Goal: Information Seeking & Learning: Learn about a topic

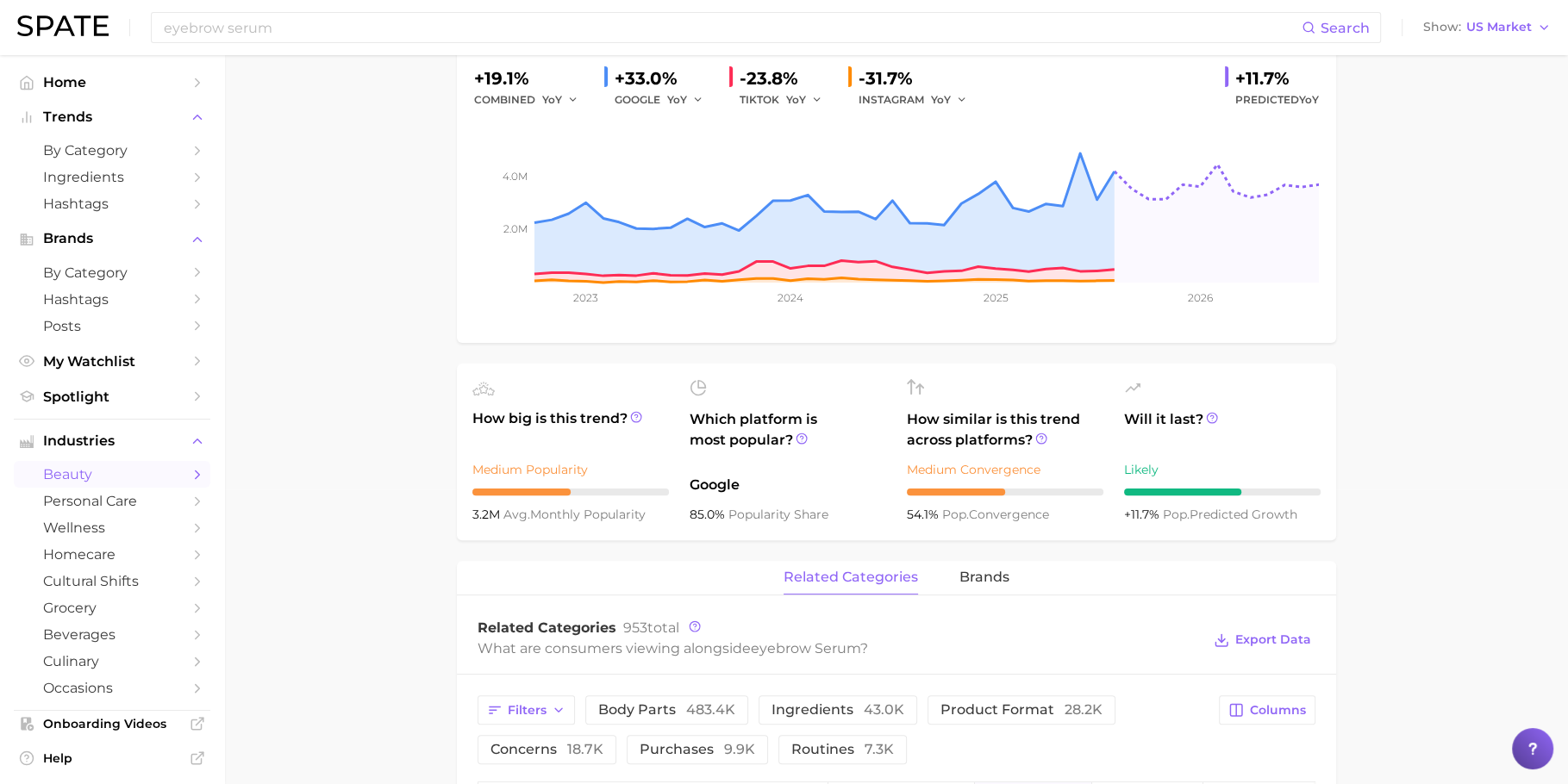
scroll to position [296, 0]
drag, startPoint x: 494, startPoint y: 514, endPoint x: 458, endPoint y: 511, distance: 36.1
click at [458, 511] on ul "How big is this trend? Medium Popularity 3.2m avg. monthly popularity Which pla…" at bounding box center [897, 451] width 879 height 176
copy span "3.2m"
click at [1503, 34] on button "Show US Market" at bounding box center [1486, 27] width 136 height 23
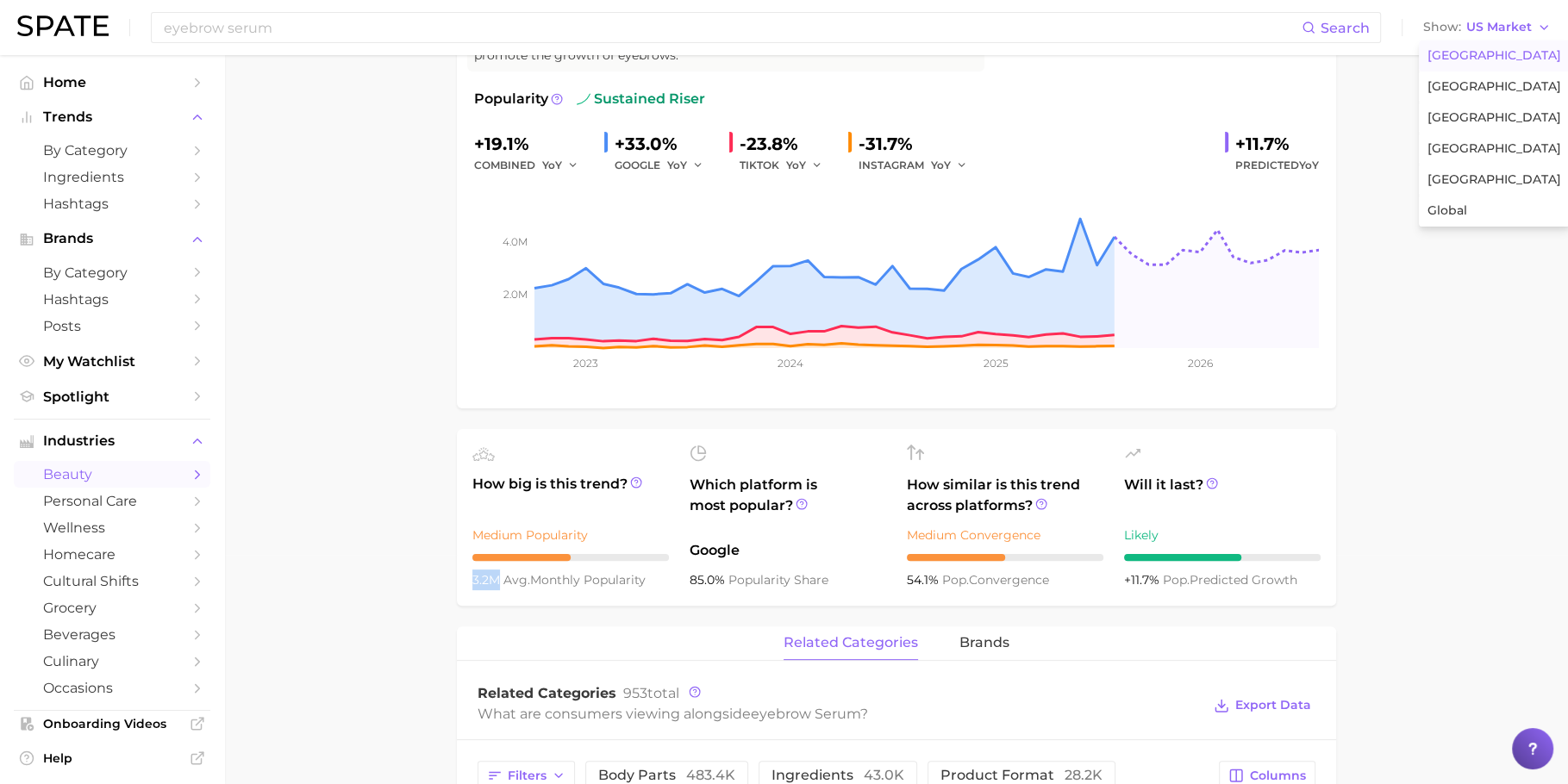
scroll to position [184, 0]
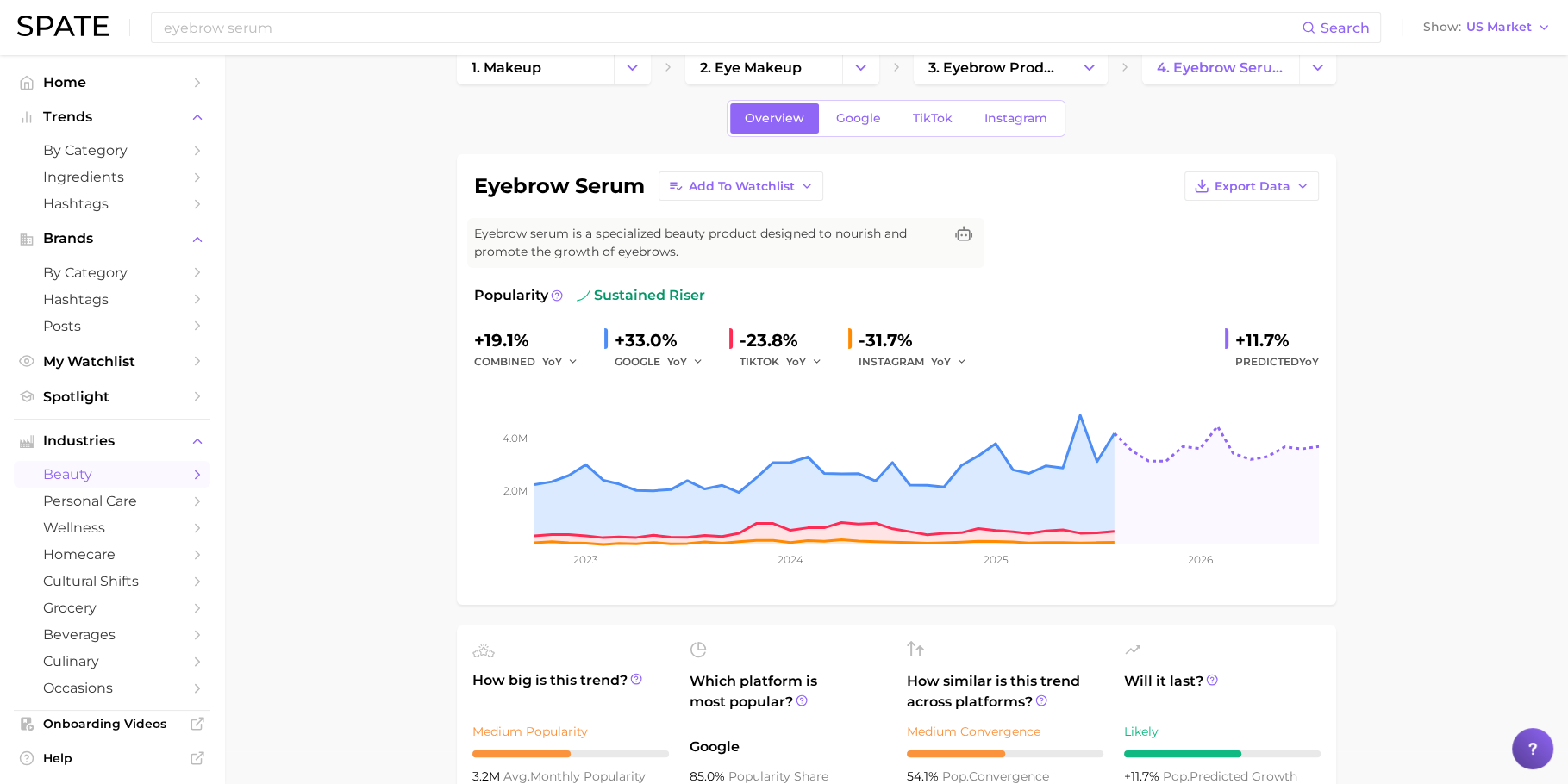
scroll to position [5, 0]
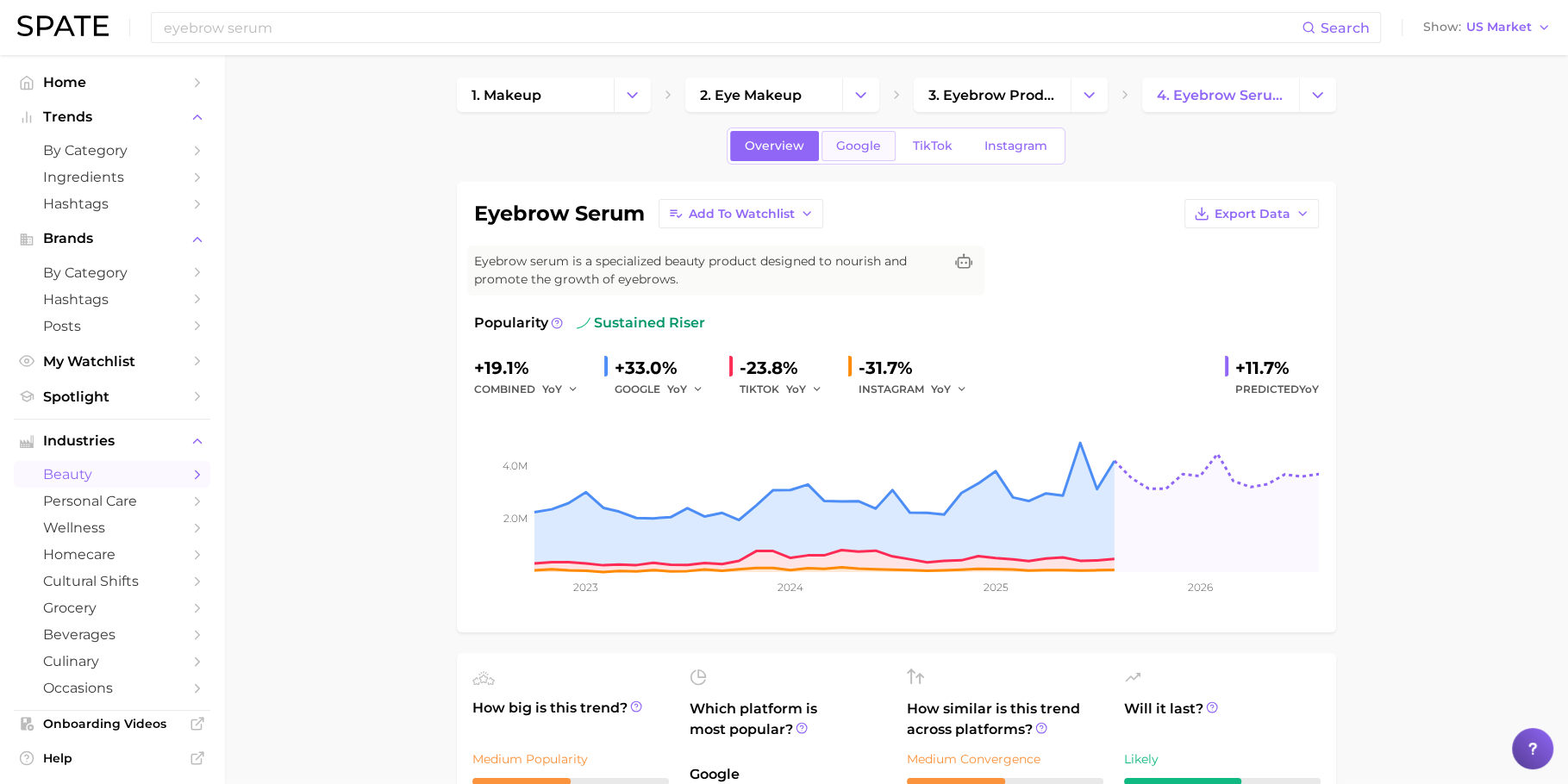
click at [863, 150] on span "Google" at bounding box center [858, 146] width 45 height 15
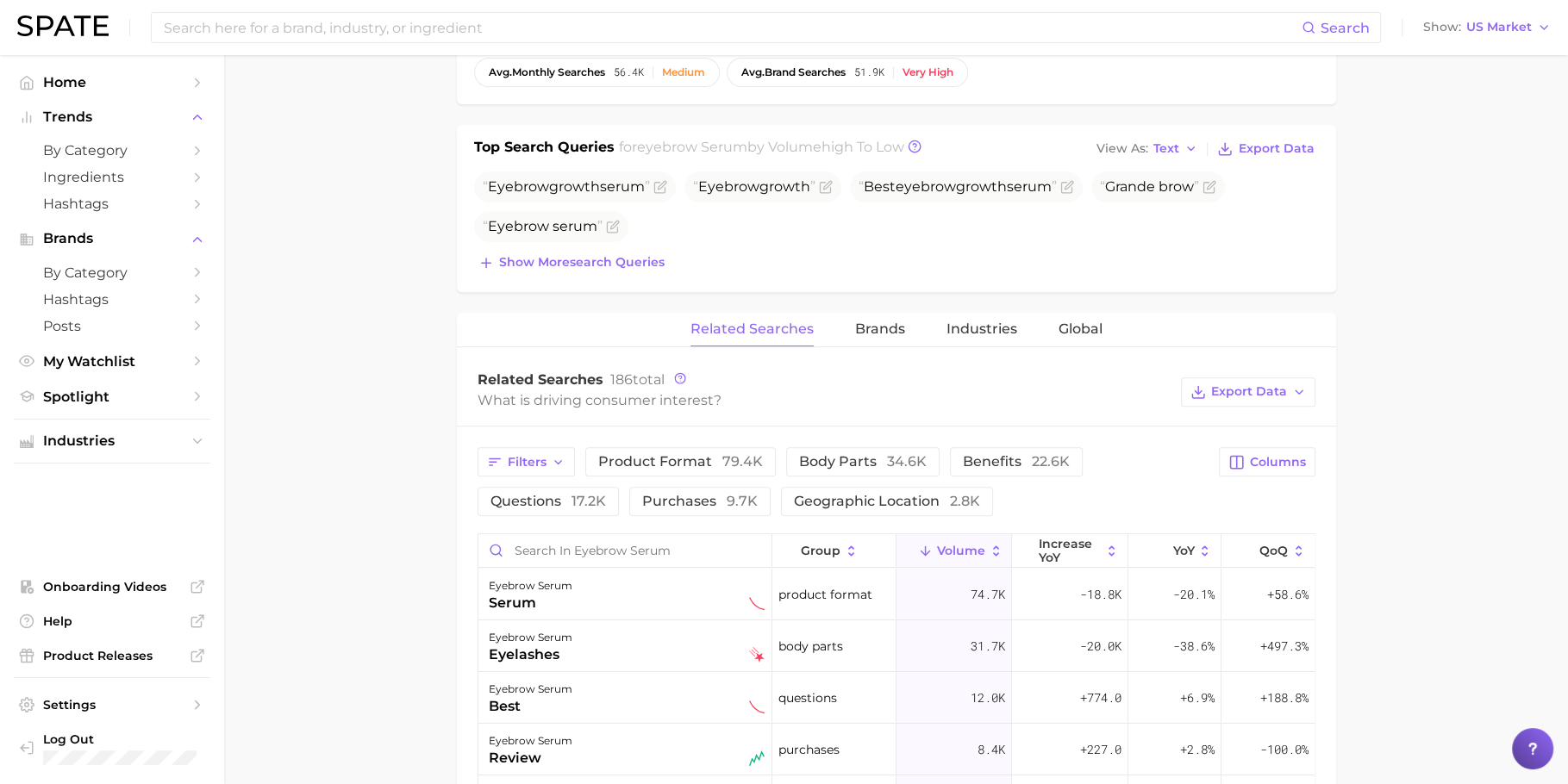
scroll to position [549, 0]
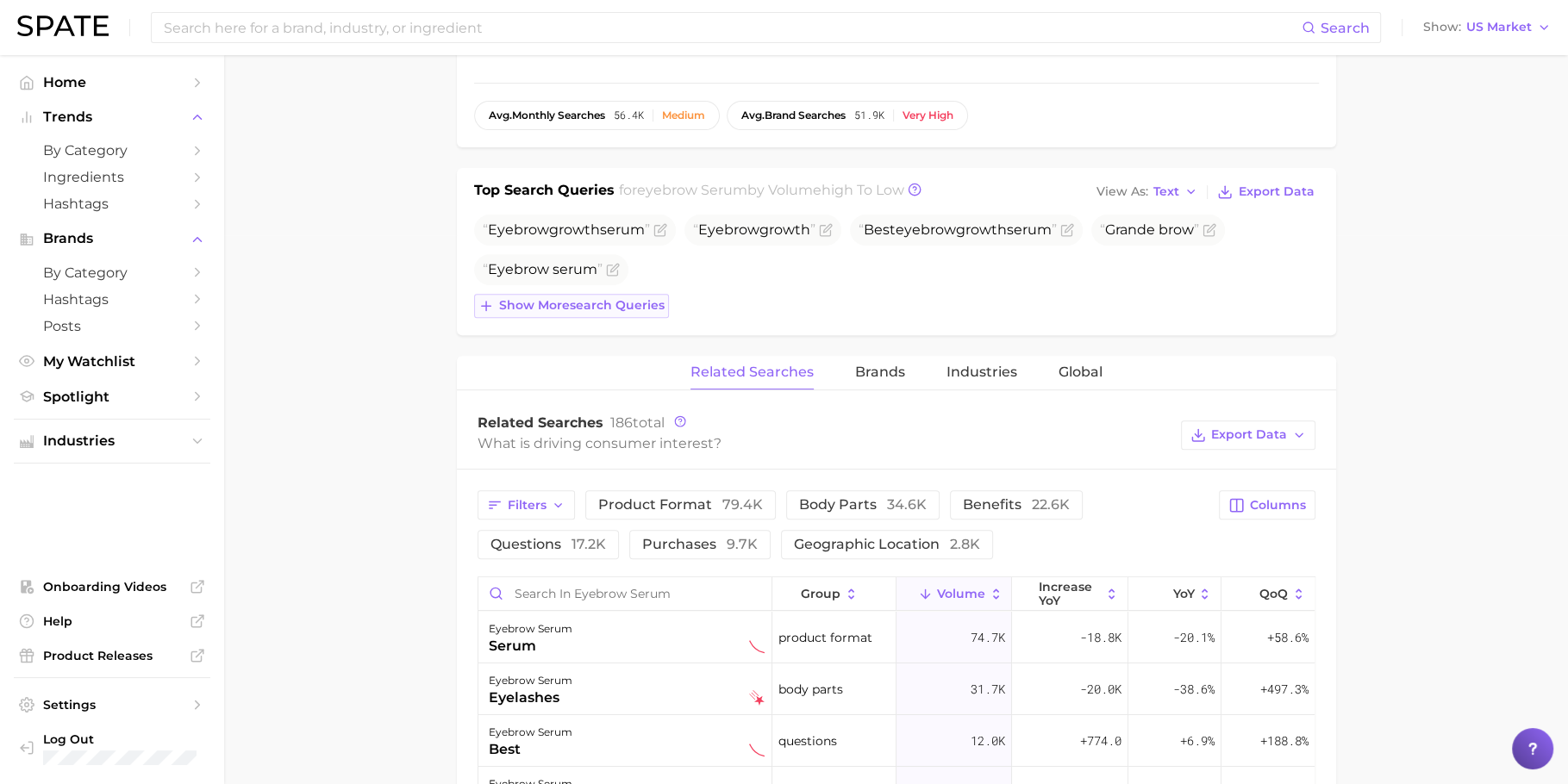
click at [541, 309] on span "Show more search queries" at bounding box center [581, 305] width 165 height 15
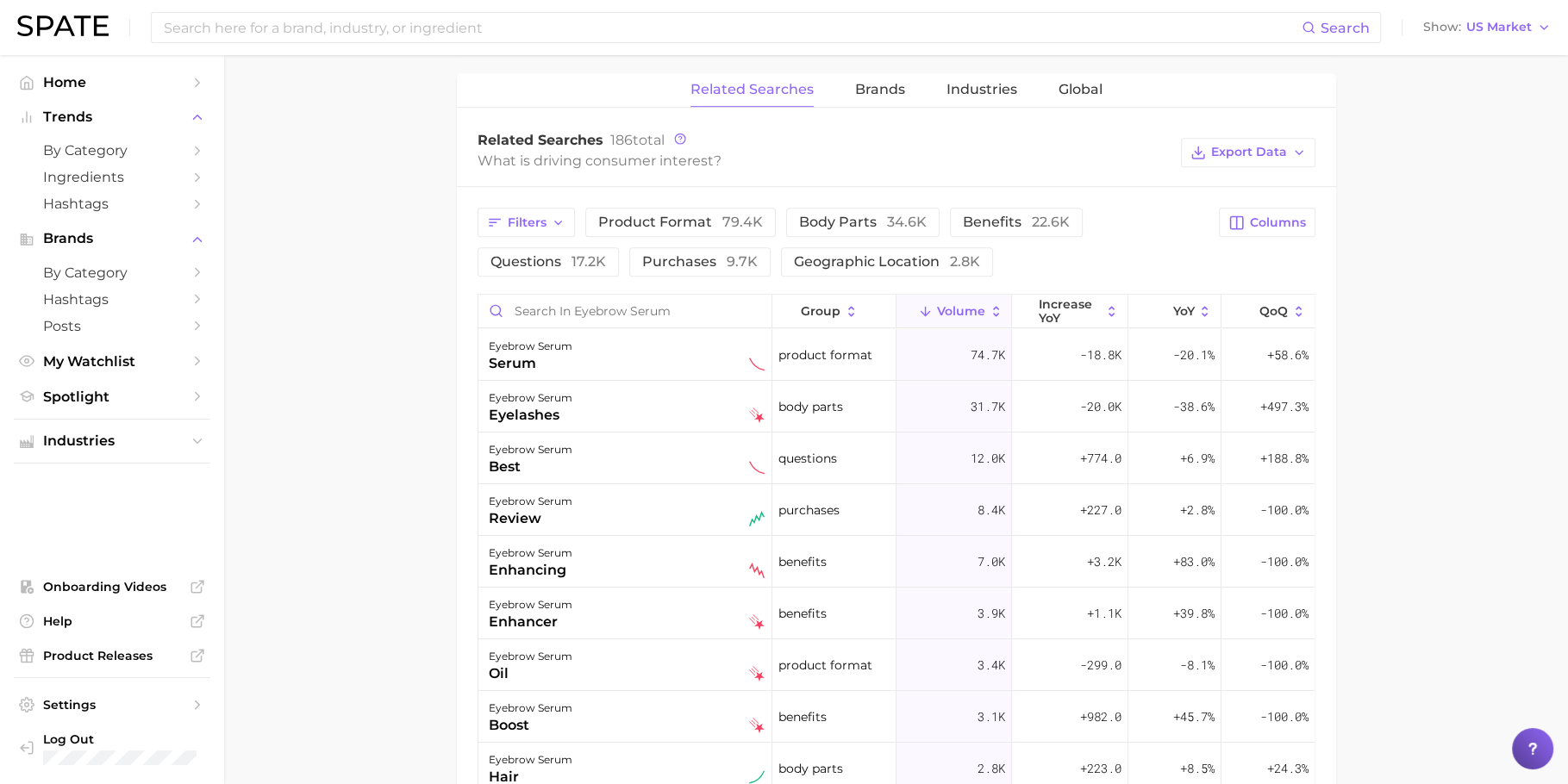
scroll to position [873, 0]
click at [688, 212] on span "product format 79.4k" at bounding box center [680, 220] width 164 height 17
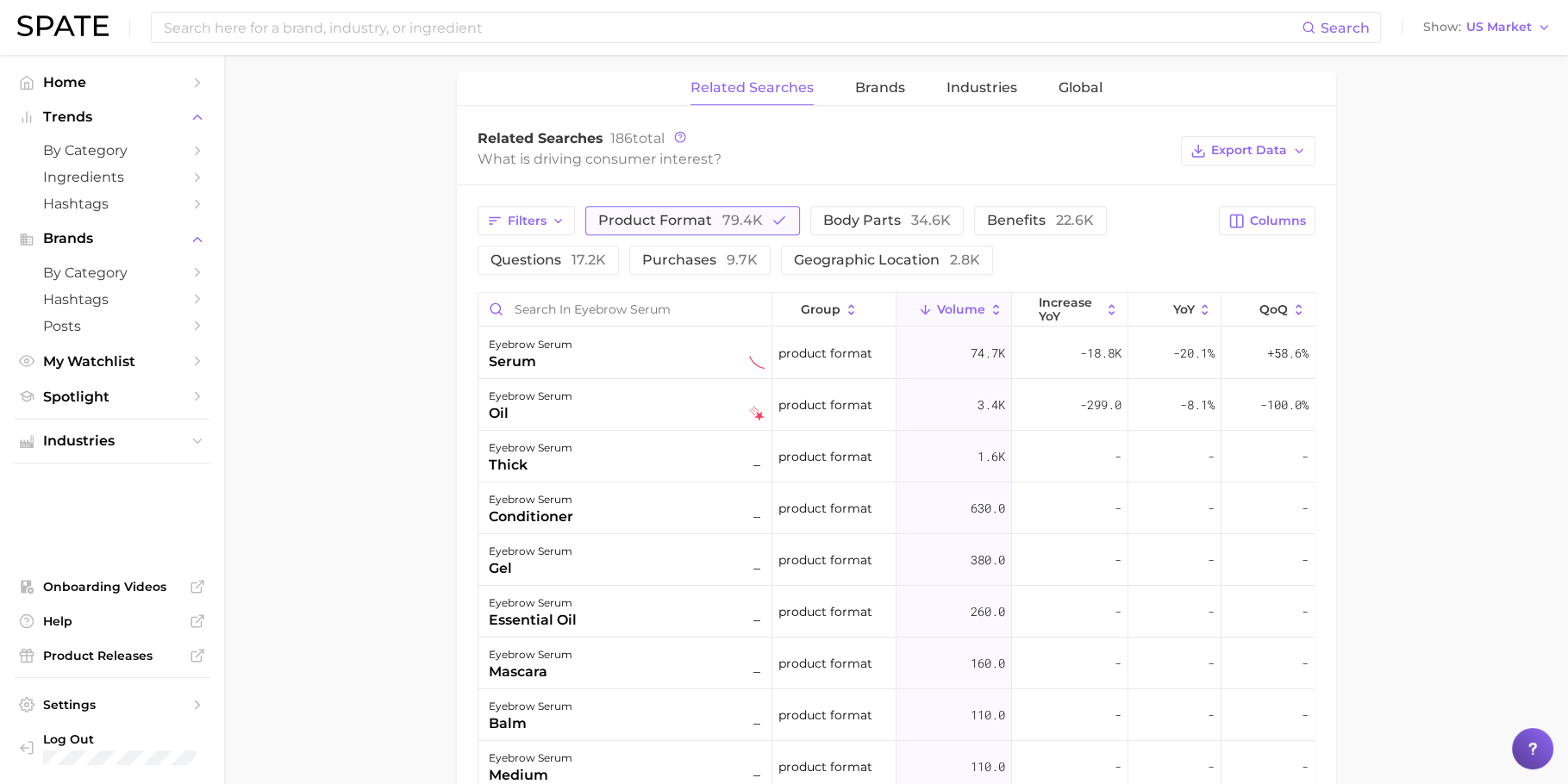
click at [688, 212] on span "product format 79.4k" at bounding box center [680, 220] width 164 height 17
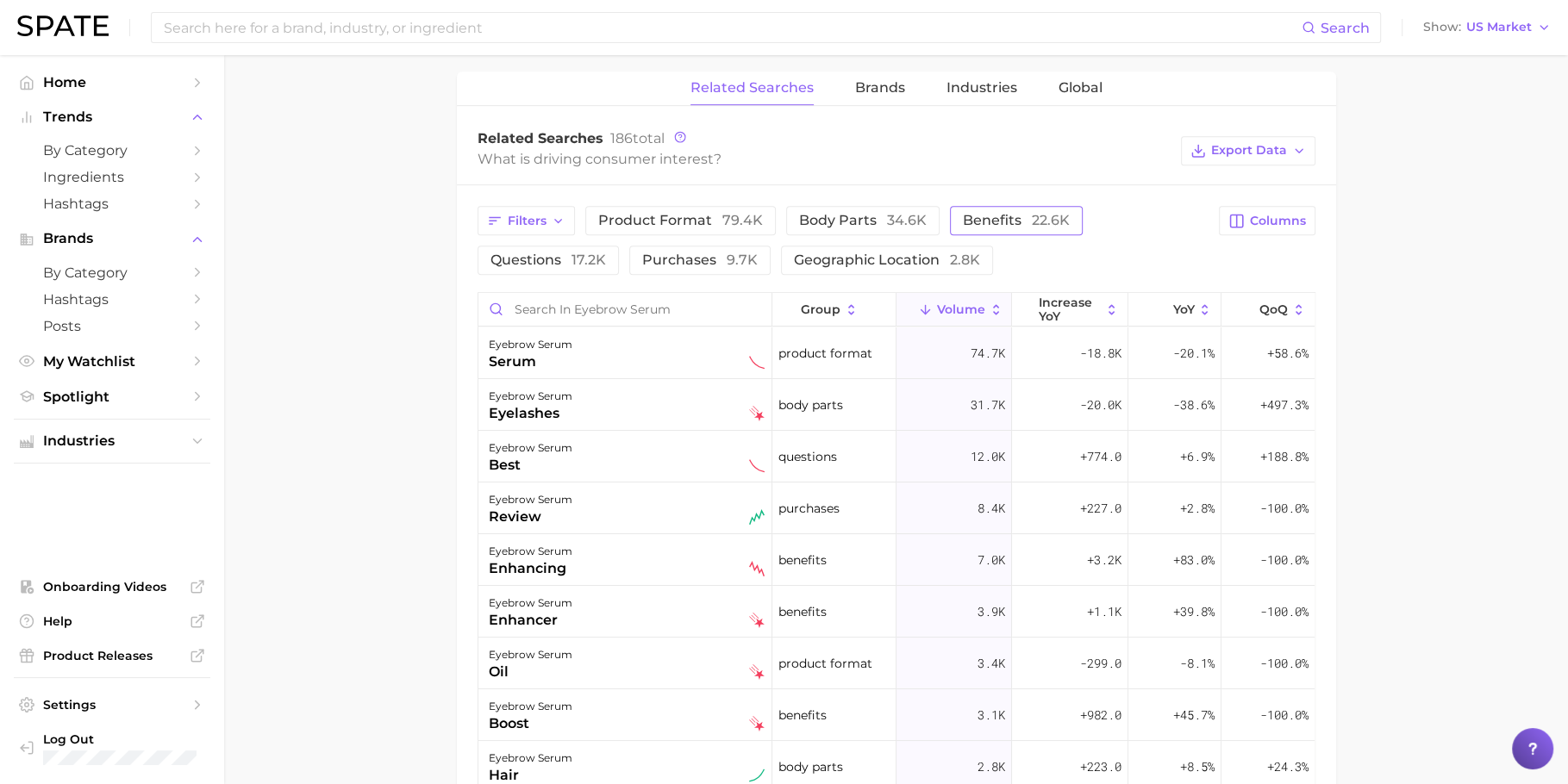
click at [962, 212] on span "benefits 22.6k" at bounding box center [1015, 220] width 107 height 17
click at [595, 255] on span "17.2k" at bounding box center [588, 259] width 34 height 17
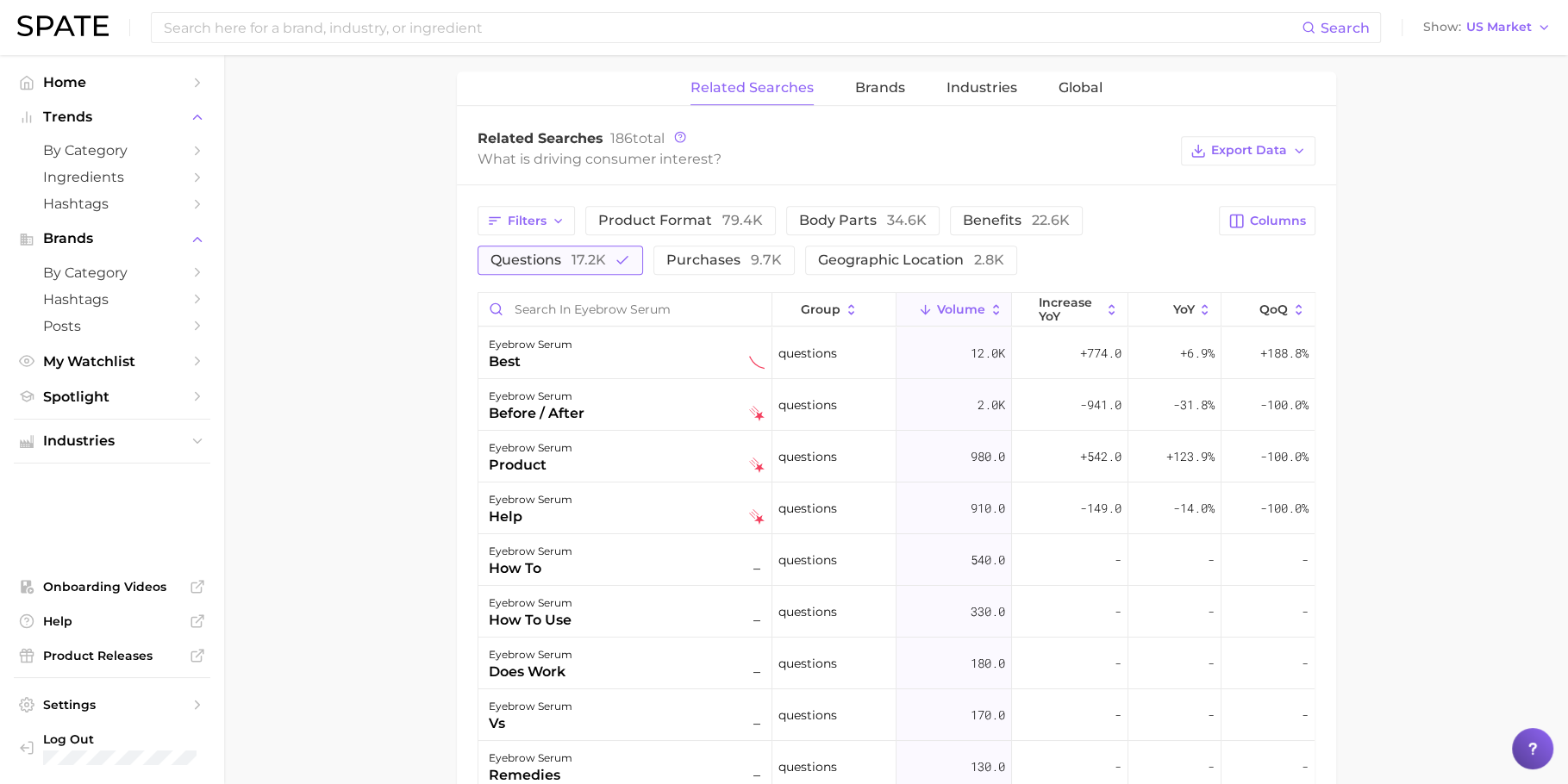
click at [595, 254] on span "17.2k" at bounding box center [588, 259] width 34 height 17
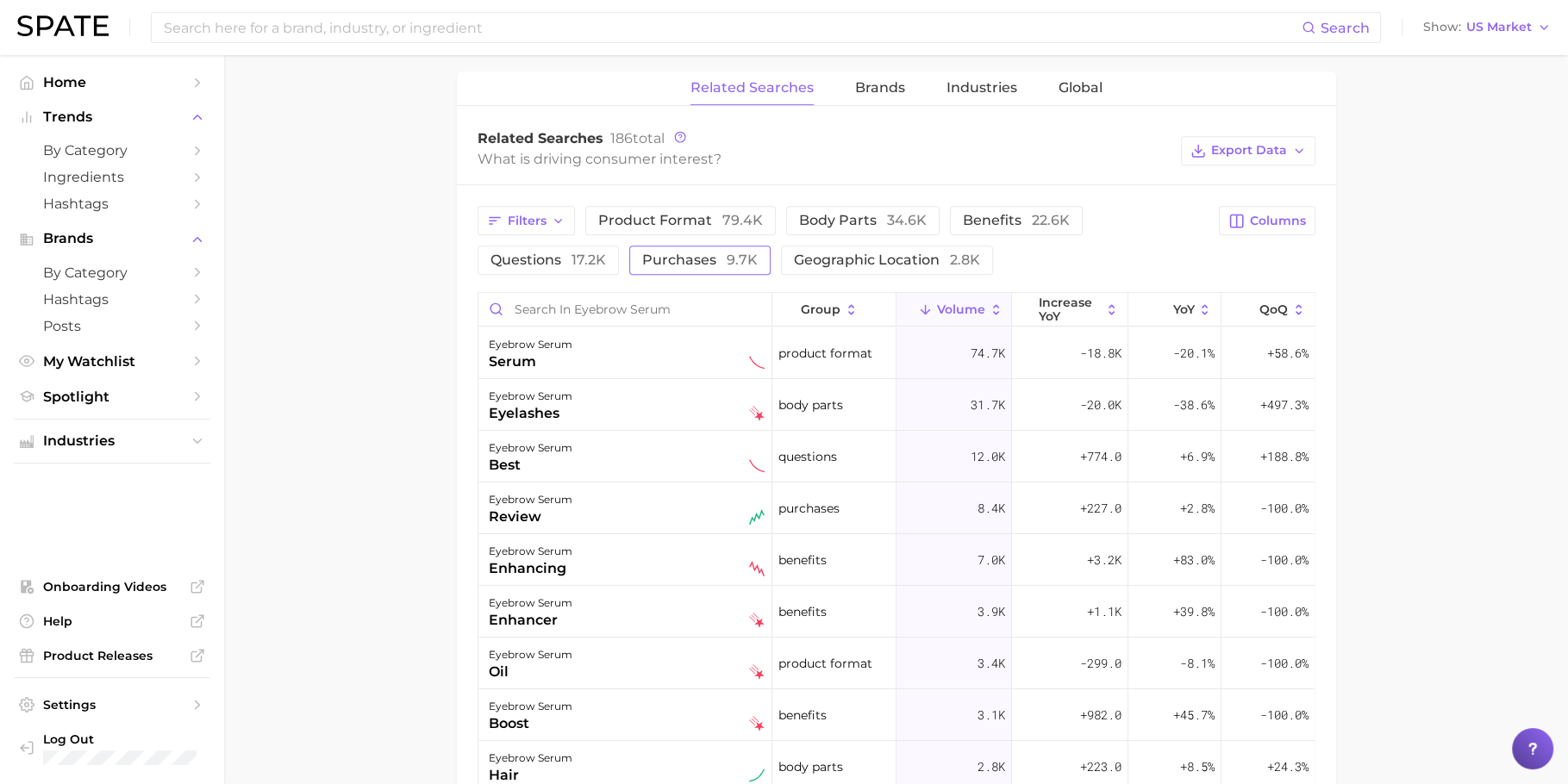
click at [669, 254] on span "purchases 9.7k" at bounding box center [700, 259] width 115 height 17
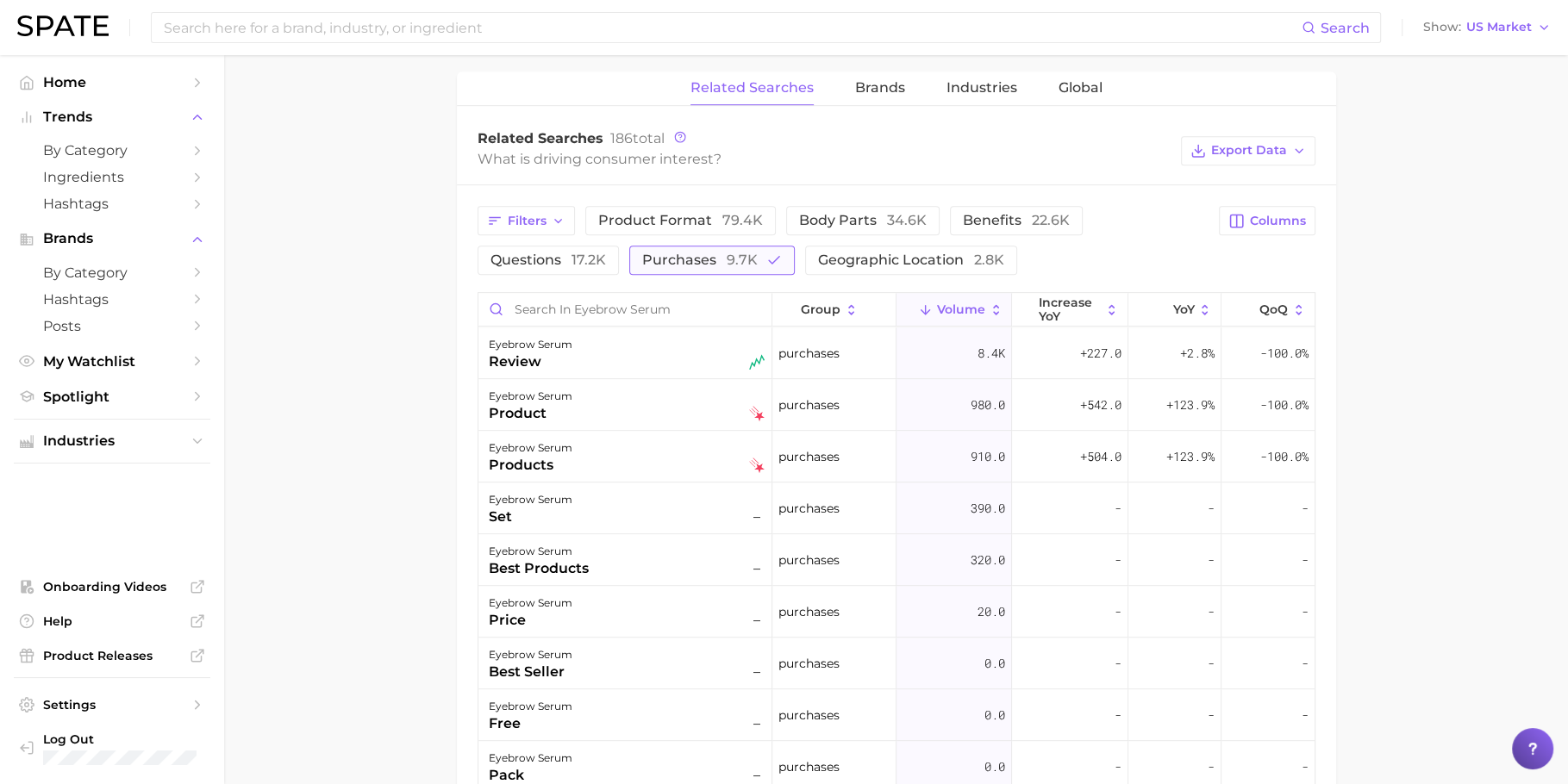
click at [669, 253] on span "purchases 9.7k" at bounding box center [700, 259] width 115 height 17
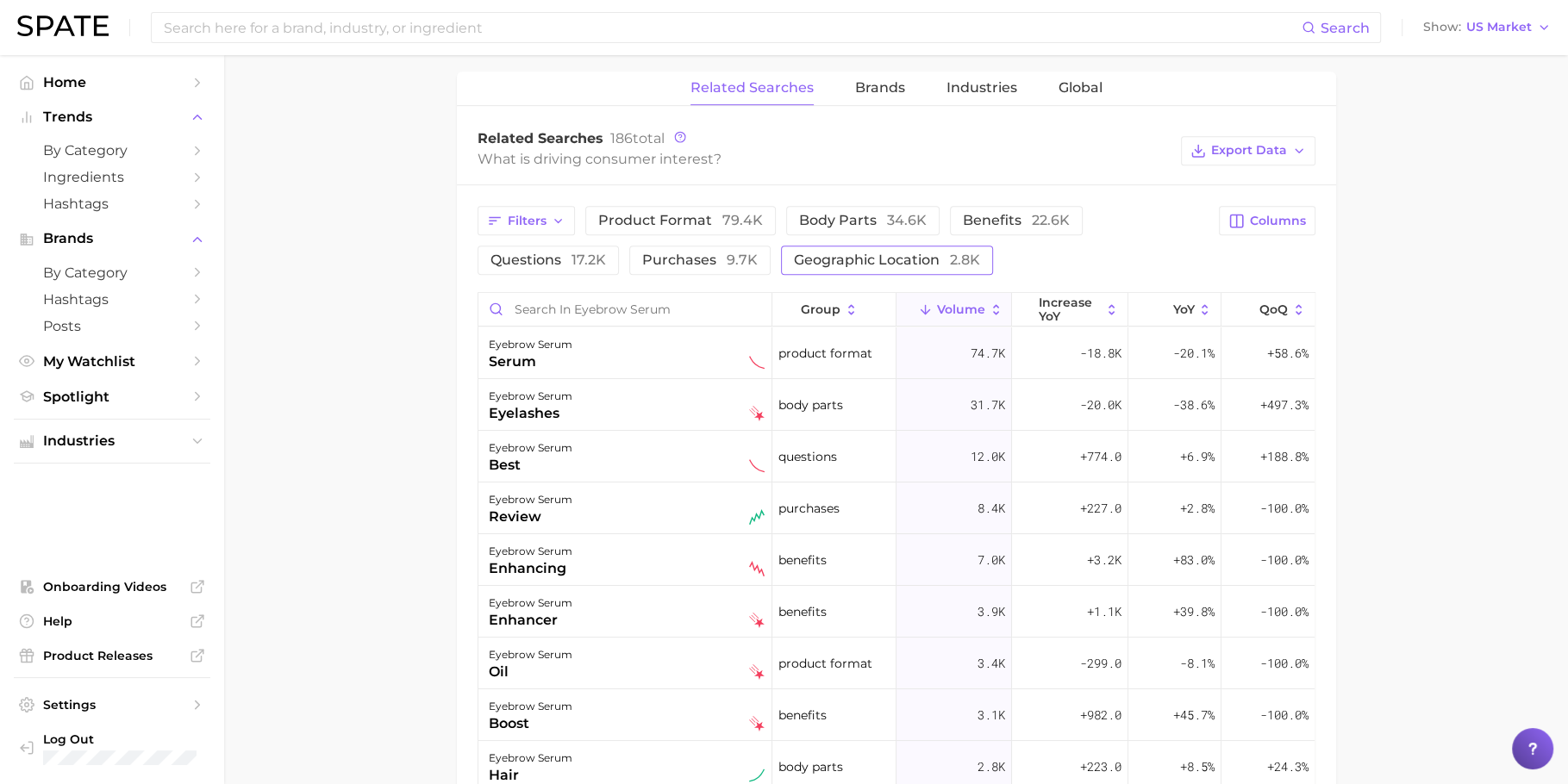
click at [820, 254] on span "geographic location 2.8k" at bounding box center [887, 259] width 186 height 17
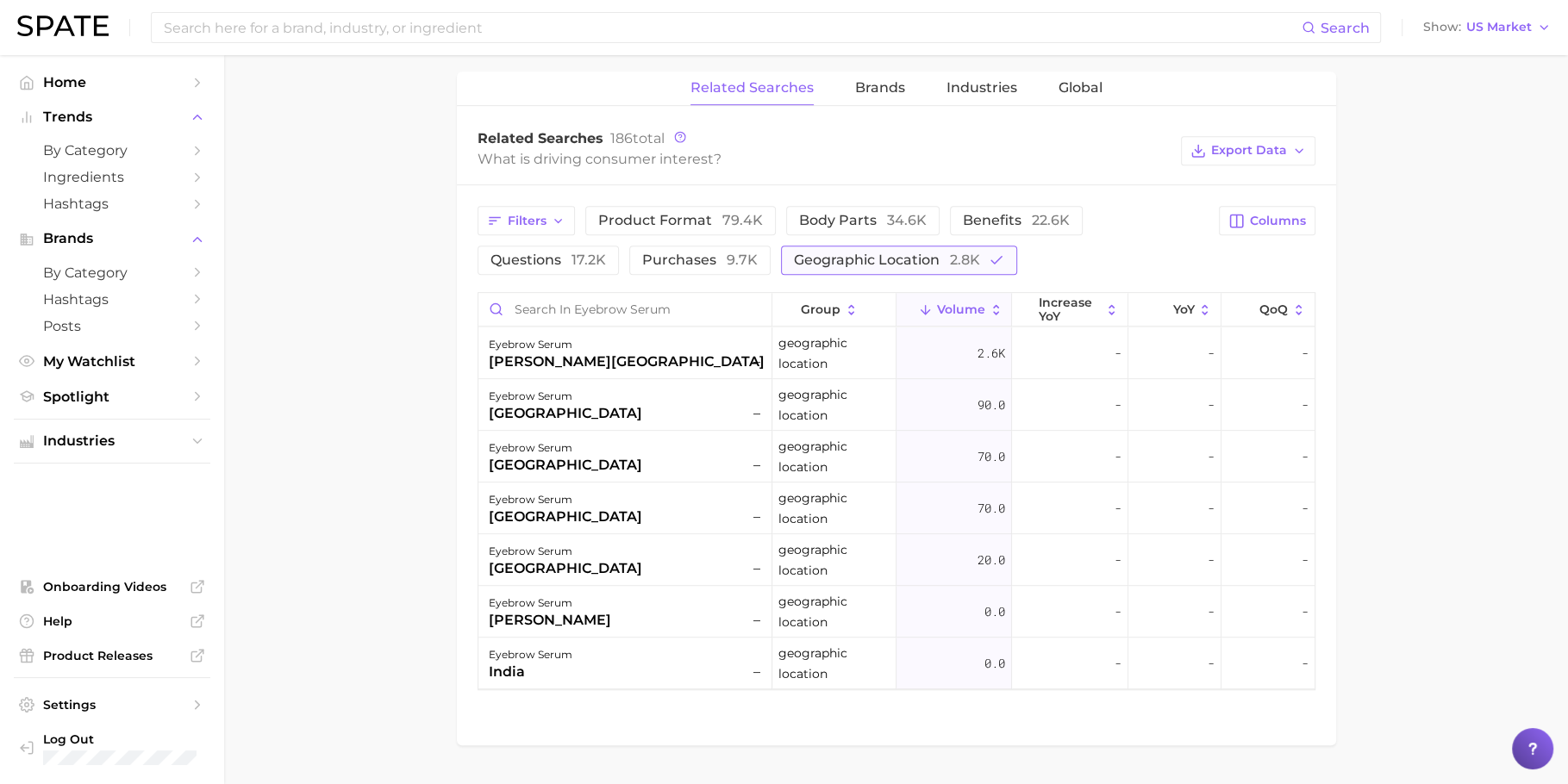
click at [820, 254] on span "geographic location 2.8k" at bounding box center [887, 259] width 186 height 17
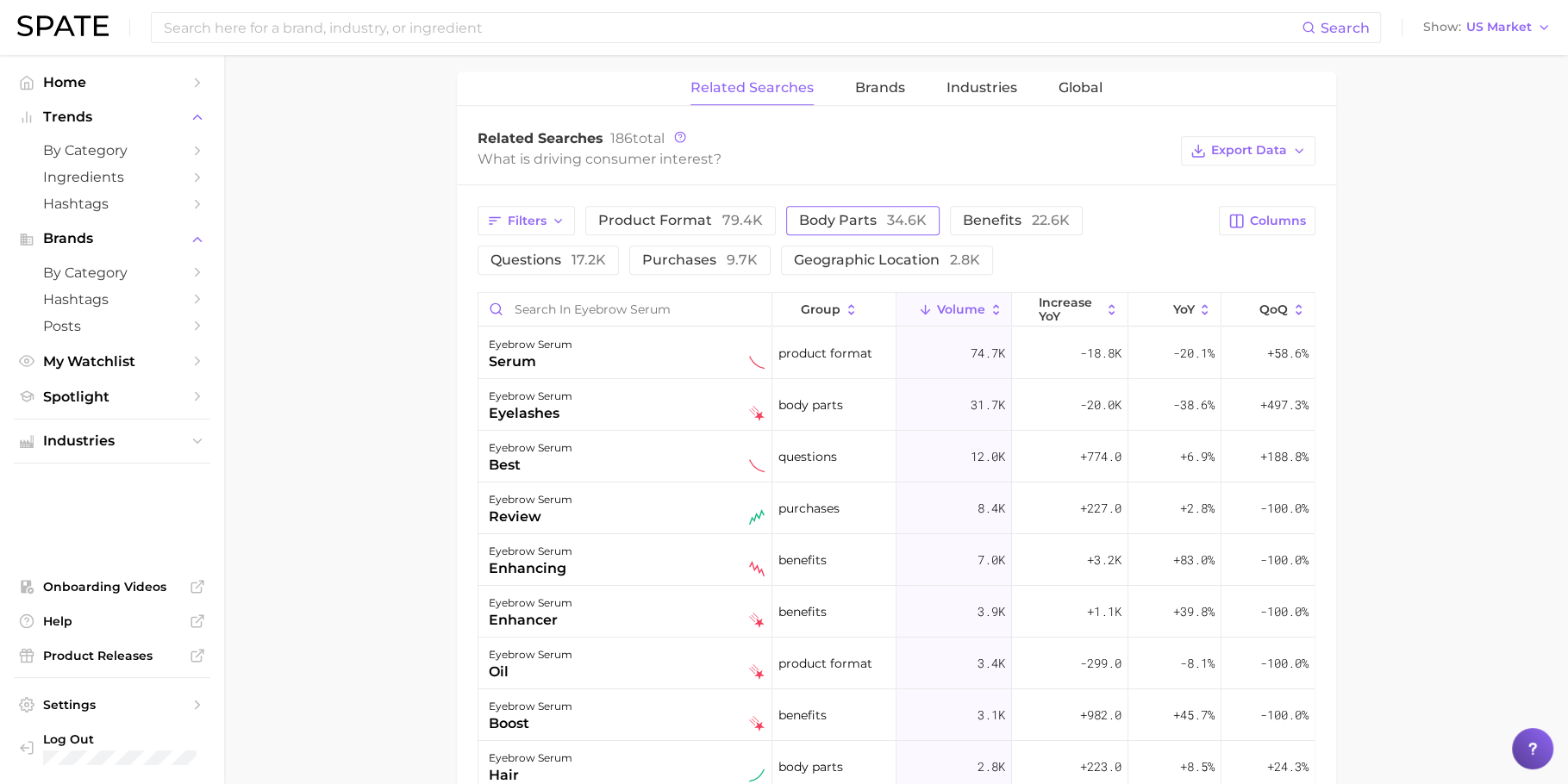
click at [850, 228] on button "body parts 34.6k" at bounding box center [862, 220] width 154 height 29
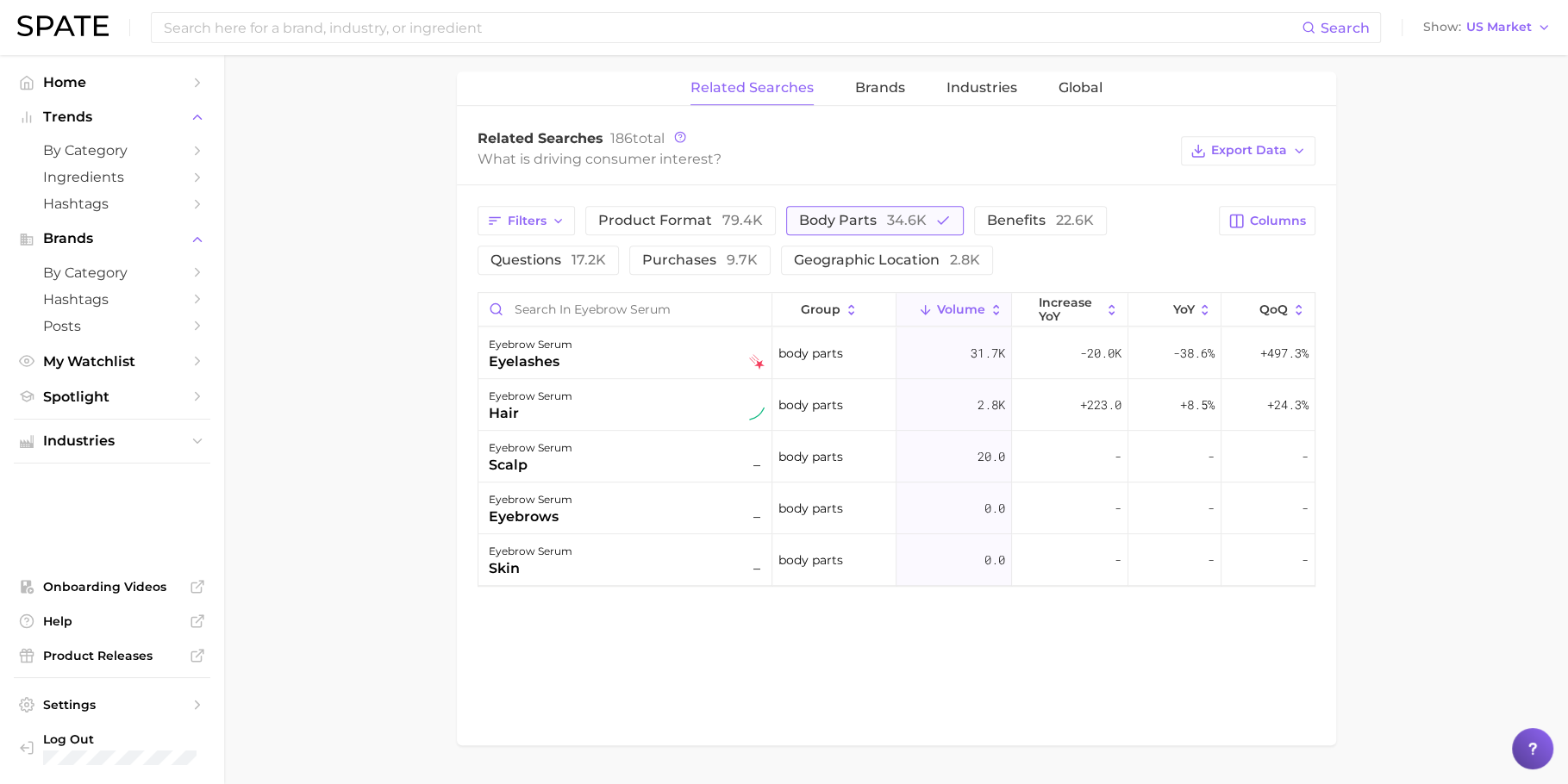
click at [850, 228] on button "body parts 34.6k" at bounding box center [874, 220] width 177 height 29
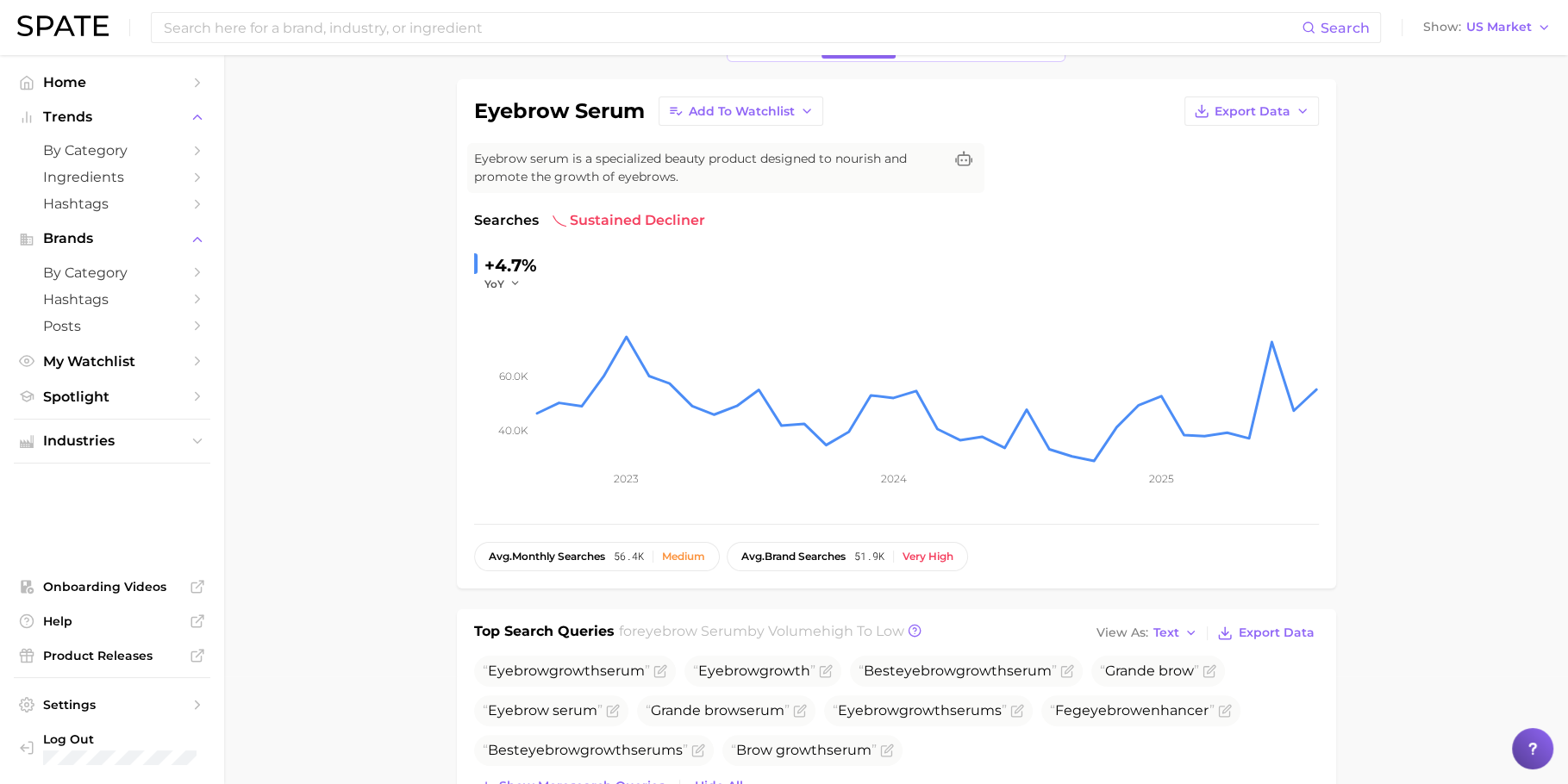
scroll to position [0, 0]
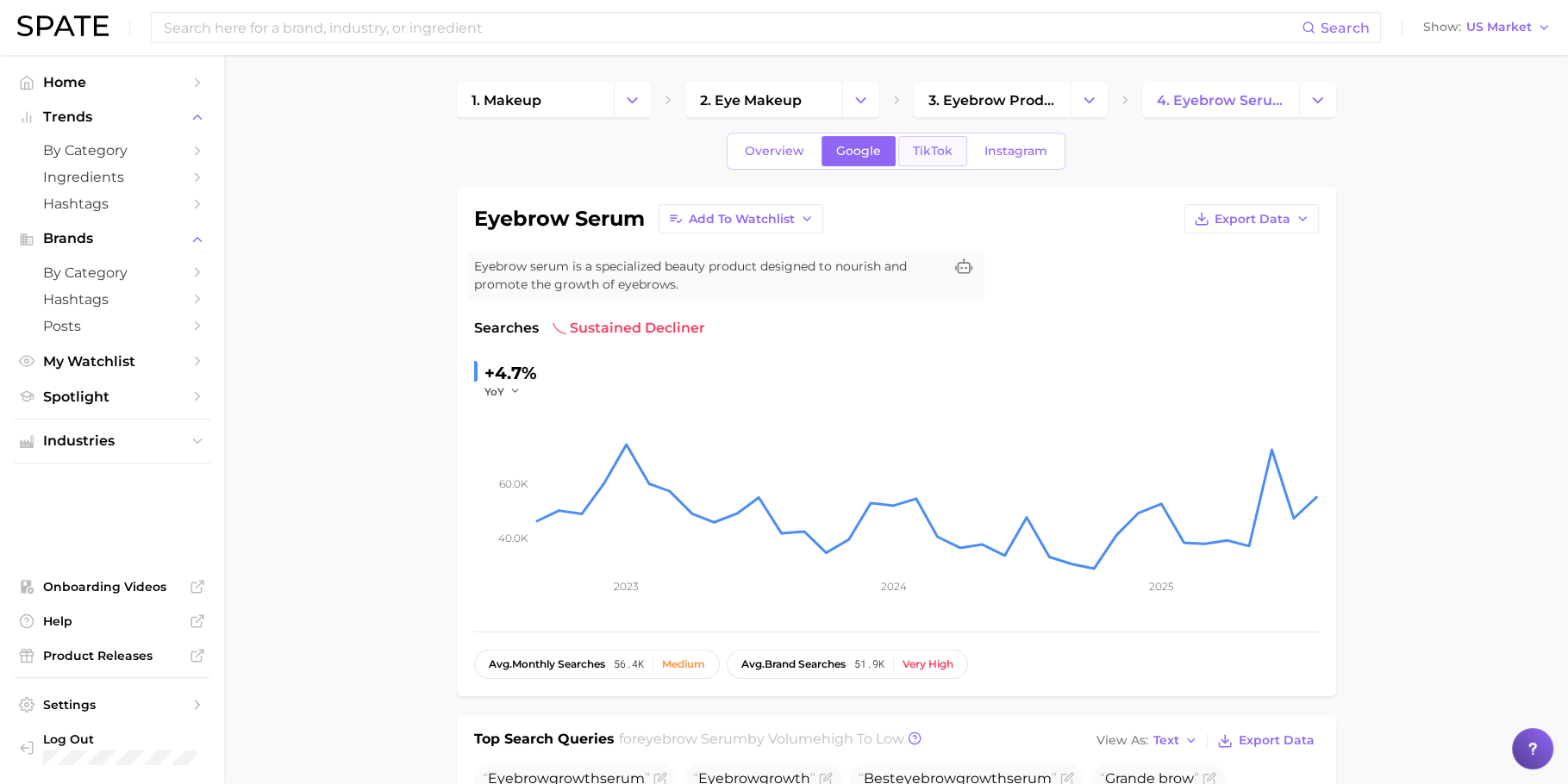
click at [928, 164] on link "TikTok" at bounding box center [932, 151] width 69 height 30
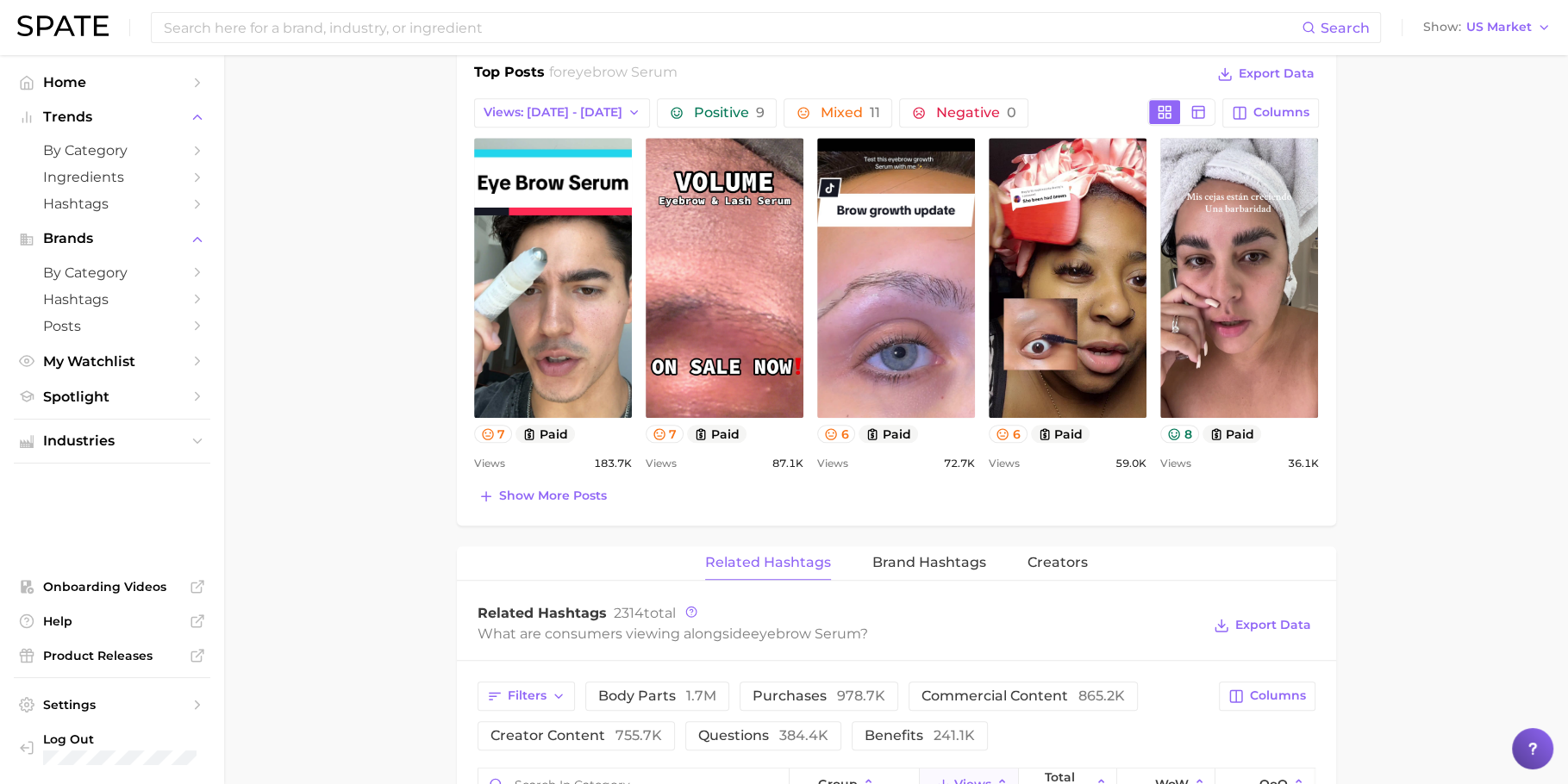
scroll to position [827, 0]
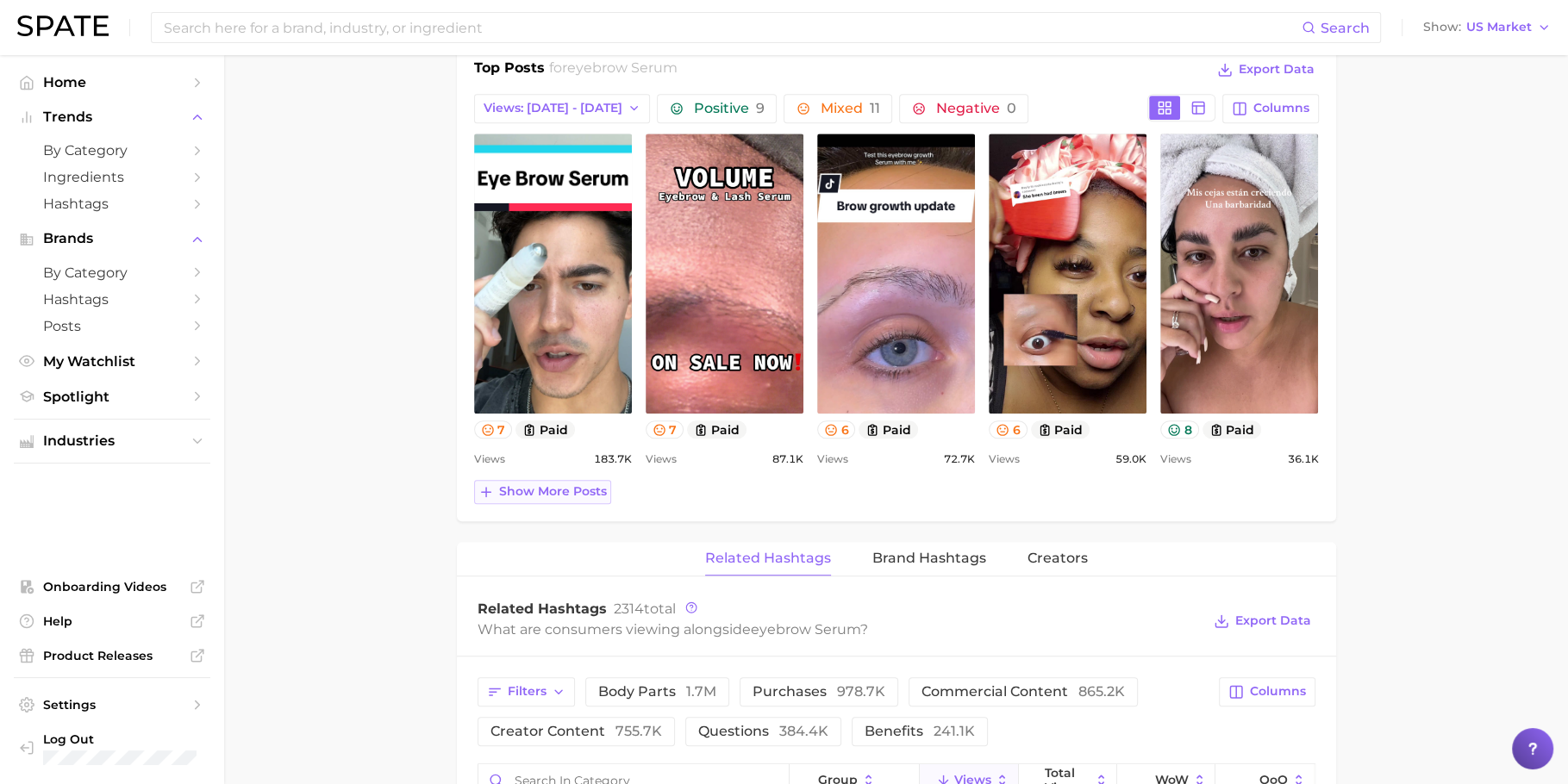
click at [524, 493] on span "Show more posts" at bounding box center [553, 491] width 108 height 15
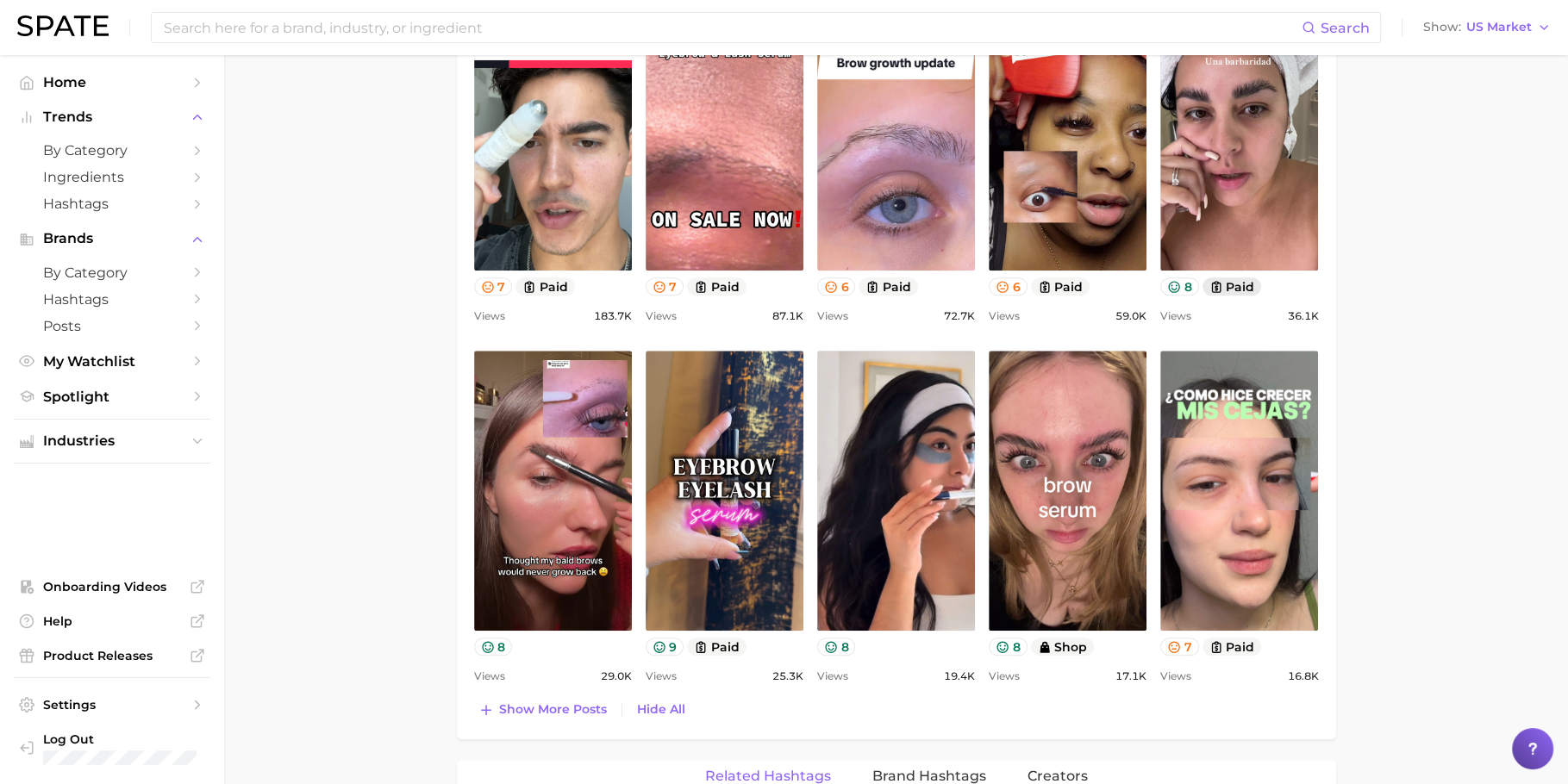
scroll to position [983, 0]
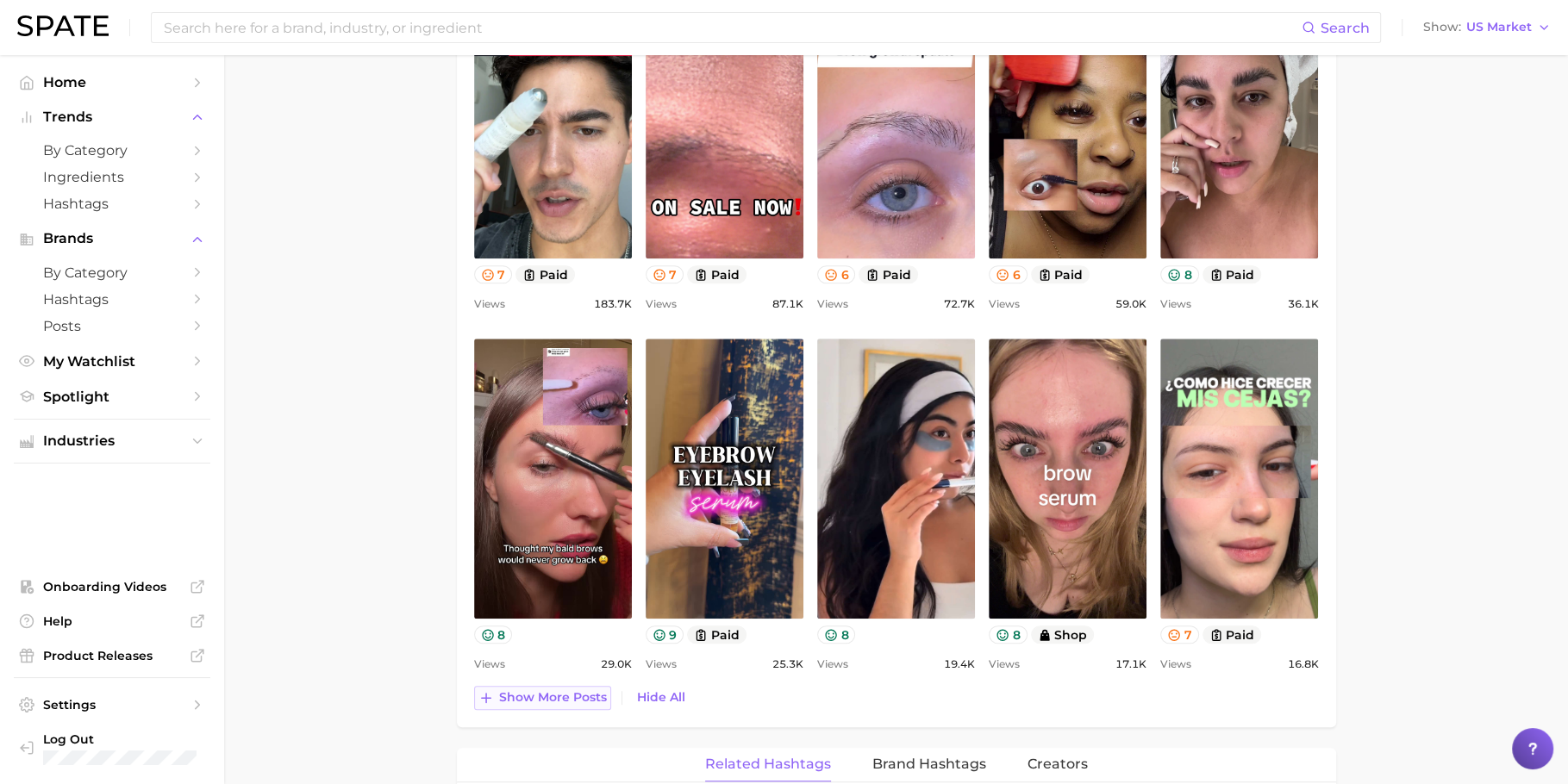
click at [529, 686] on button "Show more posts" at bounding box center [542, 698] width 137 height 24
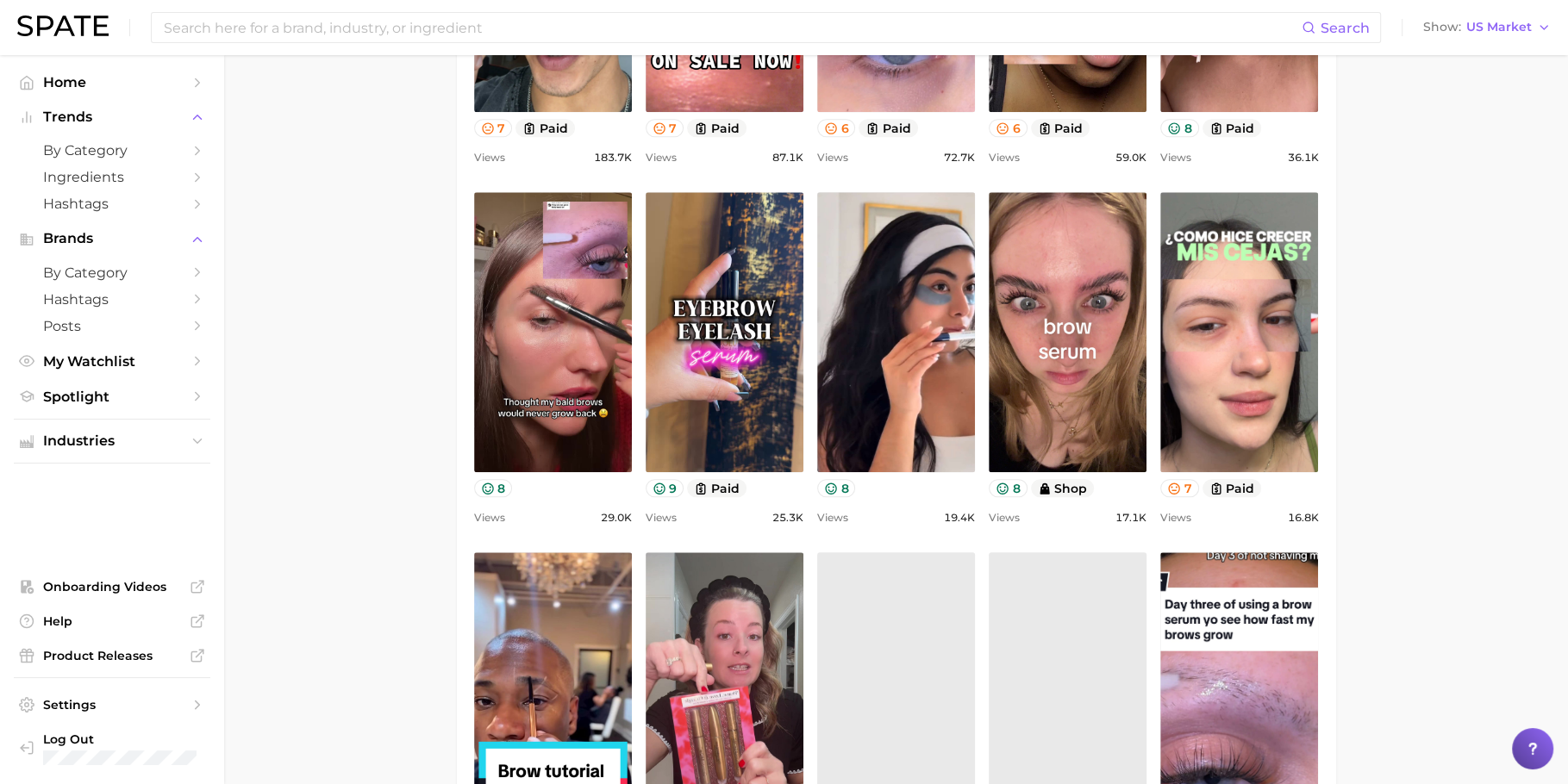
scroll to position [0, 0]
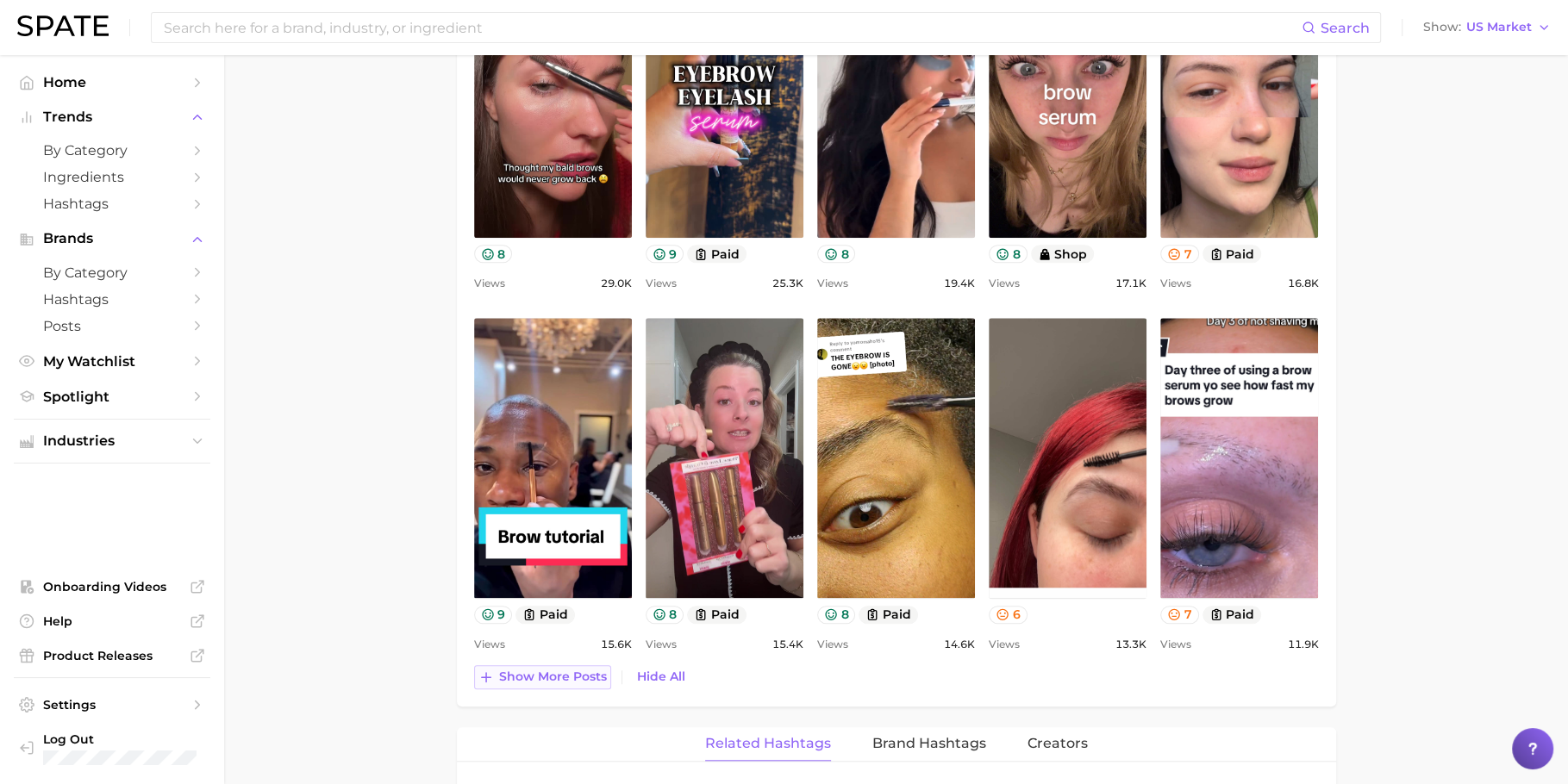
click at [537, 669] on span "Show more posts" at bounding box center [553, 676] width 108 height 15
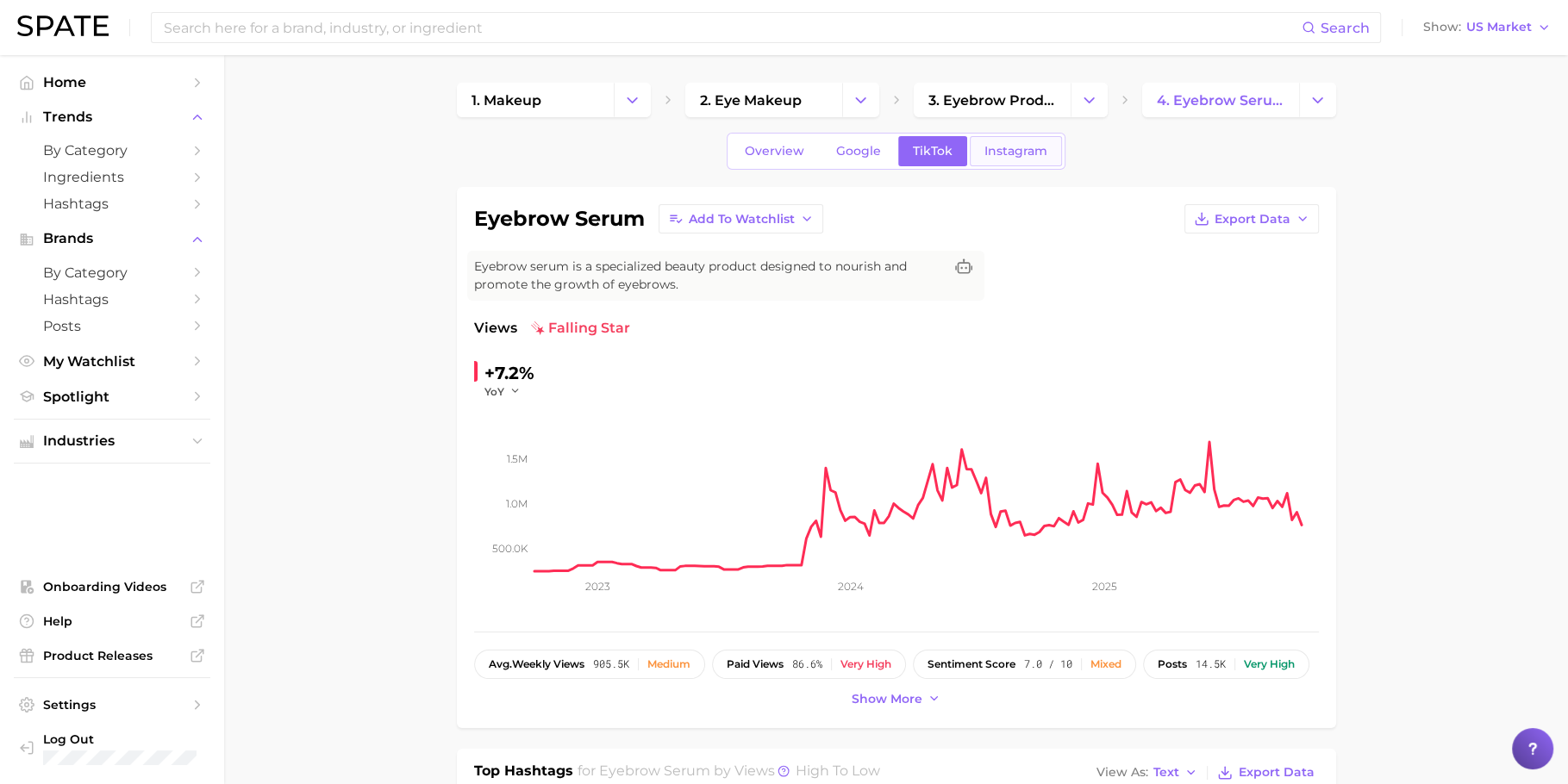
click at [1030, 152] on span "Instagram" at bounding box center [1015, 151] width 63 height 15
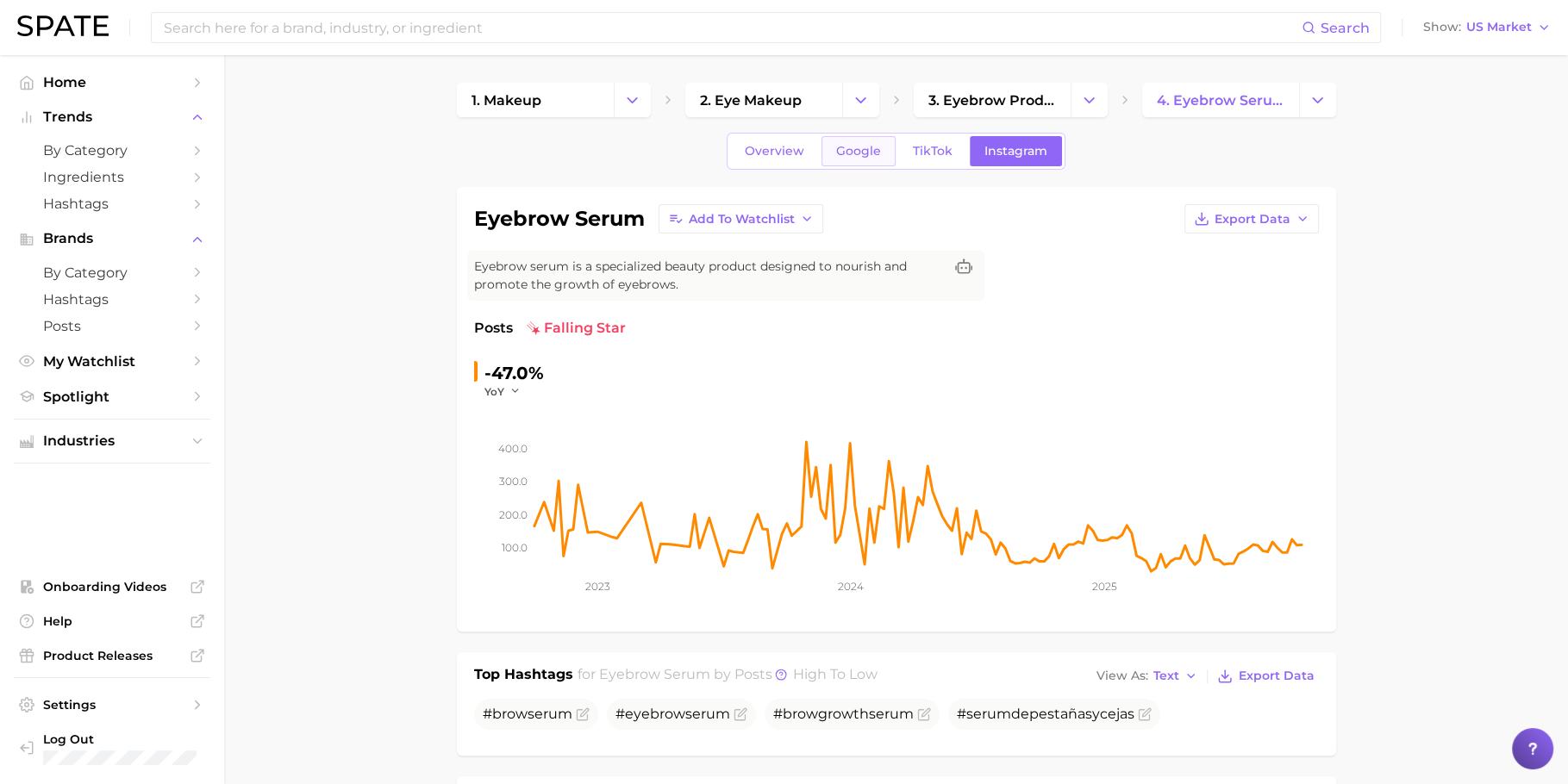
click at [868, 137] on link "Google" at bounding box center [858, 151] width 74 height 30
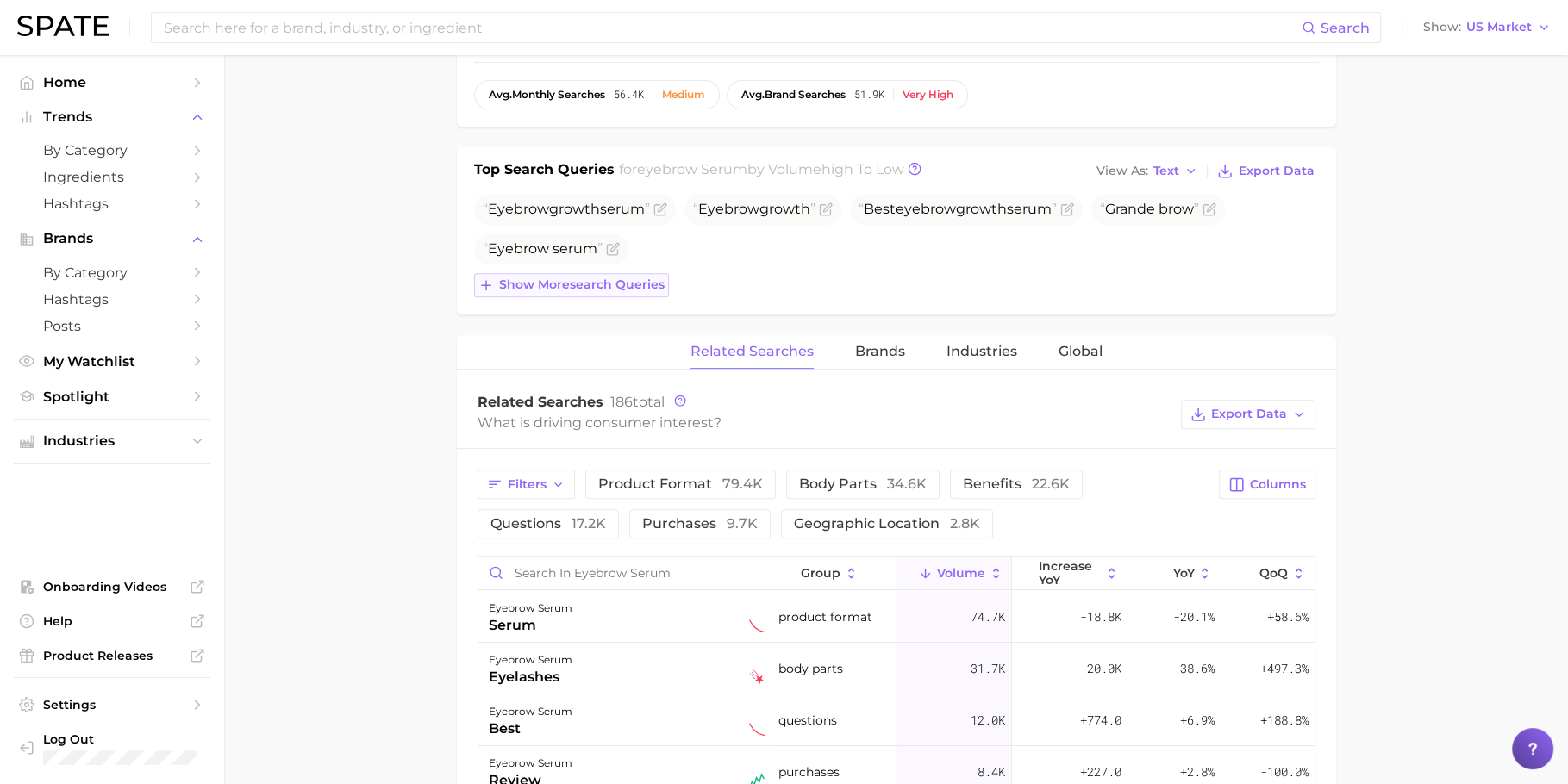
click at [529, 277] on span "Show more search queries" at bounding box center [581, 284] width 165 height 15
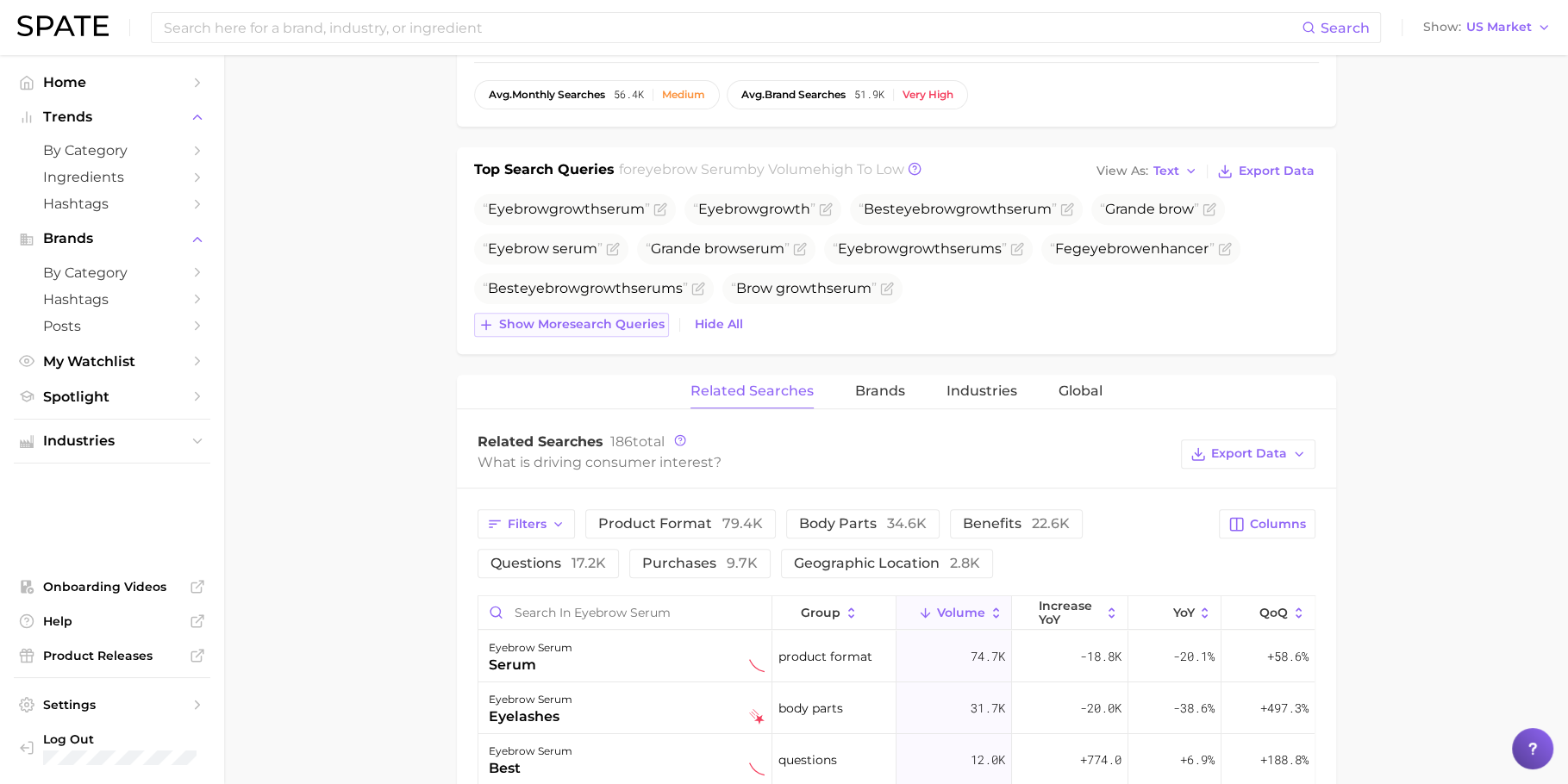
click at [583, 320] on span "Show more search queries" at bounding box center [581, 324] width 165 height 15
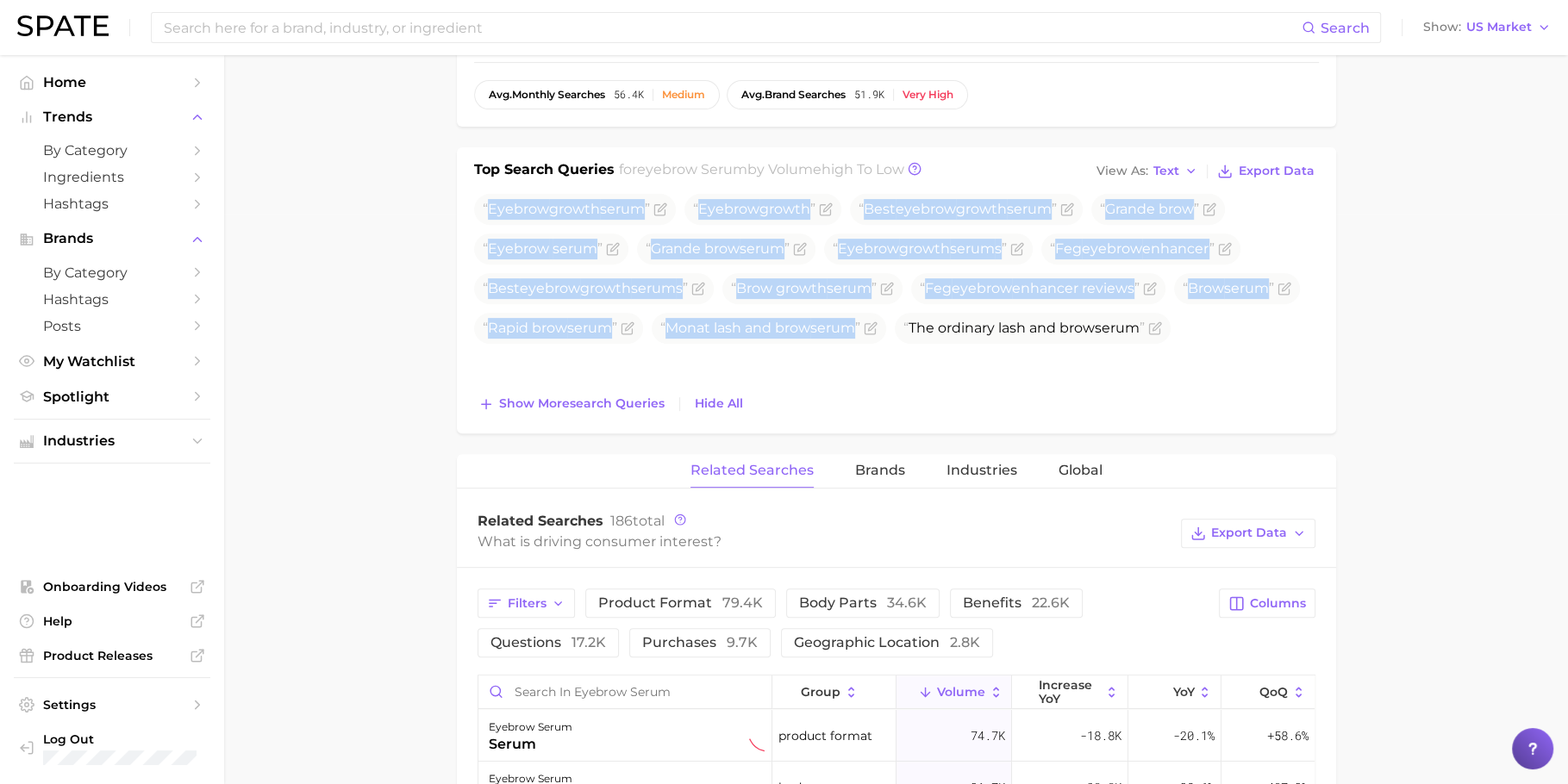
drag, startPoint x: 481, startPoint y: 203, endPoint x: 1028, endPoint y: 353, distance: 567.2
click at [1028, 344] on ul "Eyebrow growth serum Eyebrow growth Best eyebrow growth serum Grande brow Eyebr…" at bounding box center [896, 268] width 845 height 150
copy ul "Eyebrow growth serum Eyebrow growth Best eyebrow growth serum Grande brow Eyebr…"
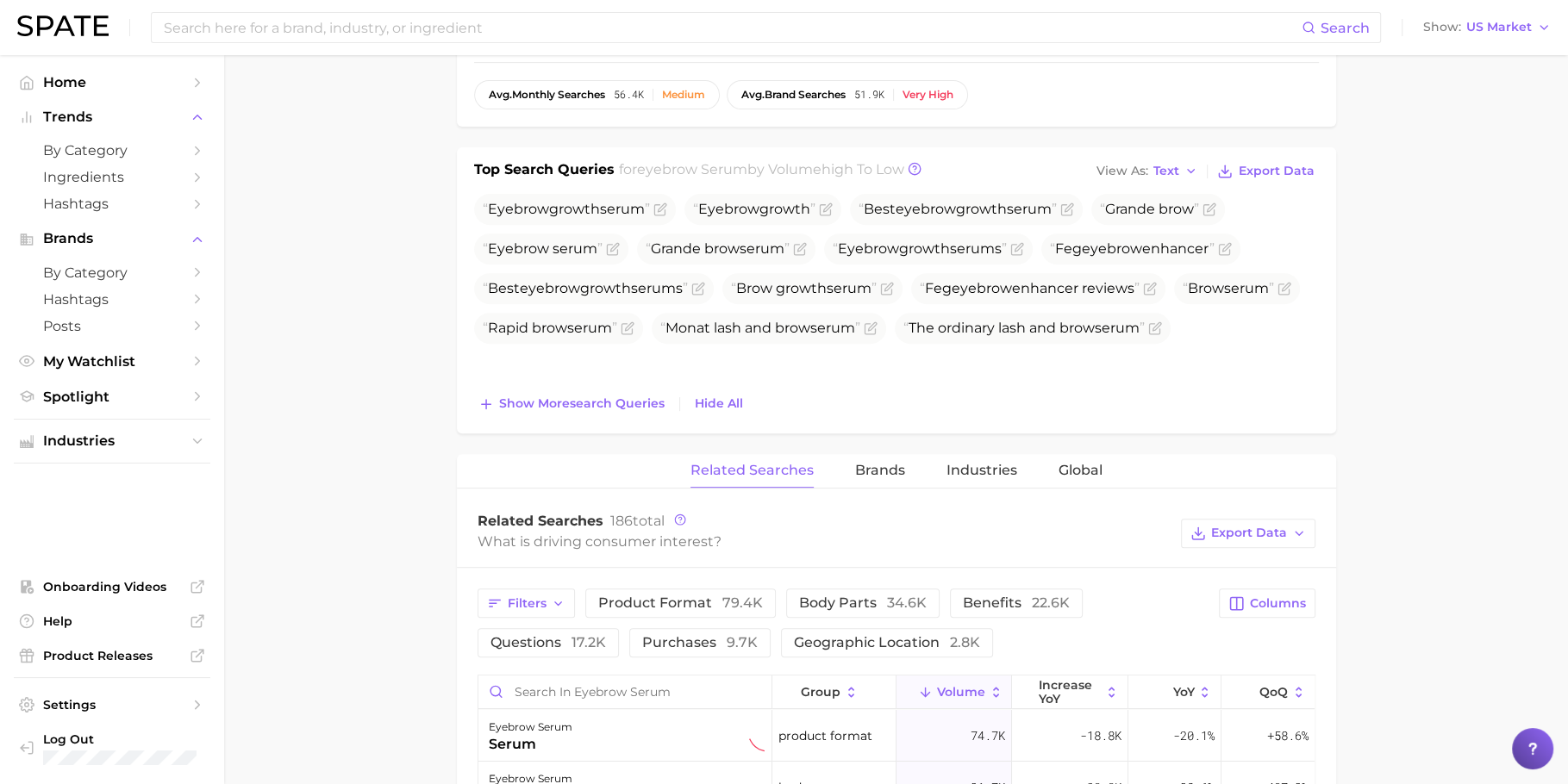
click at [804, 344] on ul "Eyebrow growth serum Eyebrow growth Best eyebrow growth serum Grande brow Eyebr…" at bounding box center [896, 268] width 845 height 150
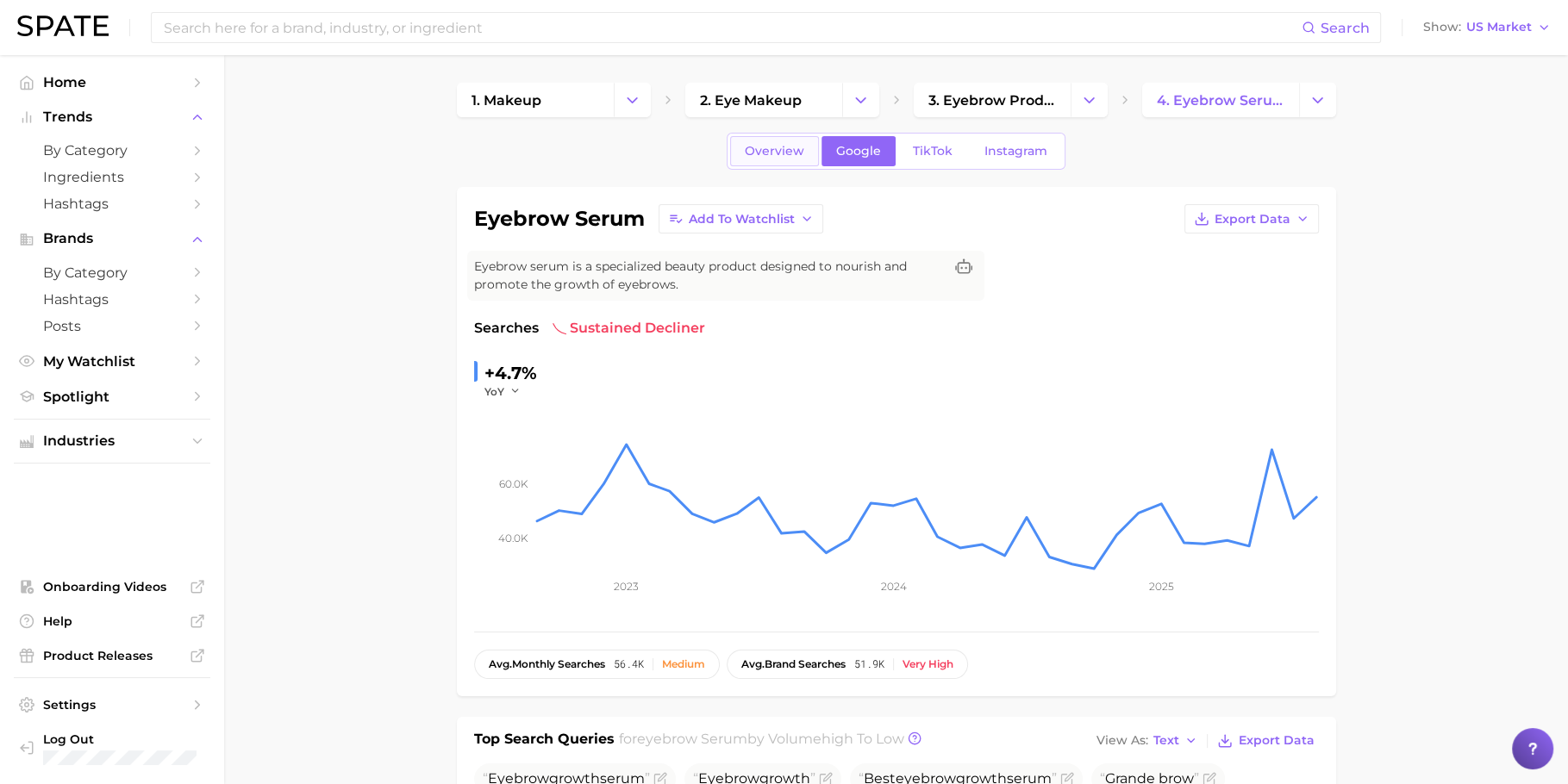
click at [777, 160] on link "Overview" at bounding box center [774, 151] width 89 height 30
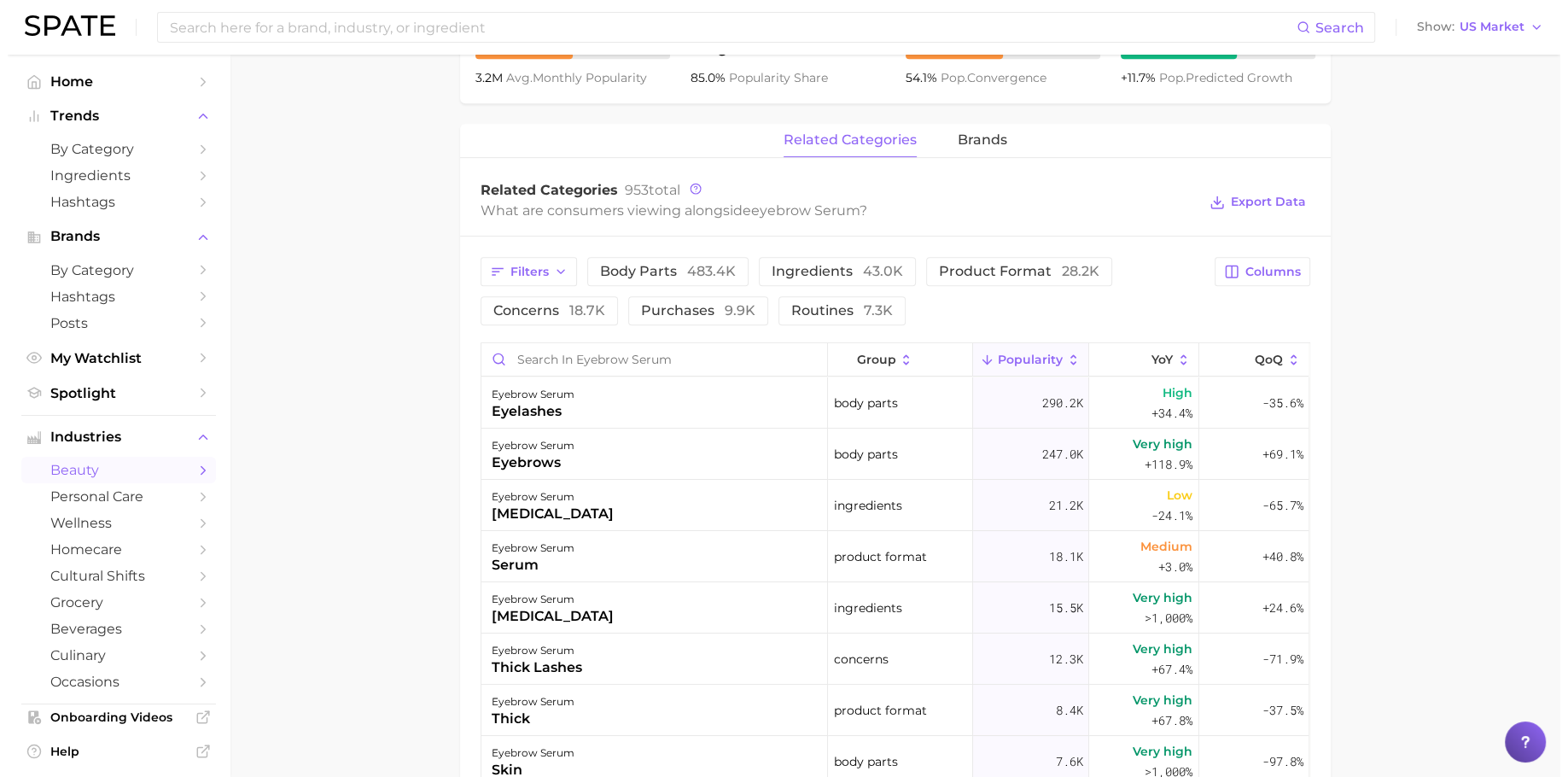
scroll to position [762, 0]
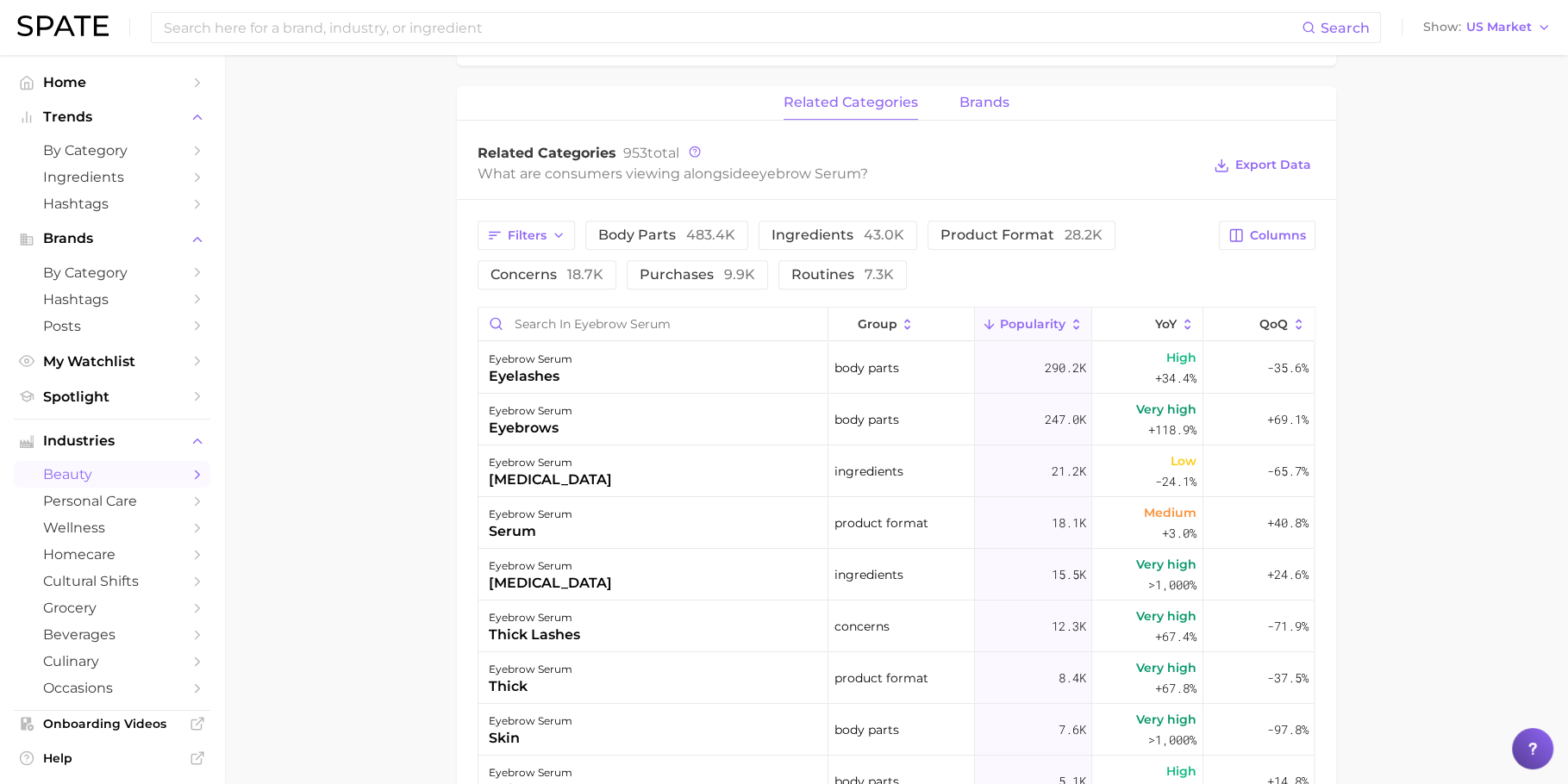
click at [984, 105] on span "brands" at bounding box center [984, 103] width 50 height 16
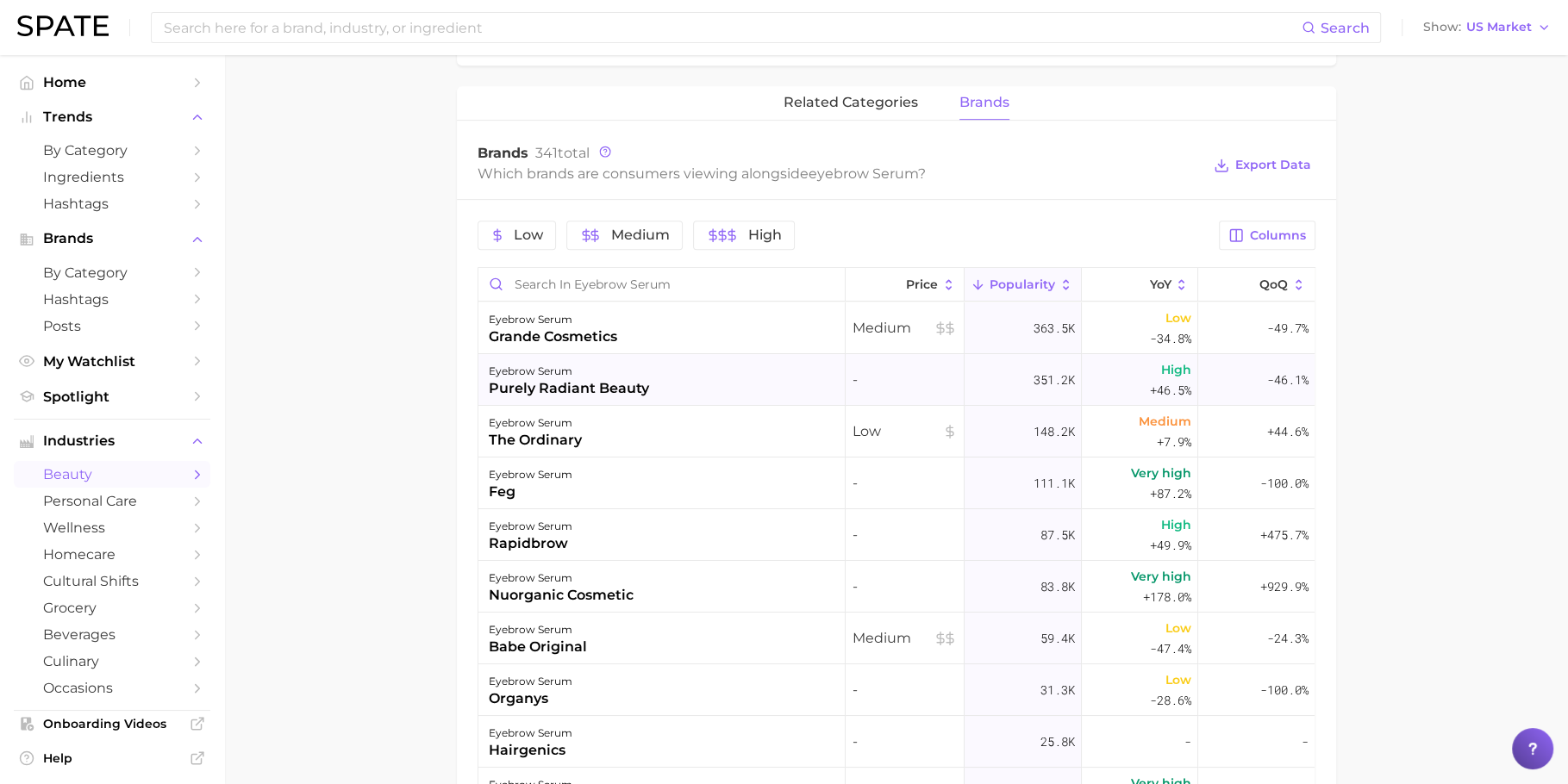
click at [692, 382] on div "eyebrow serum purely radiant beauty" at bounding box center [662, 380] width 367 height 52
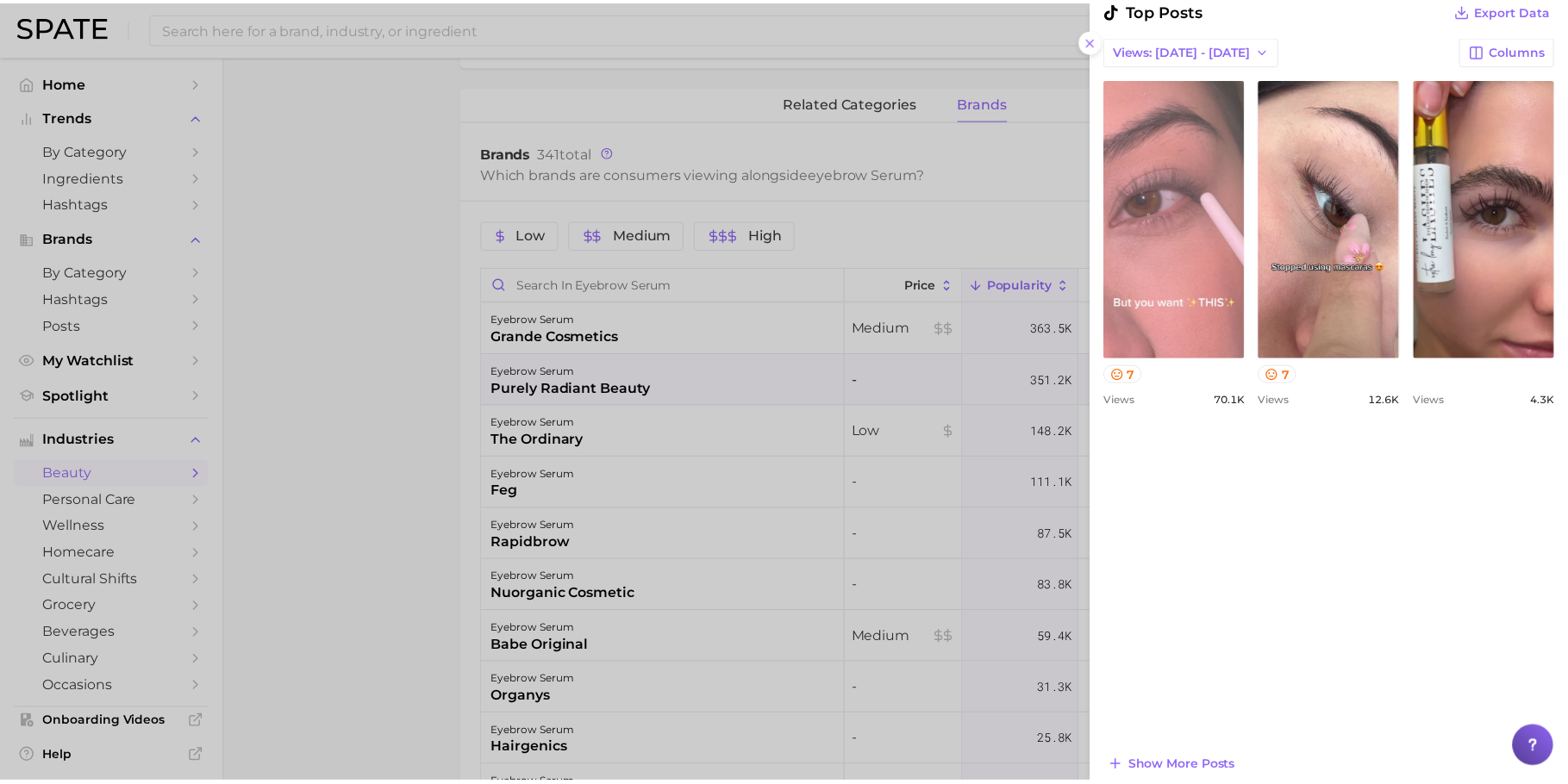
scroll to position [532, 0]
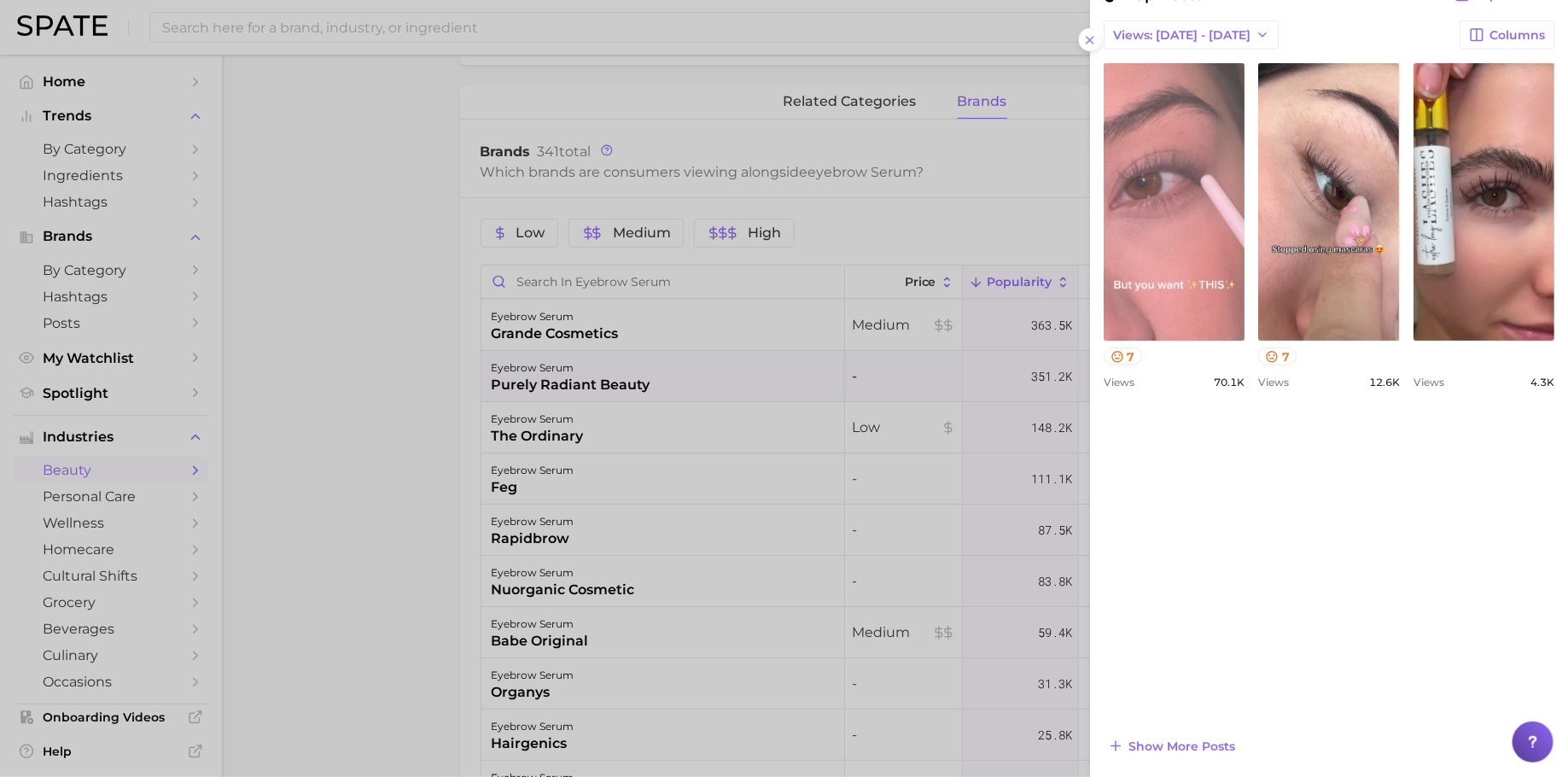
click at [1245, 280] on link "view post on TikTok" at bounding box center [1173, 202] width 141 height 277
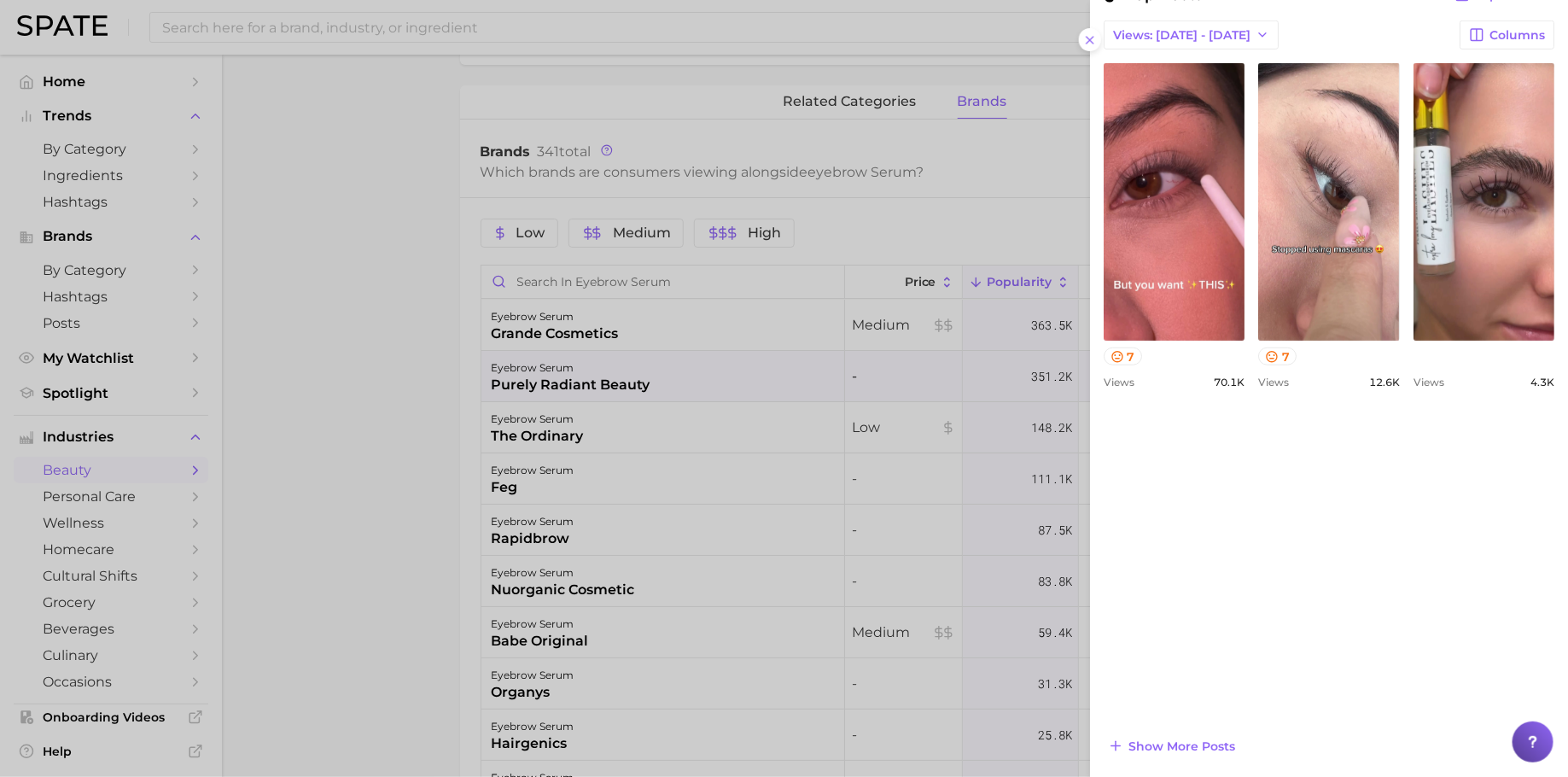
click at [668, 478] on div at bounding box center [784, 388] width 1568 height 777
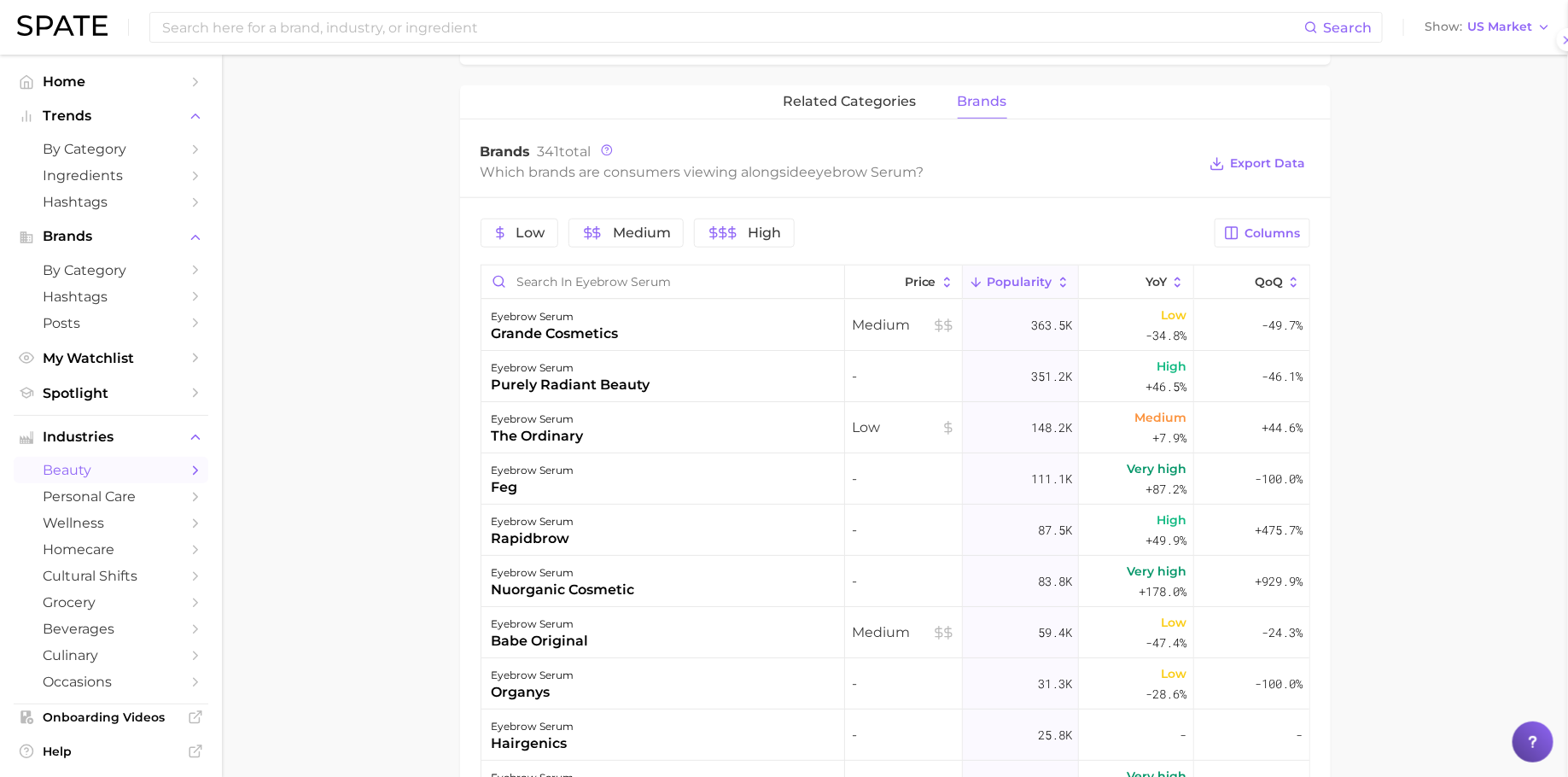
scroll to position [0, 0]
click at [697, 425] on div "eyebrow serum the ordinary" at bounding box center [656, 428] width 364 height 51
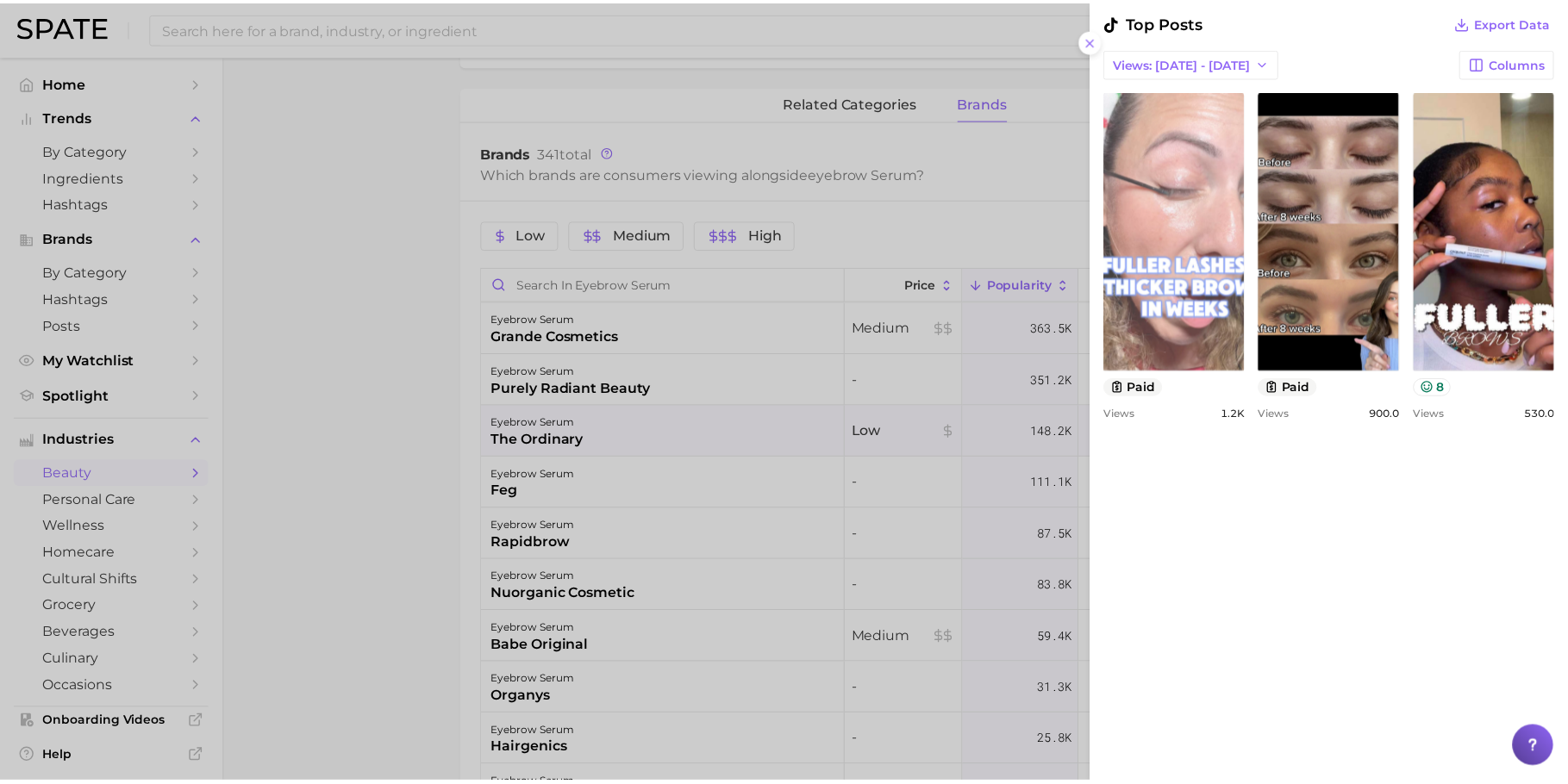
scroll to position [824, 0]
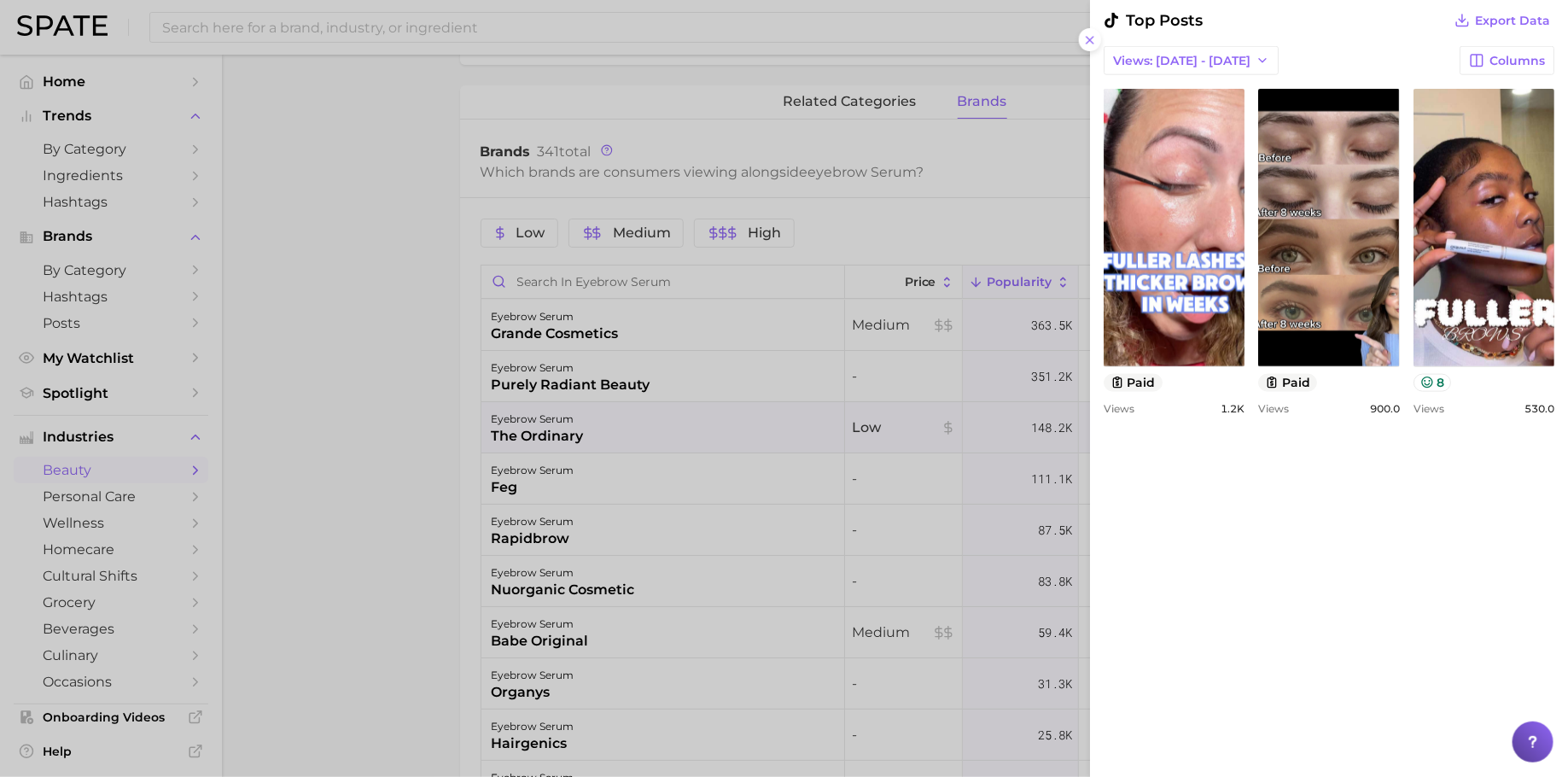
click at [656, 113] on div at bounding box center [784, 388] width 1568 height 777
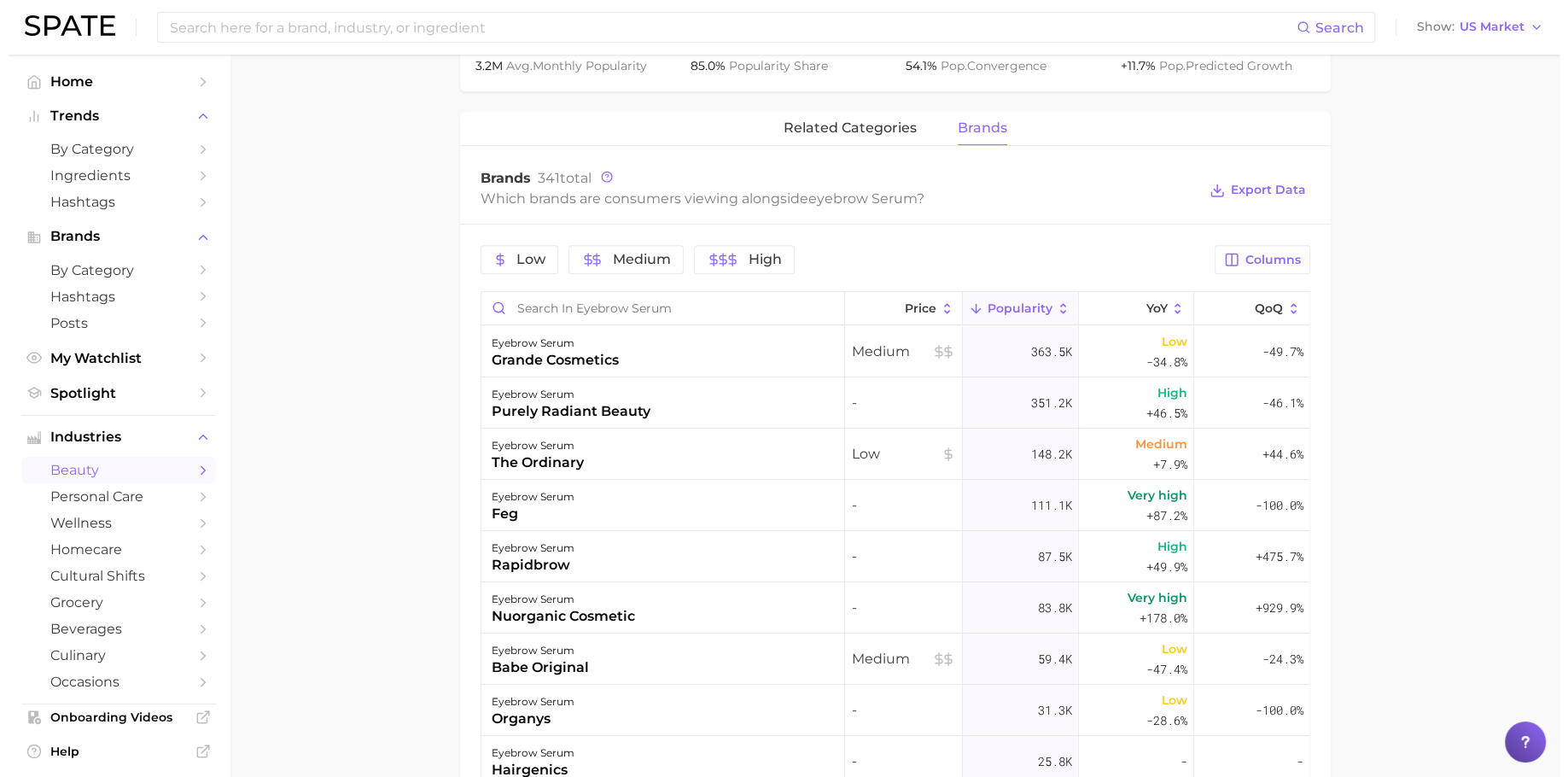
scroll to position [746, 0]
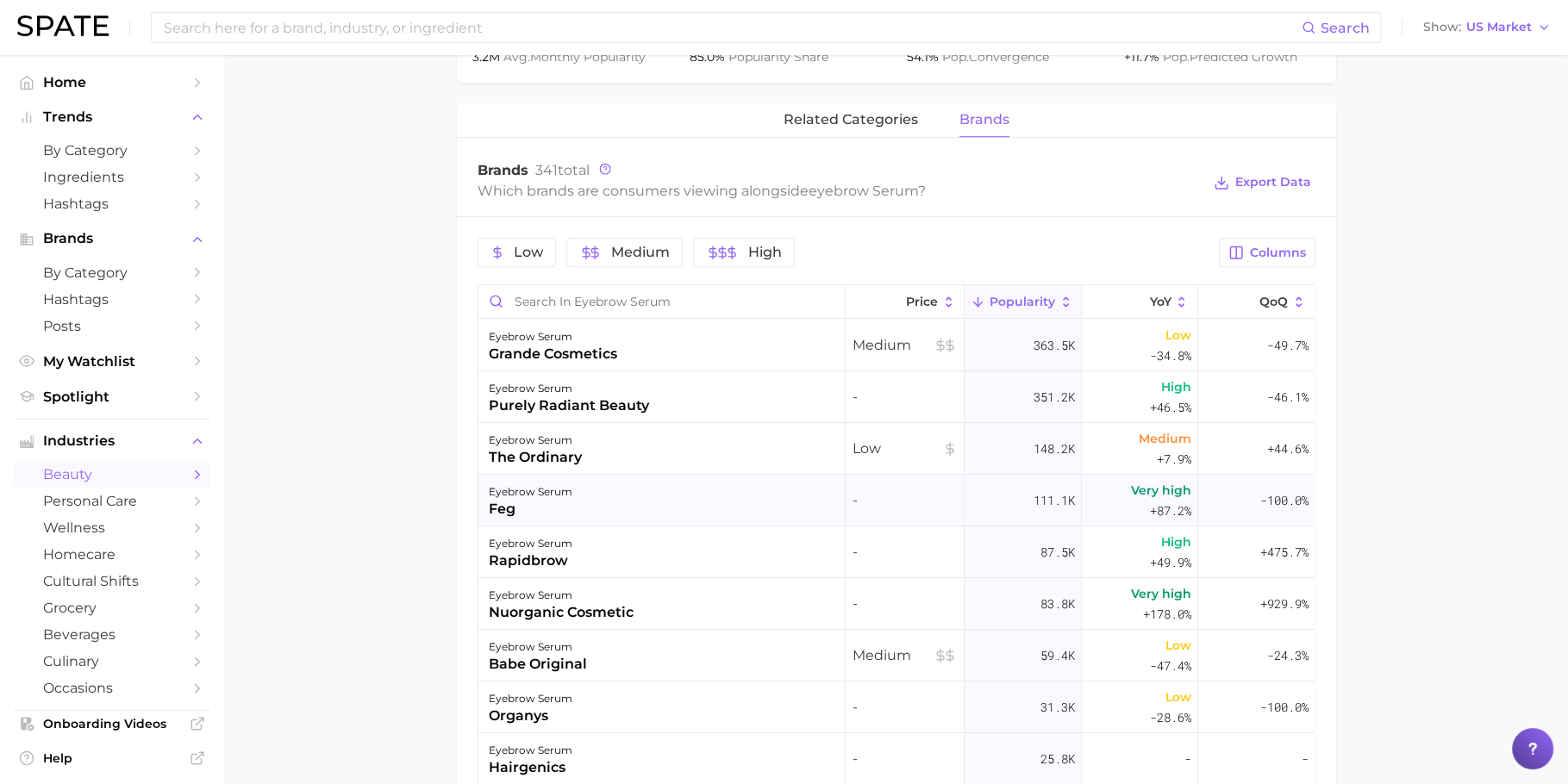
click at [638, 483] on div "eyebrow serum feg" at bounding box center [662, 500] width 367 height 52
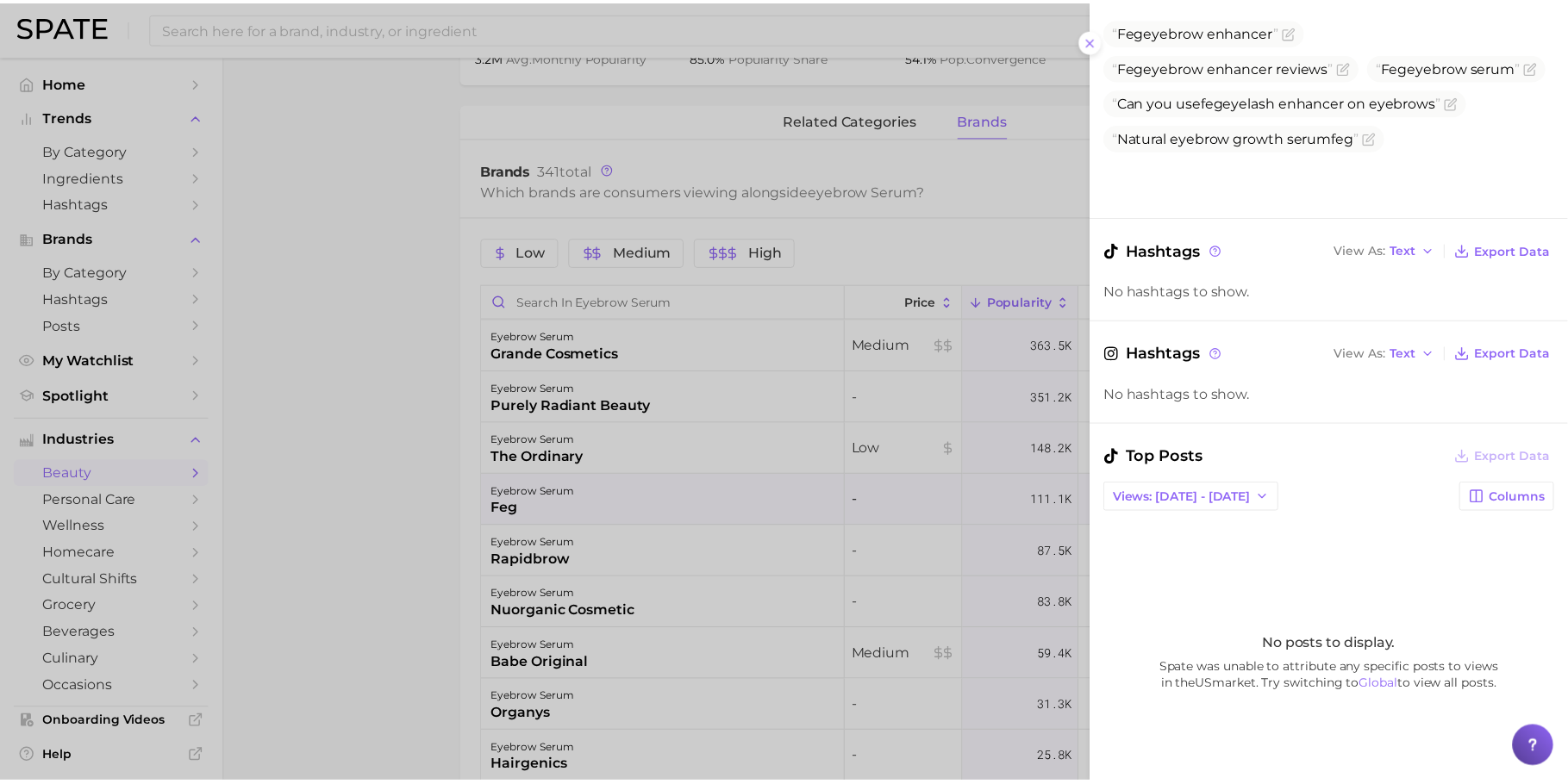
scroll to position [328, 0]
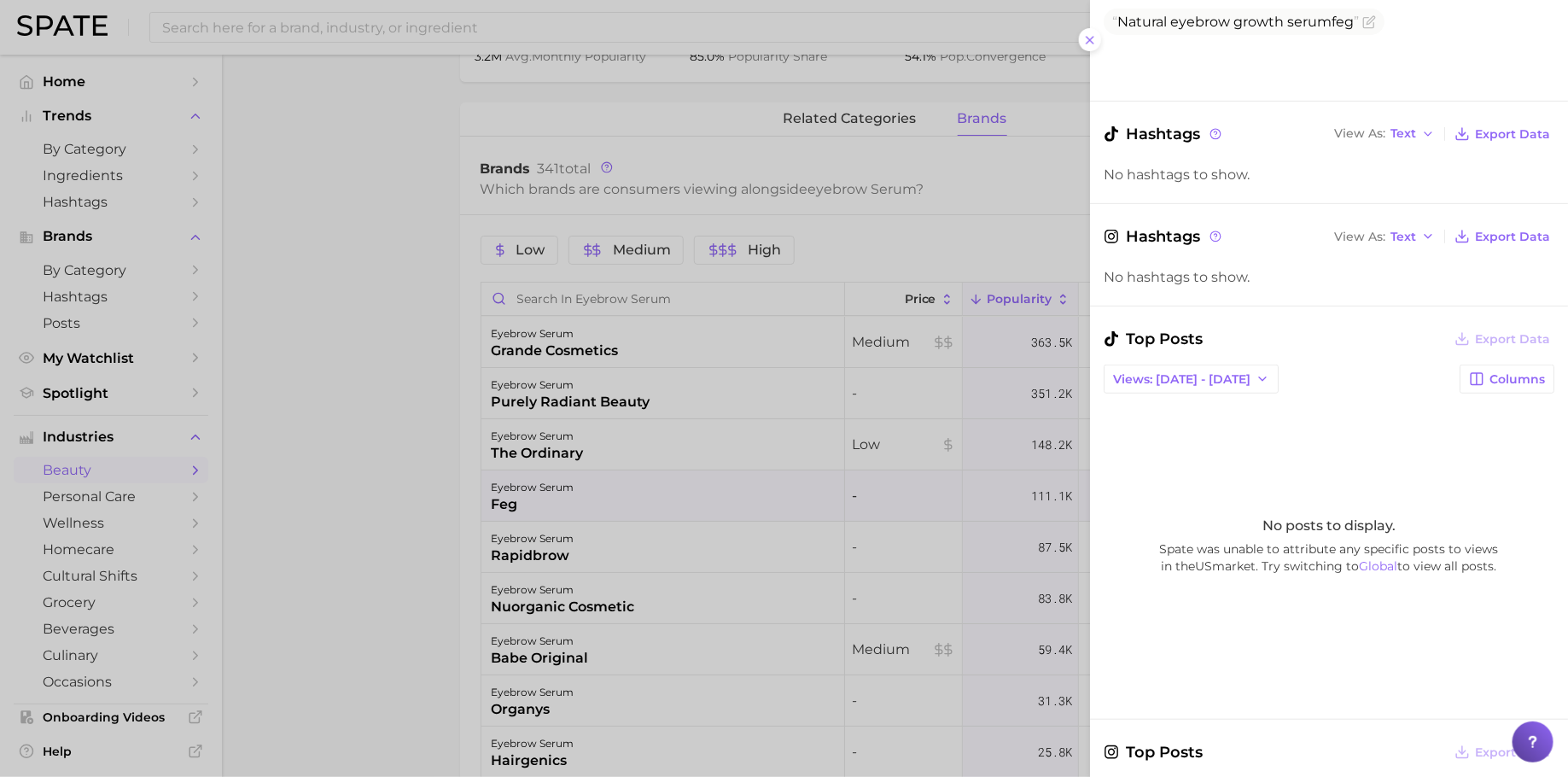
click at [372, 339] on div at bounding box center [784, 388] width 1568 height 777
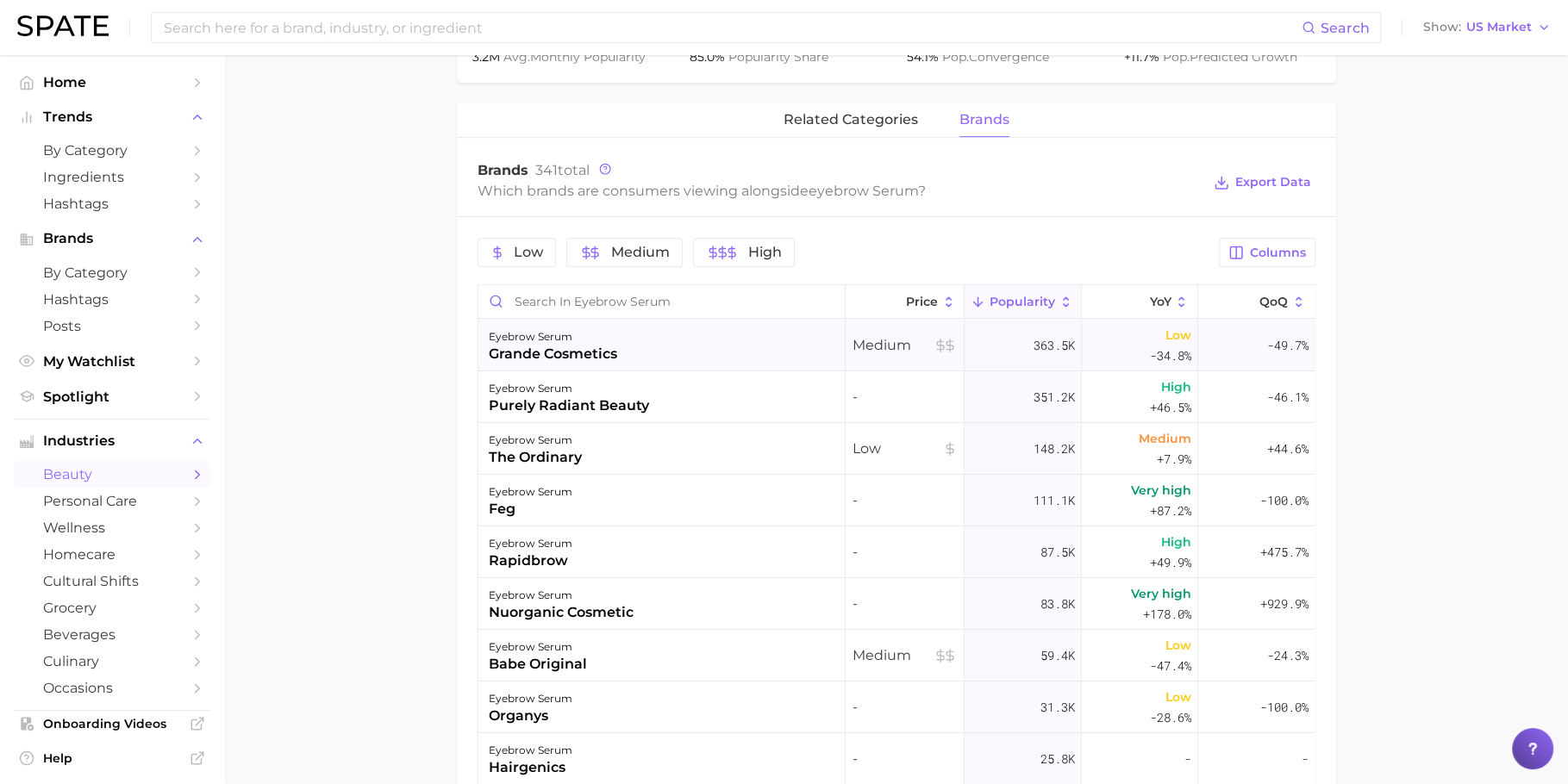
click at [531, 363] on div "eyebrow serum grande cosmetics" at bounding box center [662, 346] width 367 height 52
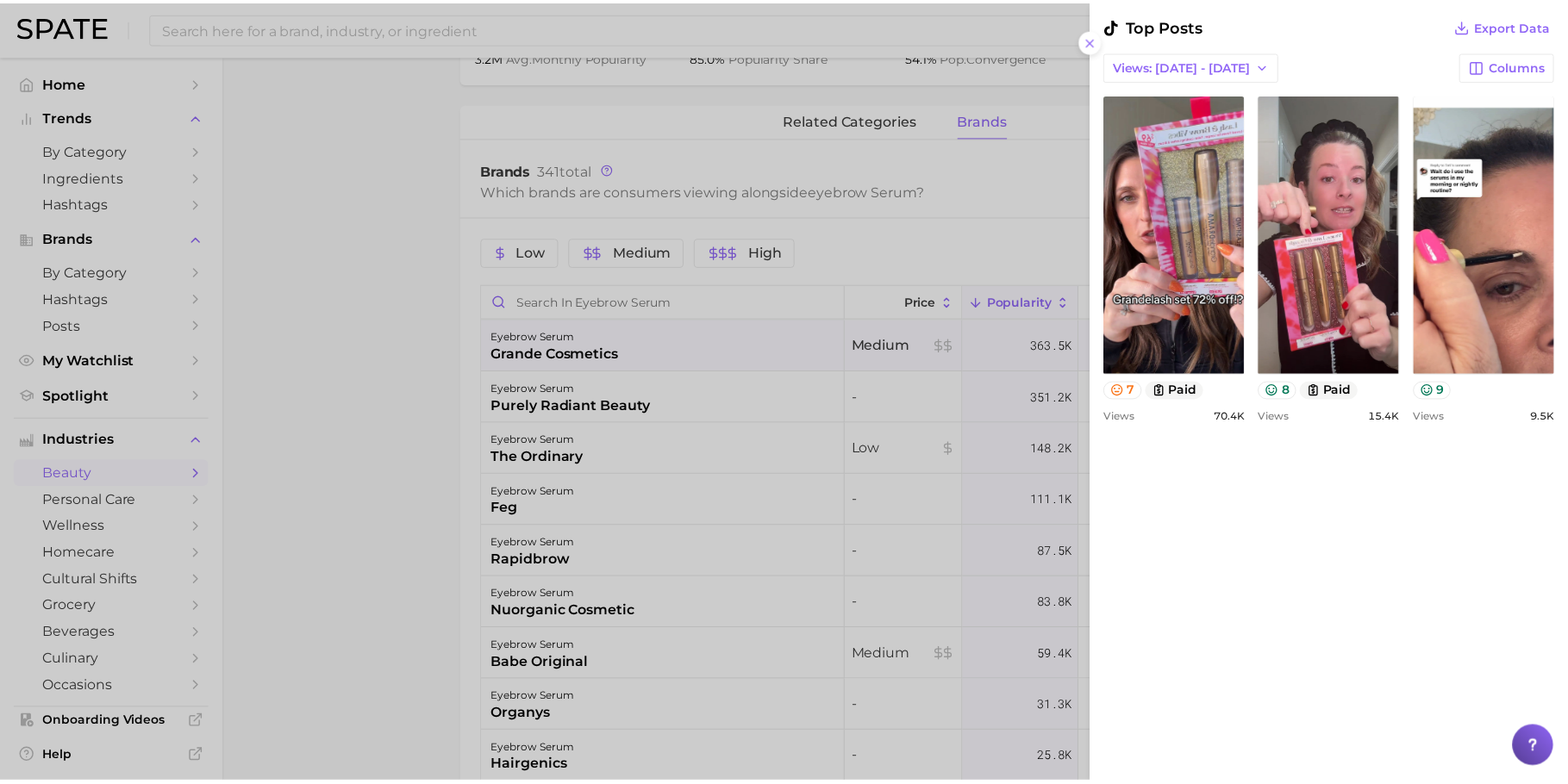
scroll to position [672, 0]
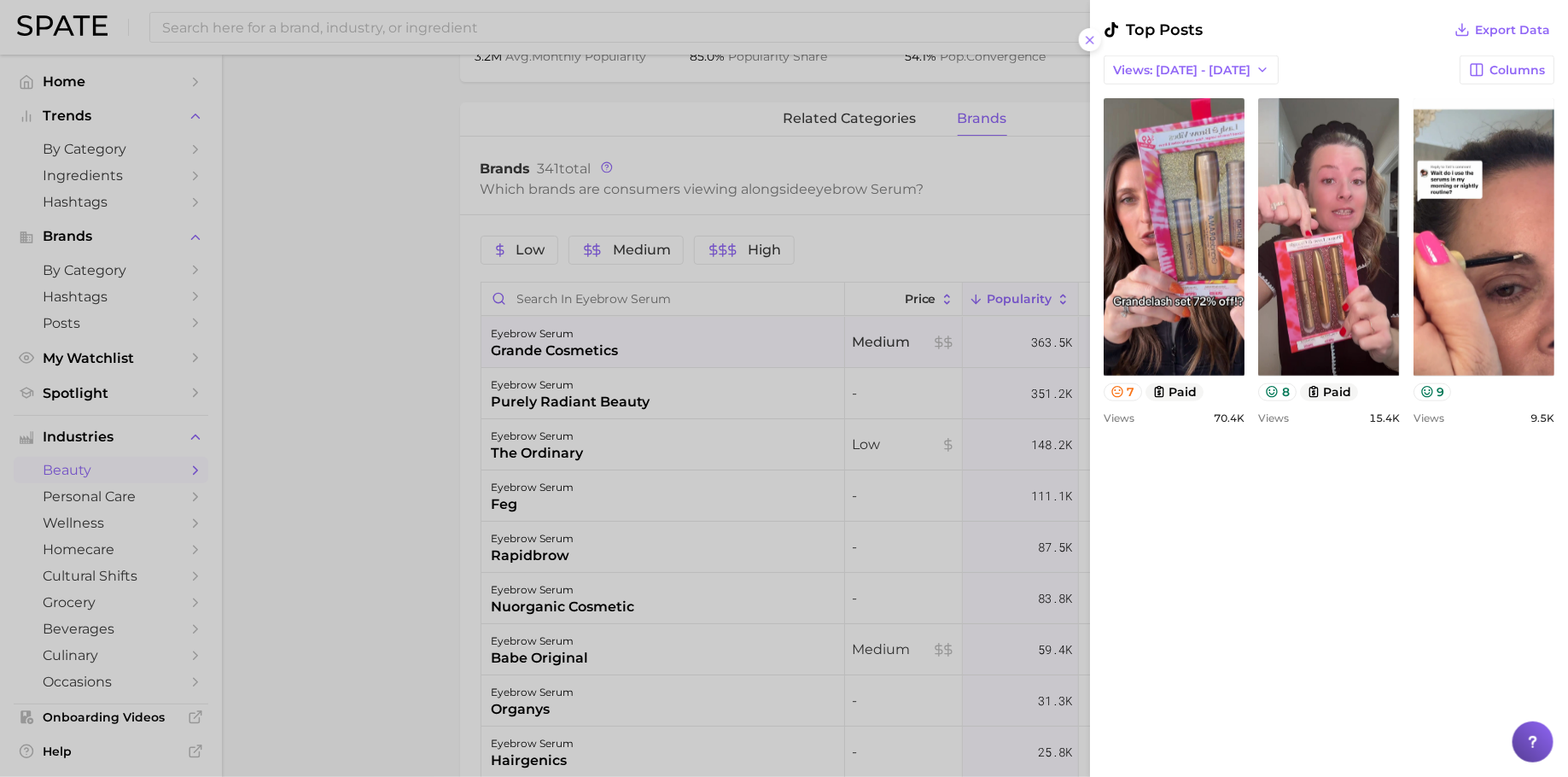
click at [629, 366] on div at bounding box center [784, 388] width 1568 height 777
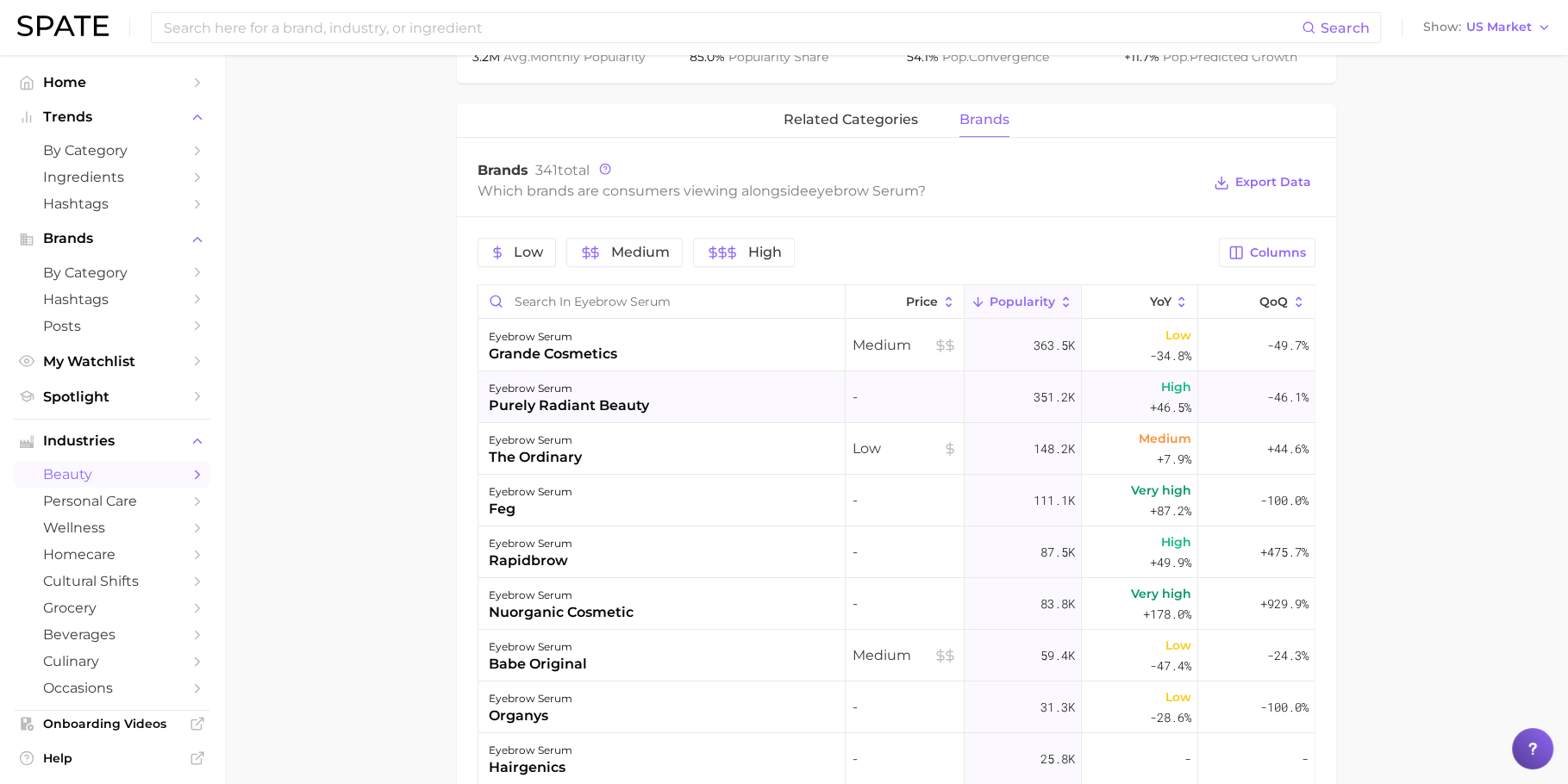
click at [637, 386] on div "eyebrow serum" at bounding box center [569, 389] width 161 height 21
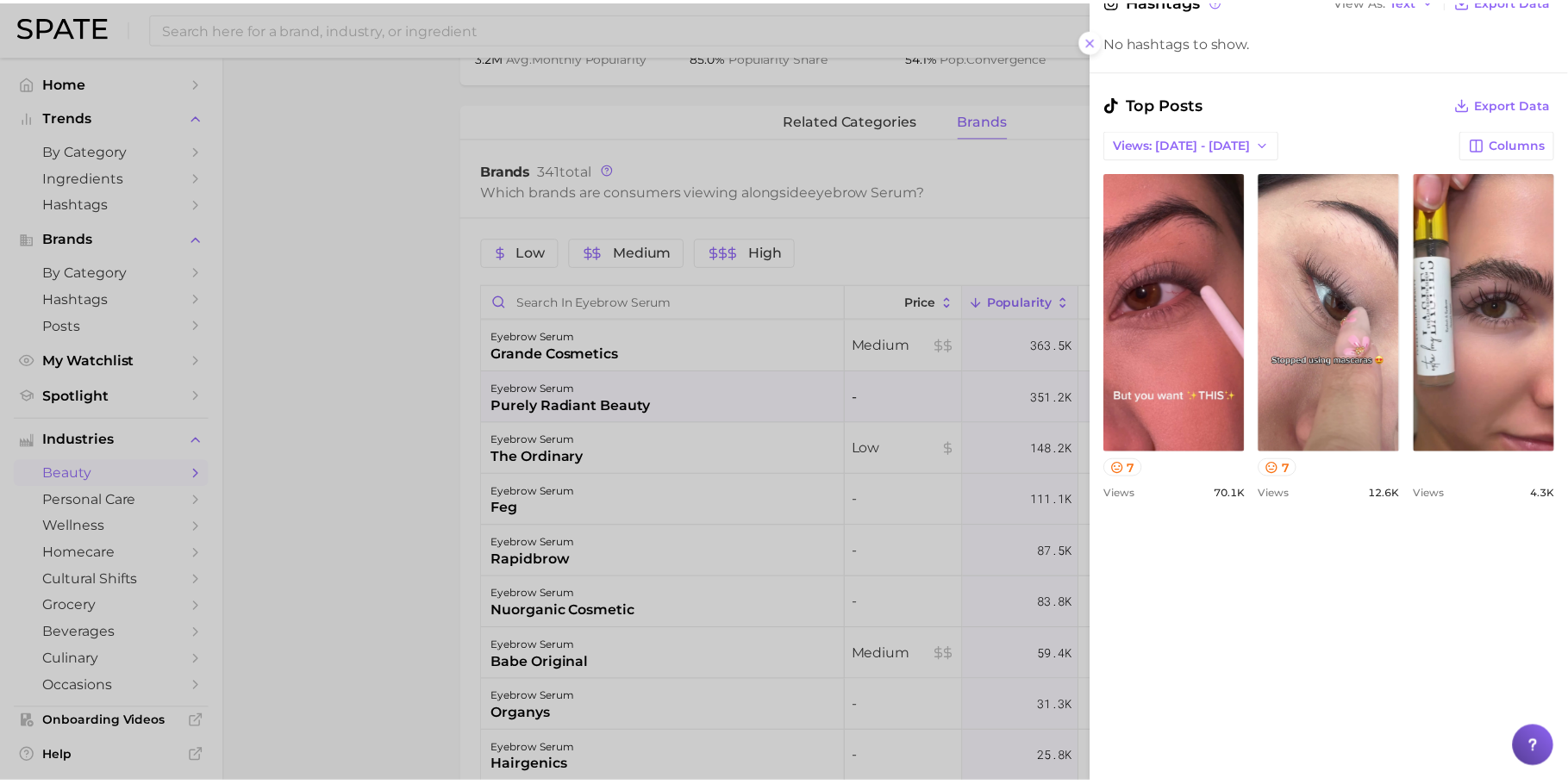
scroll to position [507, 0]
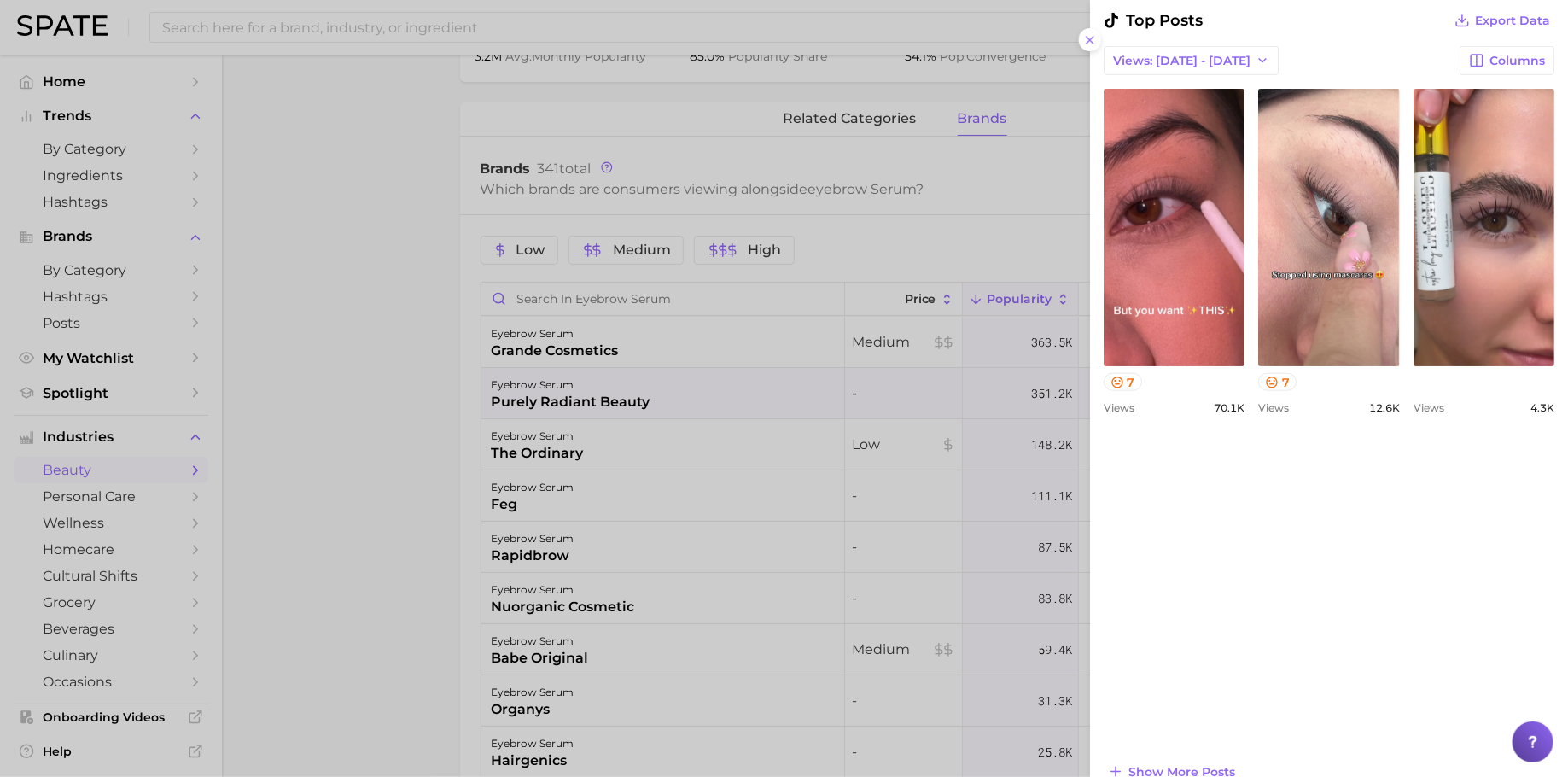
click at [606, 472] on div at bounding box center [784, 388] width 1568 height 777
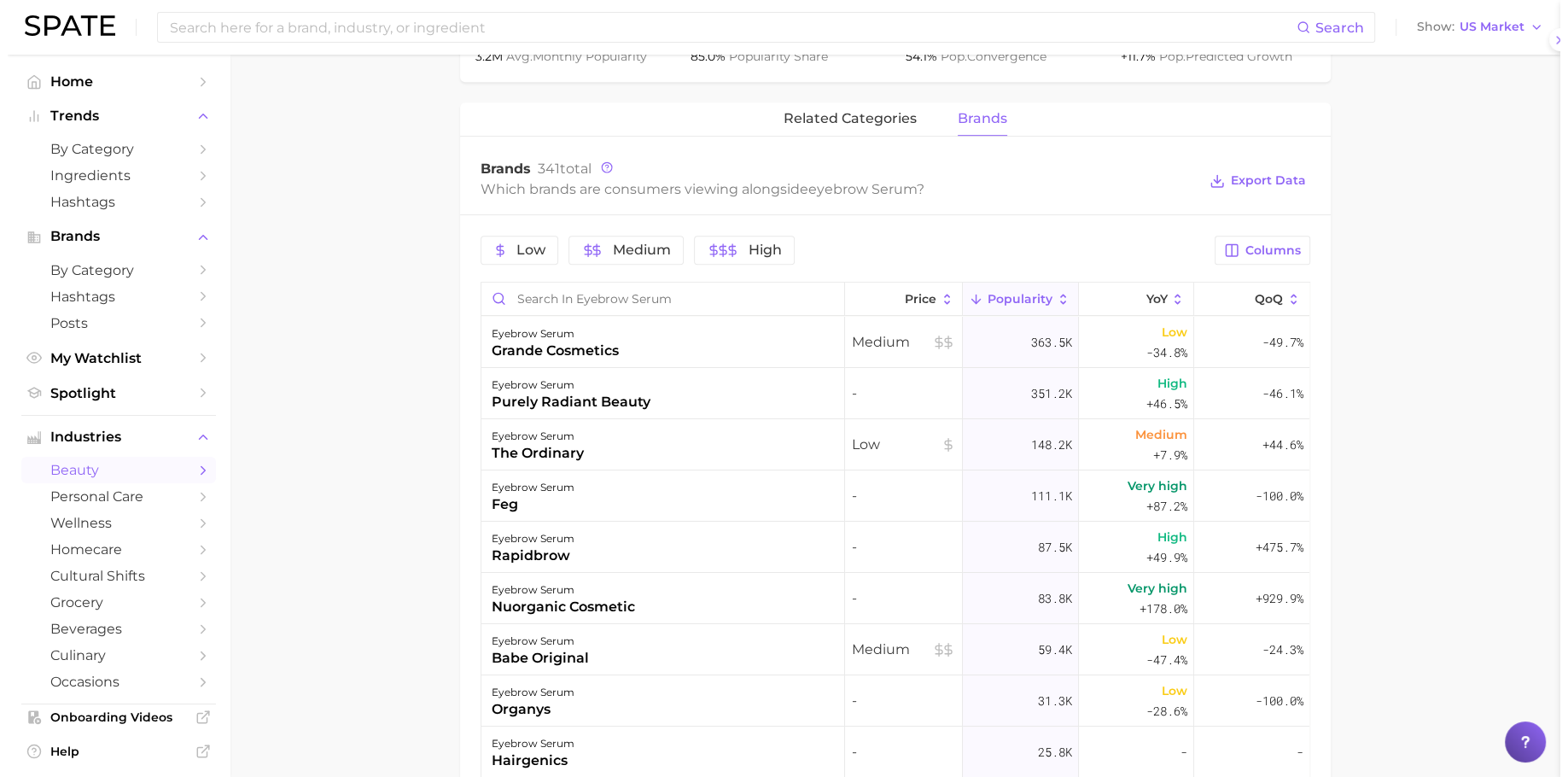
scroll to position [0, 0]
click at [622, 470] on div "eyebrow serum feg" at bounding box center [656, 496] width 364 height 51
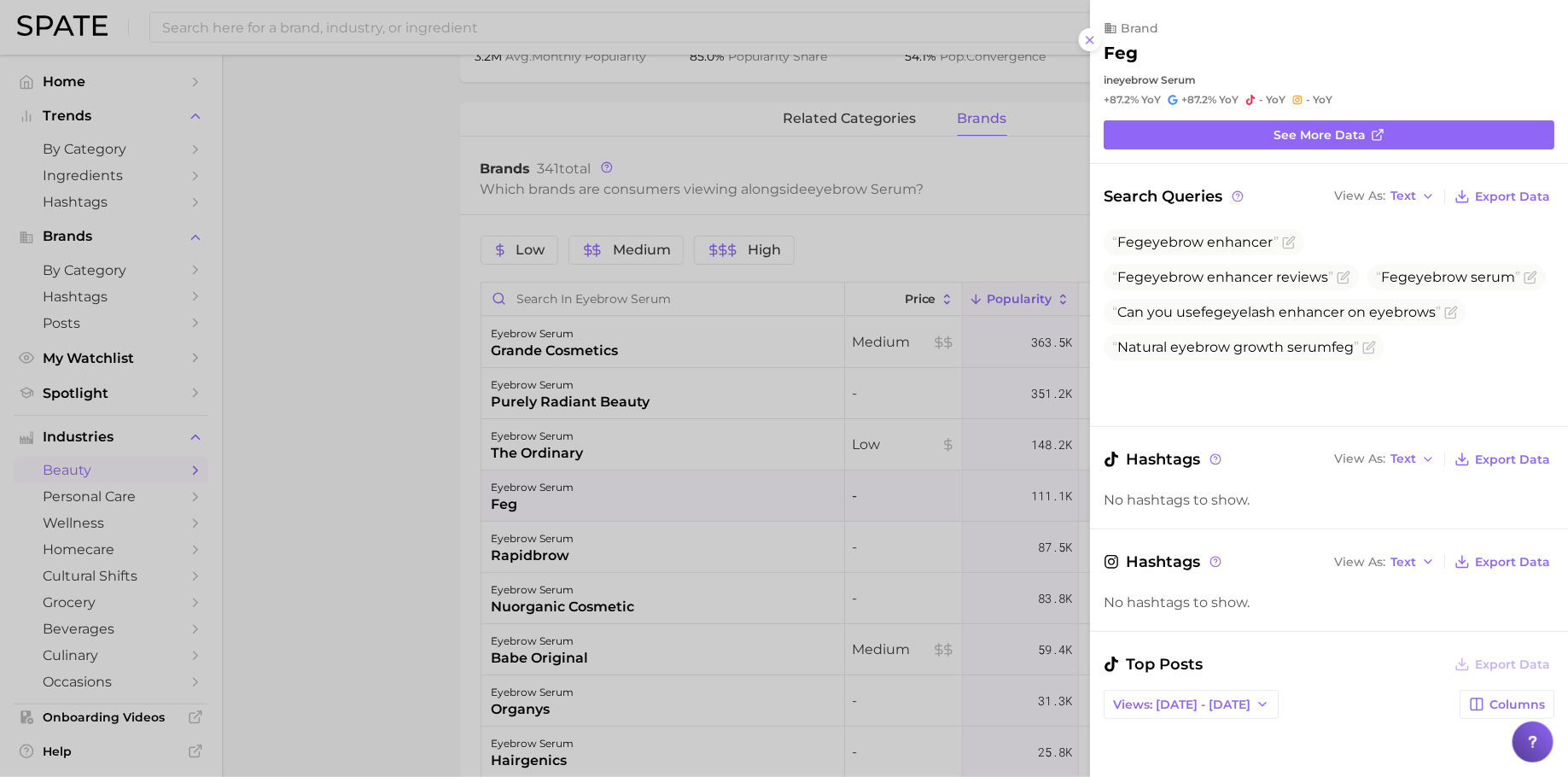
click at [775, 460] on div at bounding box center [784, 388] width 1568 height 777
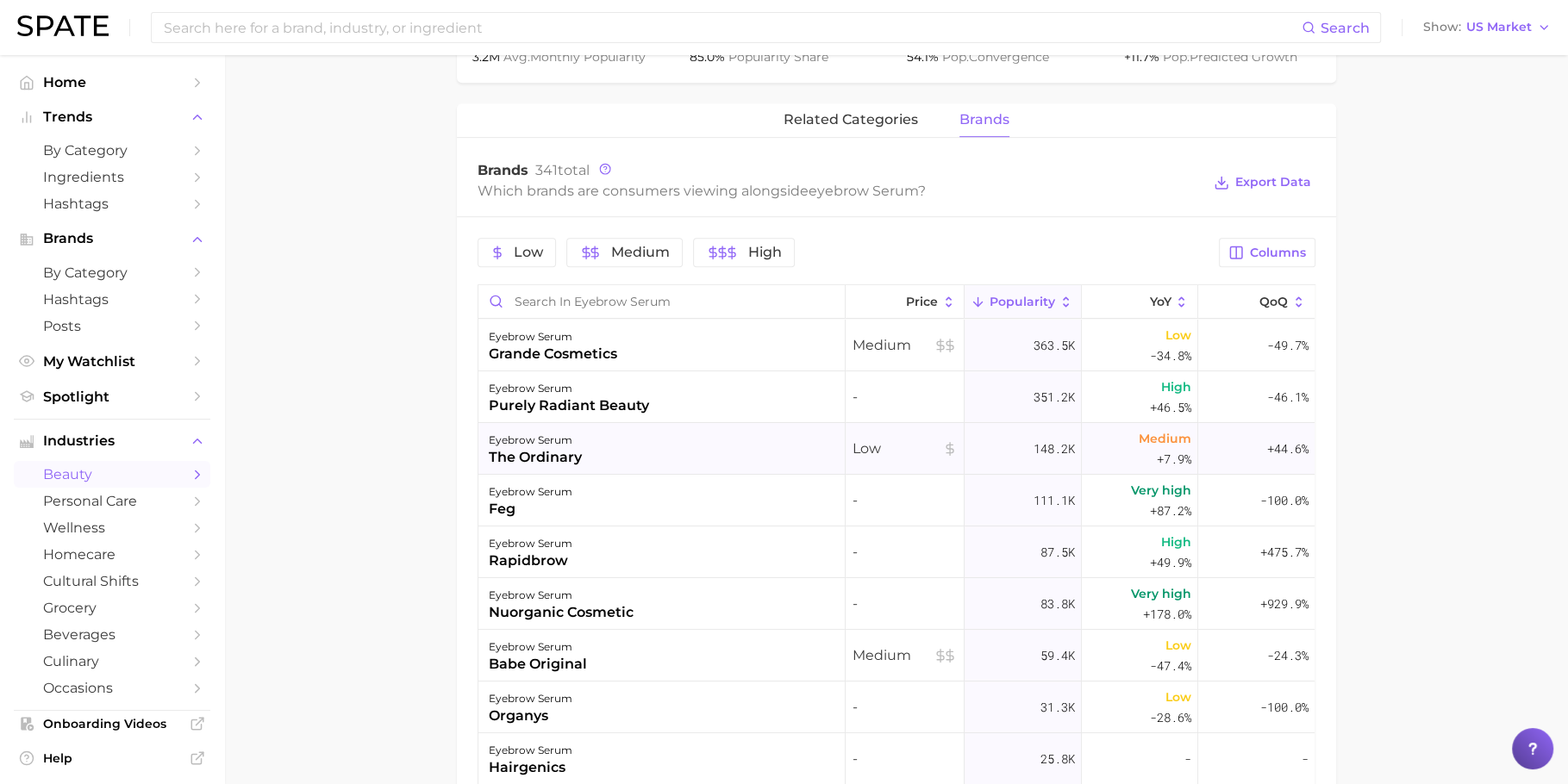
click at [766, 454] on div "eyebrow serum the ordinary" at bounding box center [662, 448] width 367 height 52
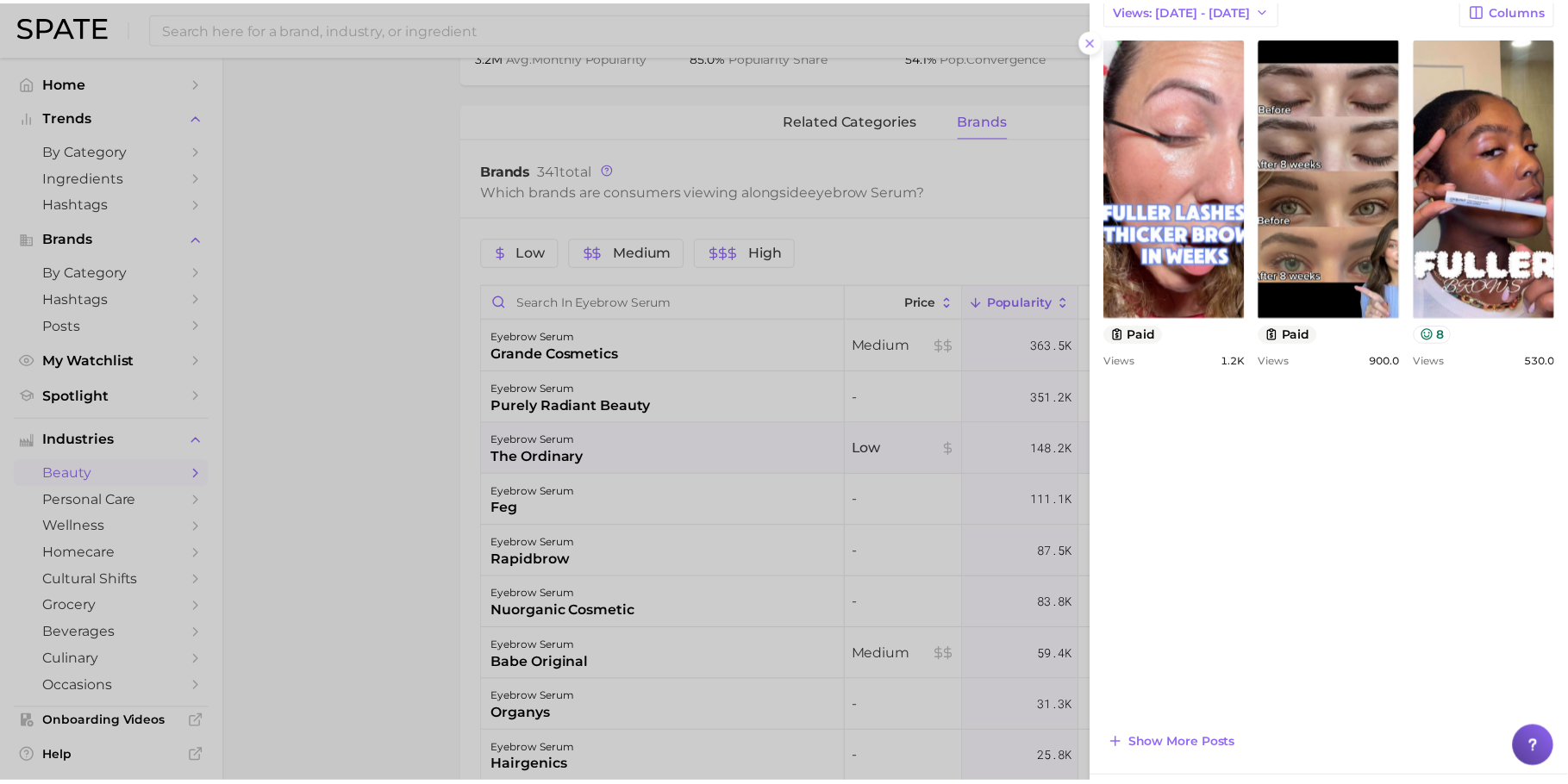
scroll to position [893, 0]
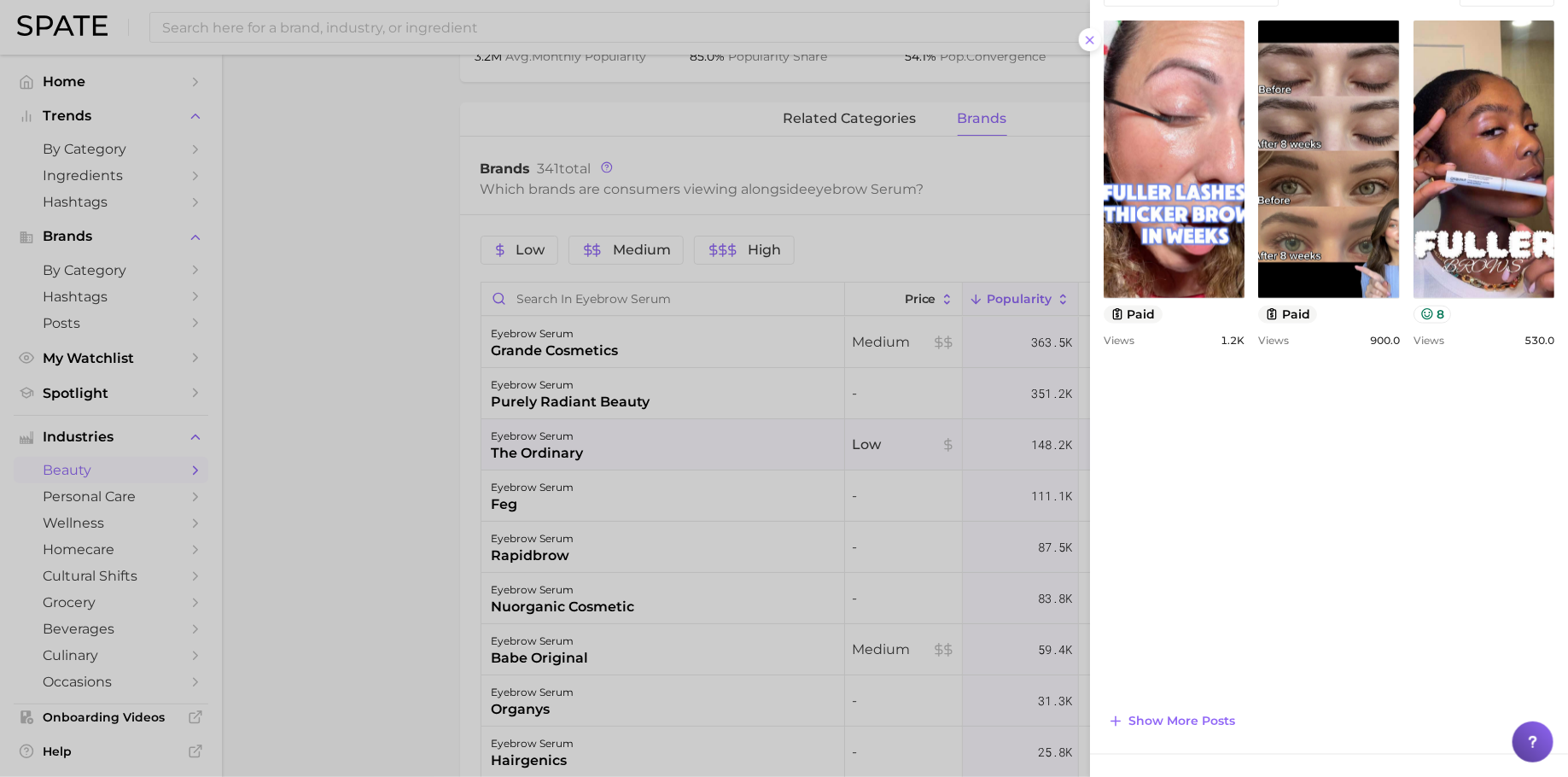
click at [900, 113] on div at bounding box center [784, 388] width 1568 height 777
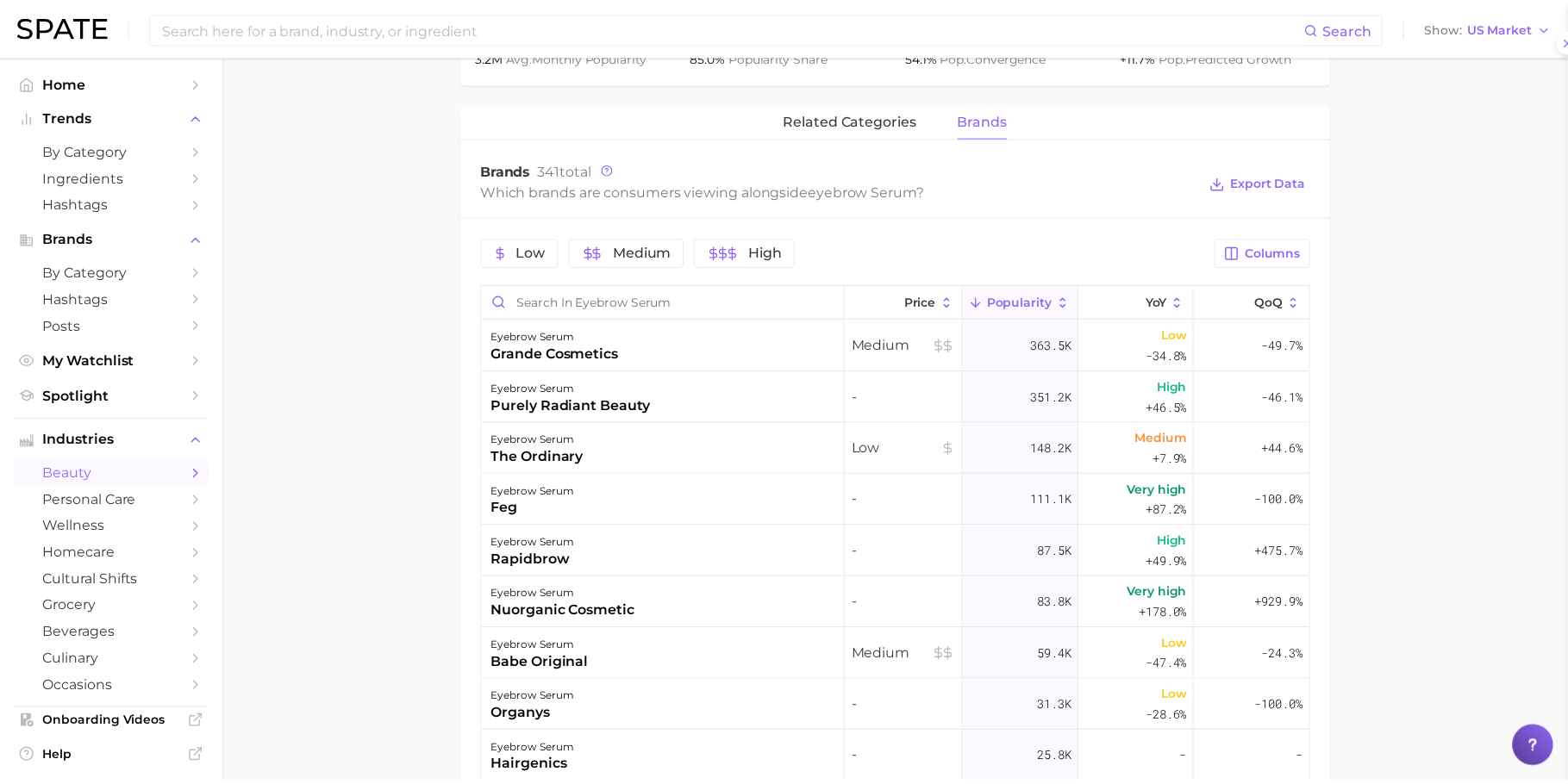
scroll to position [0, 0]
click at [904, 120] on span "related categories" at bounding box center [850, 119] width 134 height 16
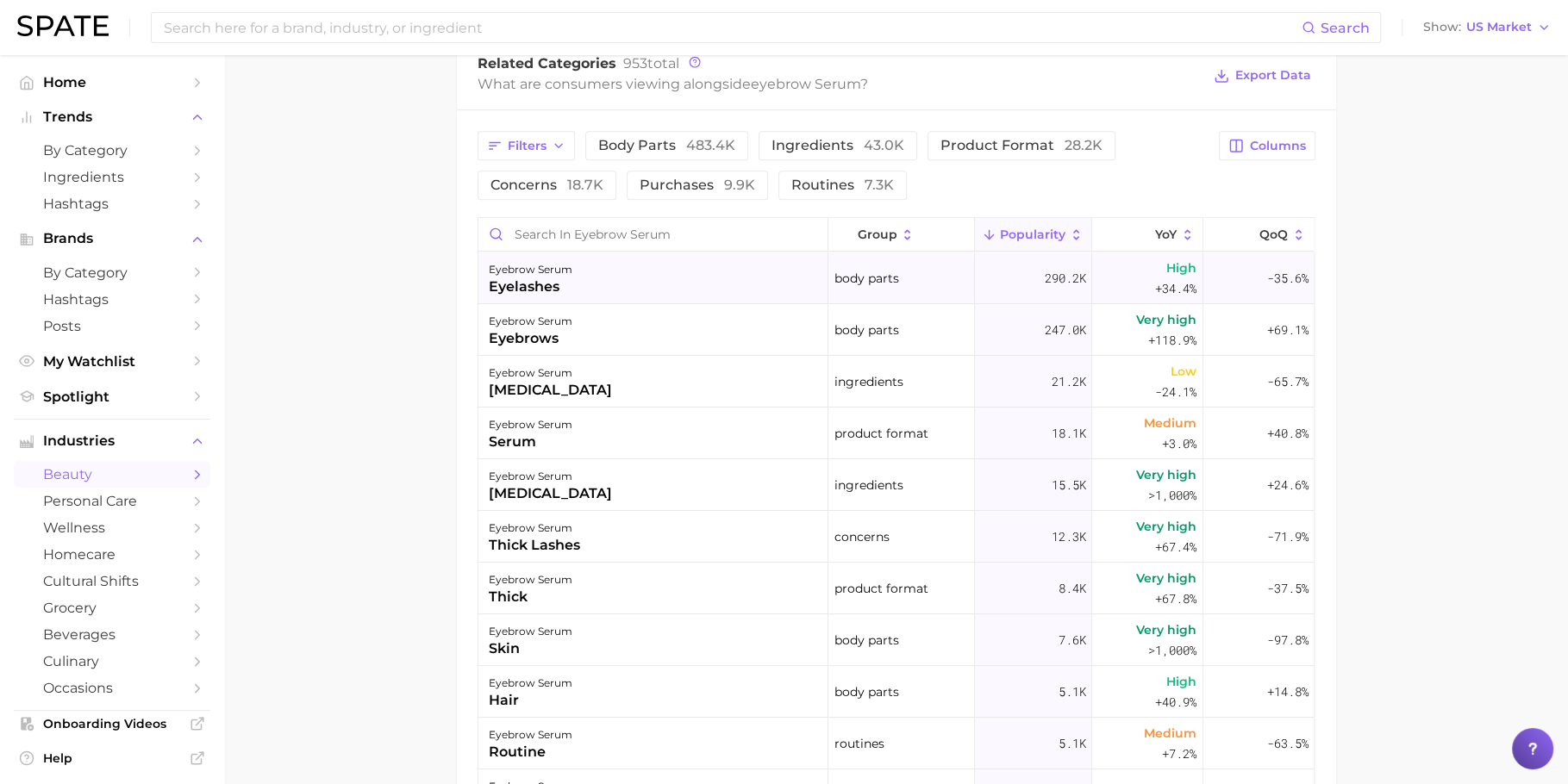
scroll to position [880, 0]
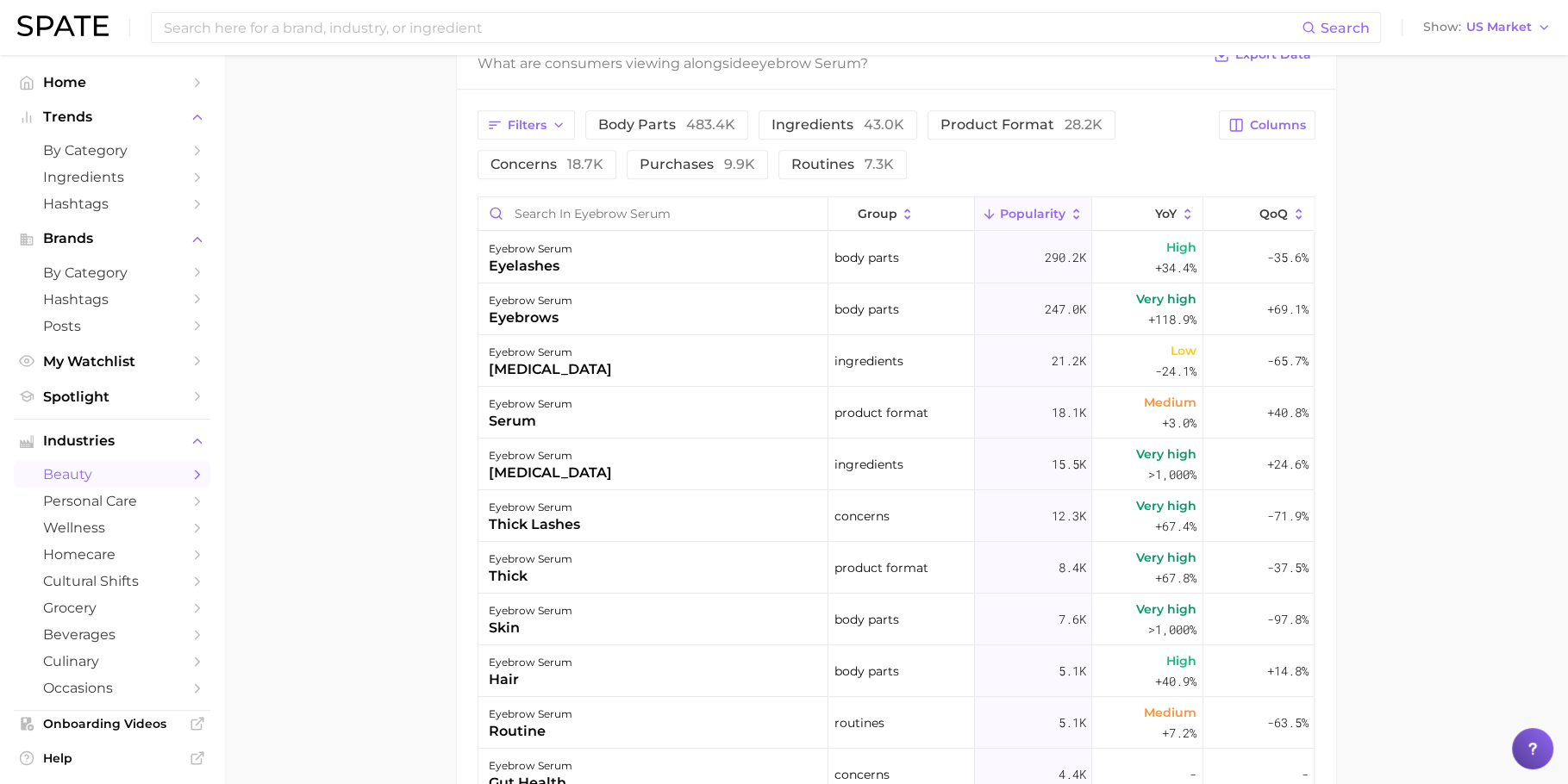
click at [1130, 161] on div "Filters body parts 483.4k ingredients 43.0k product format 28.2k concerns 18.7k…" at bounding box center [843, 145] width 731 height 69
click at [1269, 121] on span "Columns" at bounding box center [1277, 125] width 56 height 15
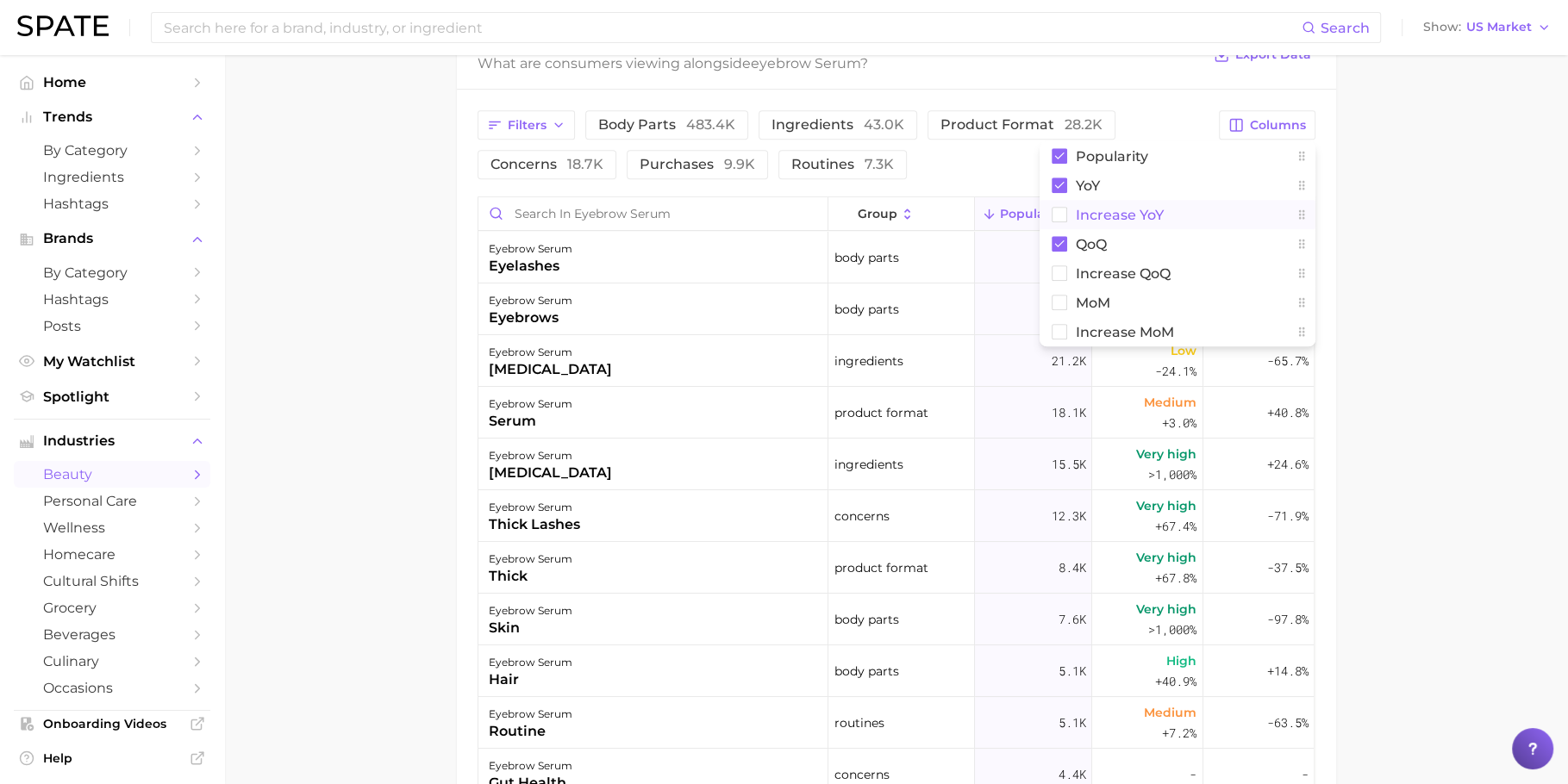
click at [1186, 218] on button "Increase YoY" at bounding box center [1177, 214] width 276 height 29
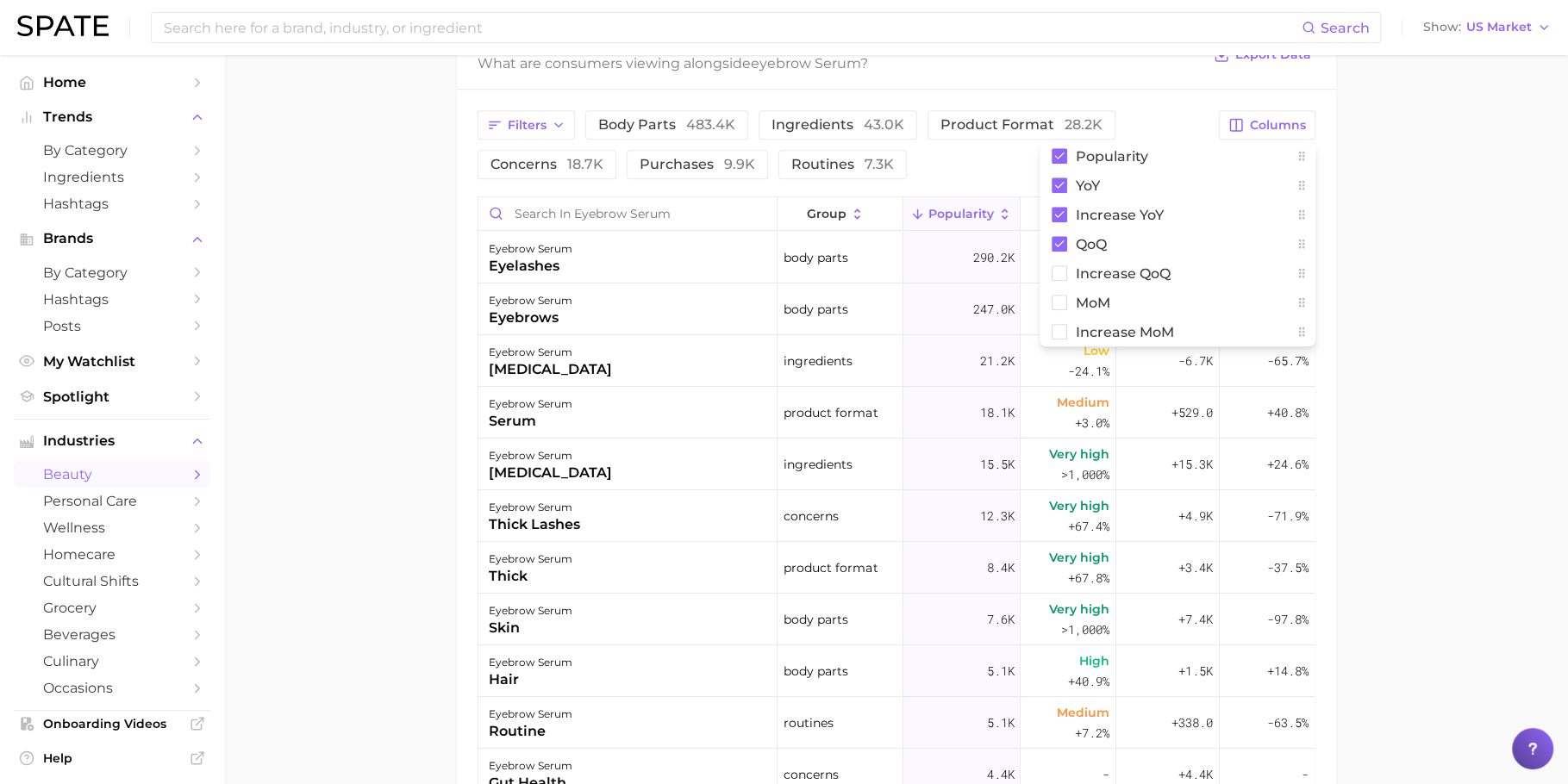
click at [1471, 242] on main "1. makeup 2. eye makeup 3. eyebrow products 4. eyebrow serum Overview Google Ti…" at bounding box center [896, 131] width 1344 height 1913
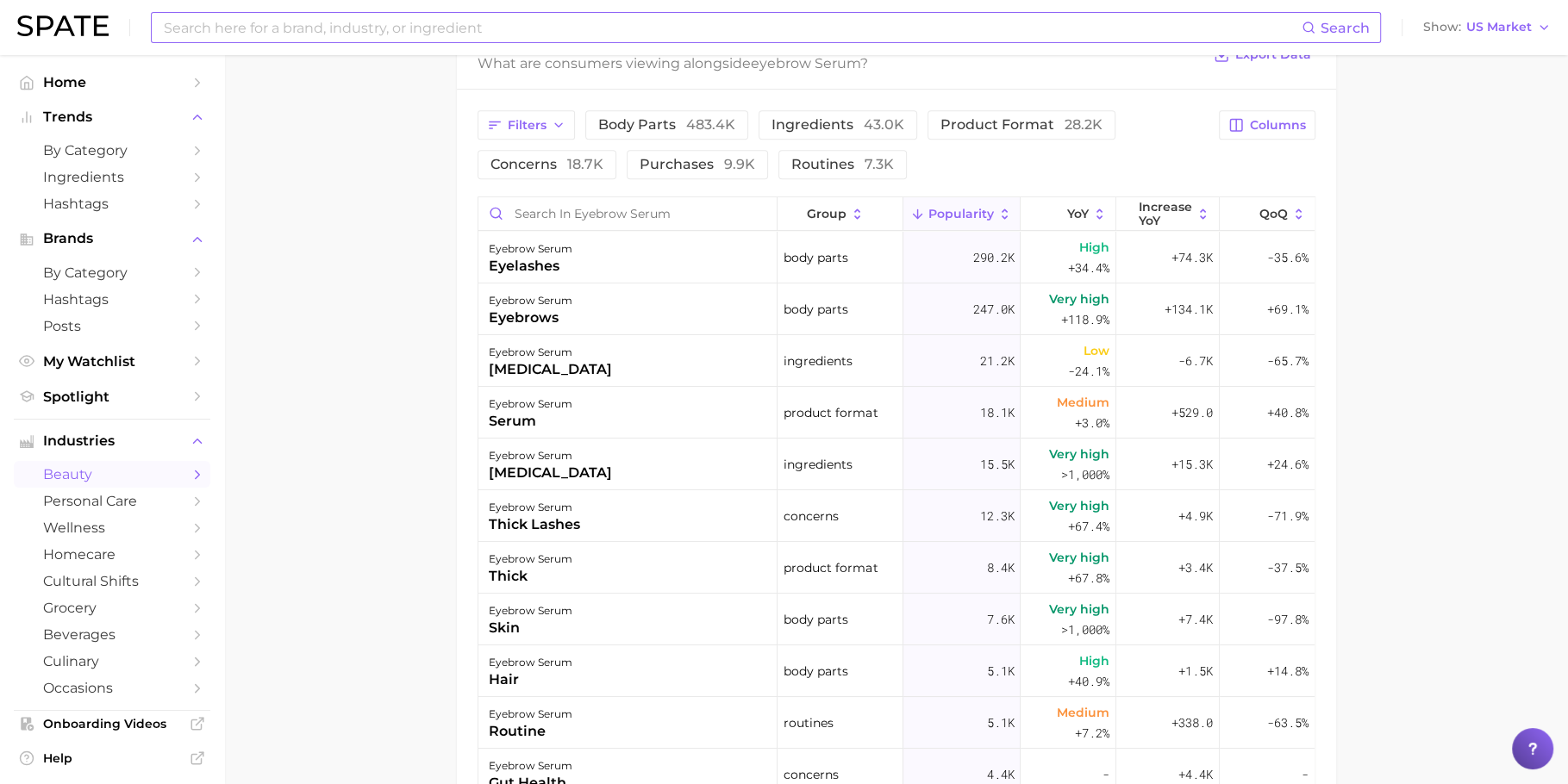
click at [451, 32] on input at bounding box center [732, 27] width 1139 height 29
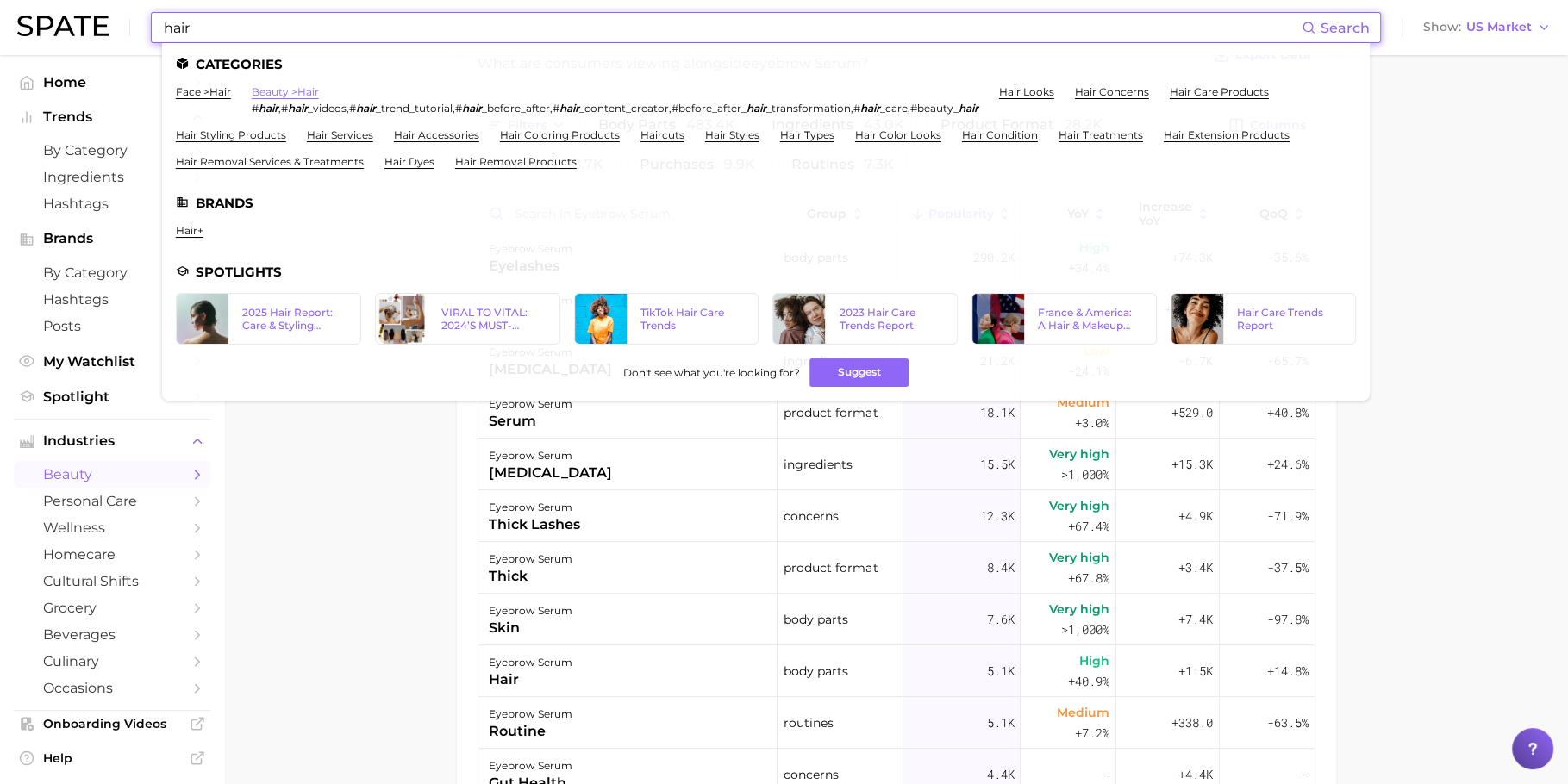
type input "hair"
click at [293, 90] on link "beauty > hair" at bounding box center [285, 91] width 68 height 13
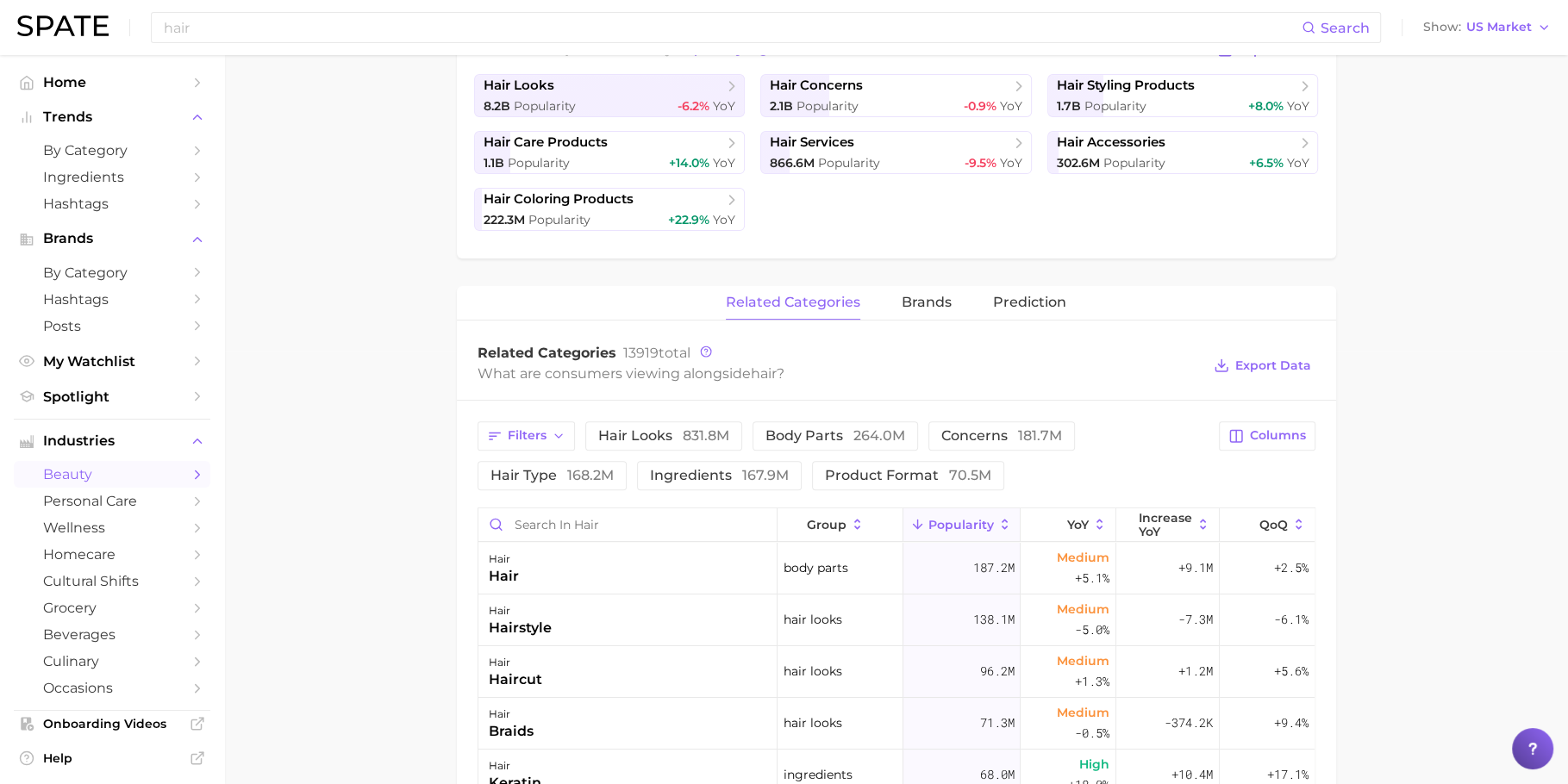
scroll to position [450, 0]
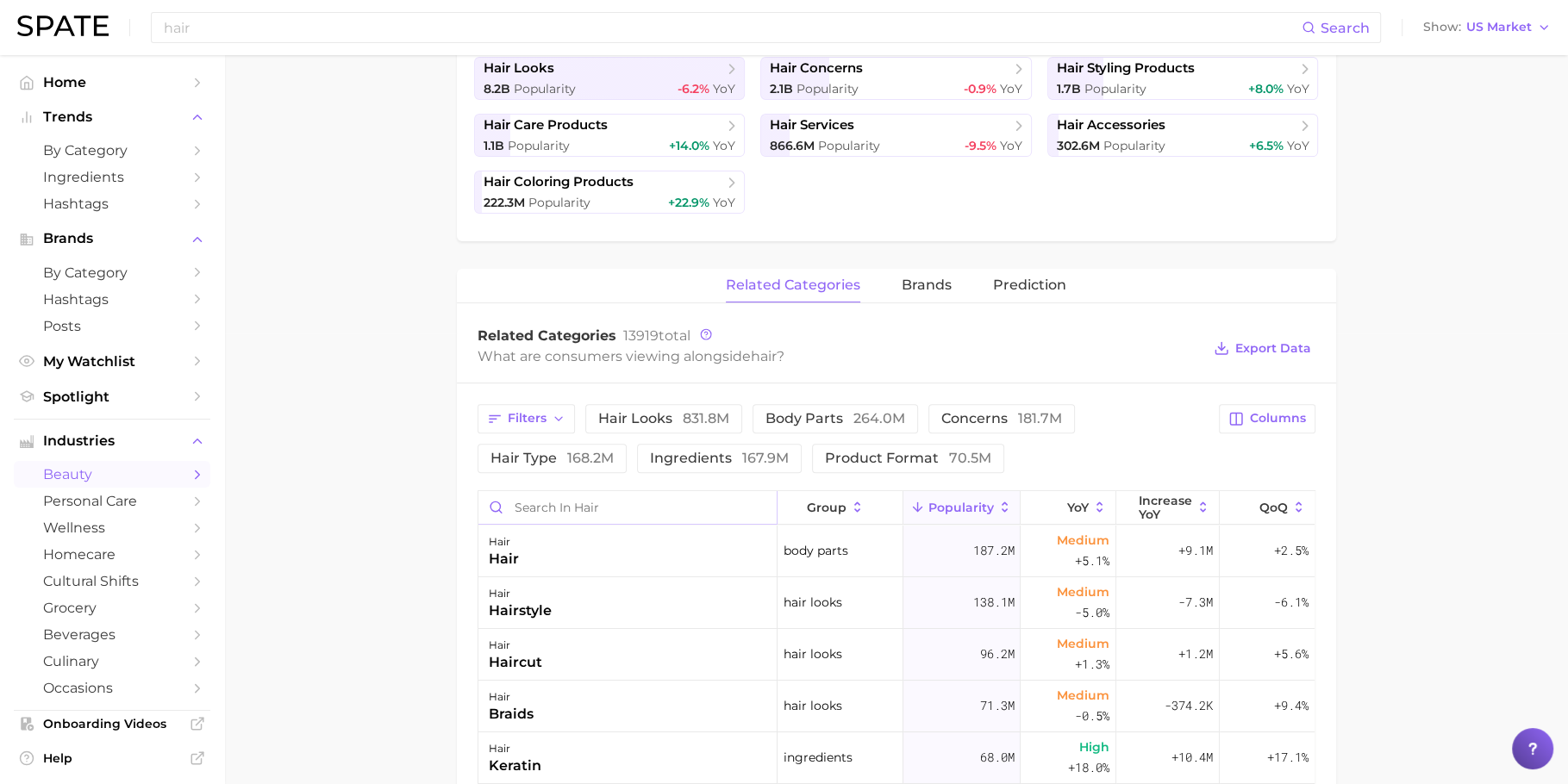
click at [707, 495] on input "Search in hair" at bounding box center [628, 507] width 300 height 32
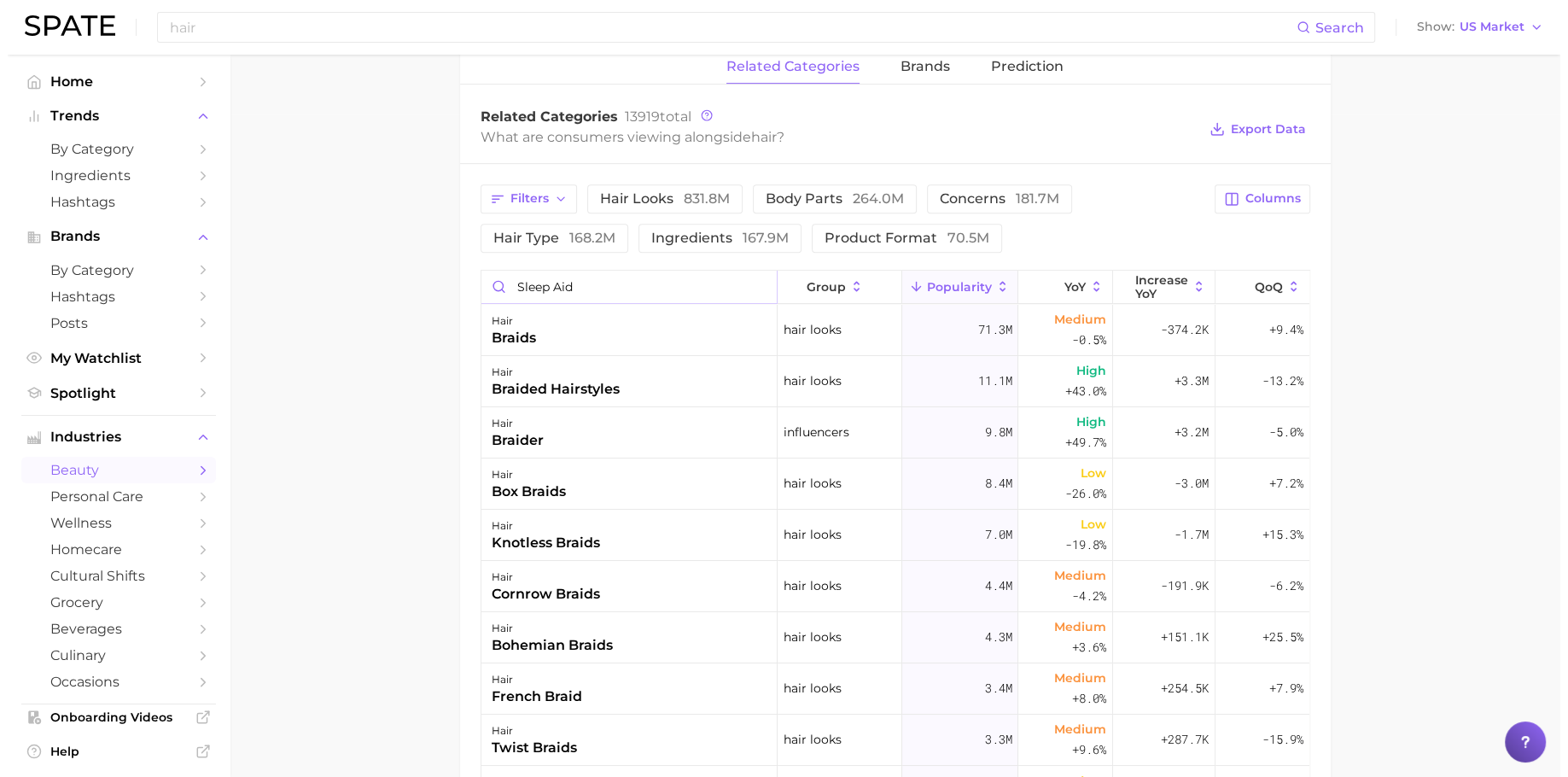
scroll to position [664, 0]
click at [641, 283] on input "sleep aid" at bounding box center [623, 285] width 297 height 32
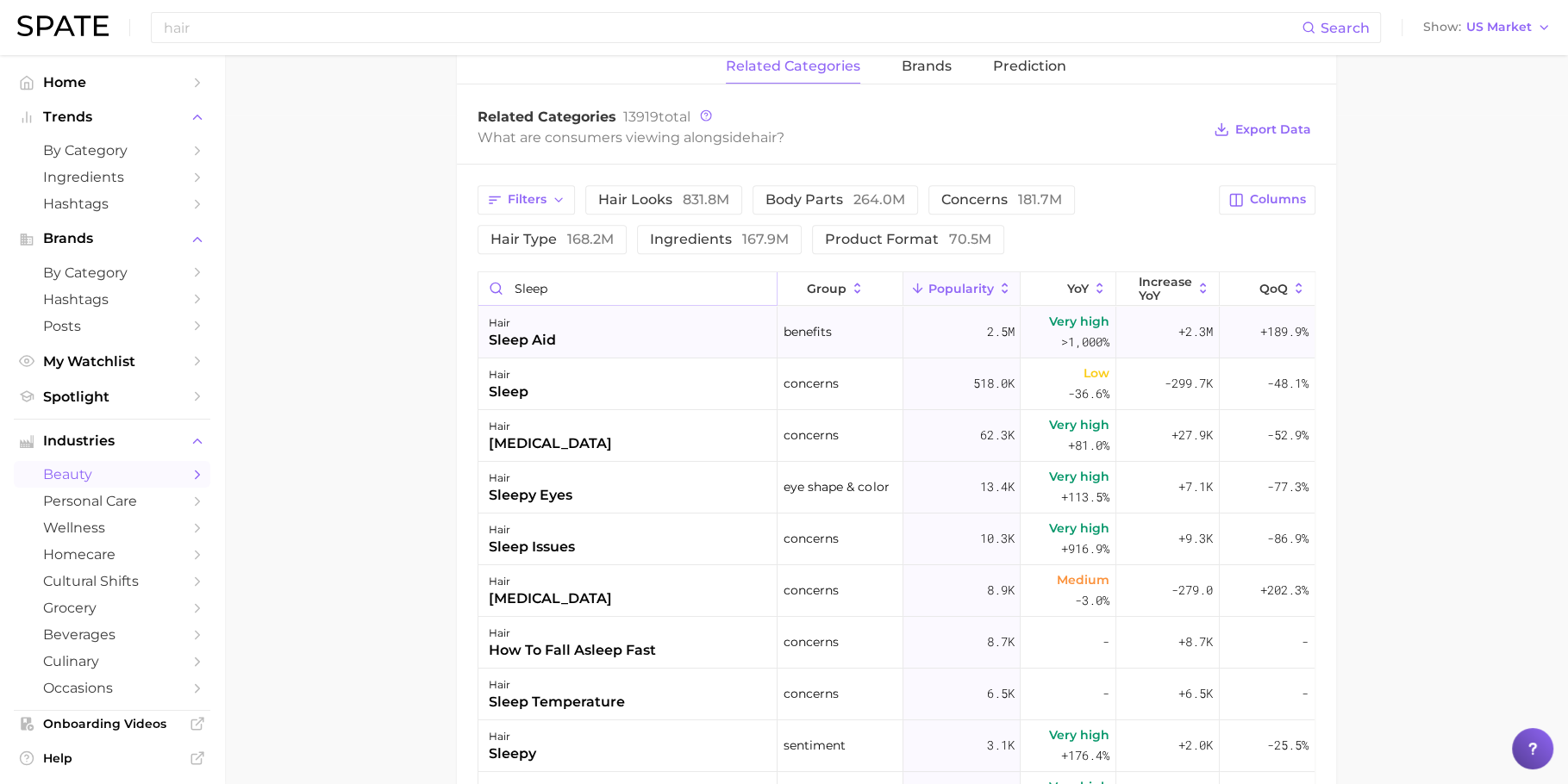
type input "sleep"
click at [576, 339] on div "hair sleep aid" at bounding box center [628, 332] width 300 height 52
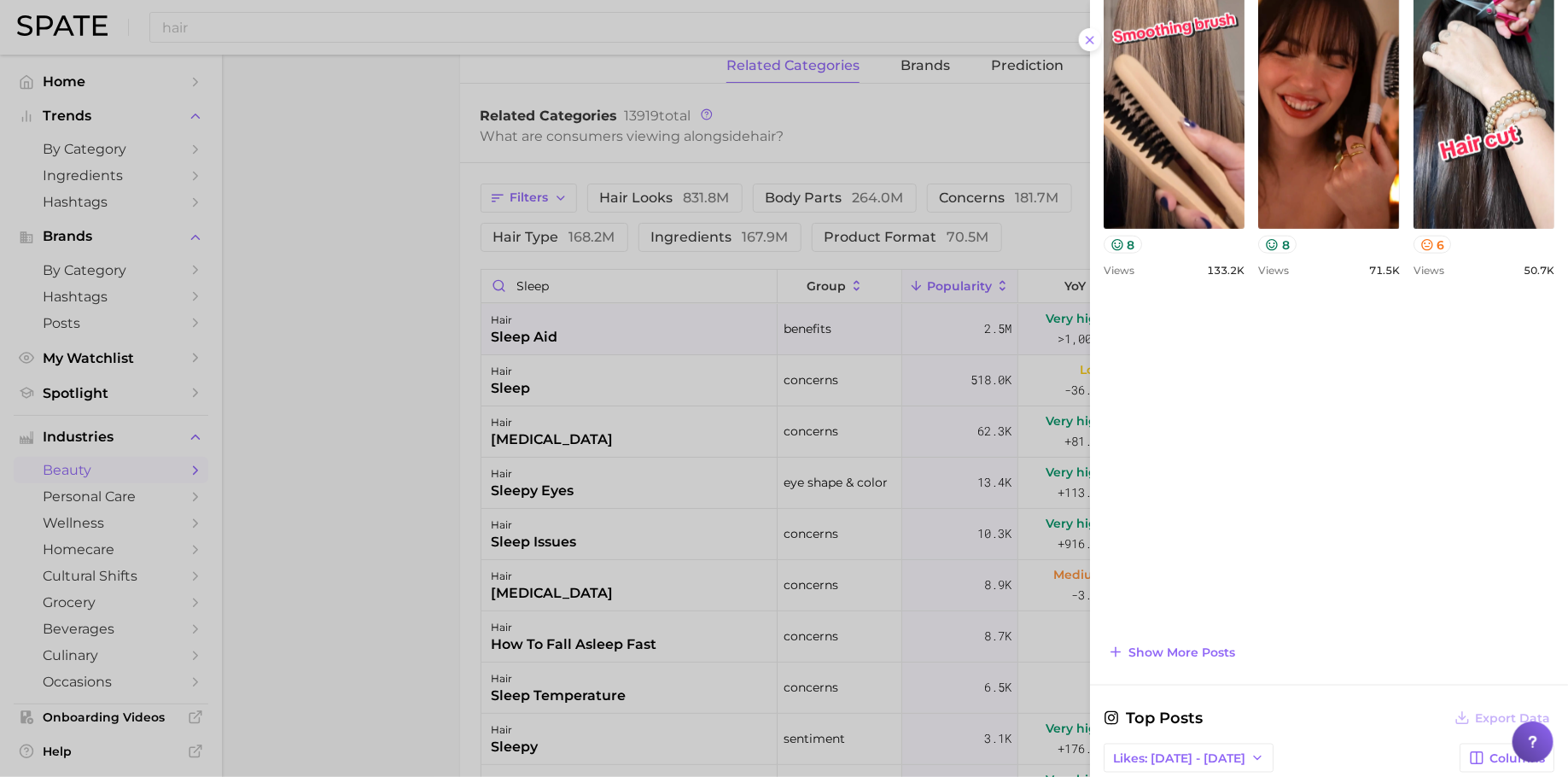
scroll to position [740, 0]
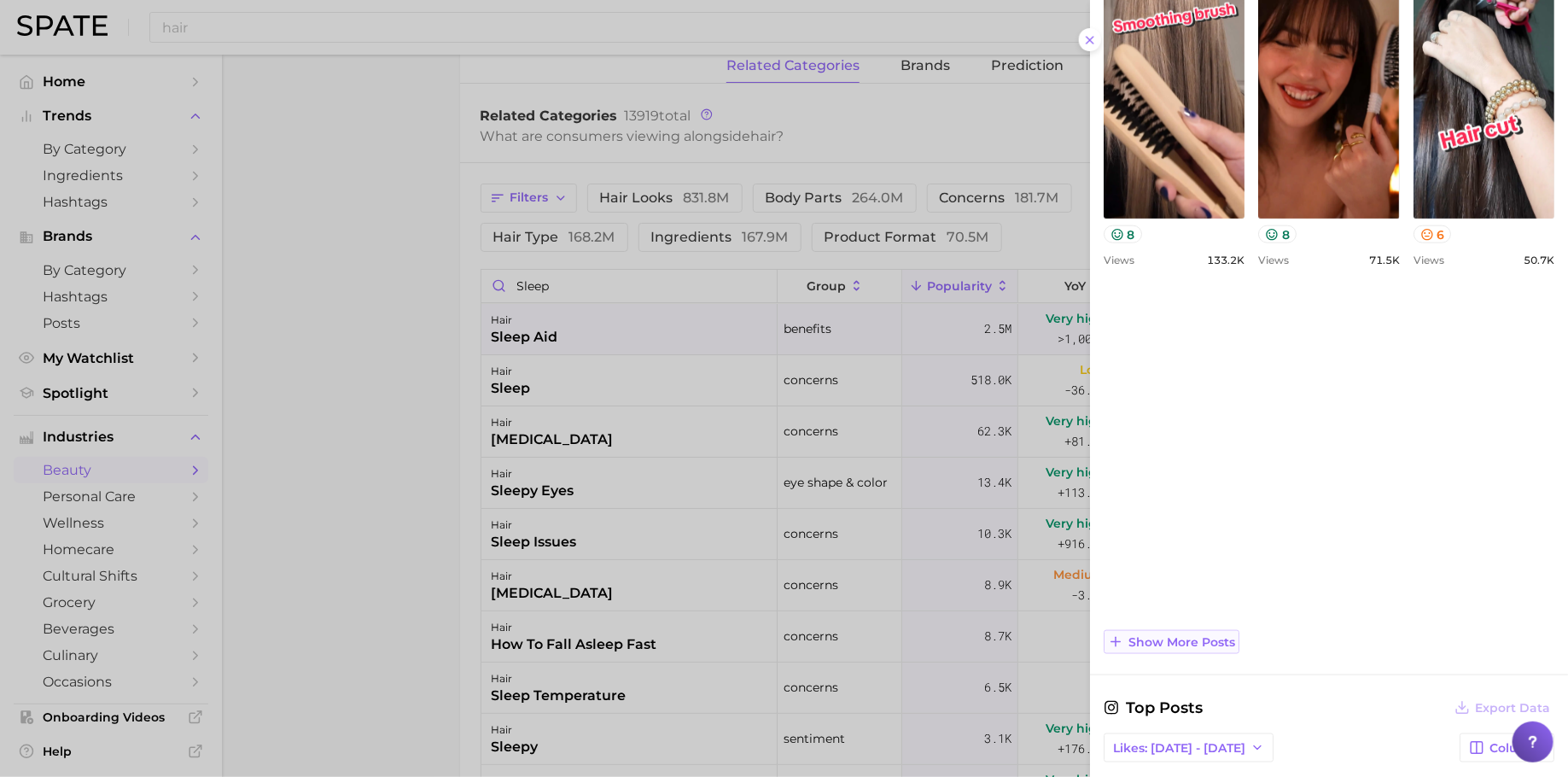
click at [1208, 642] on span "Show more posts" at bounding box center [1182, 642] width 107 height 15
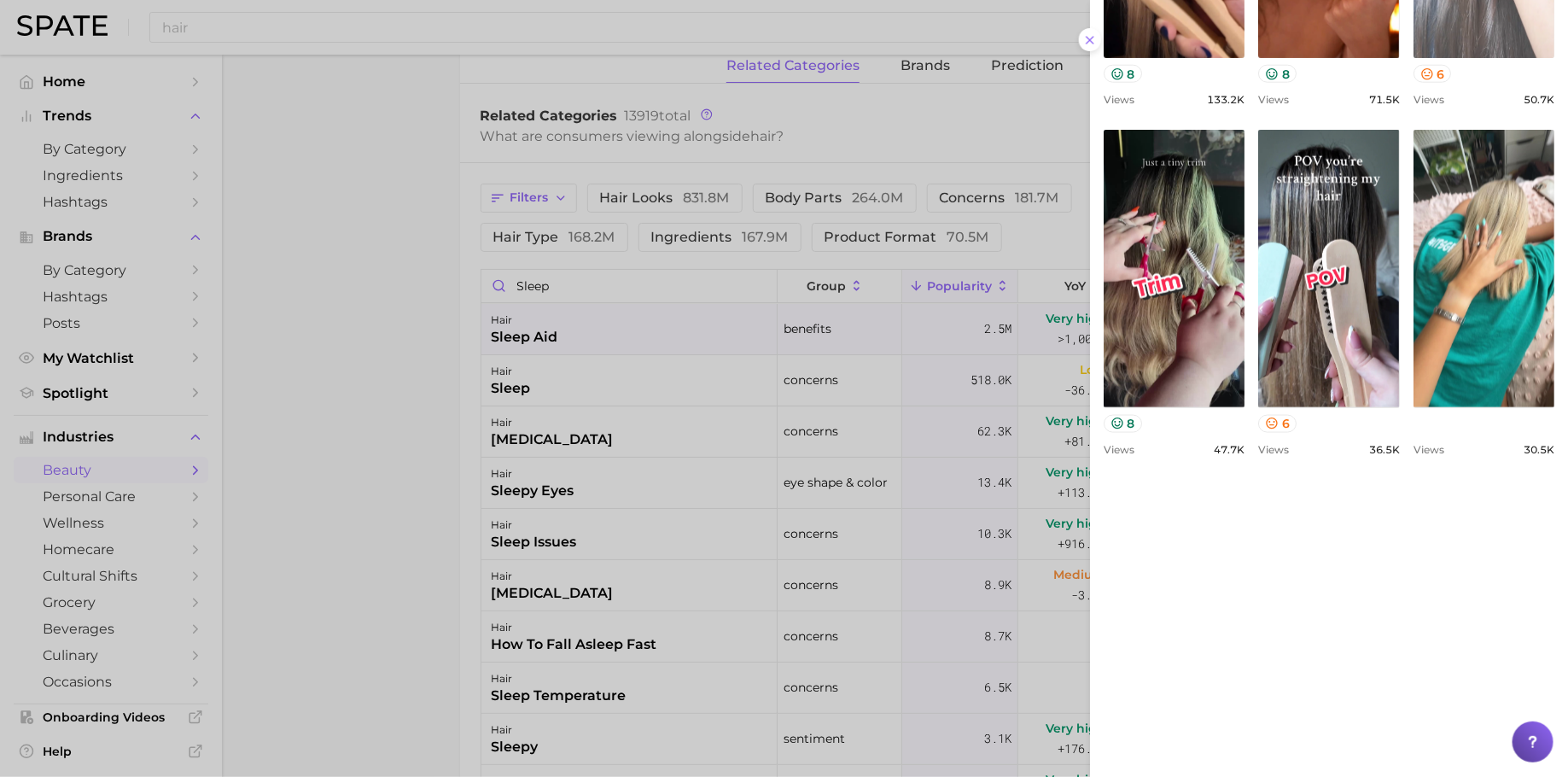
scroll to position [0, 0]
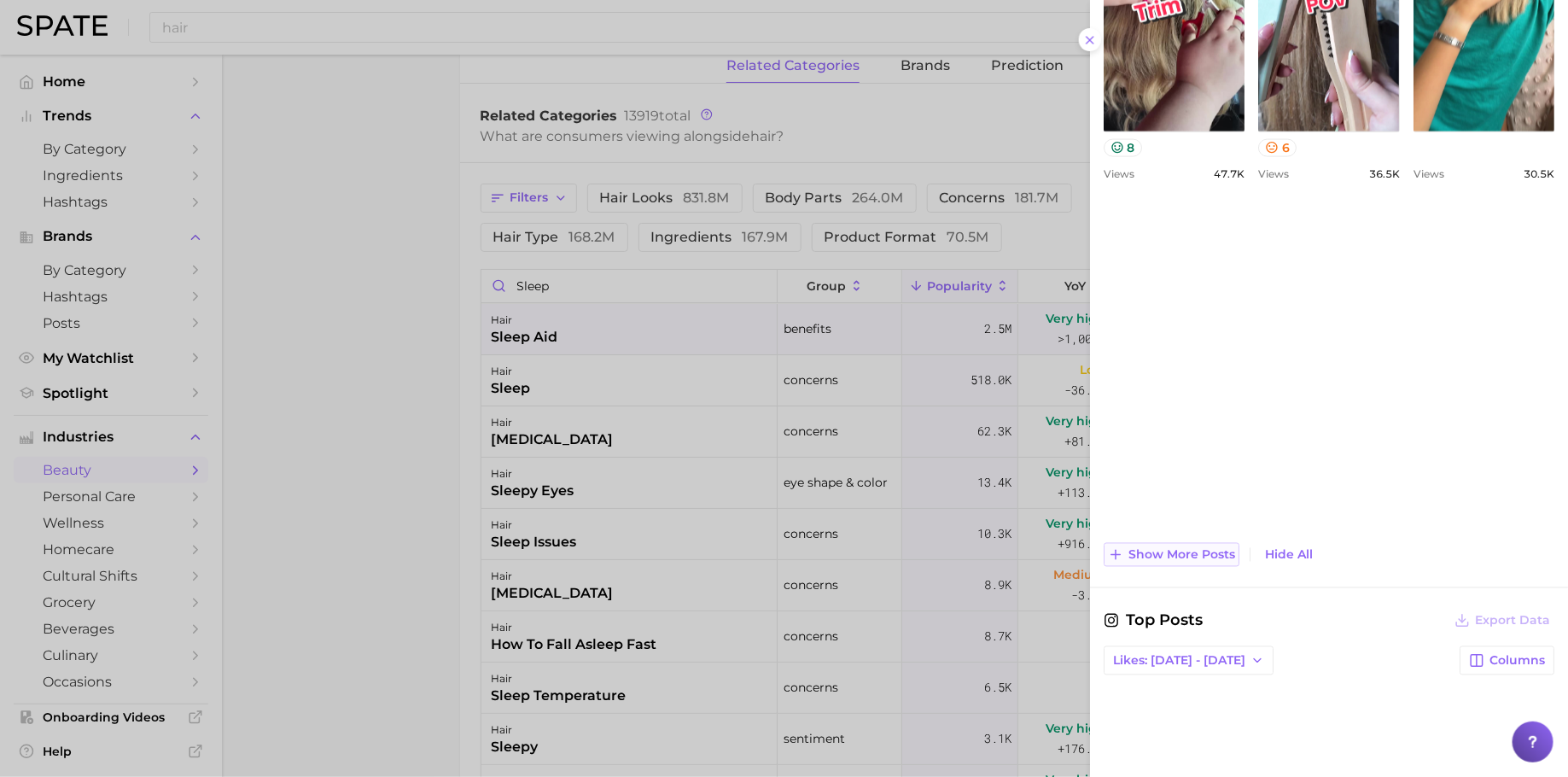
click at [1197, 548] on span "Show more posts" at bounding box center [1182, 555] width 107 height 15
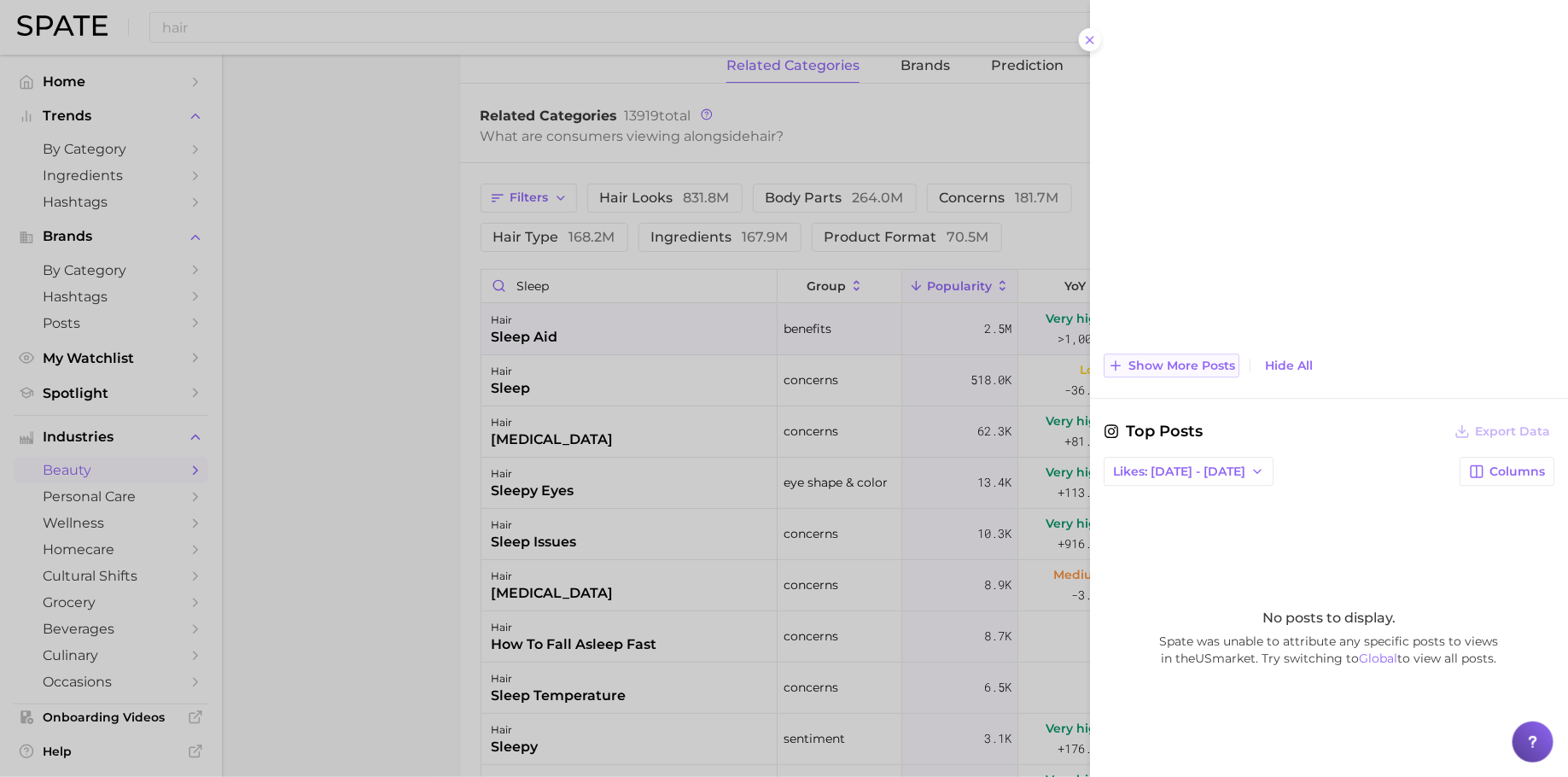
click at [1203, 359] on span "Show more posts" at bounding box center [1182, 366] width 107 height 15
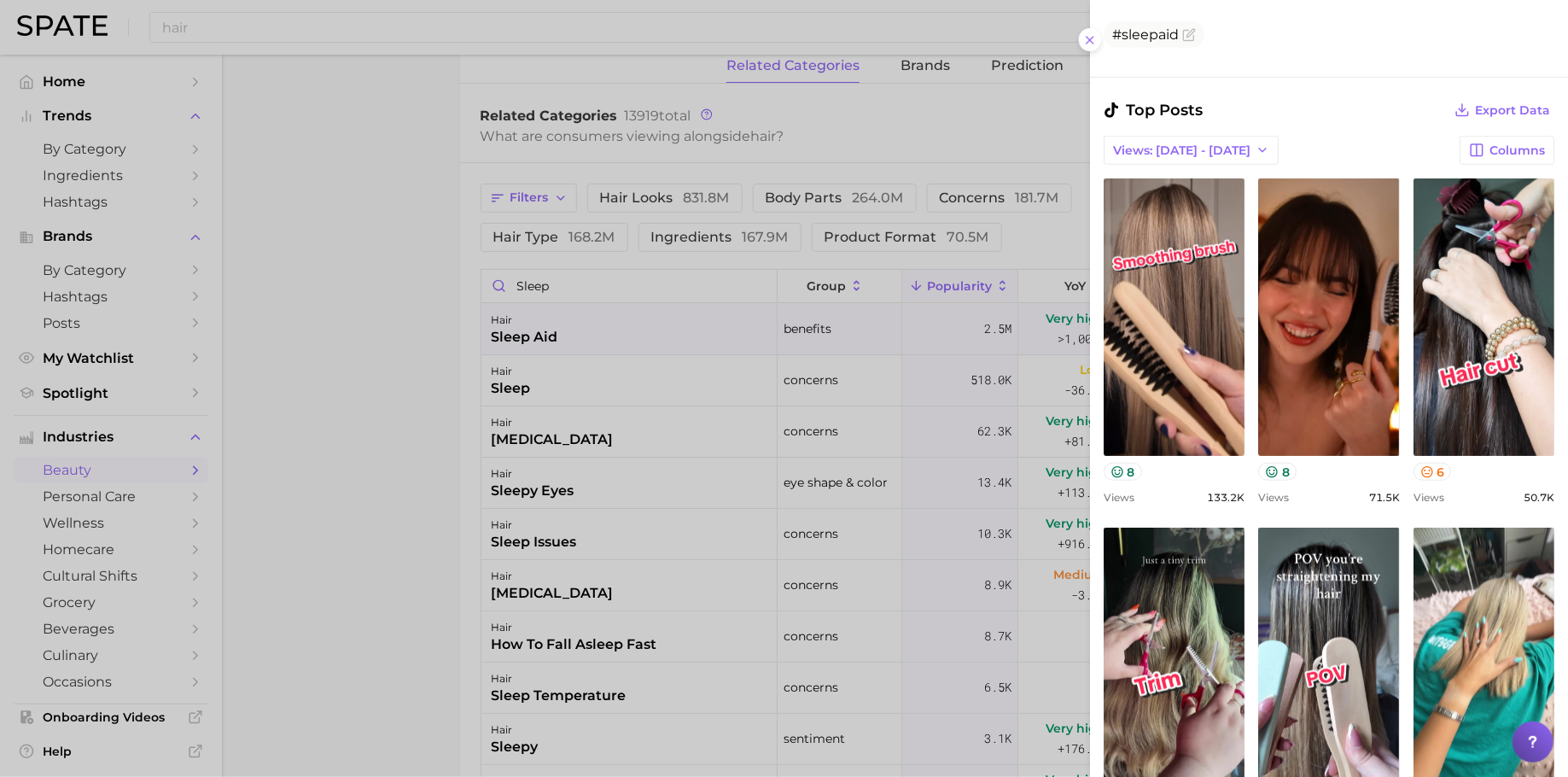
scroll to position [166, 0]
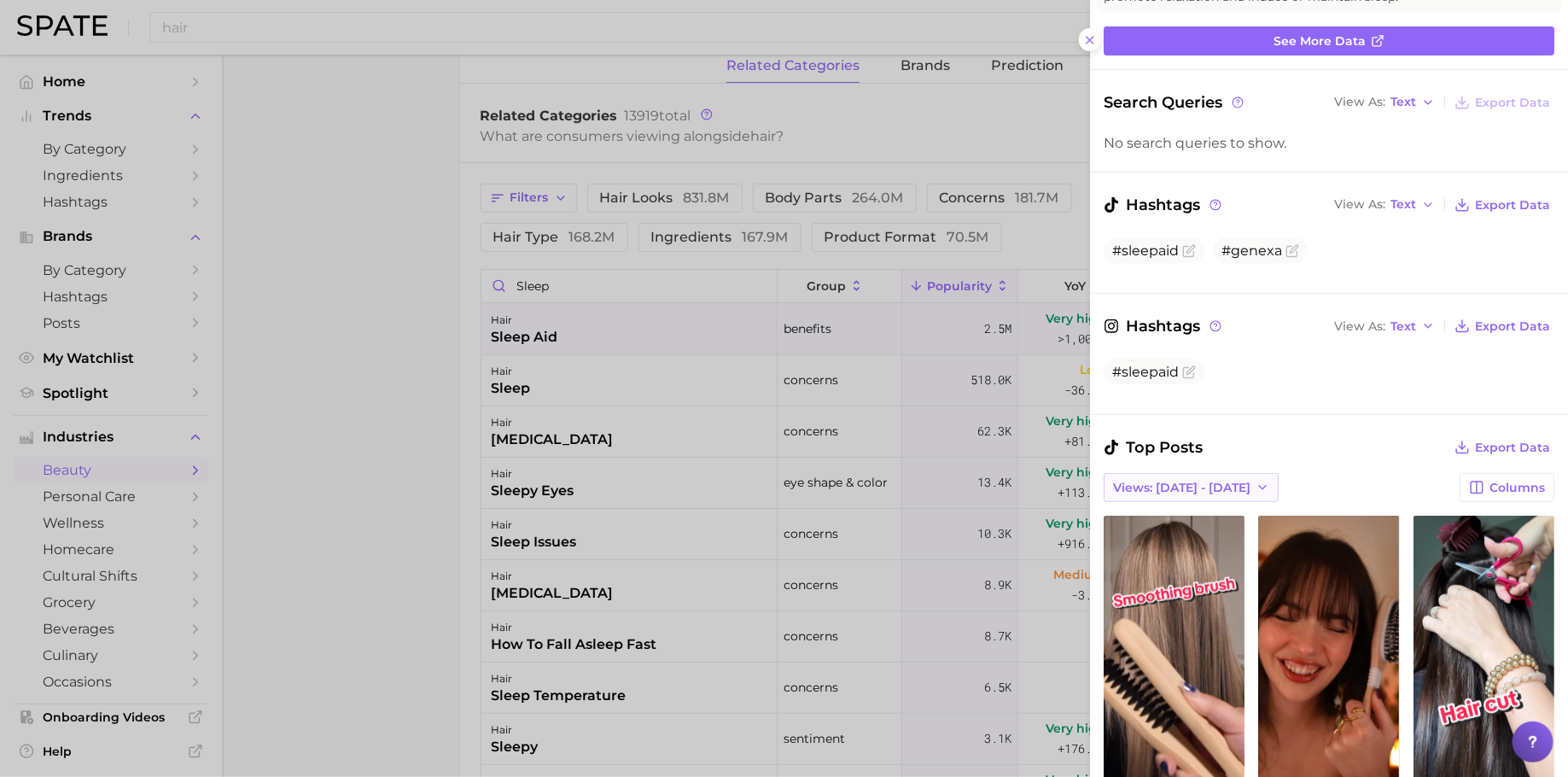
click at [1158, 481] on span "Views: [DATE] - [DATE]" at bounding box center [1182, 488] width 138 height 15
click at [1163, 543] on span "Total Views" at bounding box center [1147, 550] width 70 height 15
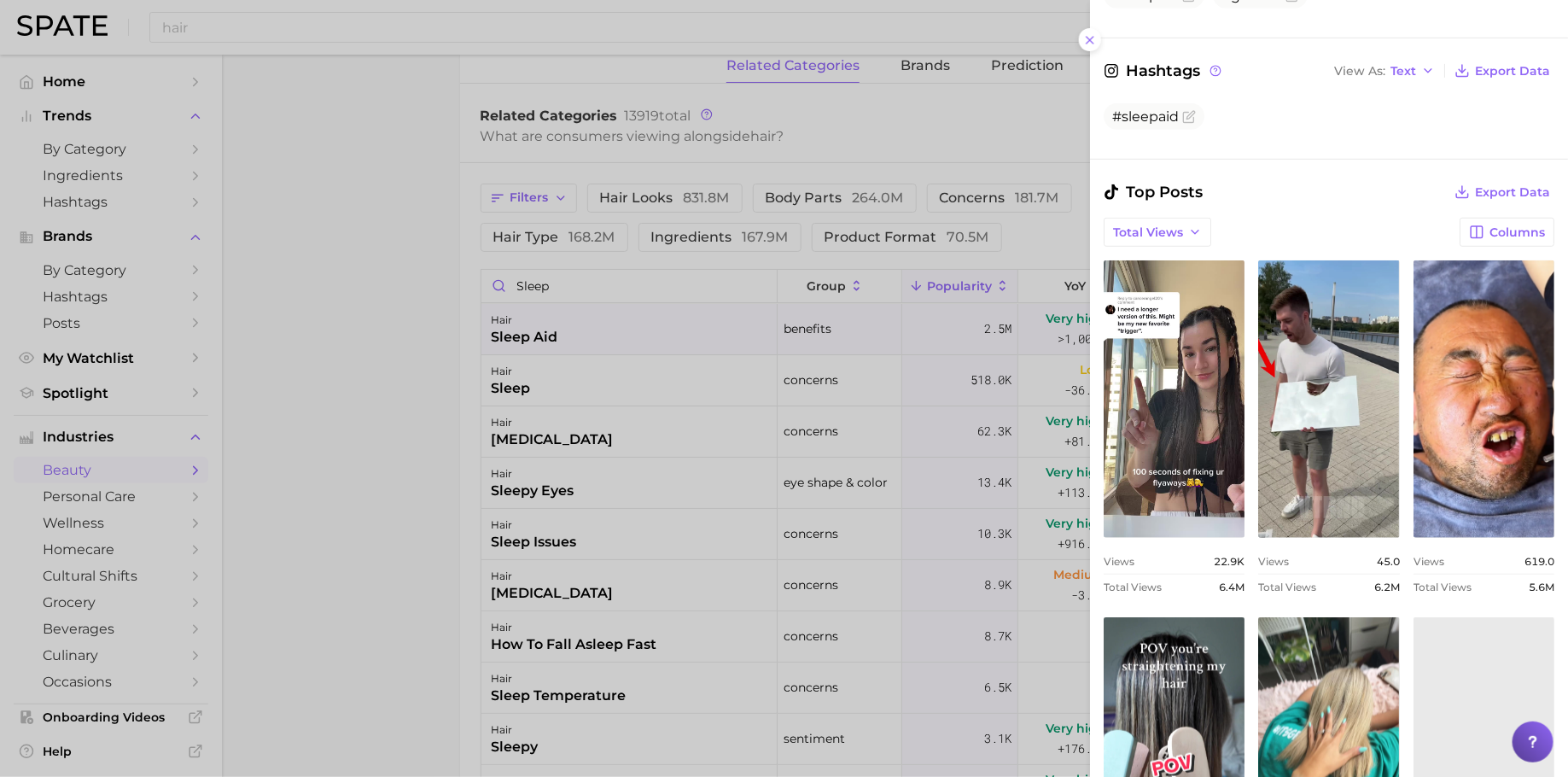
scroll to position [0, 0]
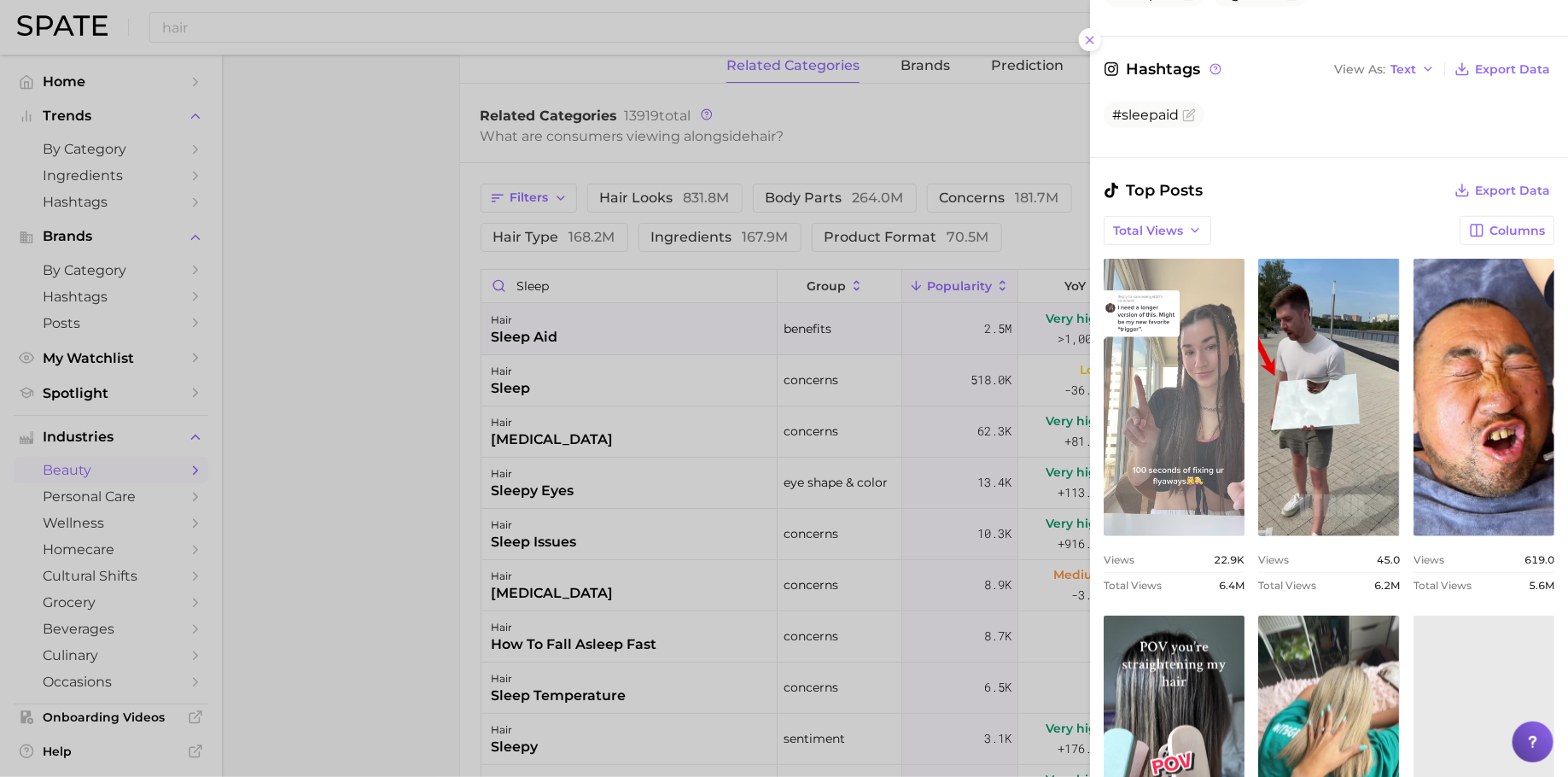
click at [1244, 392] on link "view post on TikTok" at bounding box center [1173, 398] width 141 height 277
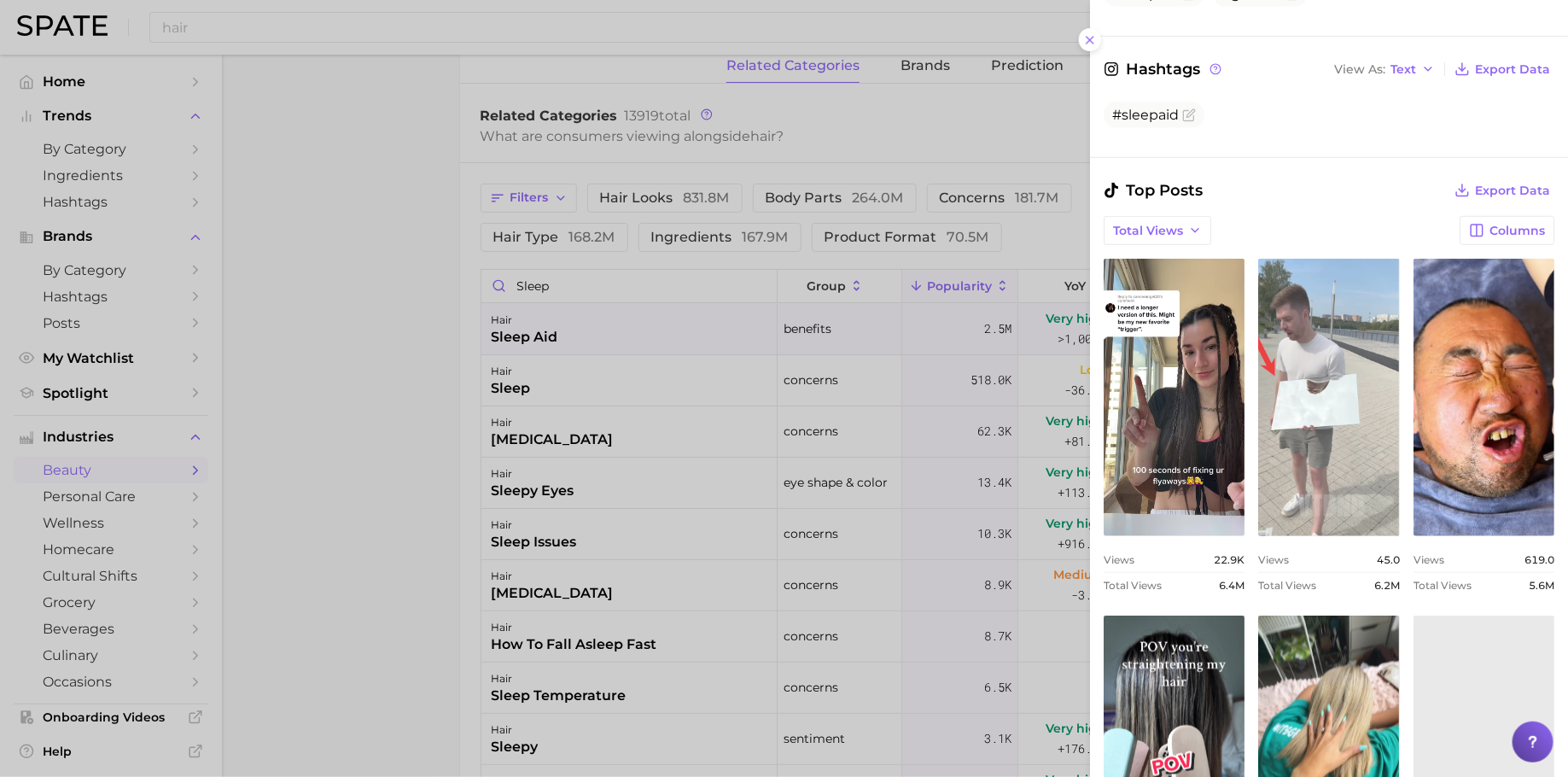
click at [1399, 453] on link "view post on TikTok" at bounding box center [1328, 398] width 141 height 277
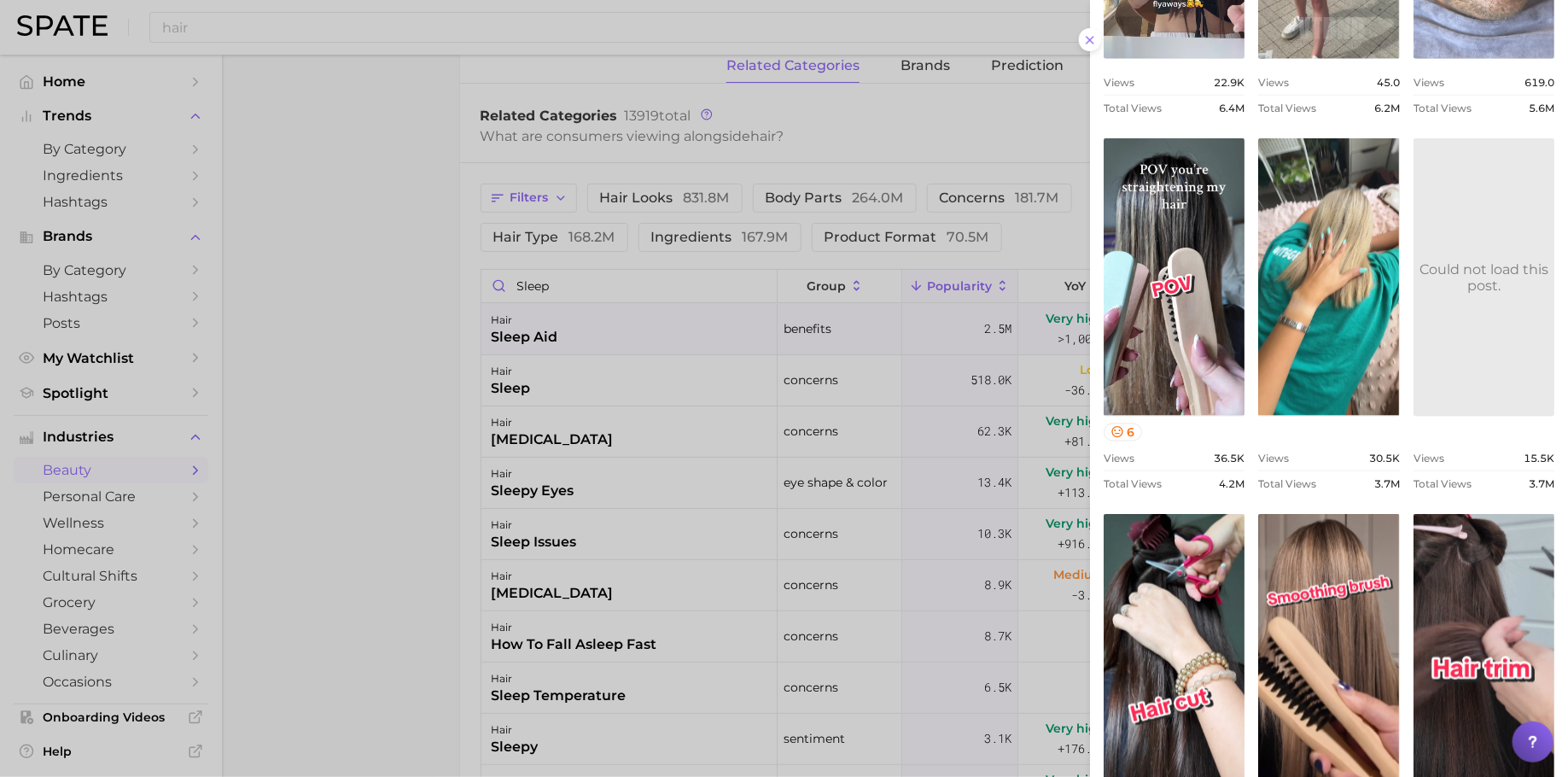
scroll to position [927, 0]
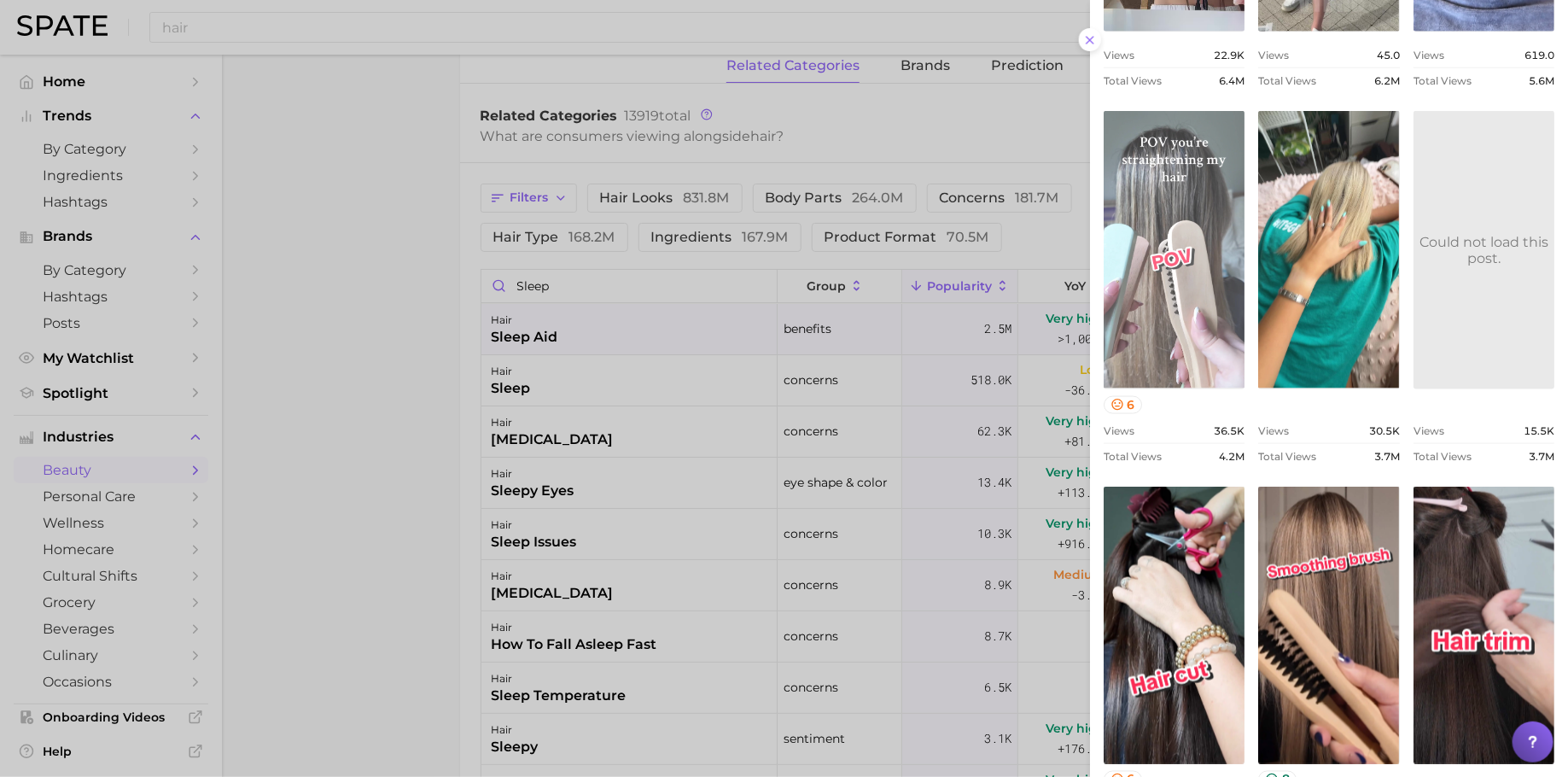
click at [1245, 340] on link "view post on TikTok" at bounding box center [1173, 249] width 141 height 277
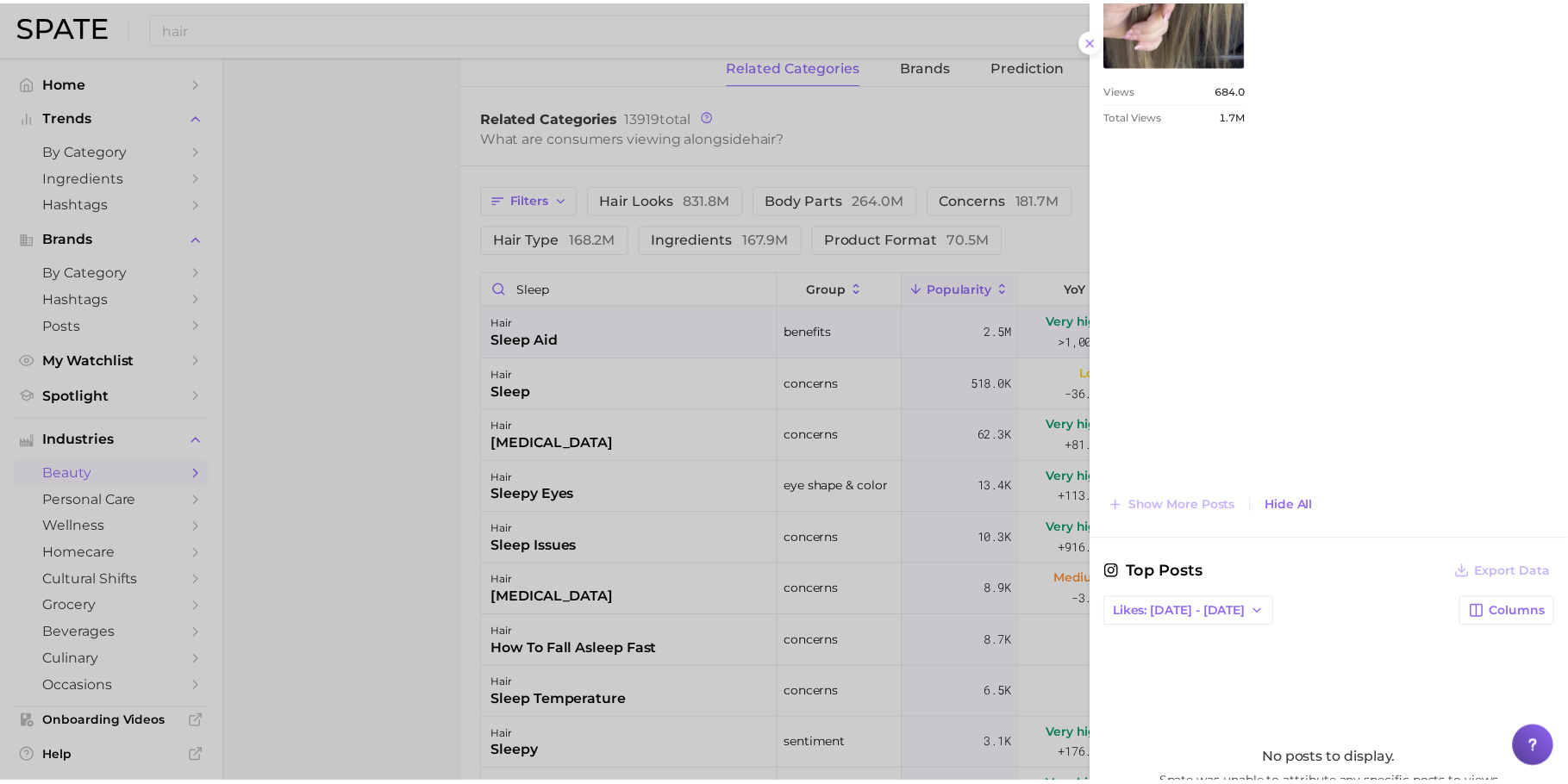
scroll to position [2021, 0]
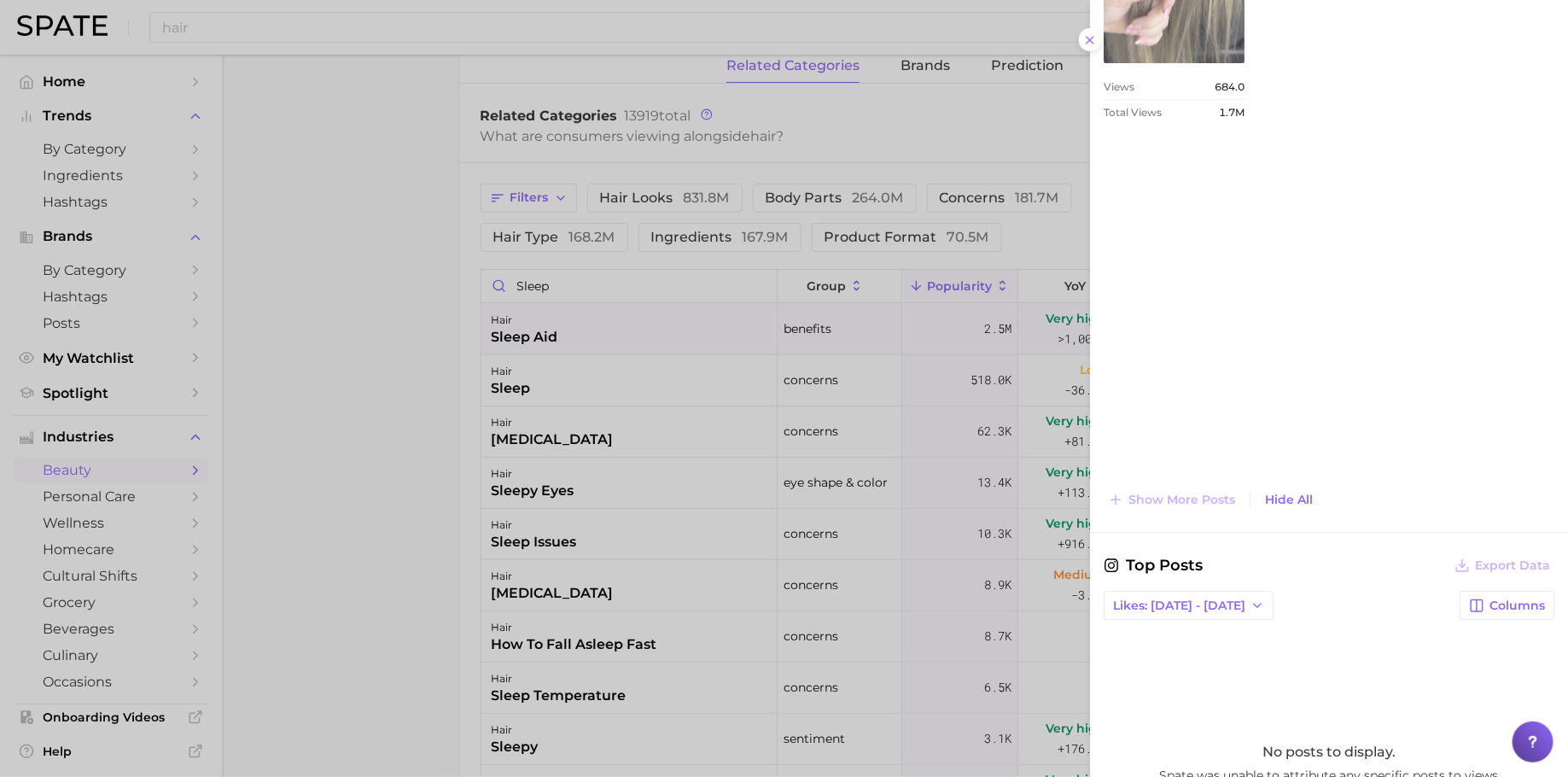
click at [681, 362] on div at bounding box center [784, 388] width 1568 height 777
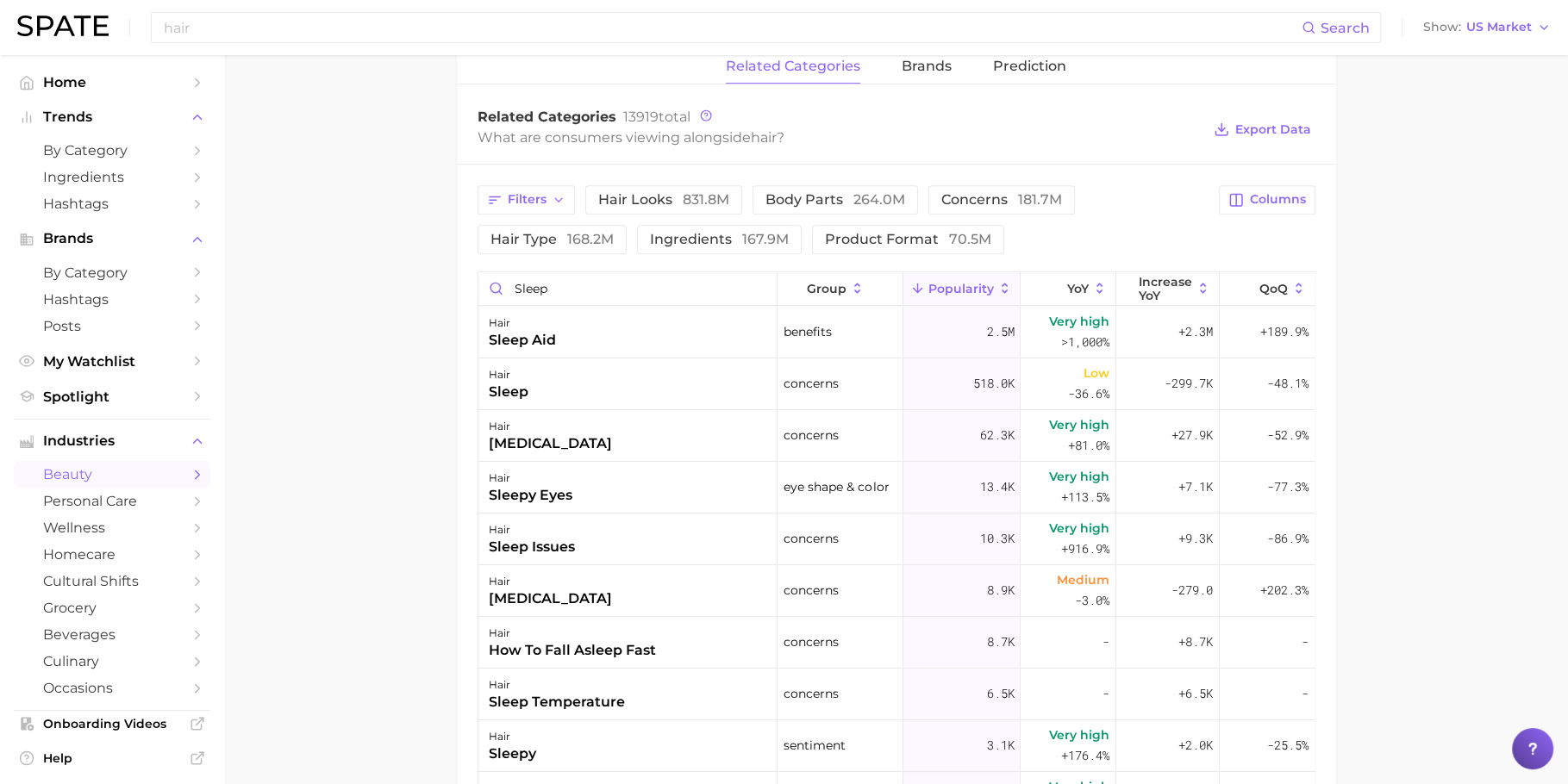
click at [715, 381] on div "hair sleep" at bounding box center [628, 384] width 300 height 52
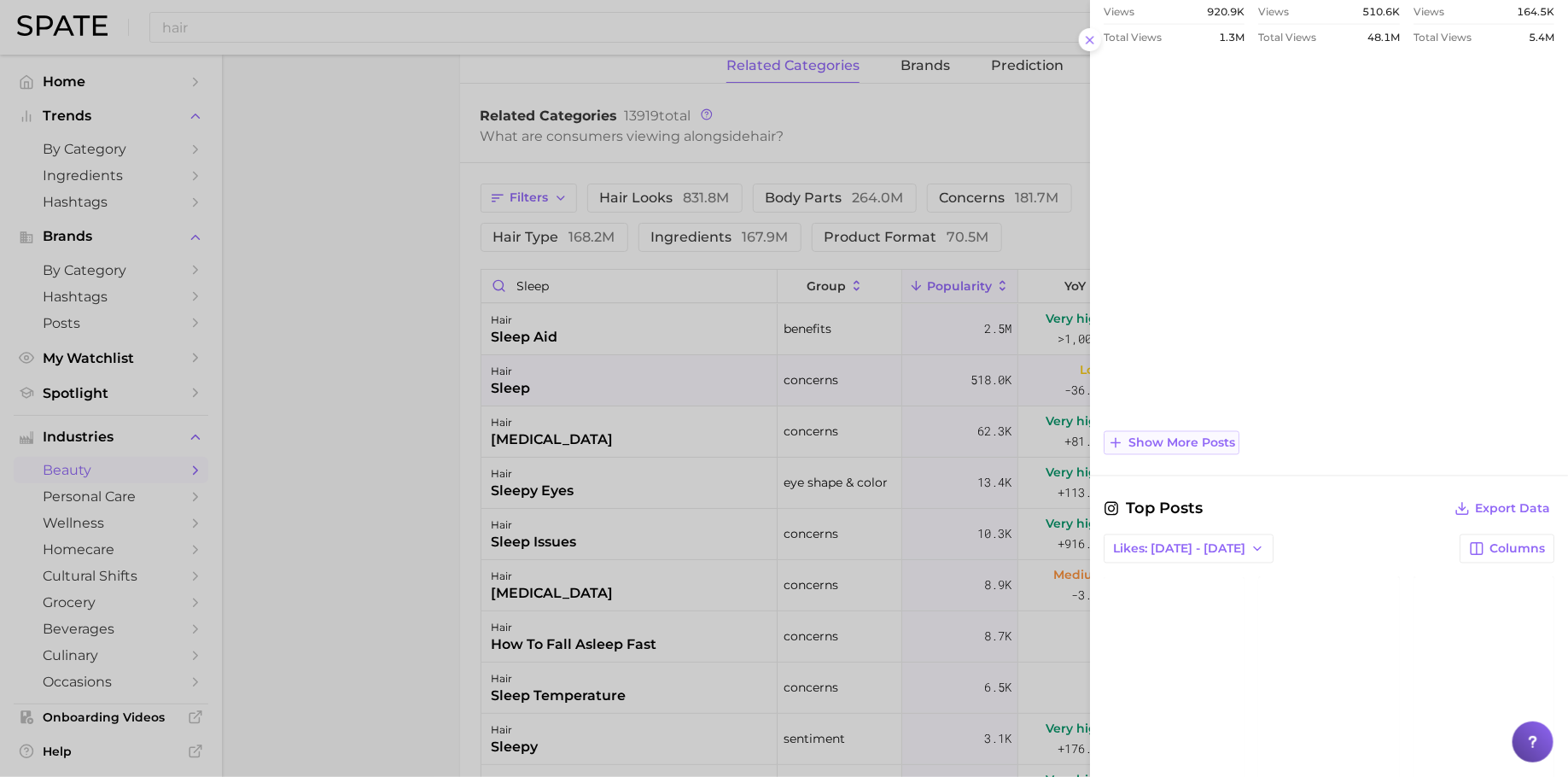
click at [1187, 444] on button "Show more posts" at bounding box center [1171, 443] width 136 height 24
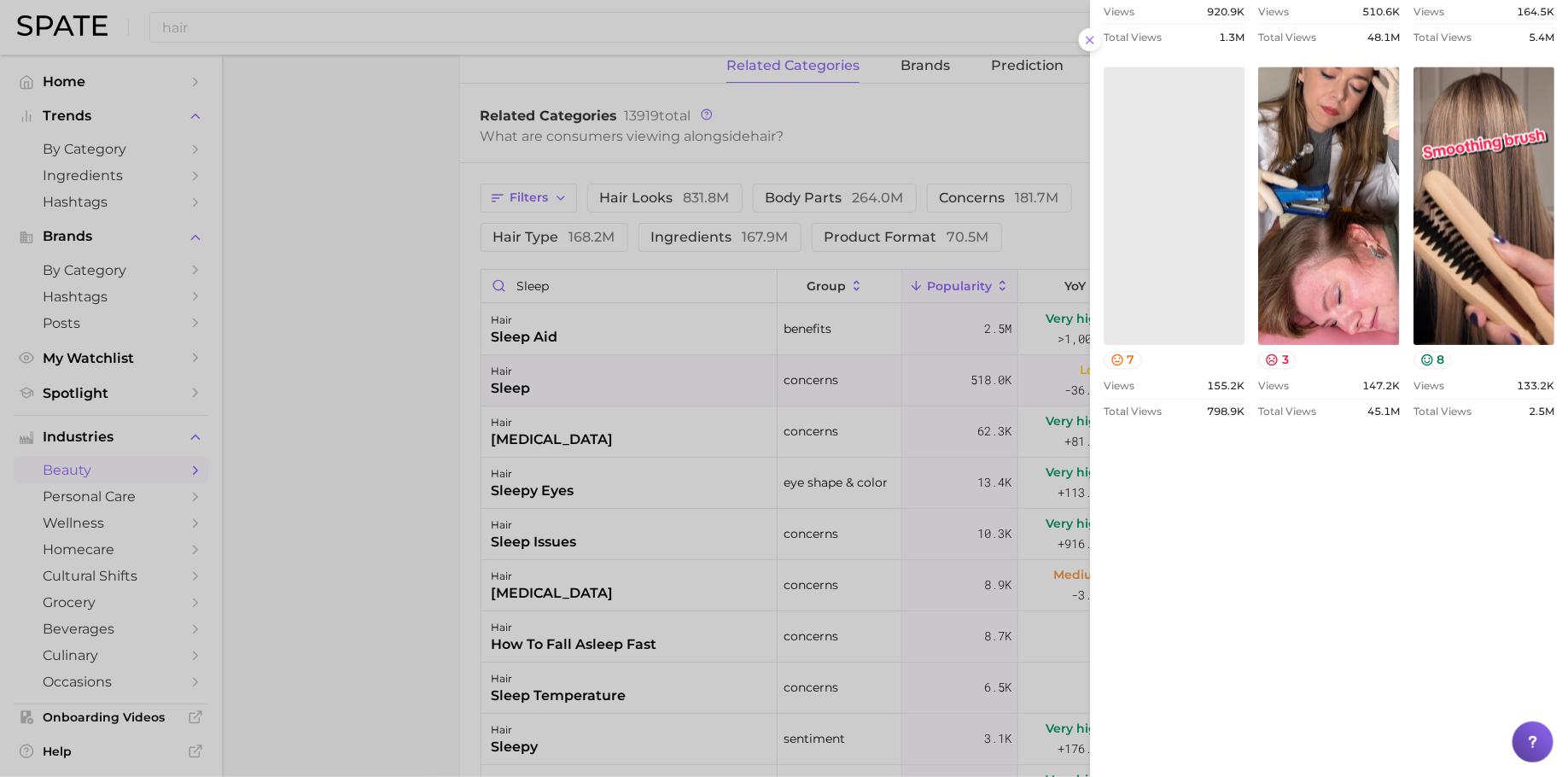
scroll to position [1318, 0]
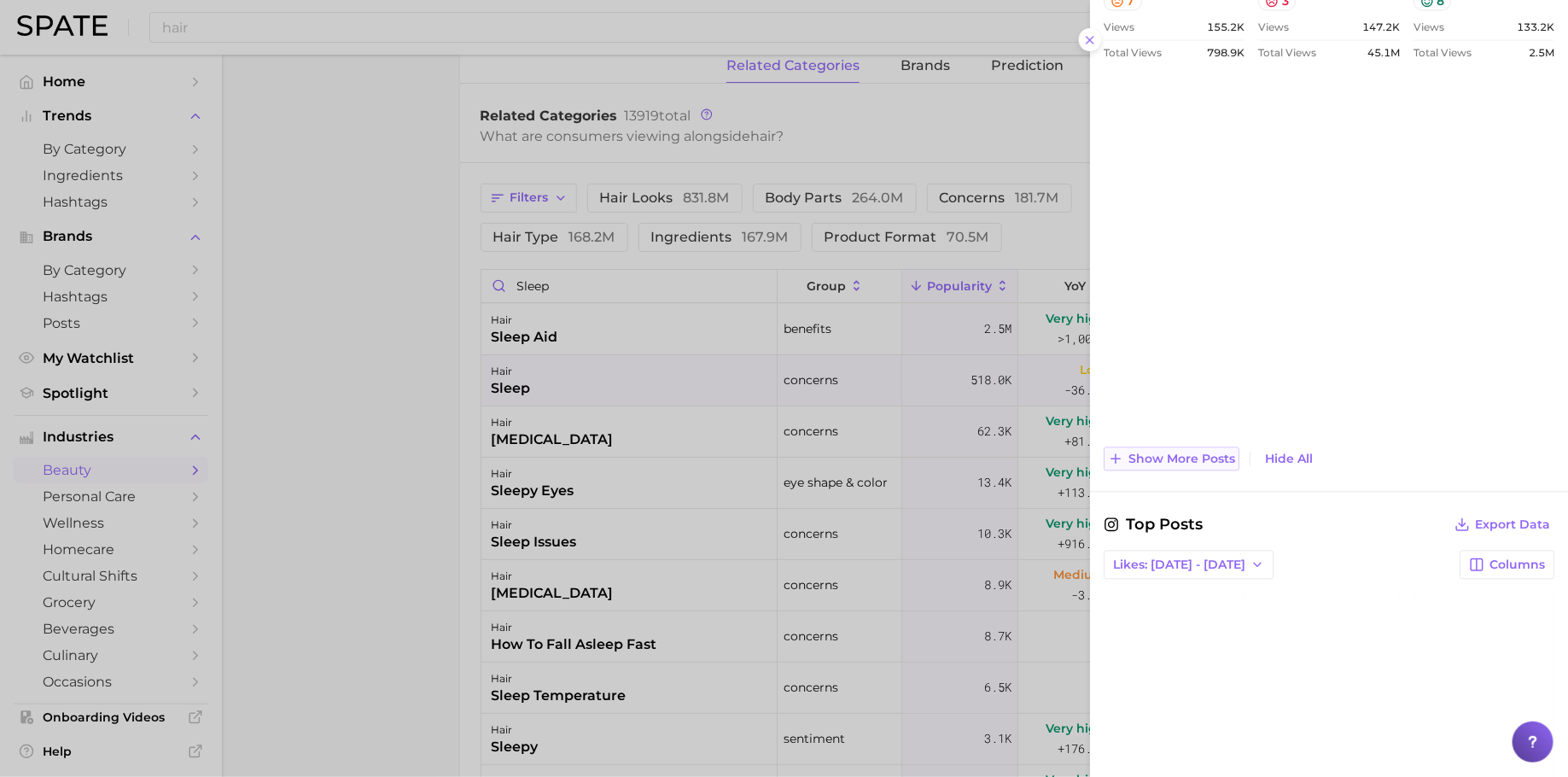
click at [1187, 452] on span "Show more posts" at bounding box center [1182, 459] width 107 height 15
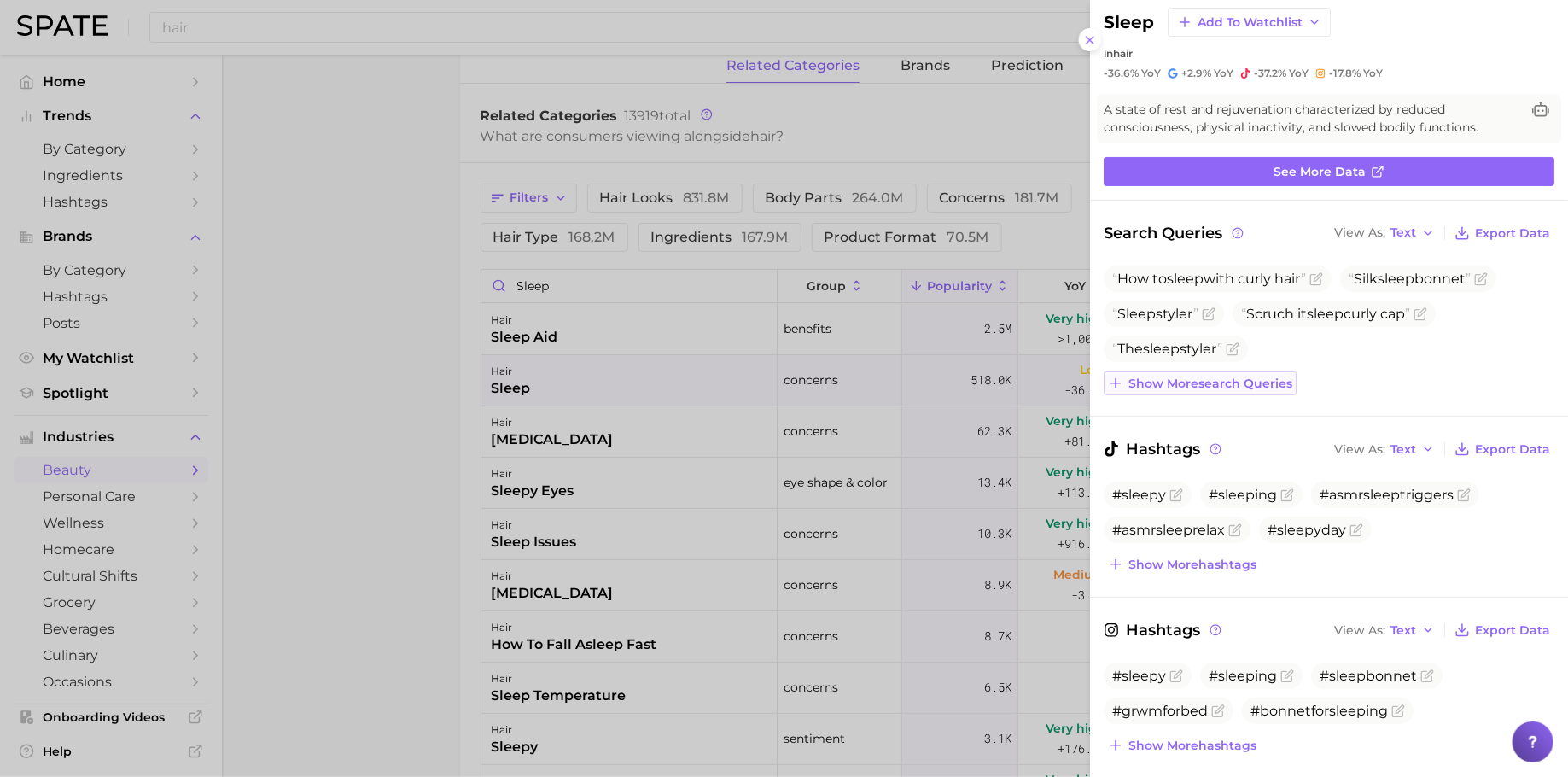
scroll to position [0, 0]
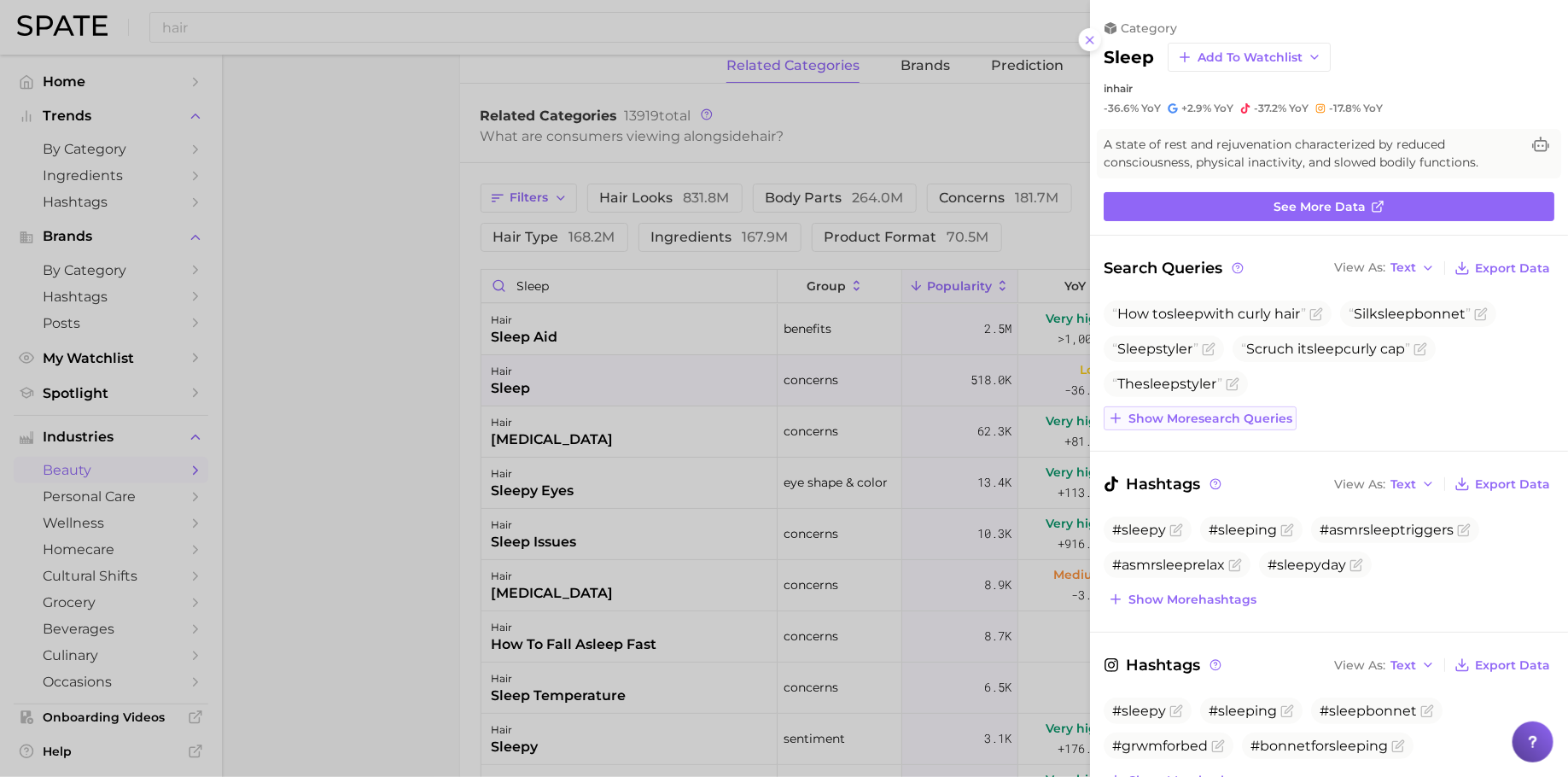
click at [1210, 411] on span "Show more search queries" at bounding box center [1210, 418] width 164 height 15
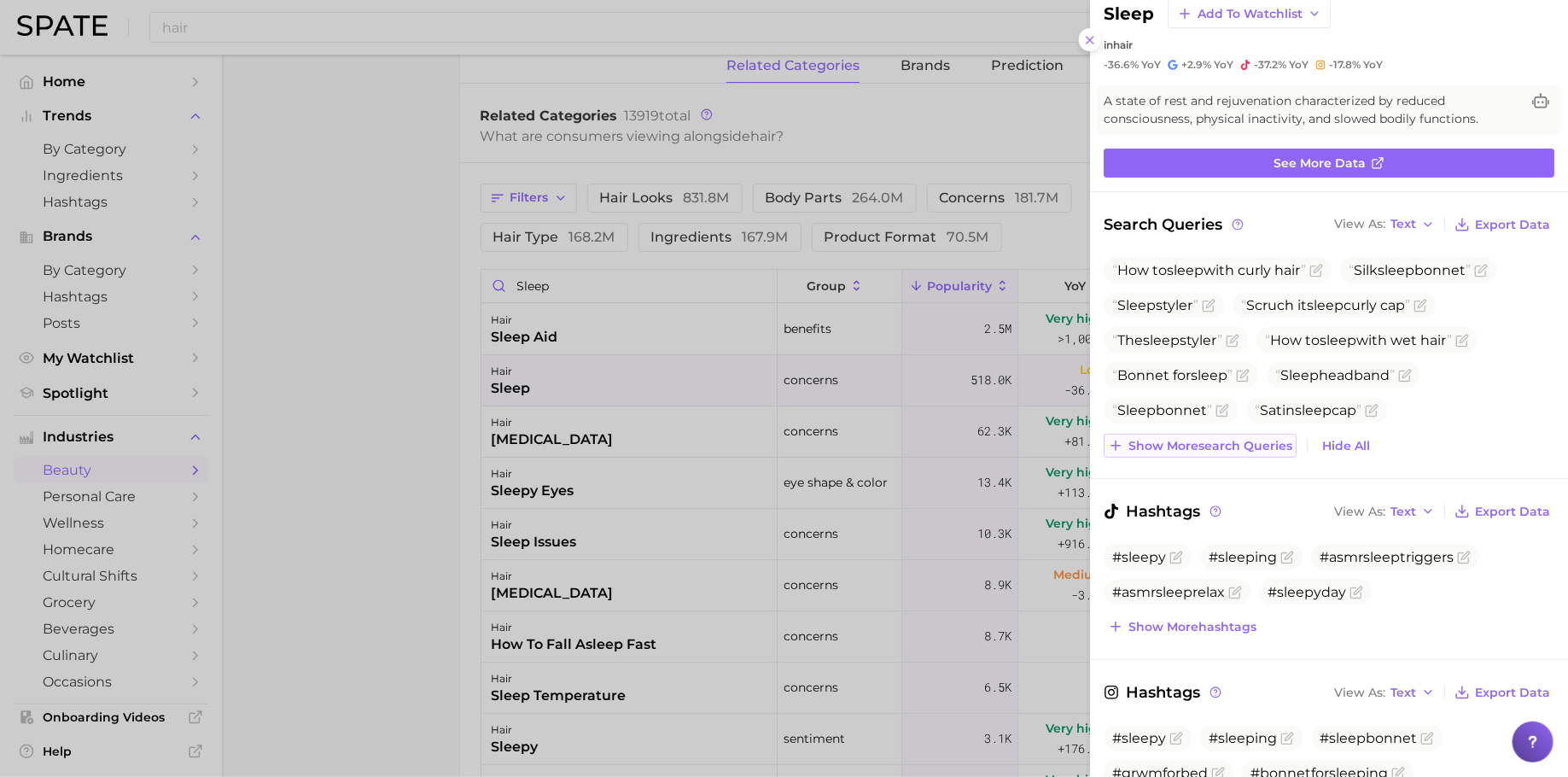
scroll to position [96, 0]
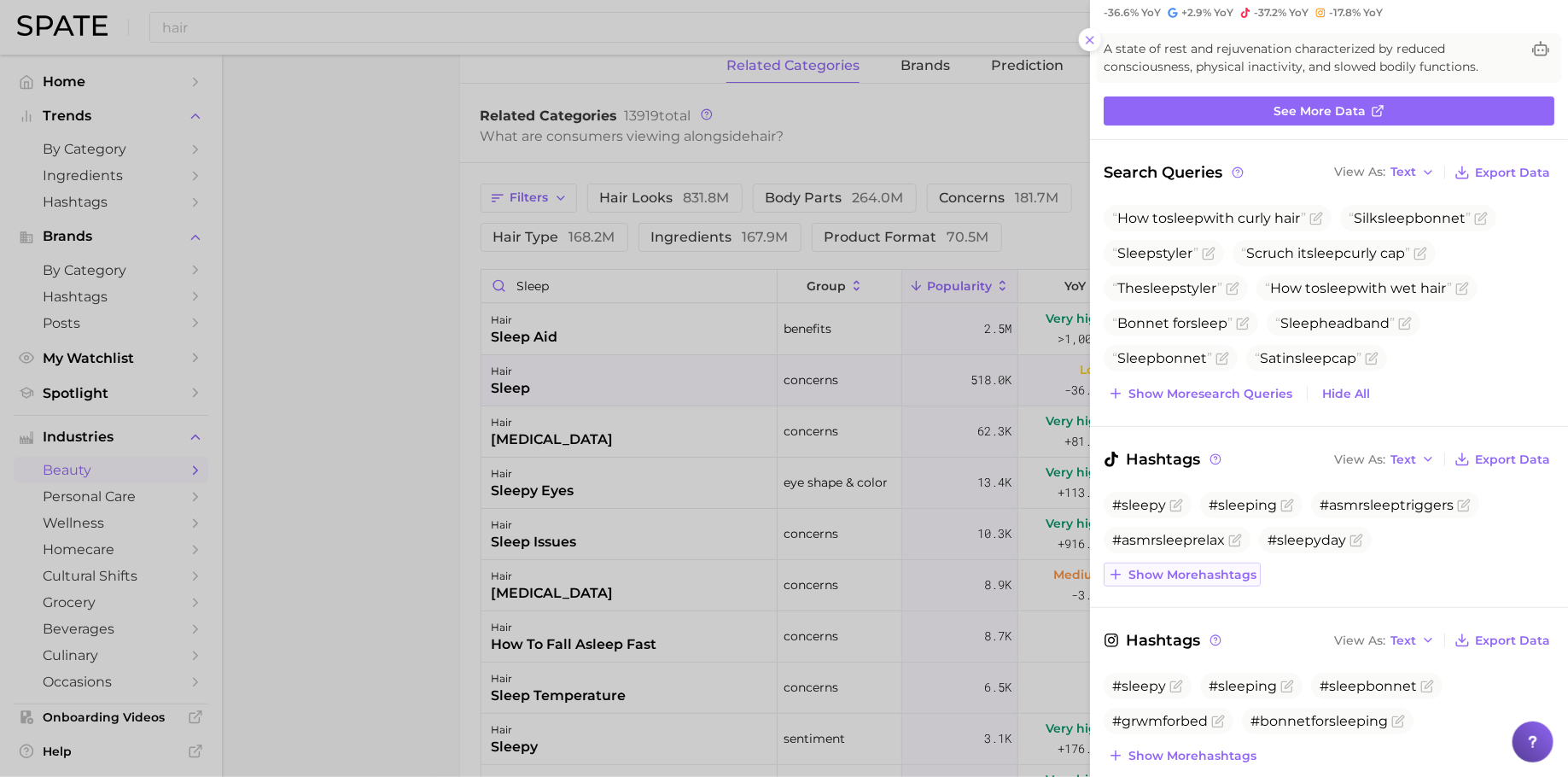
click at [1182, 567] on span "Show more hashtags" at bounding box center [1193, 574] width 128 height 15
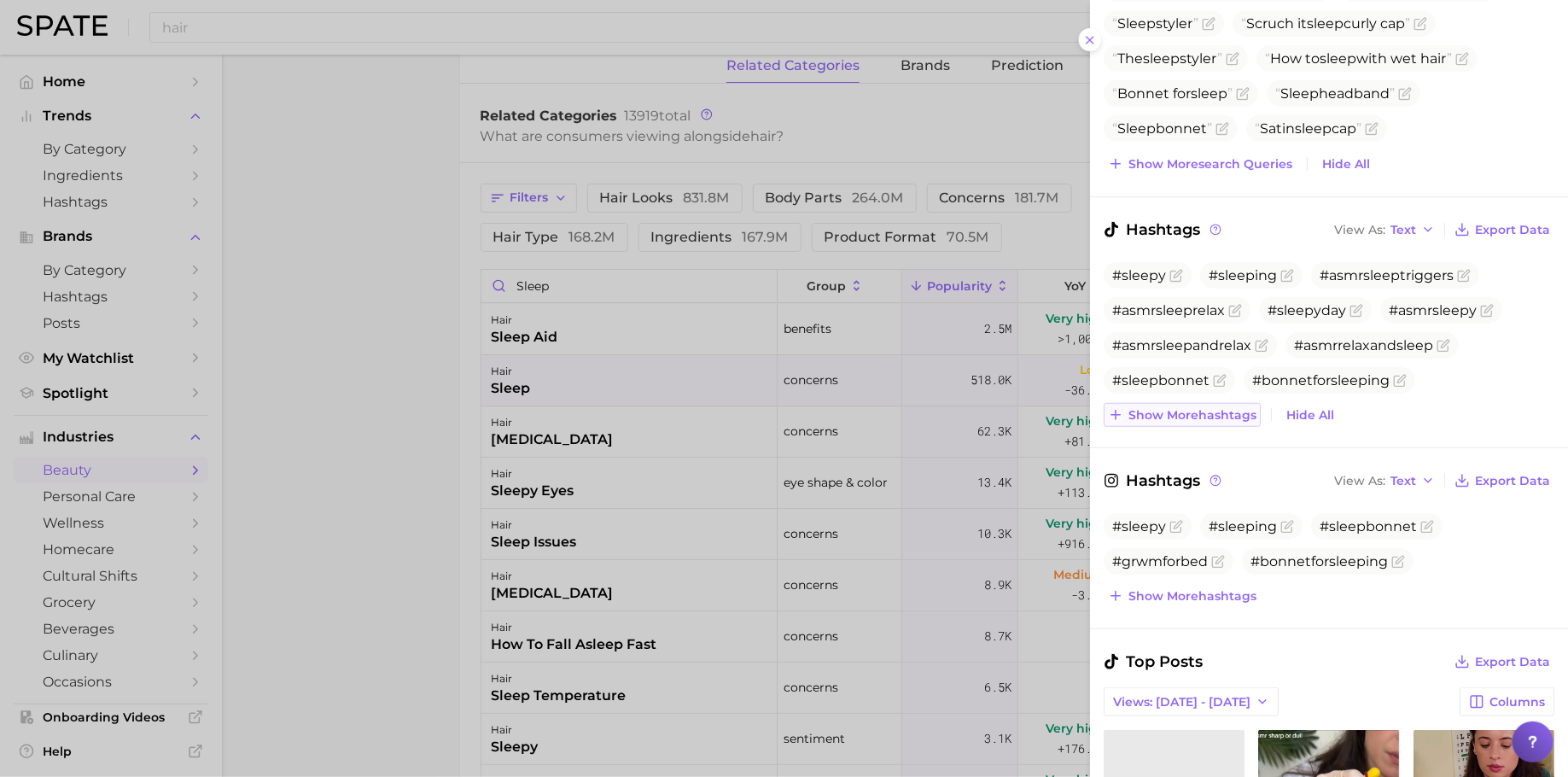
scroll to position [333, 0]
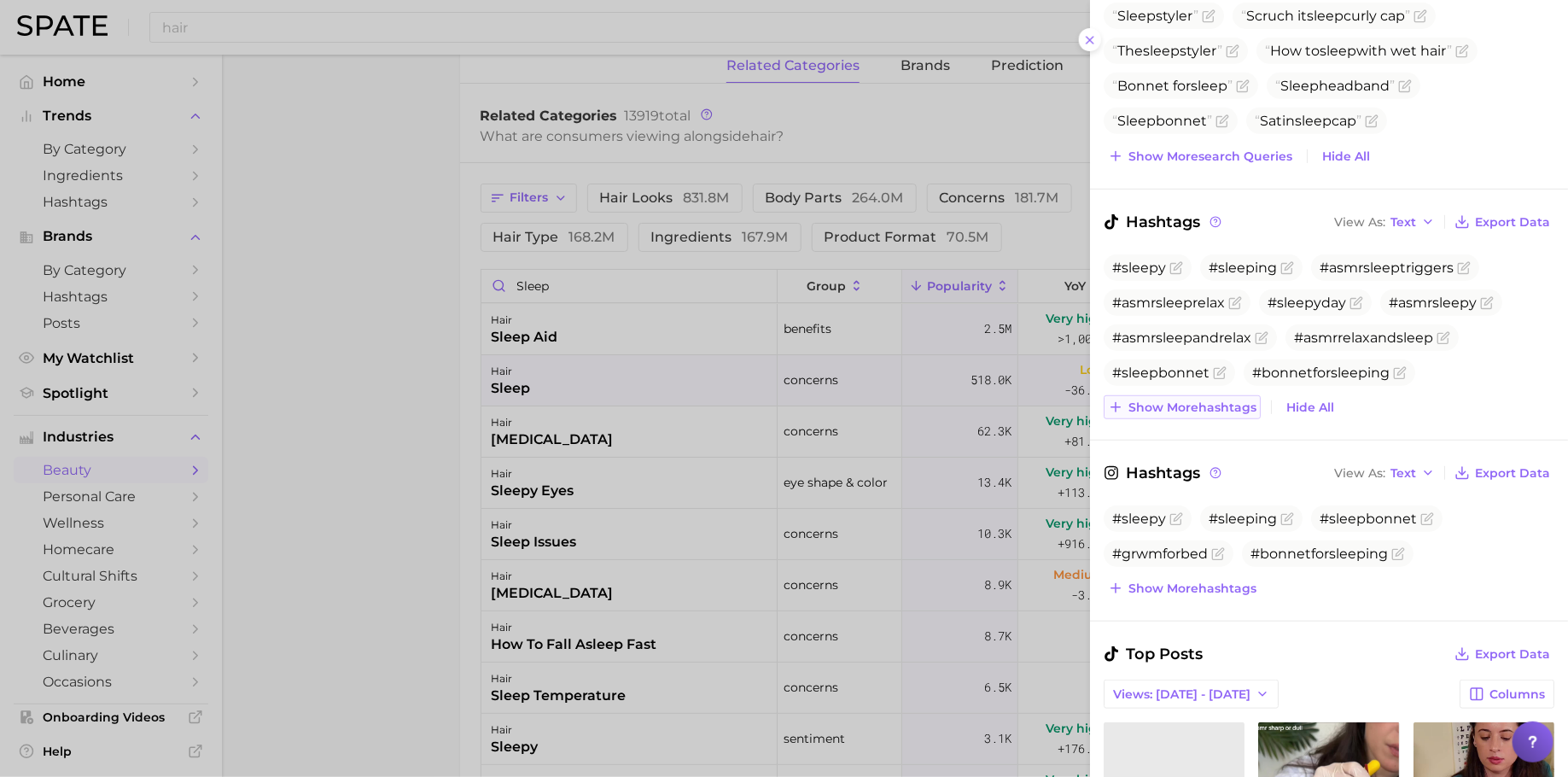
click at [1198, 401] on span "Show more hashtags" at bounding box center [1193, 407] width 128 height 15
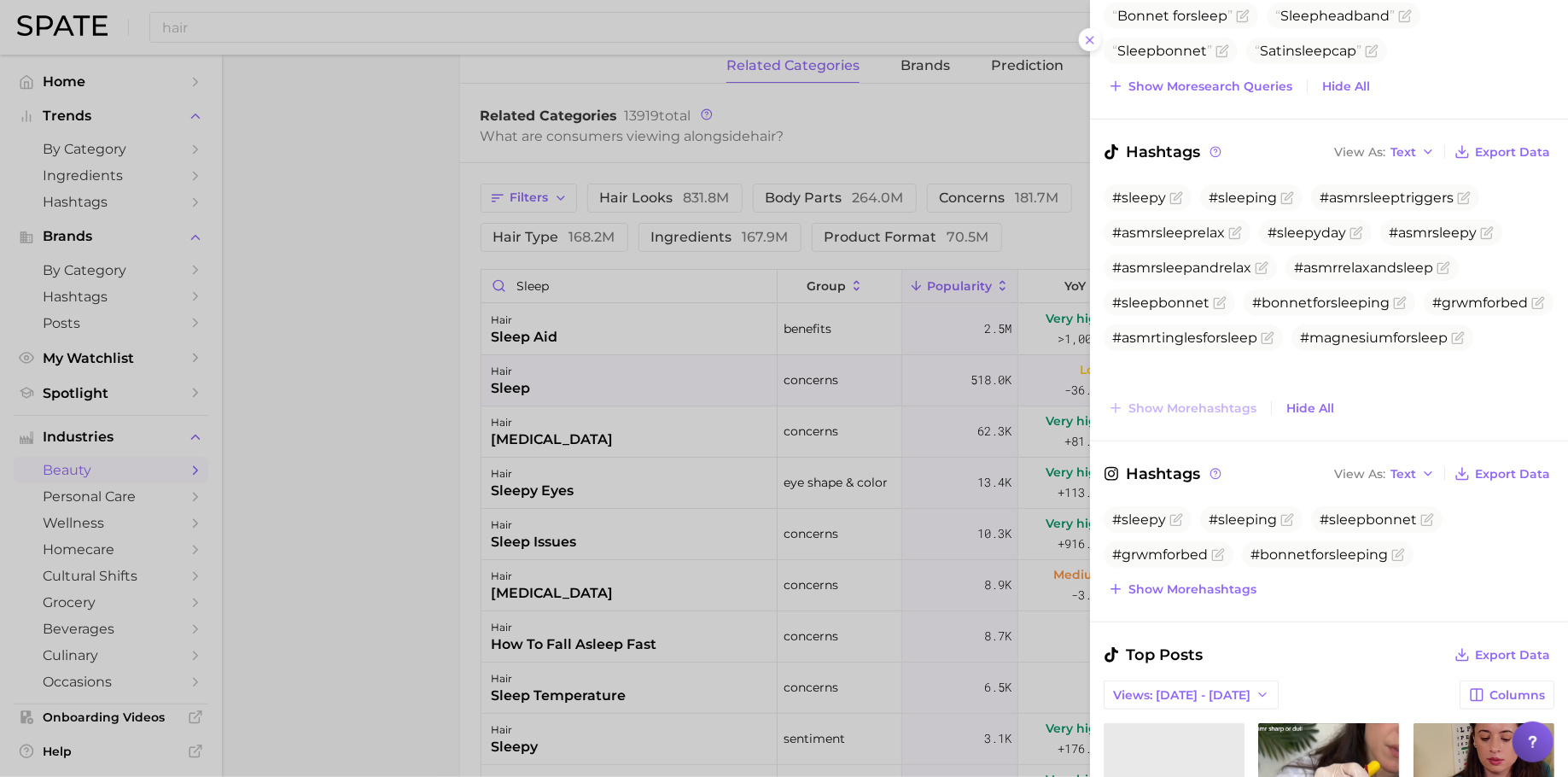
scroll to position [429, 0]
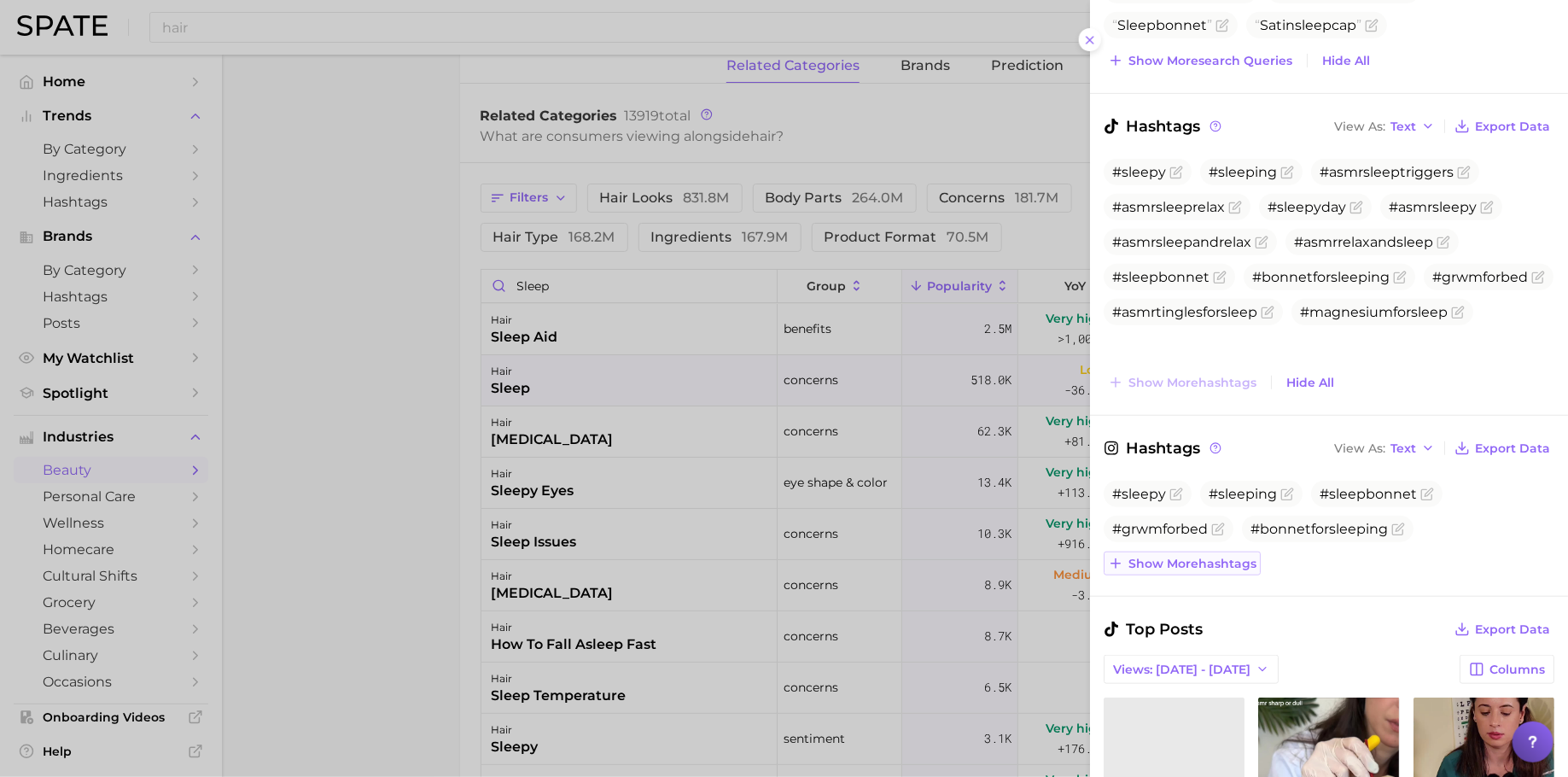
click at [1165, 557] on span "Show more hashtags" at bounding box center [1193, 564] width 128 height 15
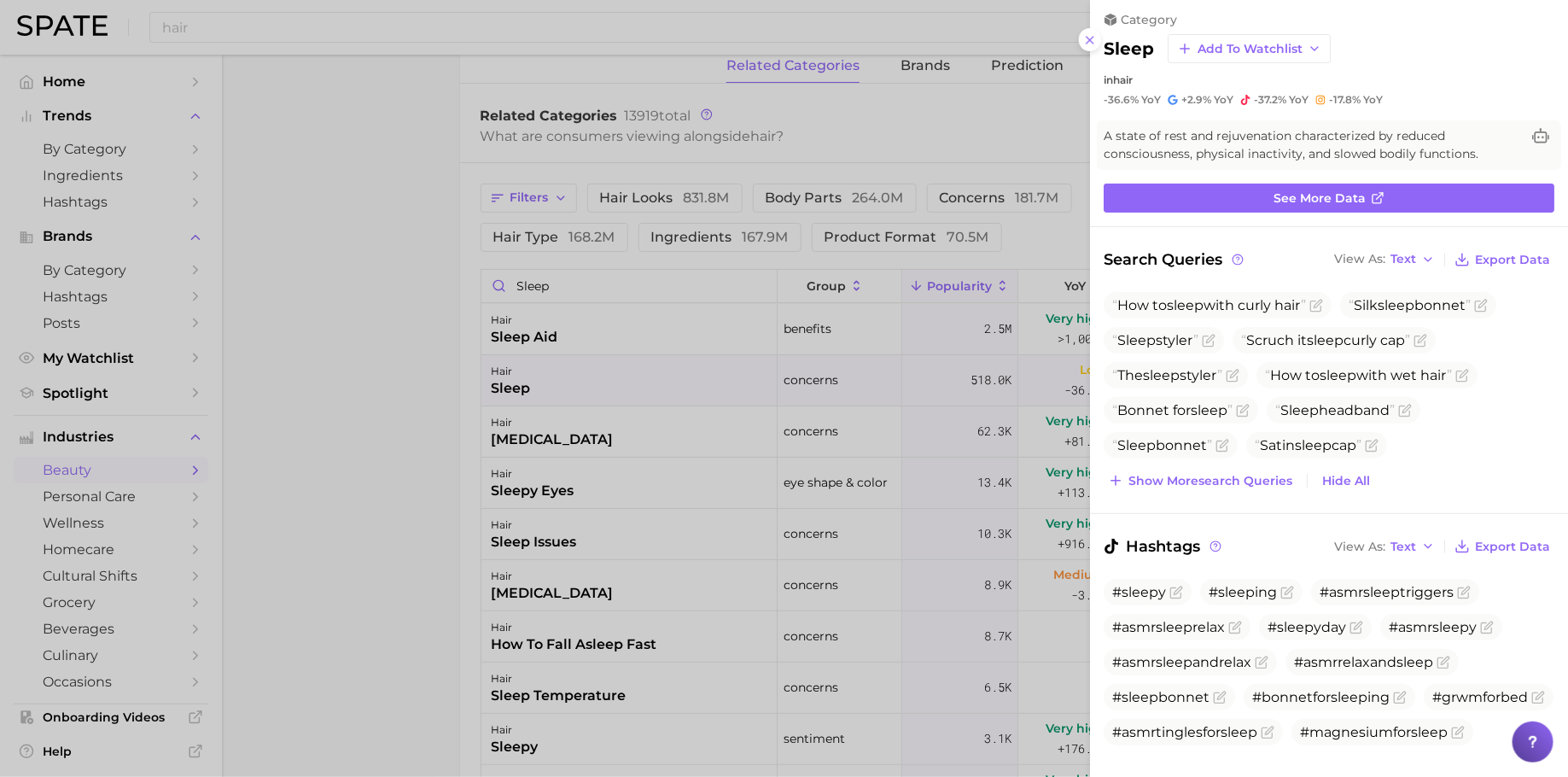
scroll to position [0, 0]
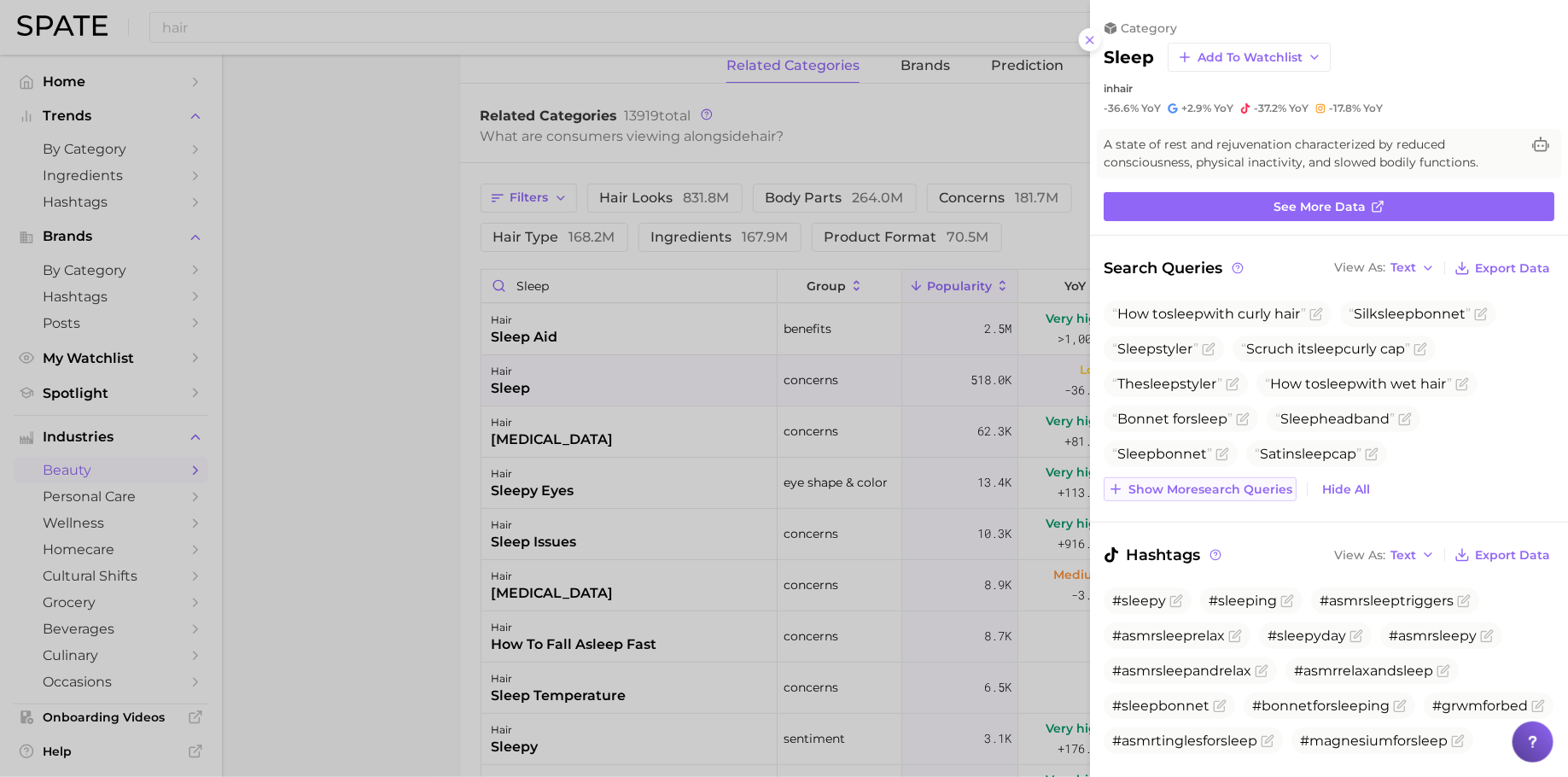
click at [1195, 482] on span "Show more search queries" at bounding box center [1210, 489] width 164 height 15
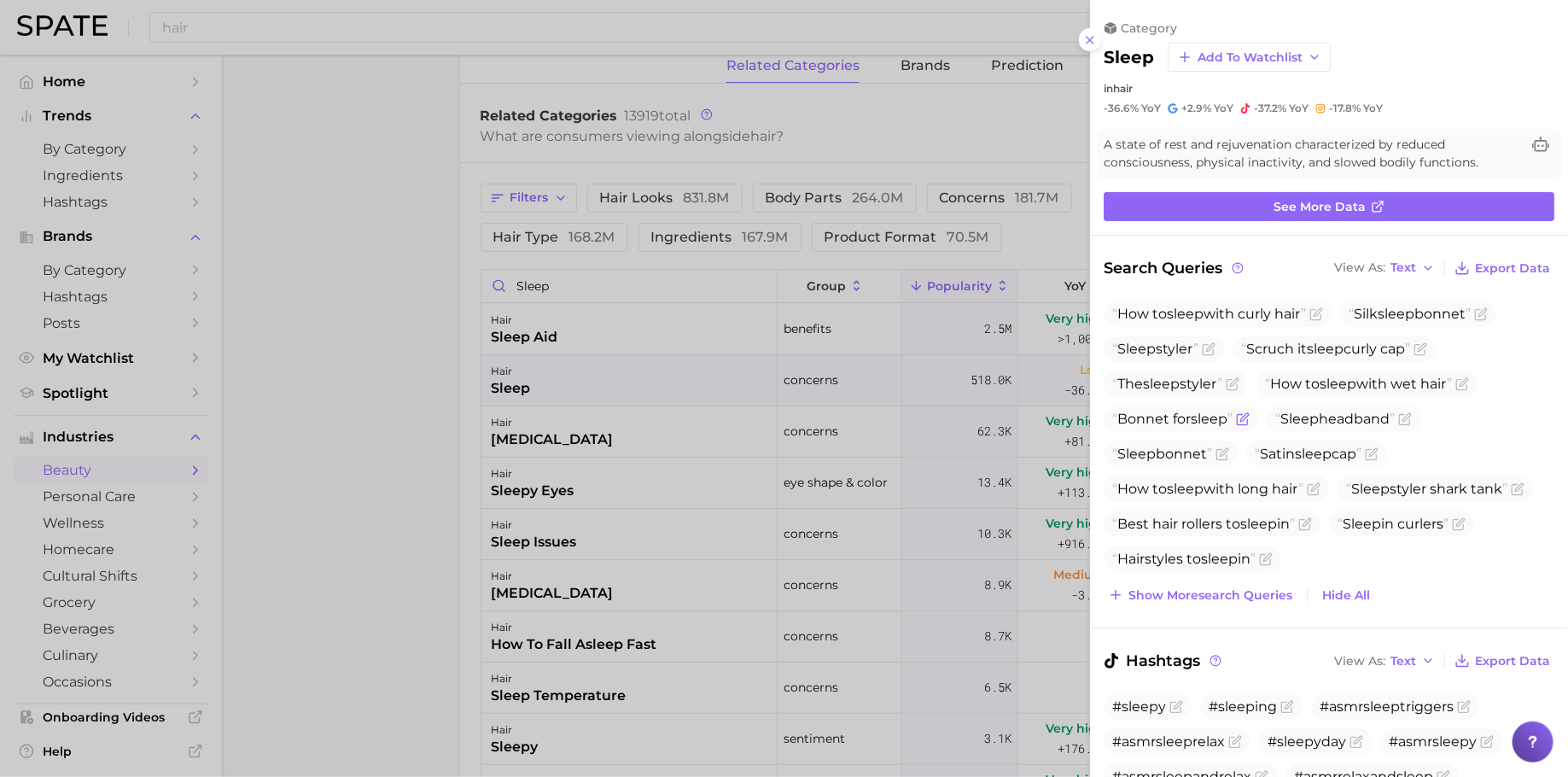
scroll to position [48, 0]
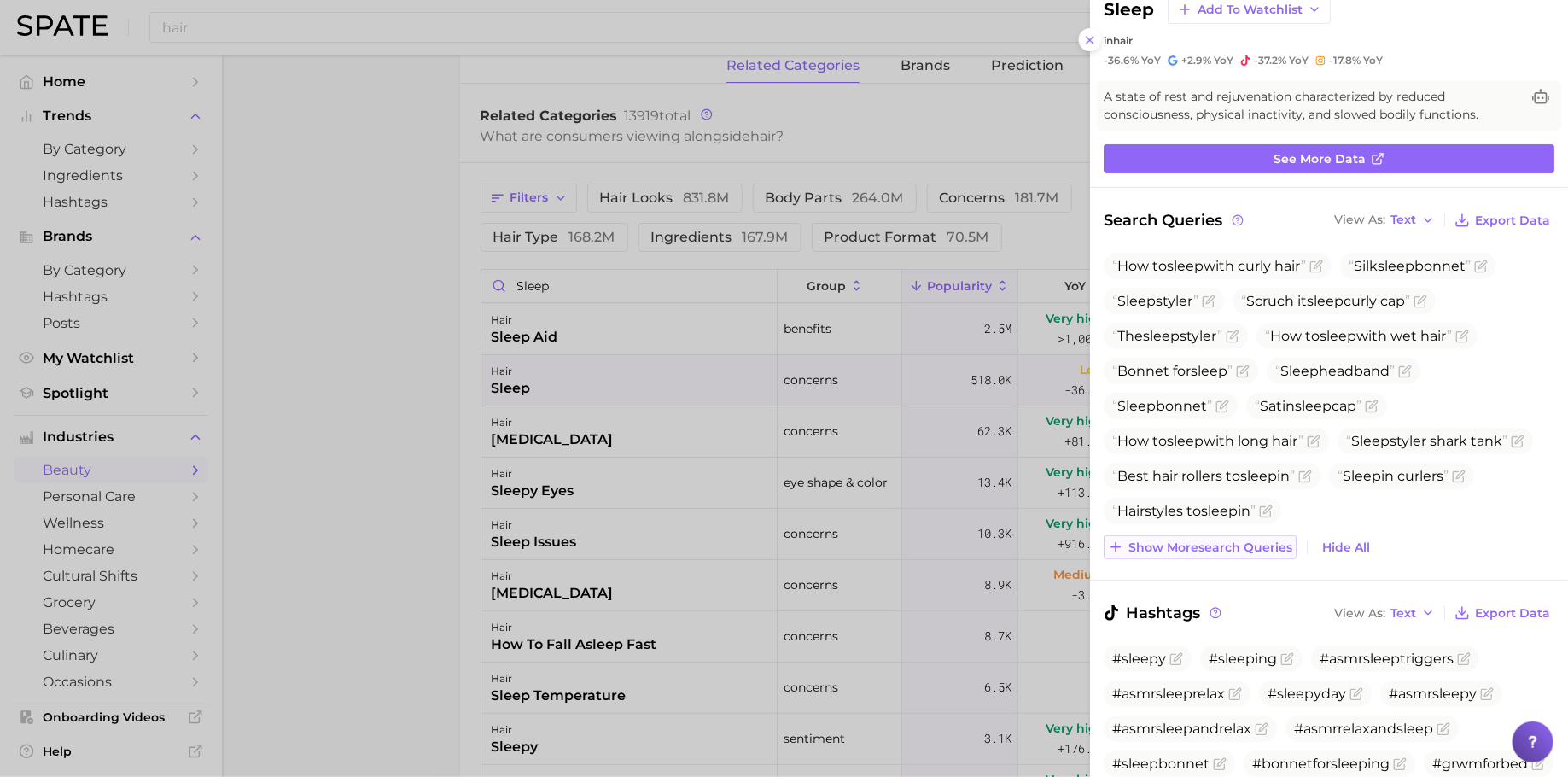
click at [1171, 546] on span "Show more search queries" at bounding box center [1210, 547] width 164 height 15
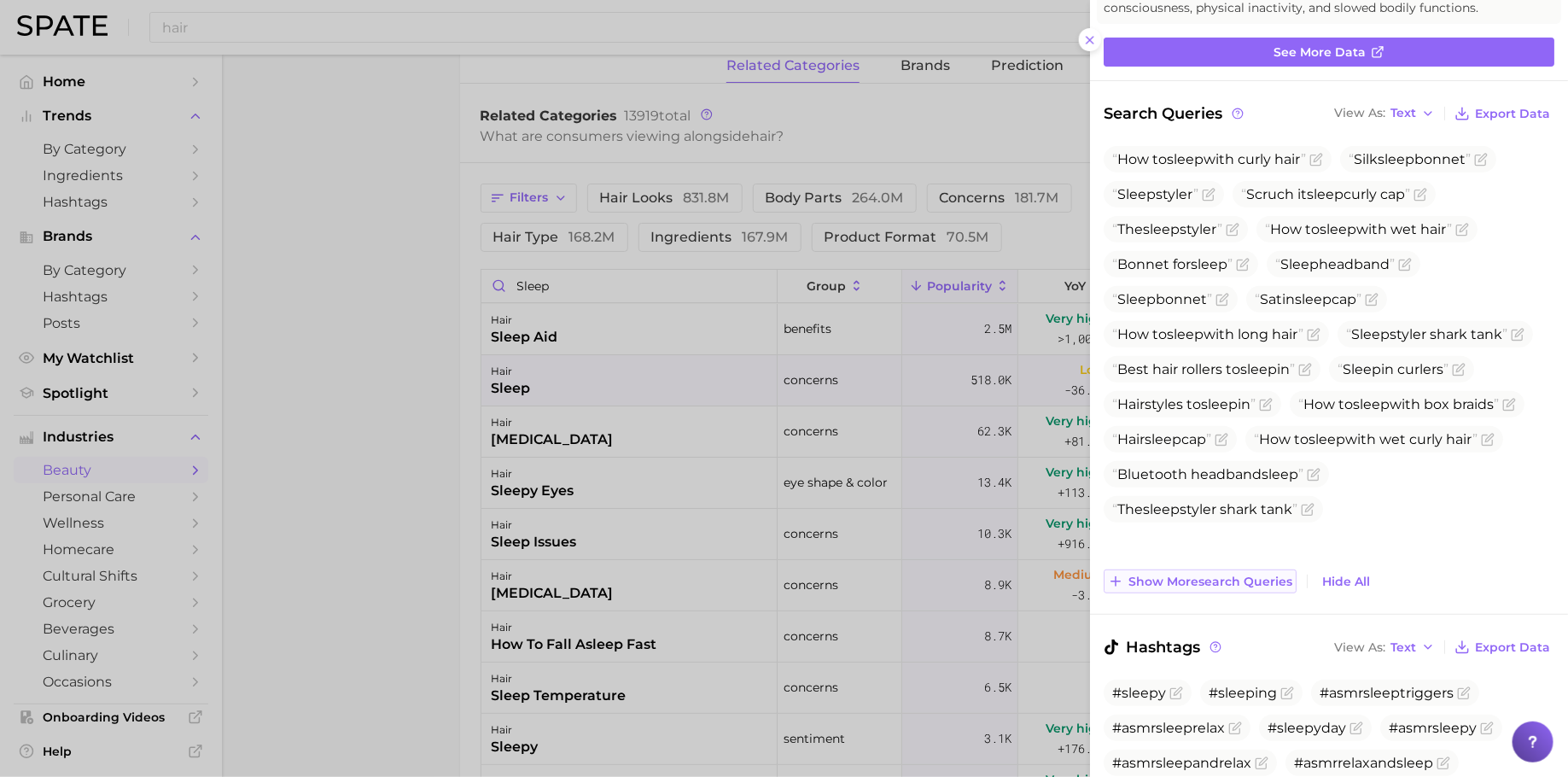
scroll to position [174, 0]
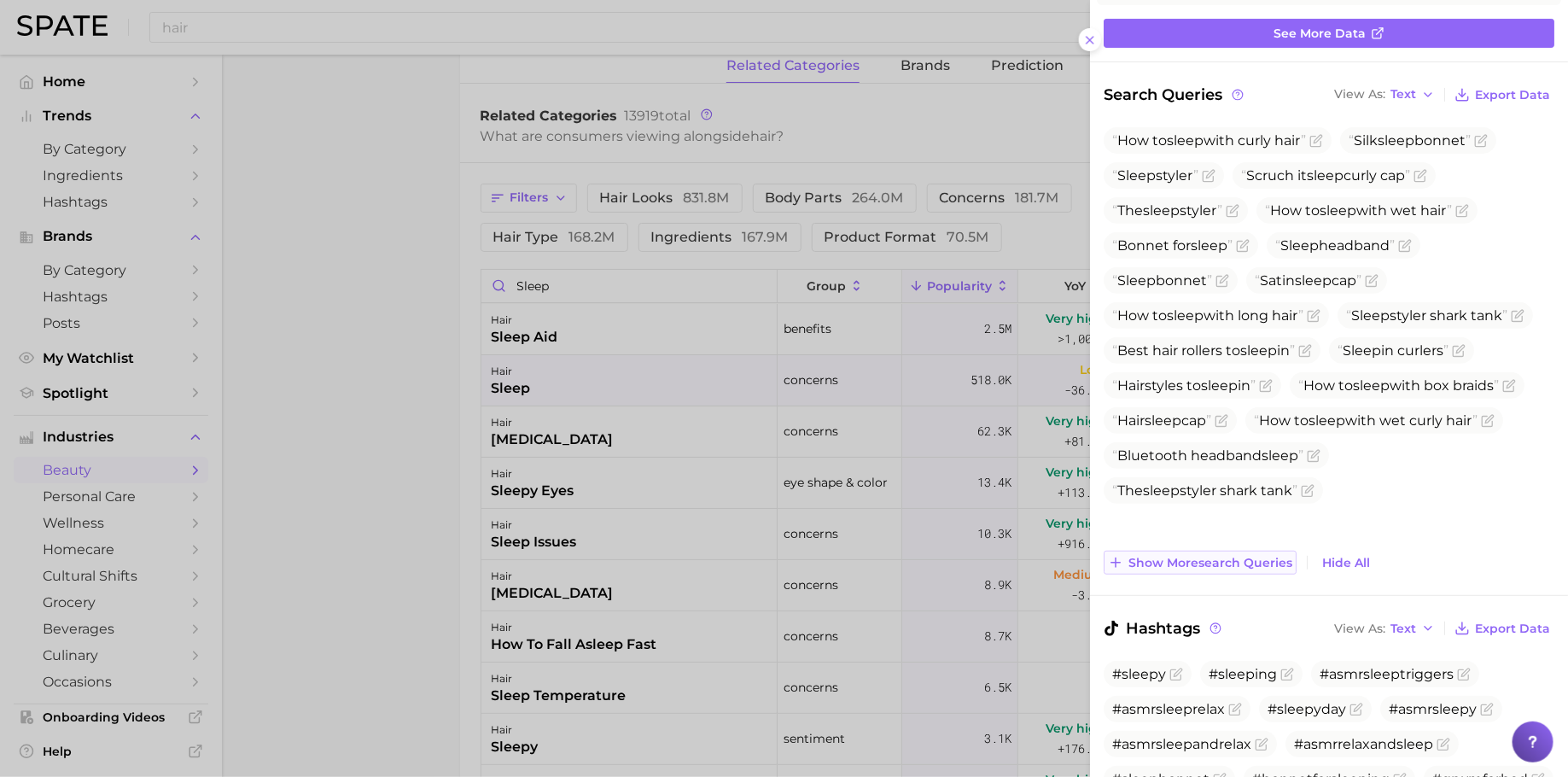
click at [1173, 561] on span "Show more search queries" at bounding box center [1210, 563] width 164 height 15
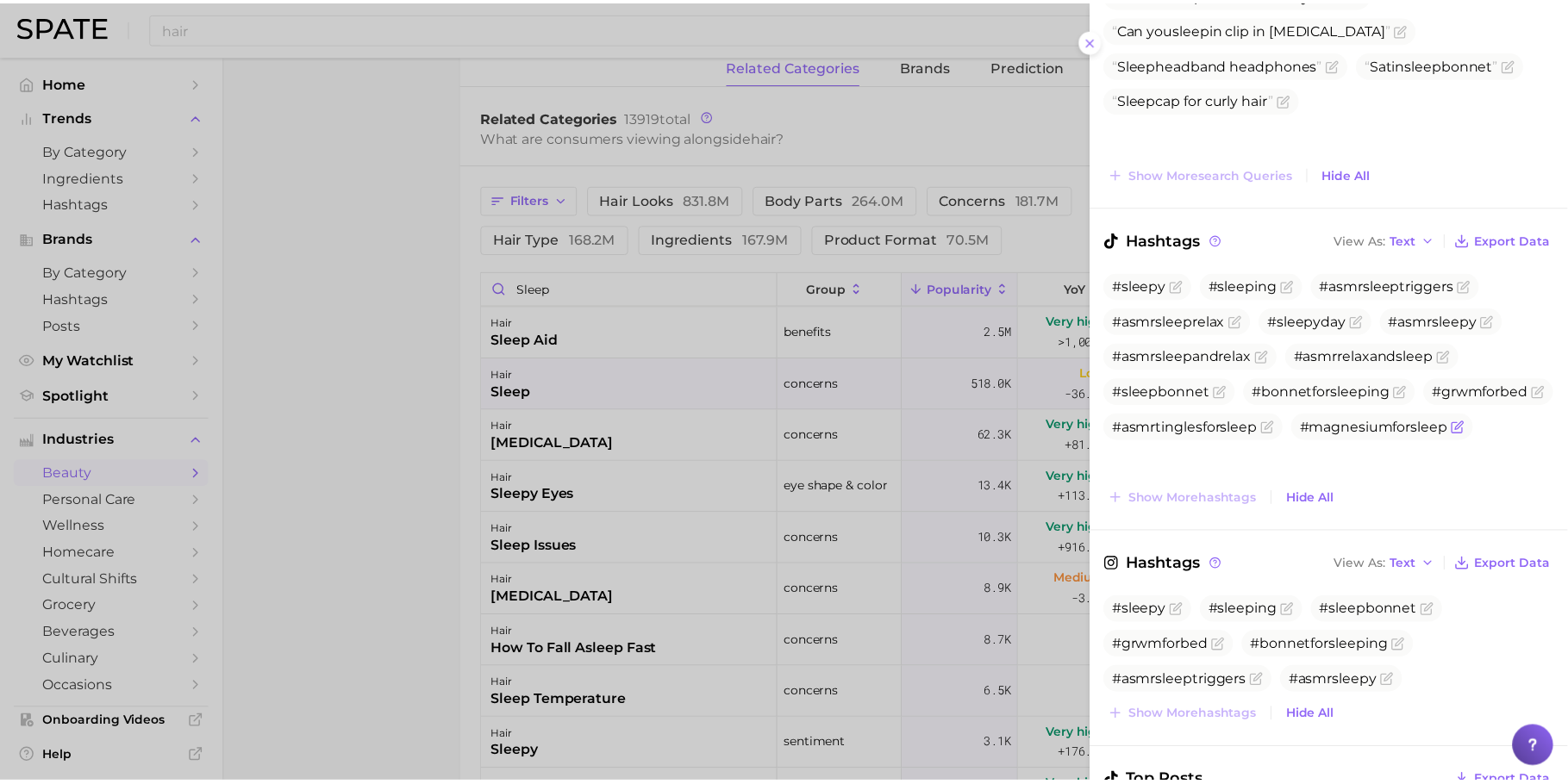
scroll to position [717, 0]
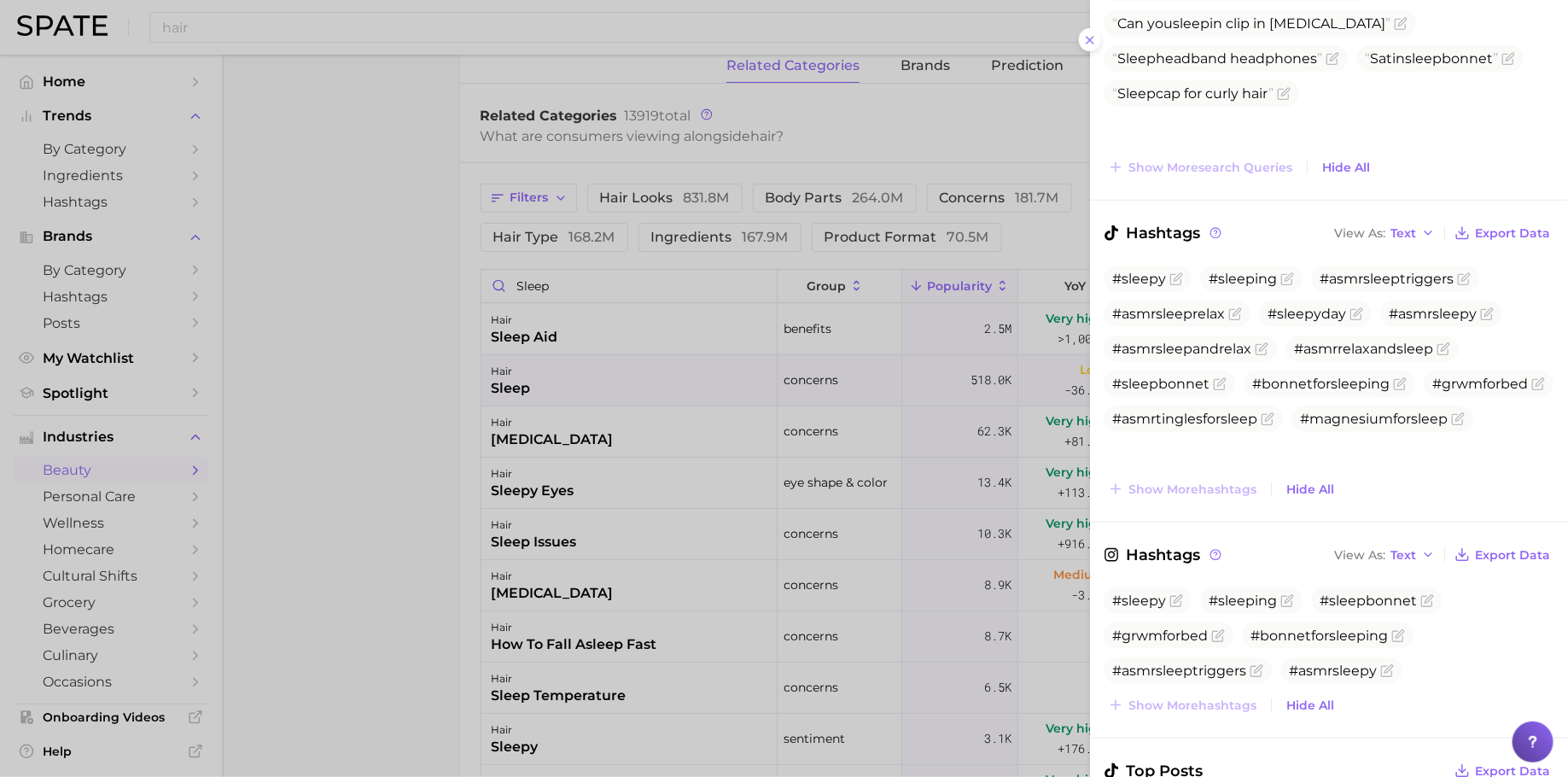
click at [709, 354] on div at bounding box center [784, 388] width 1568 height 777
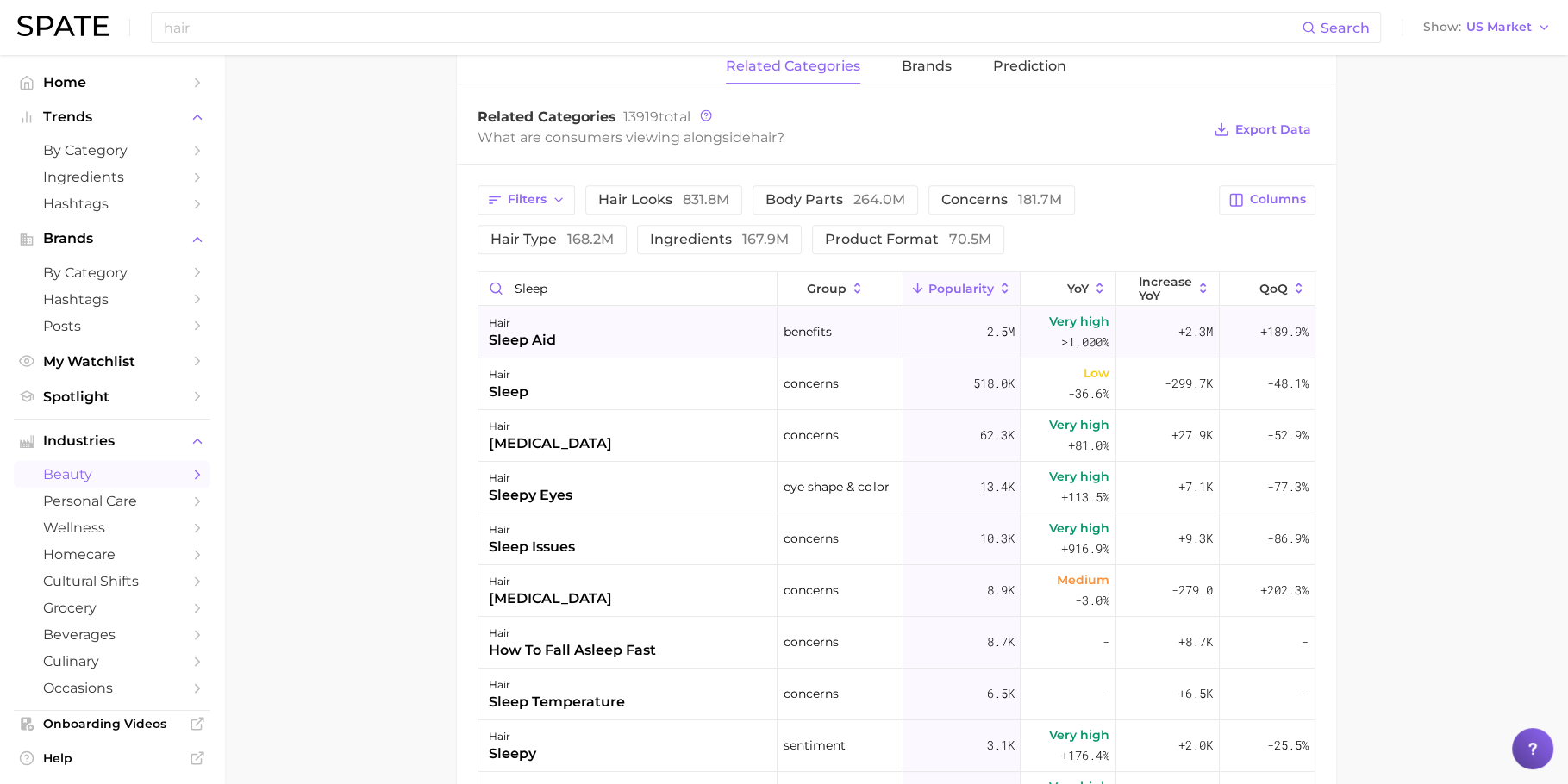
click at [706, 316] on div "hair sleep aid" at bounding box center [628, 332] width 300 height 52
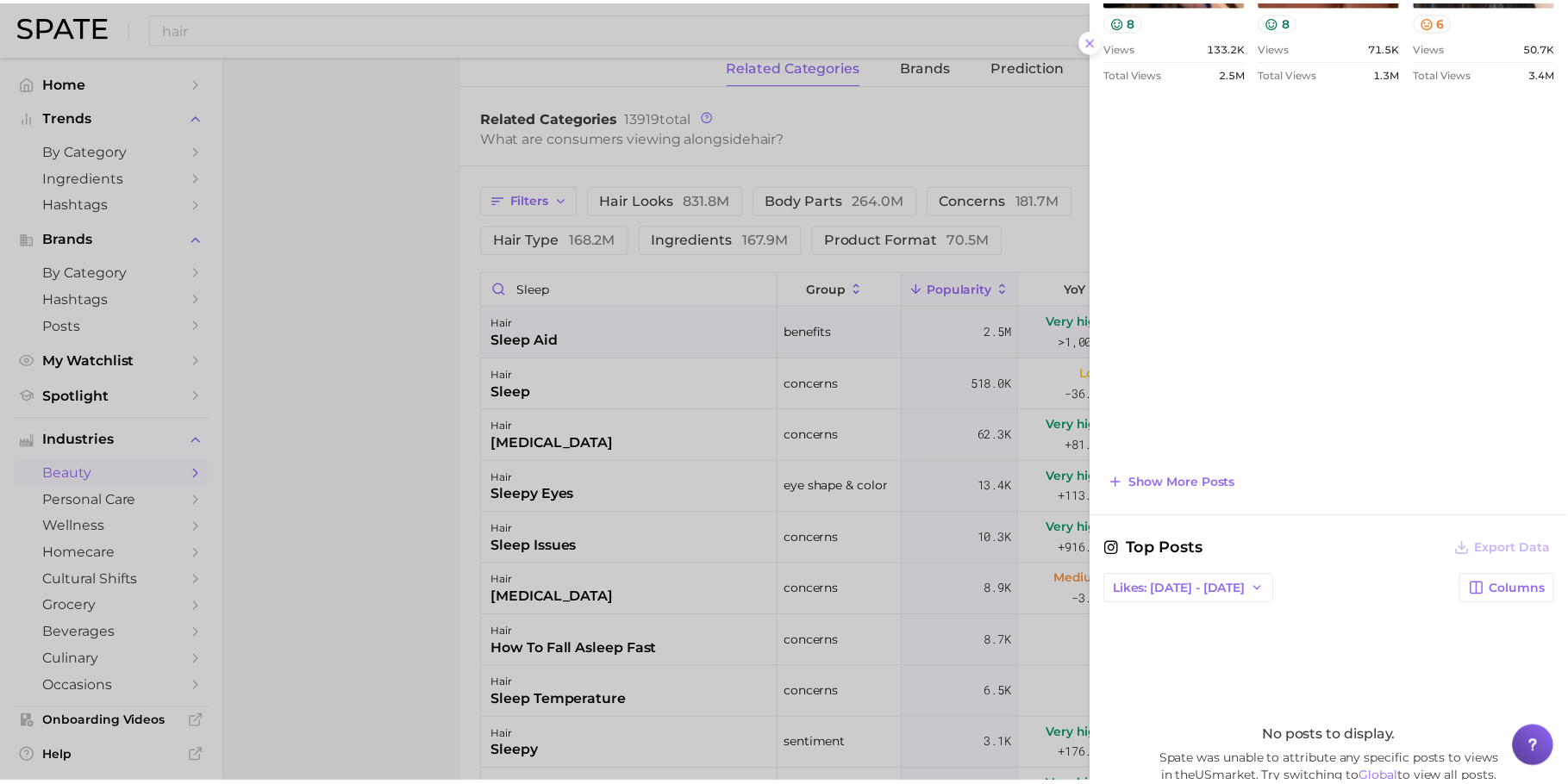
scroll to position [1094, 0]
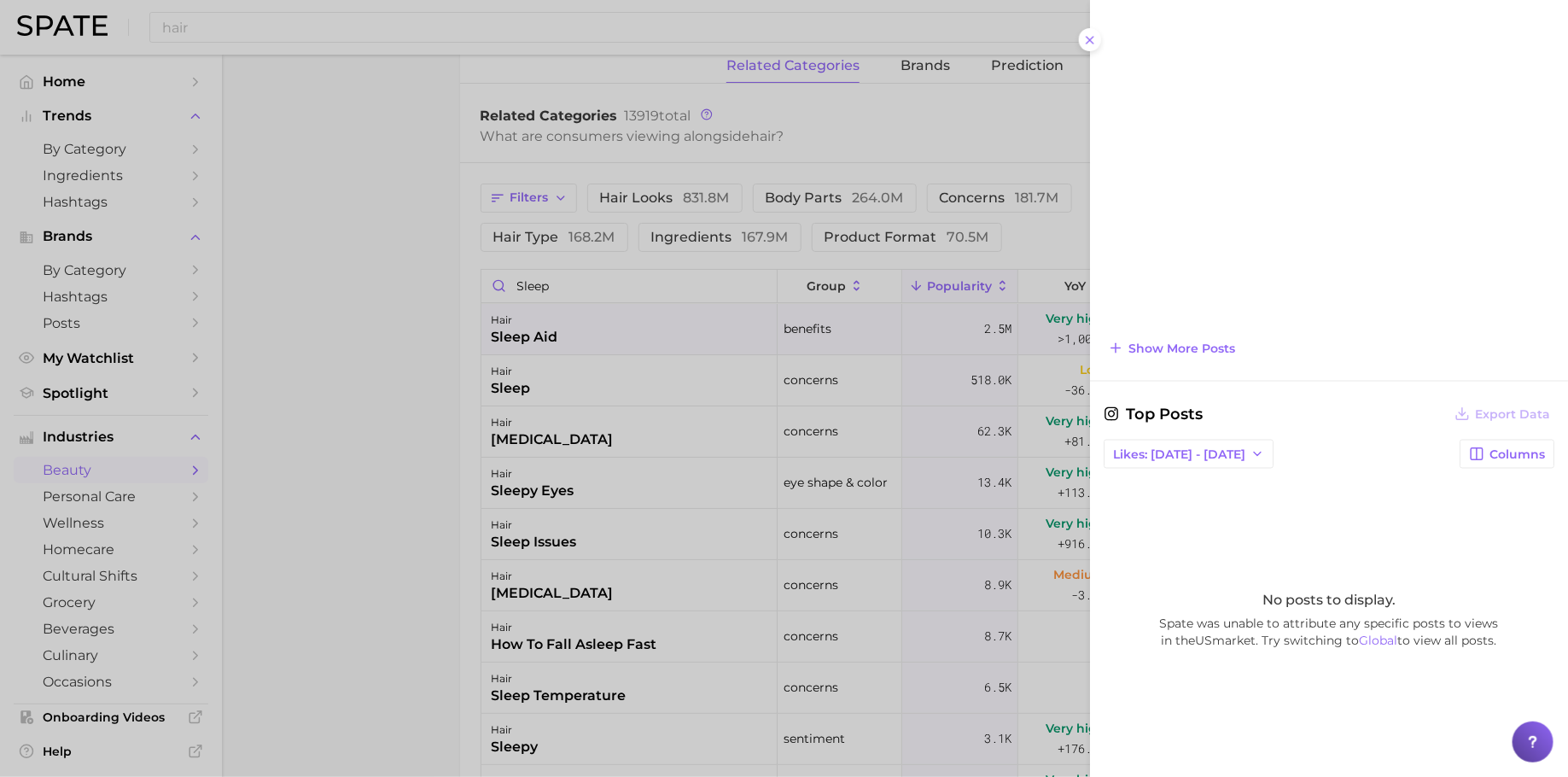
click at [621, 408] on div at bounding box center [784, 388] width 1568 height 777
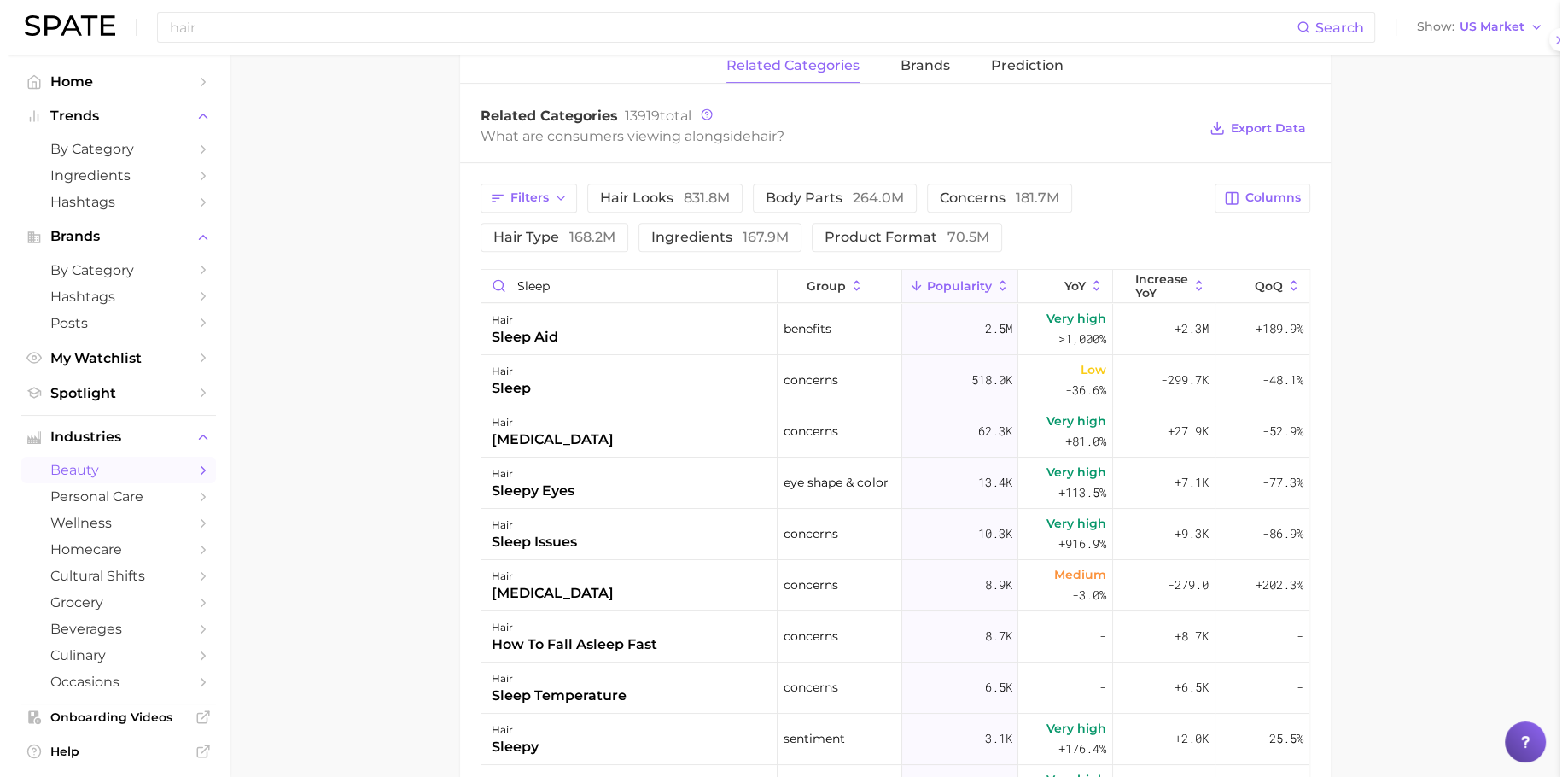
scroll to position [0, 0]
click at [622, 431] on div "hair [MEDICAL_DATA]" at bounding box center [623, 432] width 297 height 51
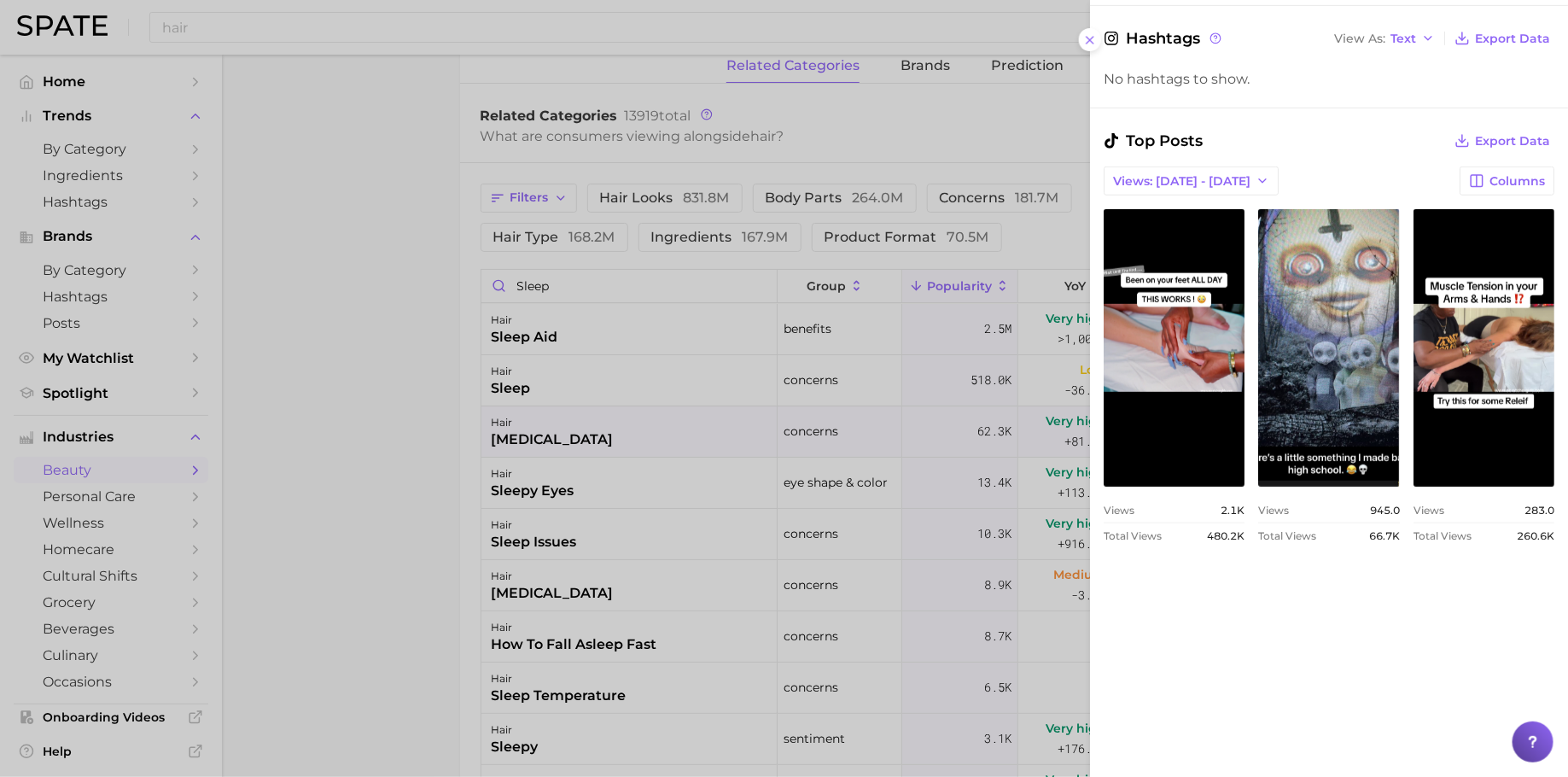
click at [529, 516] on div at bounding box center [784, 388] width 1568 height 777
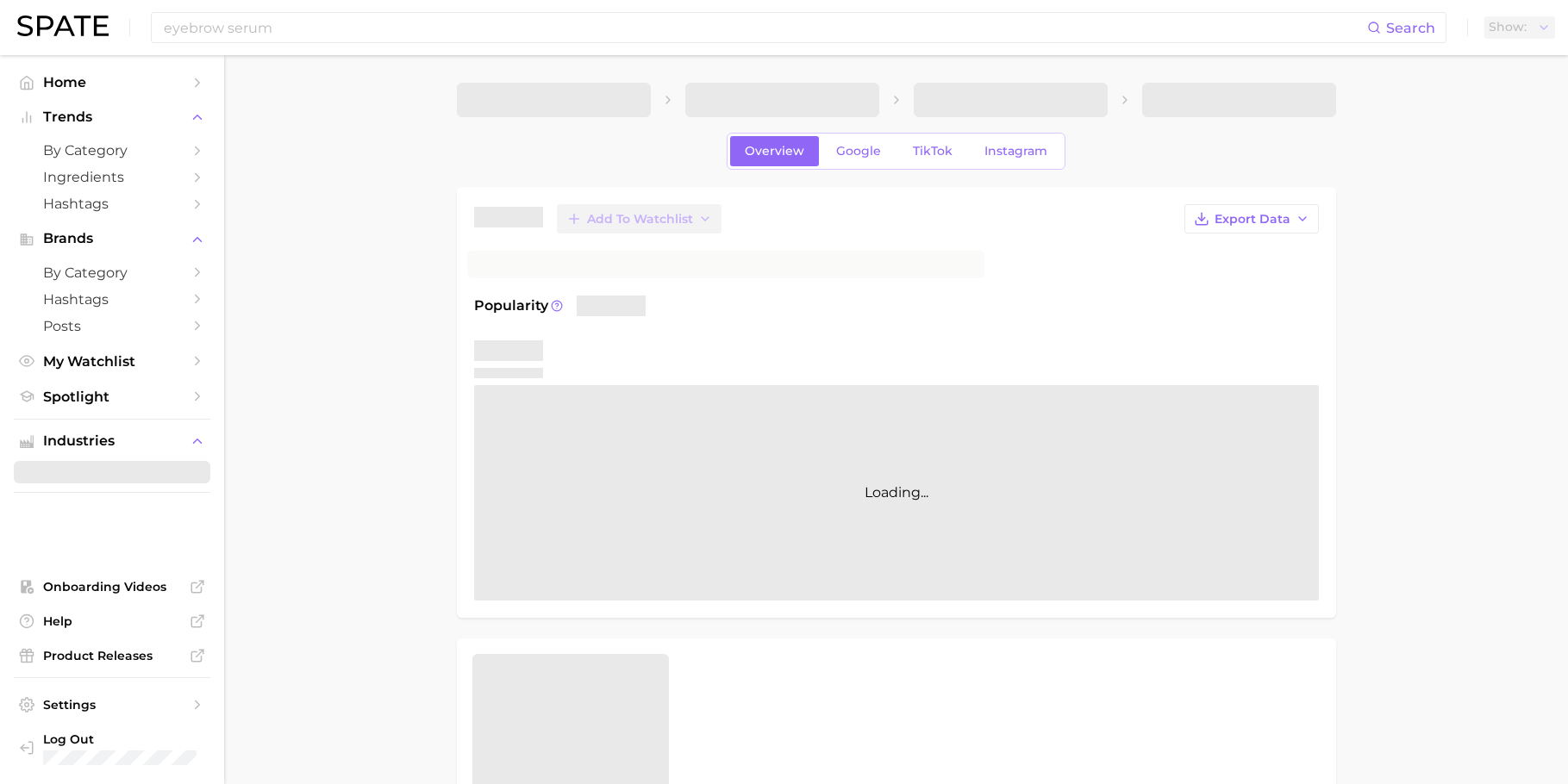
scroll to position [319, 0]
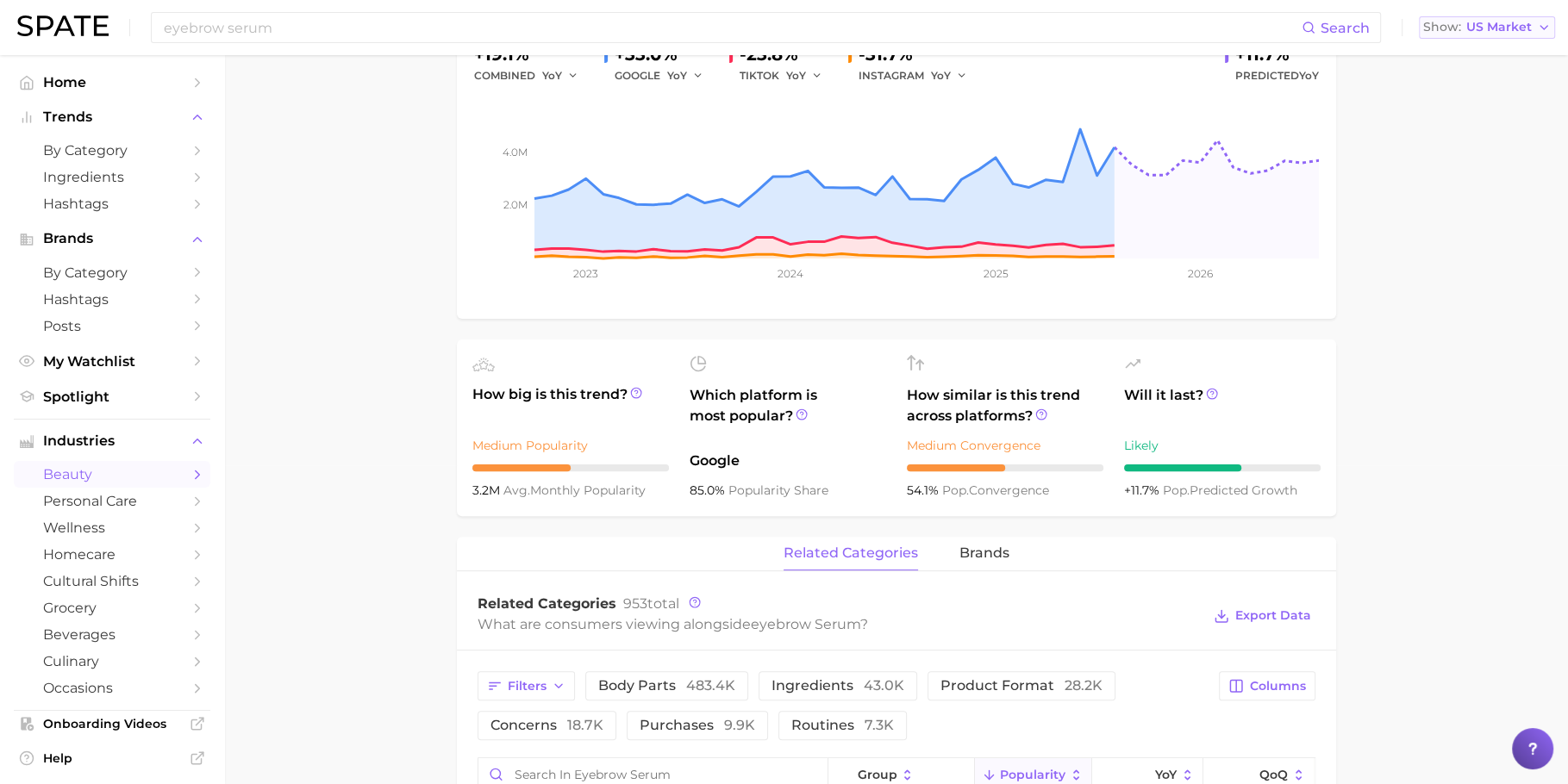
click at [1520, 24] on span "US Market" at bounding box center [1499, 27] width 66 height 10
click at [1497, 87] on span "[GEOGRAPHIC_DATA]" at bounding box center [1494, 86] width 133 height 15
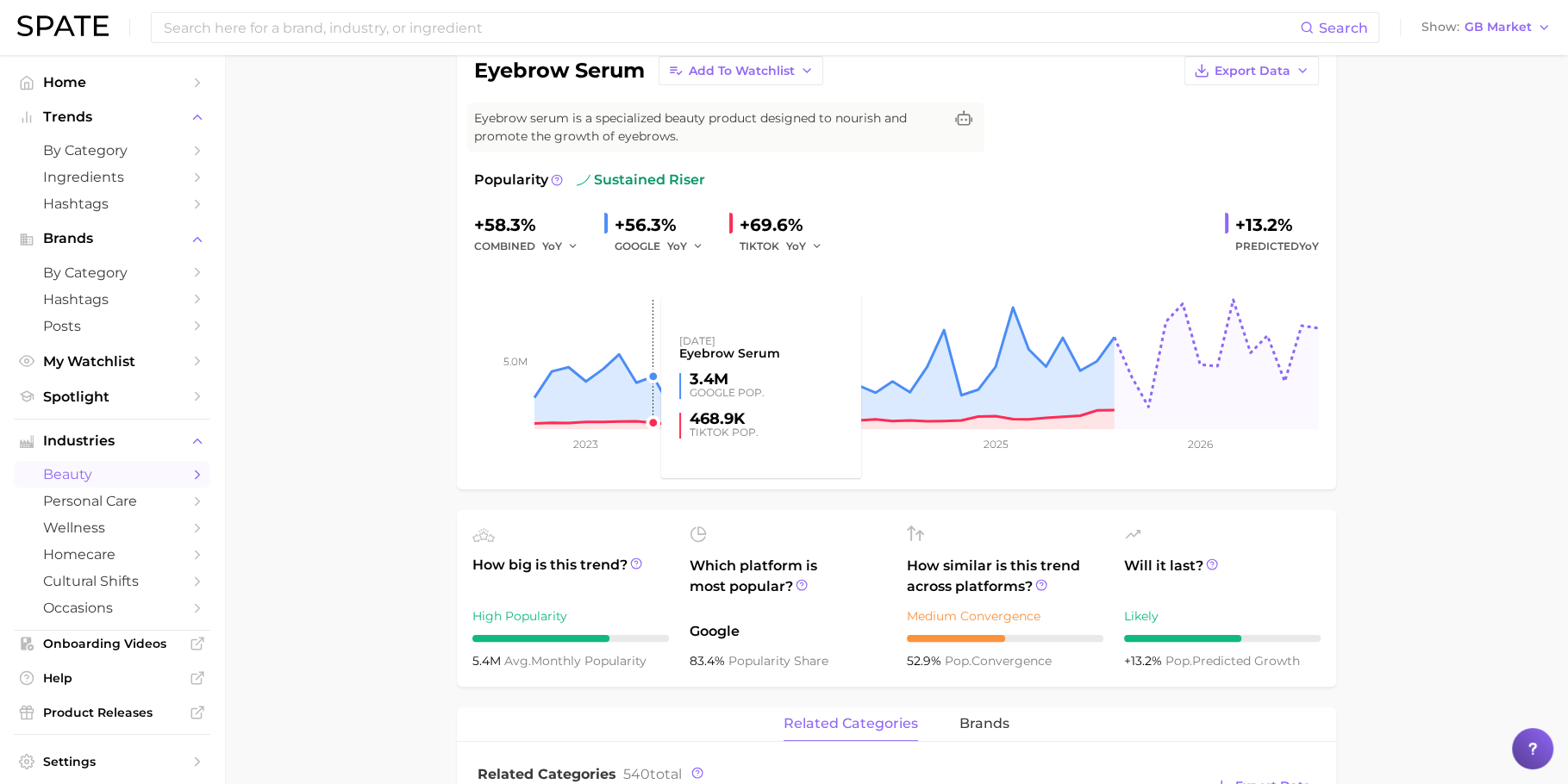
scroll to position [165, 0]
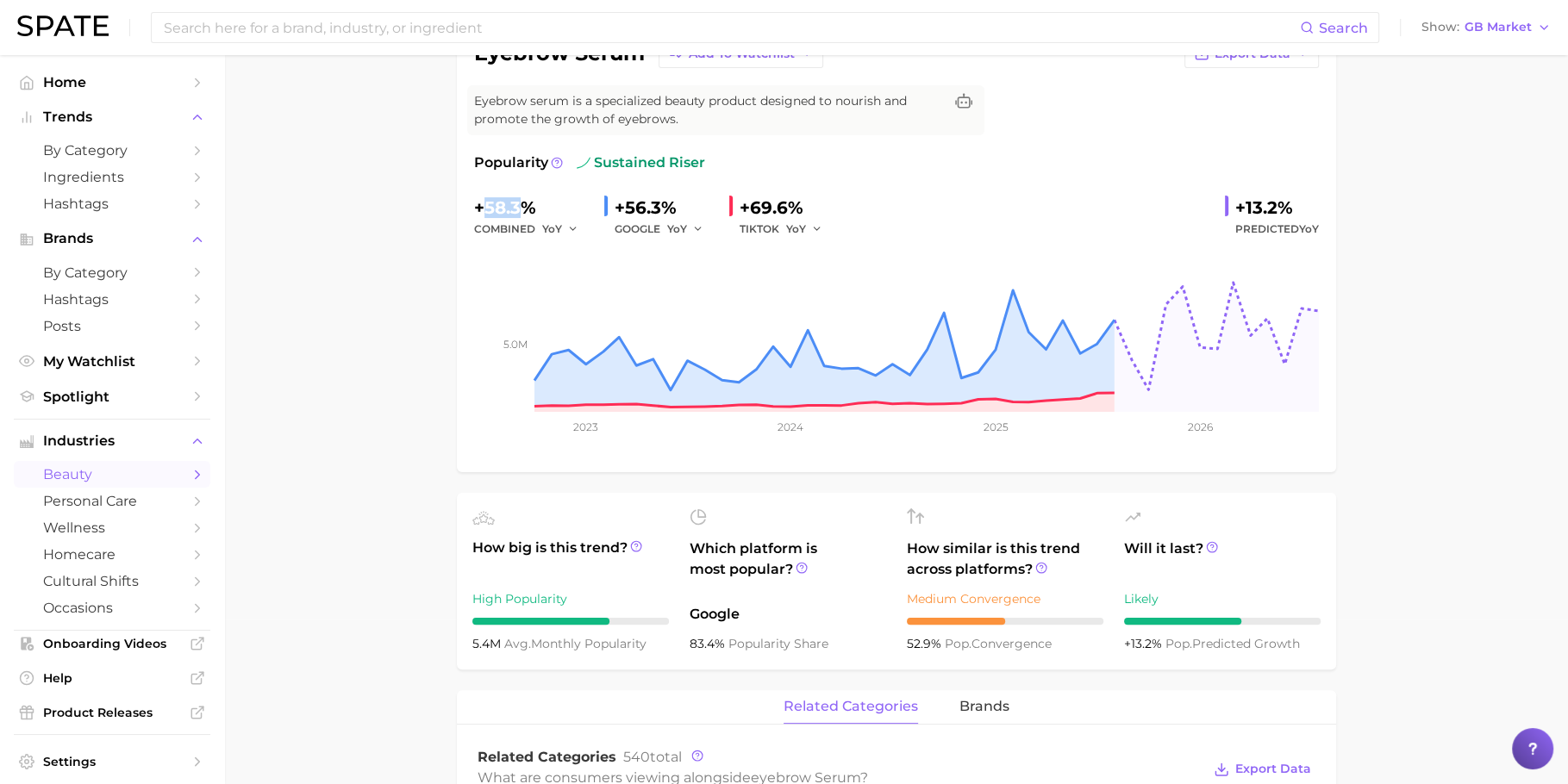
drag, startPoint x: 519, startPoint y: 208, endPoint x: 483, endPoint y: 208, distance: 36.0
click at [483, 208] on div "+58.3%" at bounding box center [531, 208] width 116 height 27
copy div "58.3"
click at [1474, 23] on span "GB Market" at bounding box center [1498, 27] width 68 height 10
click at [1443, 200] on button "Global" at bounding box center [1492, 211] width 151 height 31
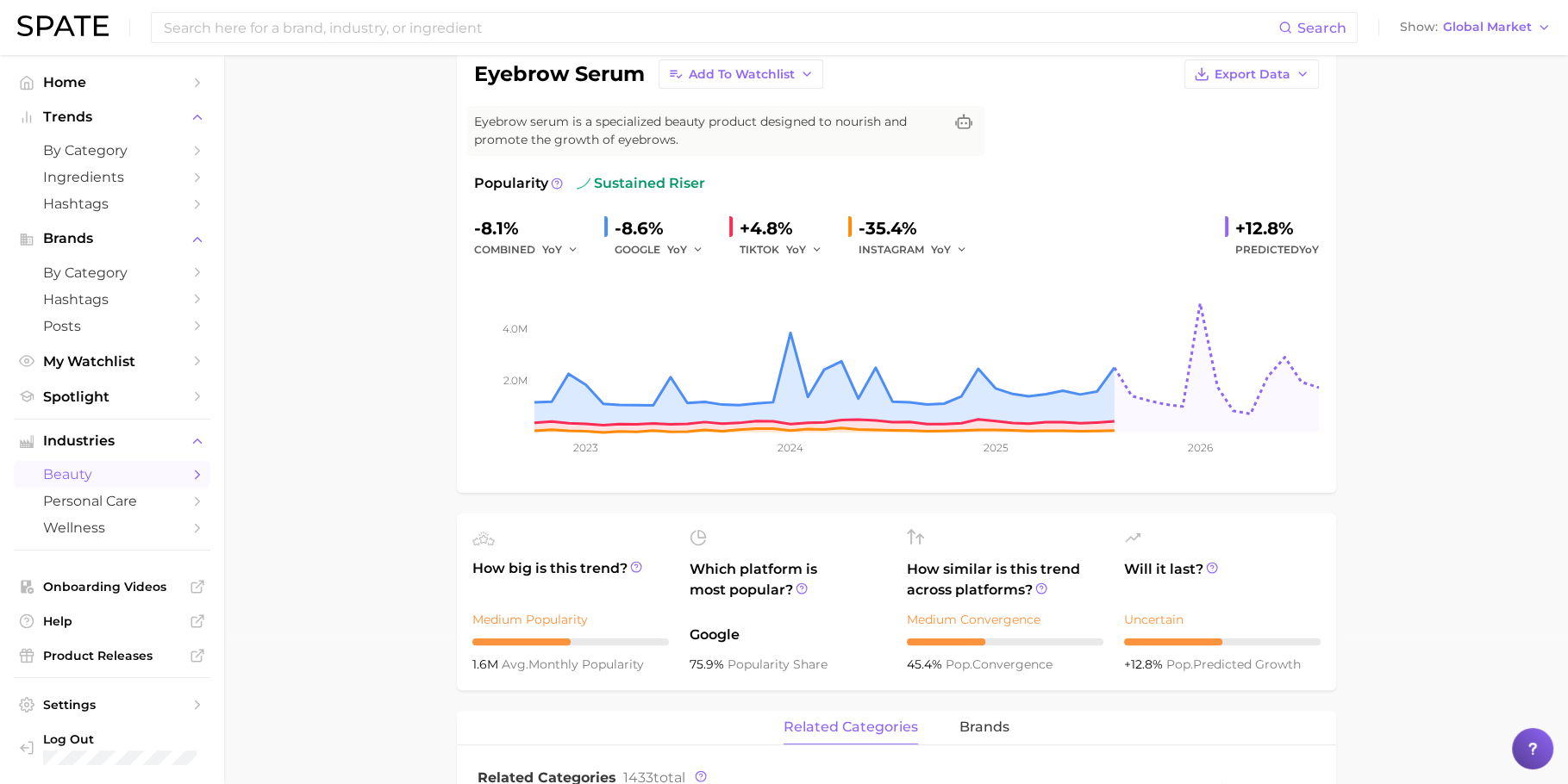
scroll to position [152, 0]
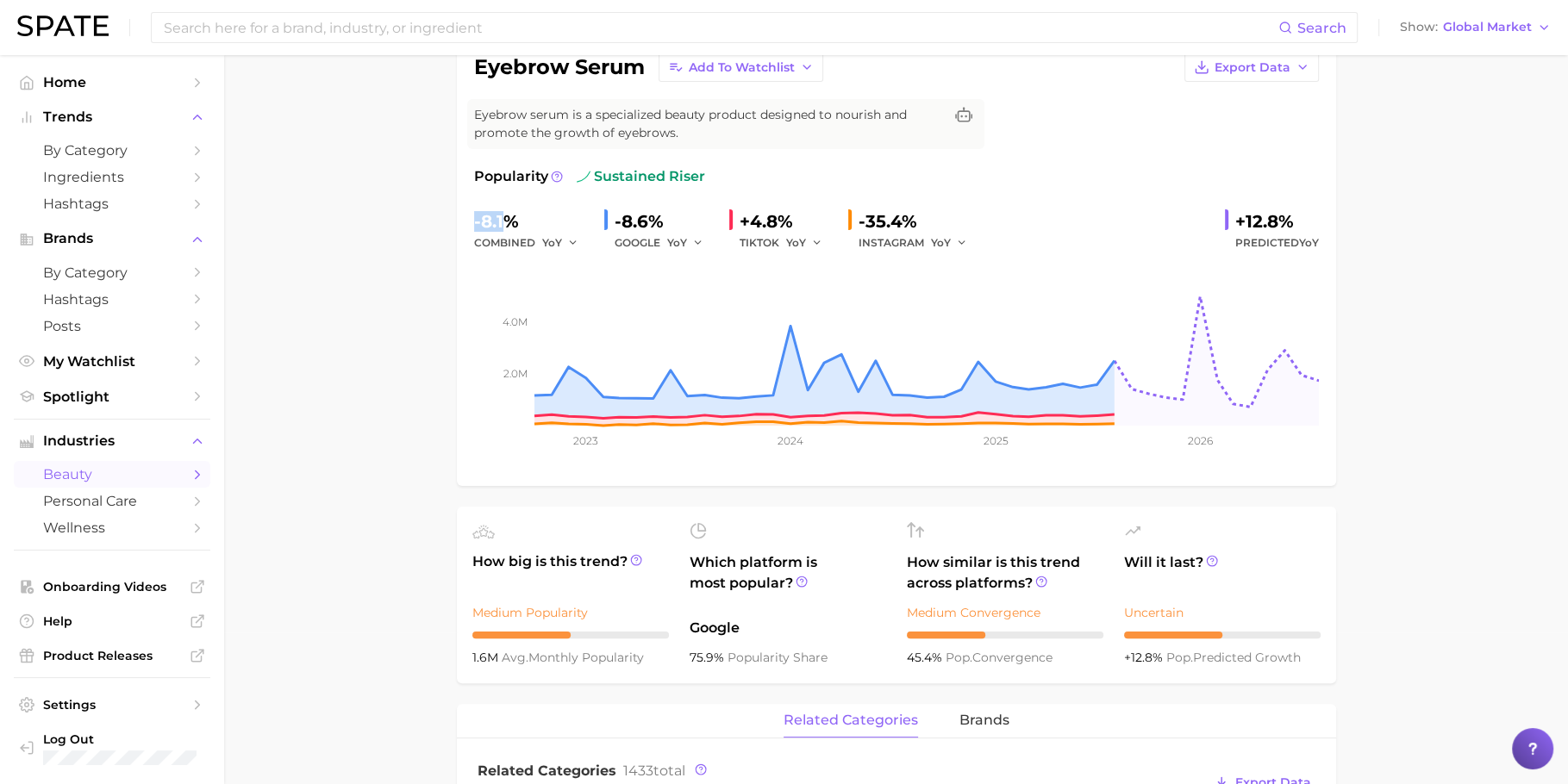
drag, startPoint x: 505, startPoint y: 224, endPoint x: 468, endPoint y: 223, distance: 37.0
click at [468, 223] on div "eyebrow serum Add to Watchlist Export Data Eyebrow serum is a specialized beaut…" at bounding box center [897, 260] width 879 height 450
copy div "-8.1"
click at [495, 227] on div "-8.1%" at bounding box center [531, 221] width 116 height 27
drag, startPoint x: 501, startPoint y: 220, endPoint x: 480, endPoint y: 220, distance: 21.0
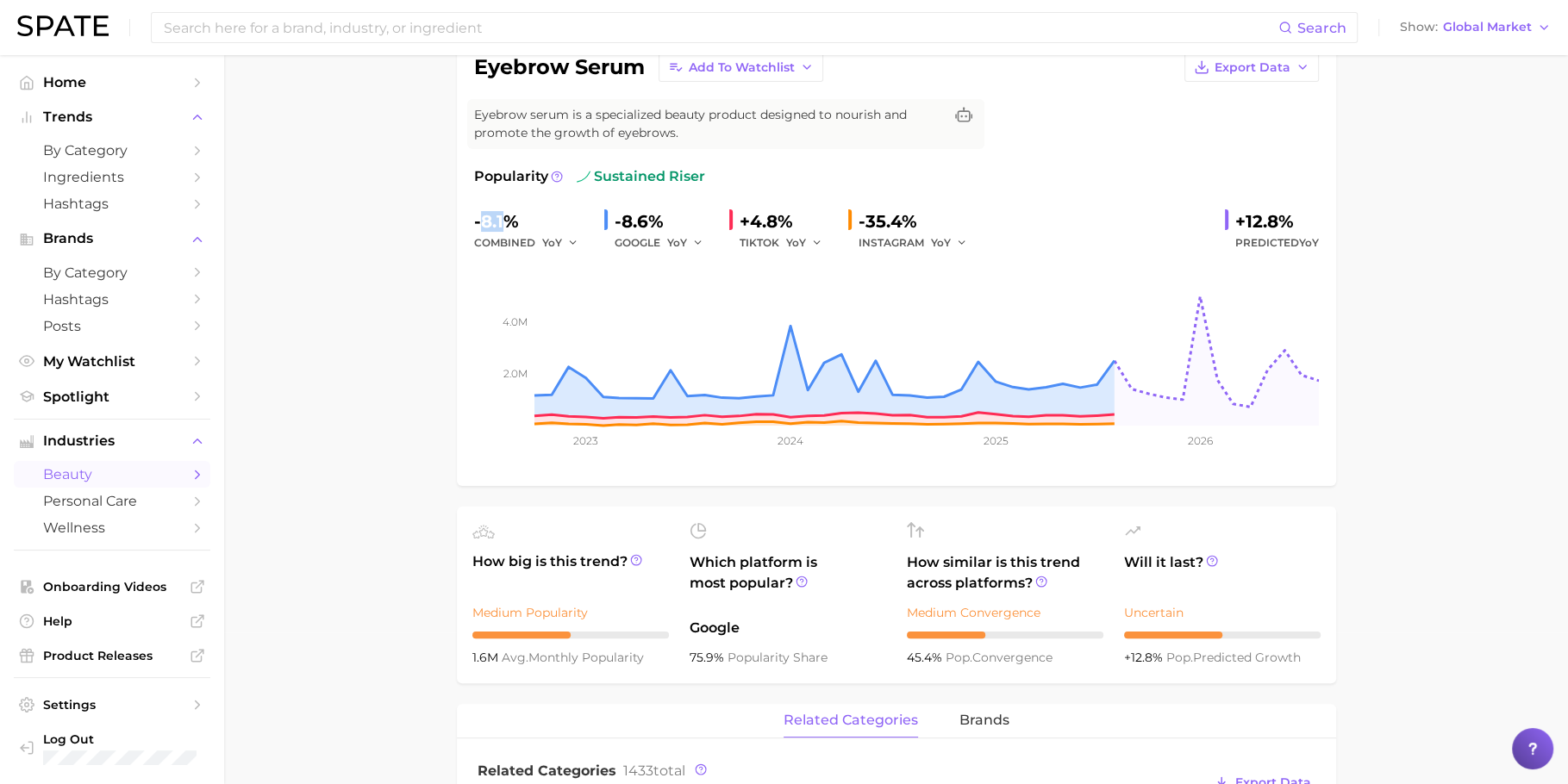
click at [480, 220] on div "-8.1%" at bounding box center [531, 221] width 116 height 27
copy div "8.1"
drag, startPoint x: 494, startPoint y: 658, endPoint x: 465, endPoint y: 657, distance: 29.0
click at [465, 657] on ul "How big is this trend? Medium Popularity 1.6m avg. monthly popularity Which pla…" at bounding box center [897, 595] width 879 height 176
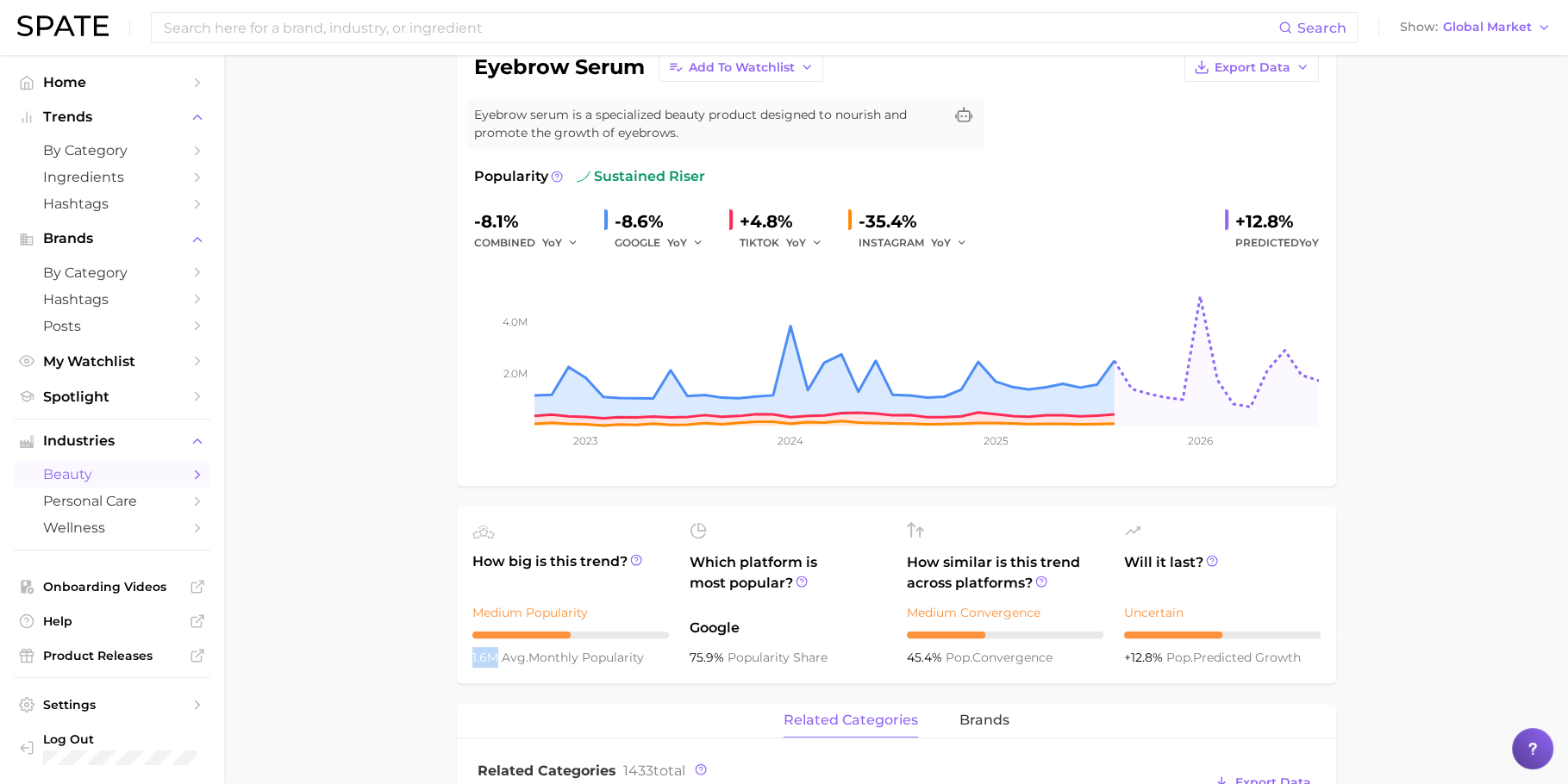
copy span "1.6m"
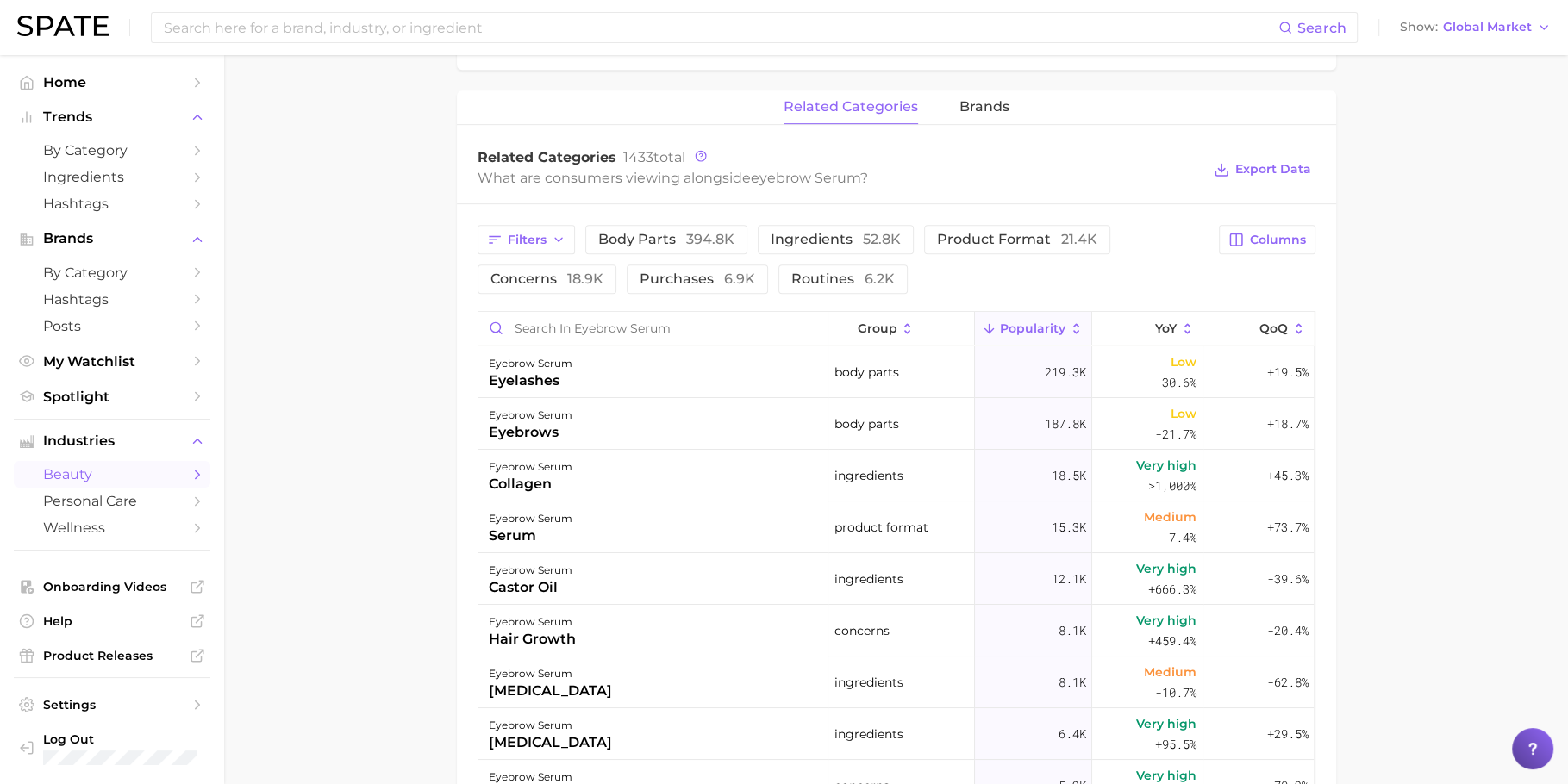
scroll to position [851, 0]
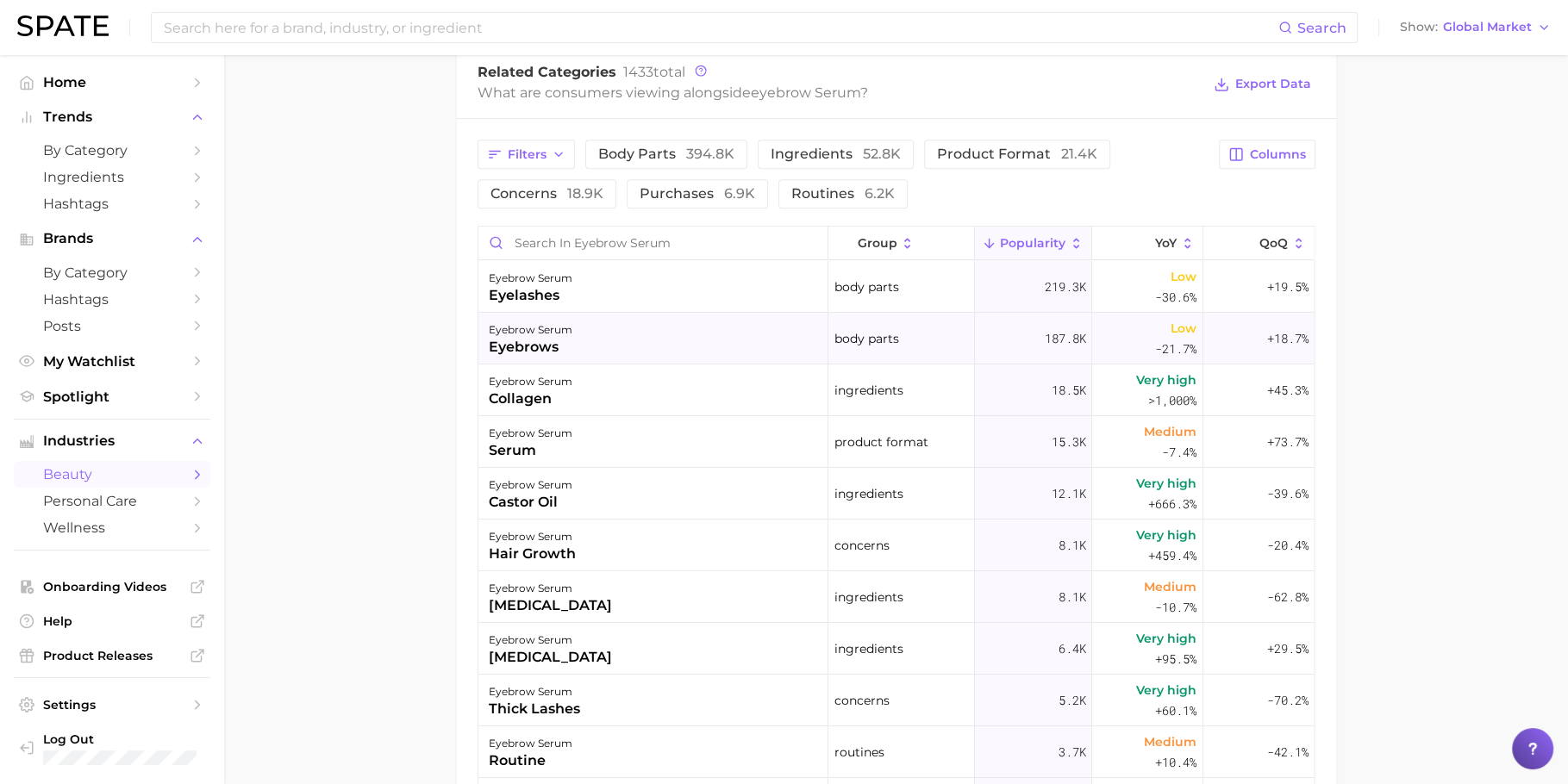
click at [1155, 326] on span "Low -21.7%" at bounding box center [1176, 339] width 41 height 41
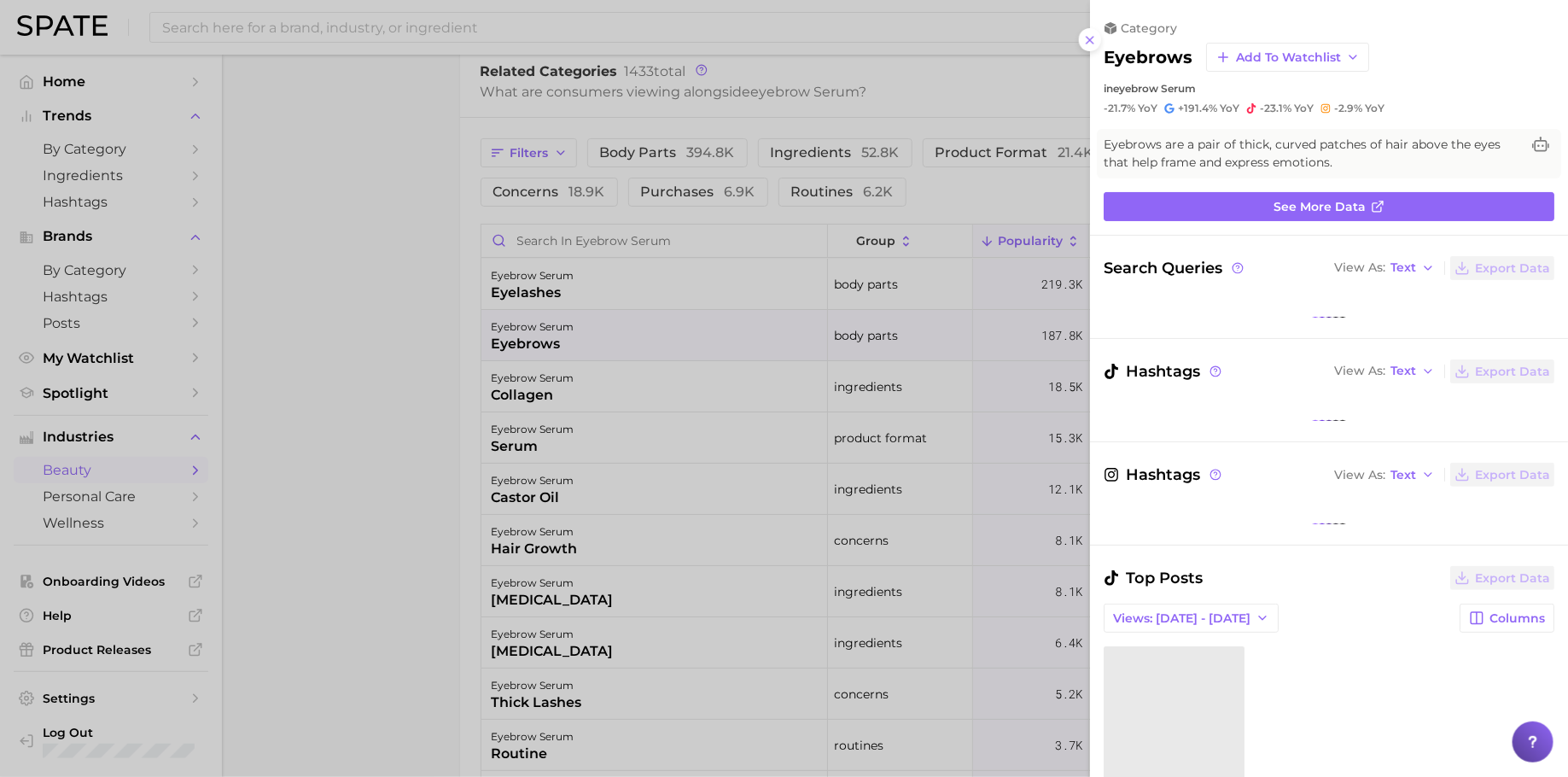
click at [804, 319] on div at bounding box center [784, 388] width 1568 height 777
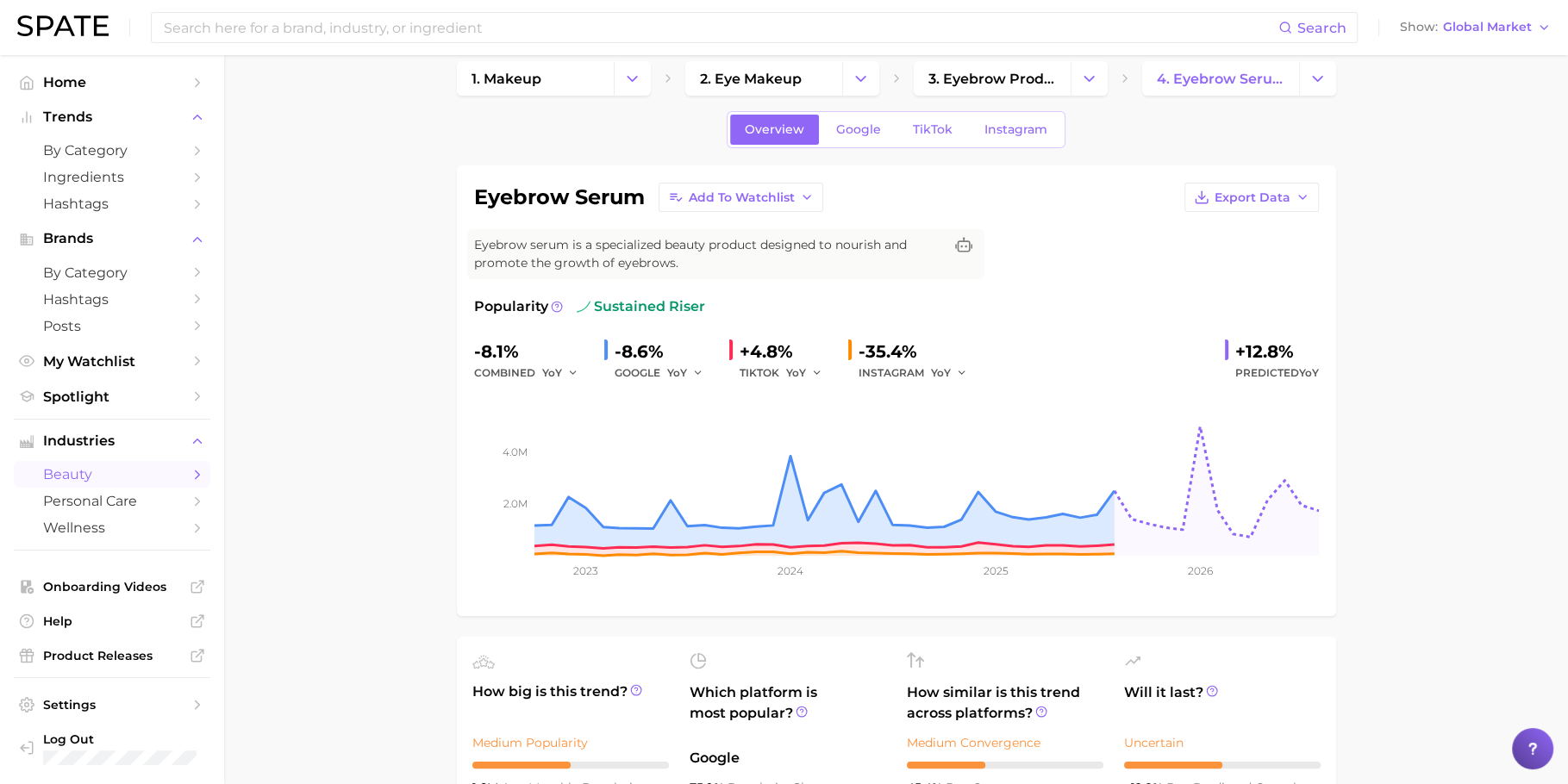
scroll to position [0, 0]
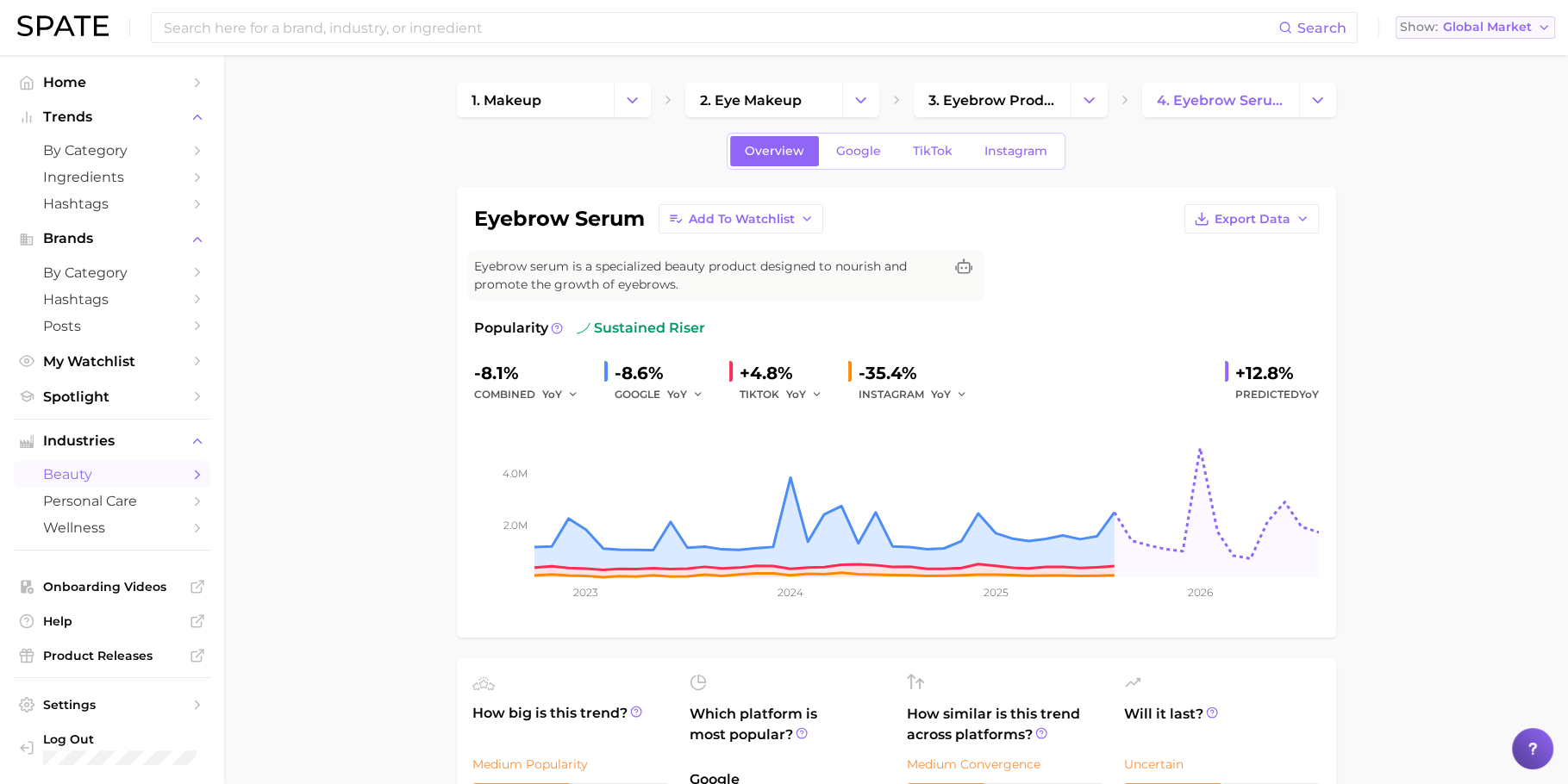
click at [1448, 25] on span "Global Market" at bounding box center [1487, 27] width 89 height 10
click at [1448, 73] on button "[GEOGRAPHIC_DATA]" at bounding box center [1474, 87] width 160 height 31
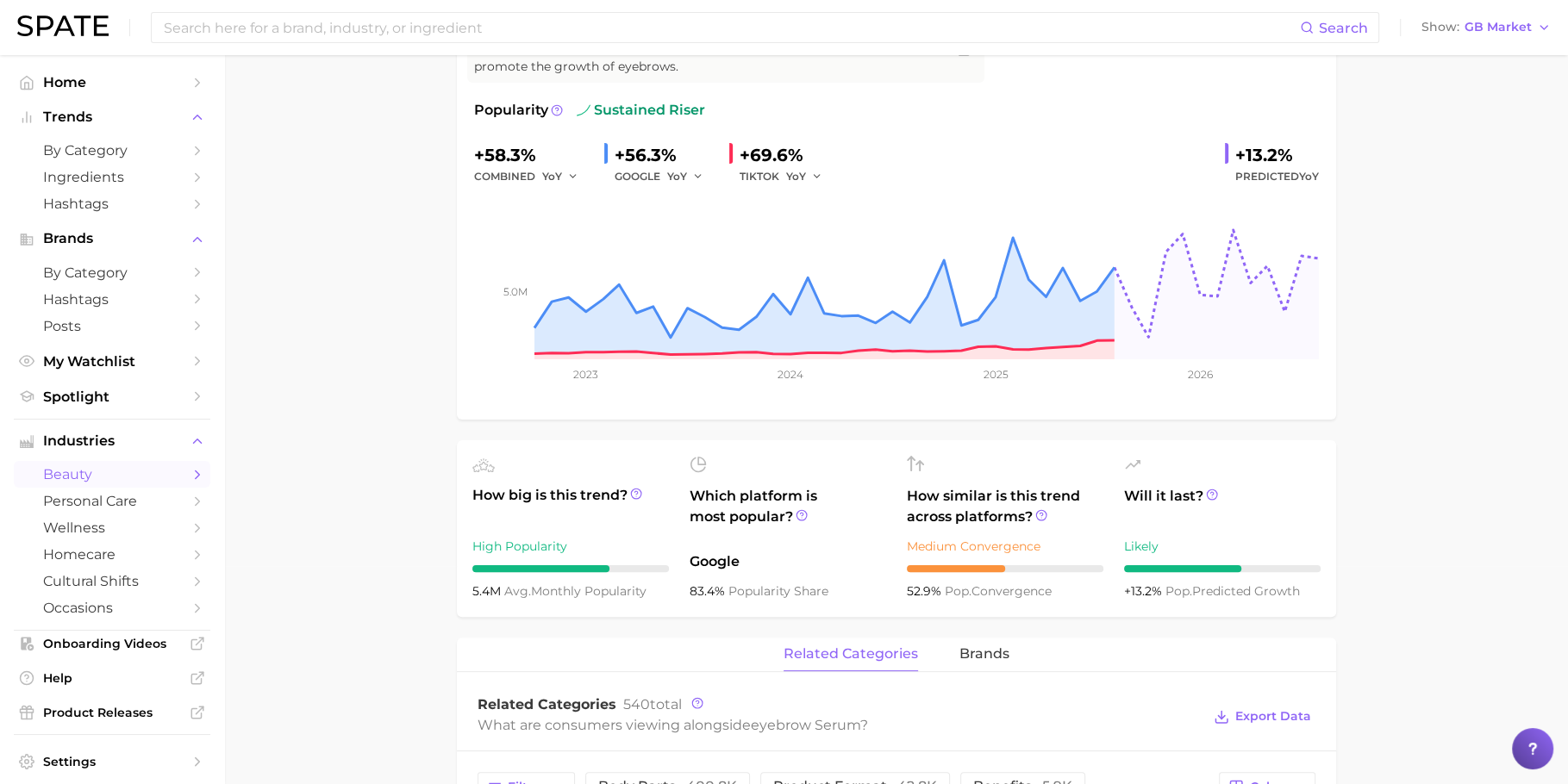
scroll to position [224, 0]
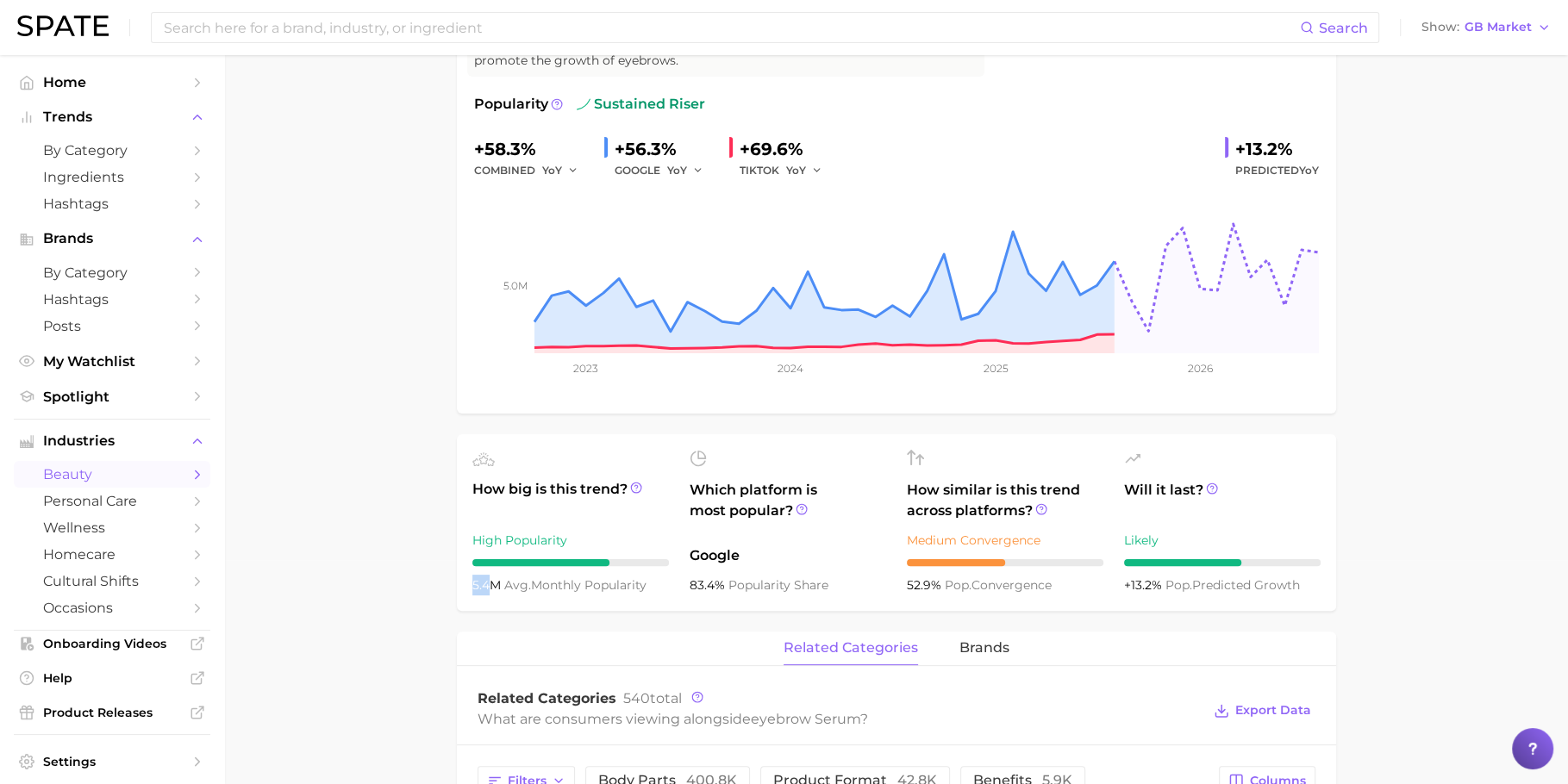
drag, startPoint x: 486, startPoint y: 580, endPoint x: 463, endPoint y: 580, distance: 23.0
click at [463, 580] on ul "How big is this trend? High Popularity 5.4m avg. monthly popularity Which platf…" at bounding box center [897, 523] width 879 height 176
copy span "5.4"
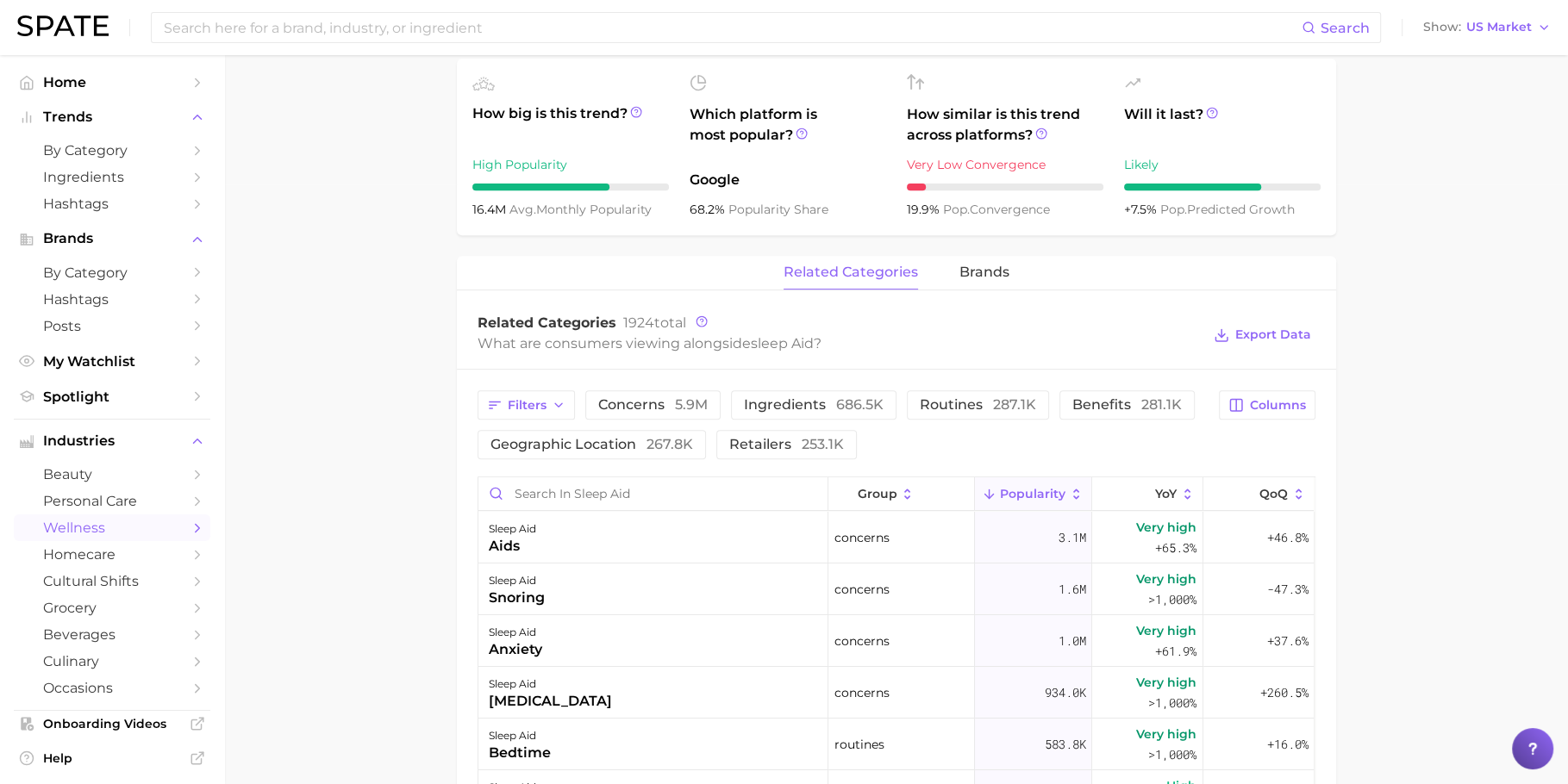
scroll to position [614, 0]
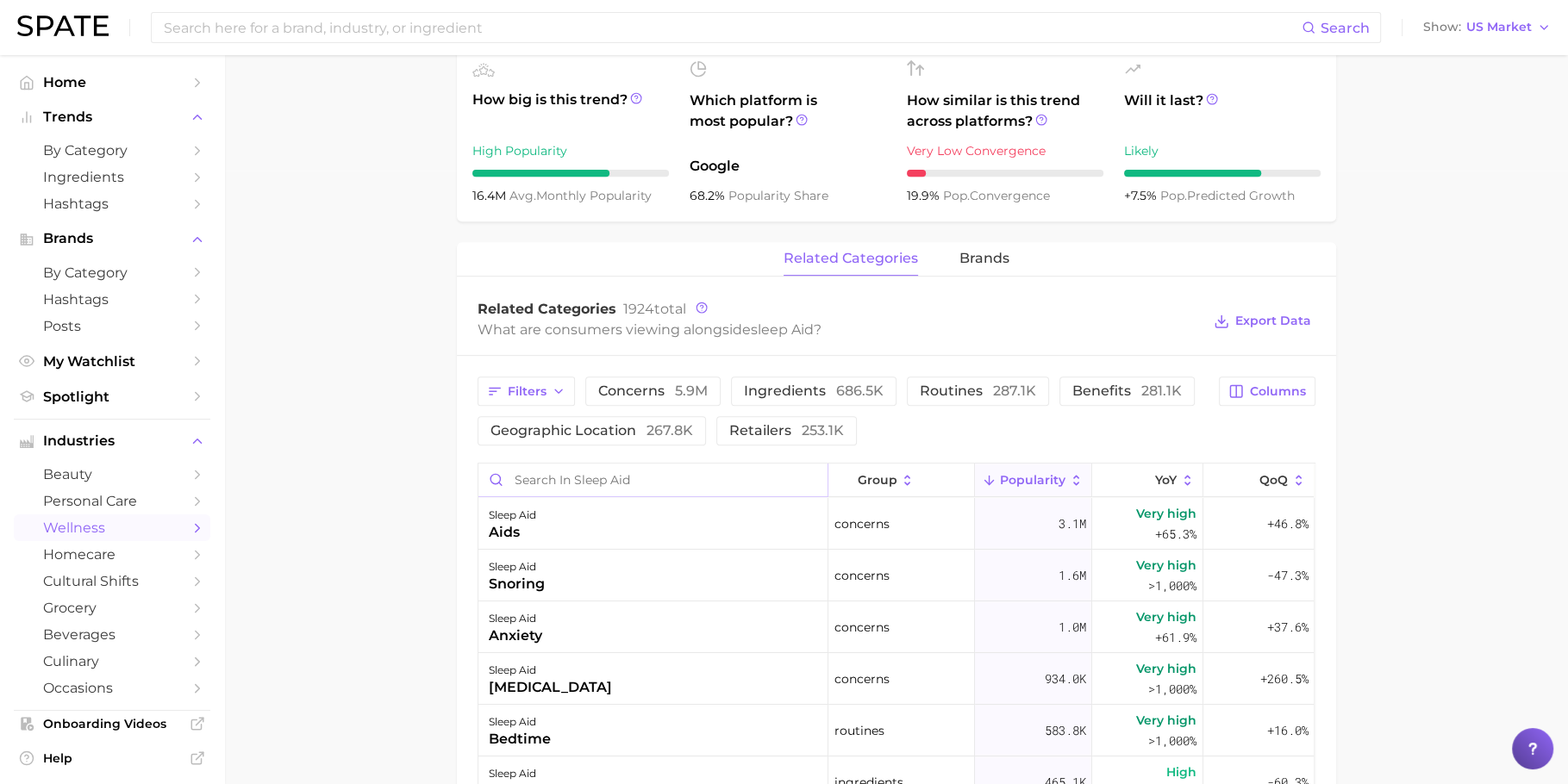
click at [577, 473] on input "Search in sleep aid" at bounding box center [653, 480] width 349 height 32
type input "hair"
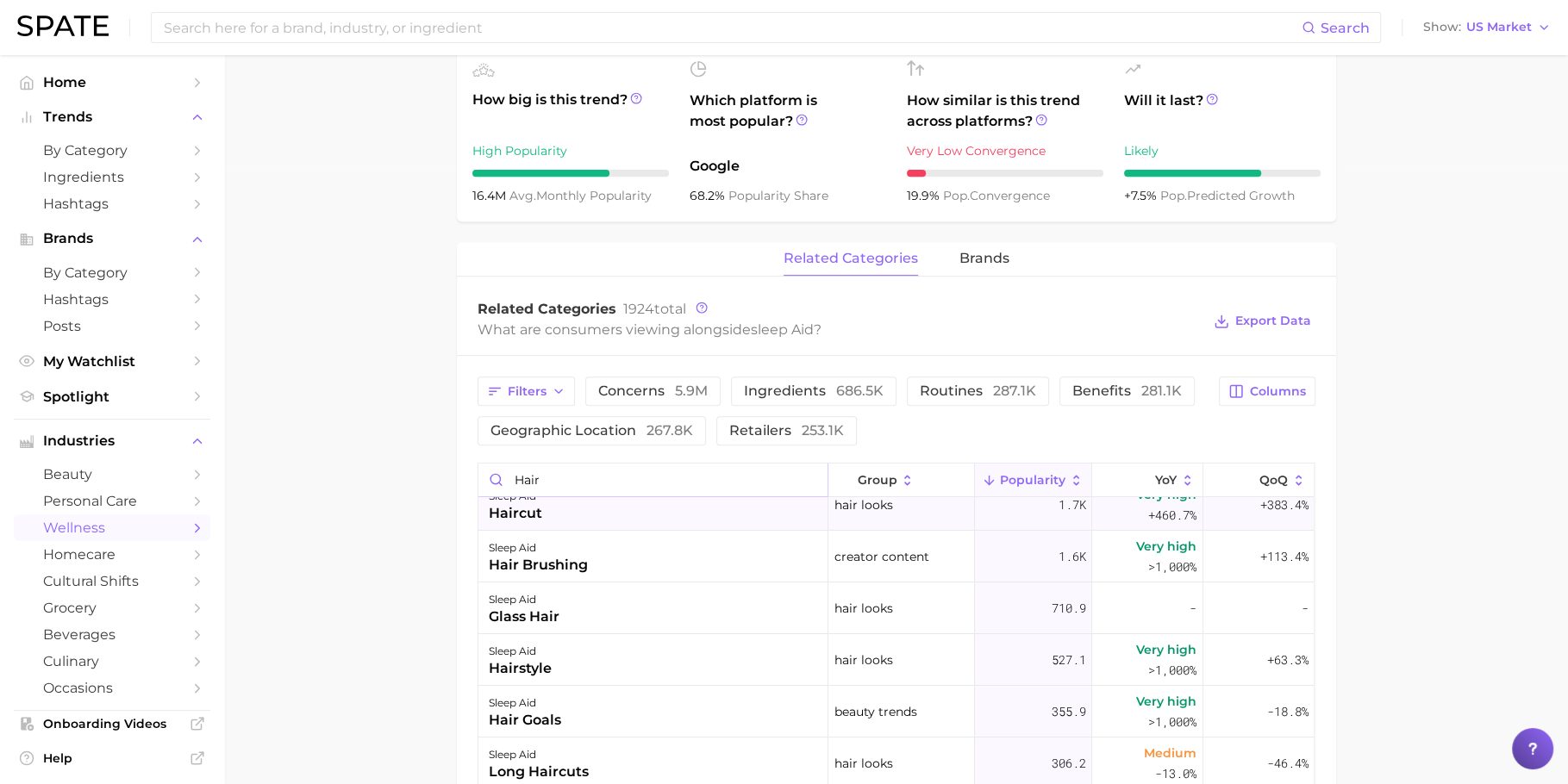
scroll to position [0, 0]
